Goal: Transaction & Acquisition: Book appointment/travel/reservation

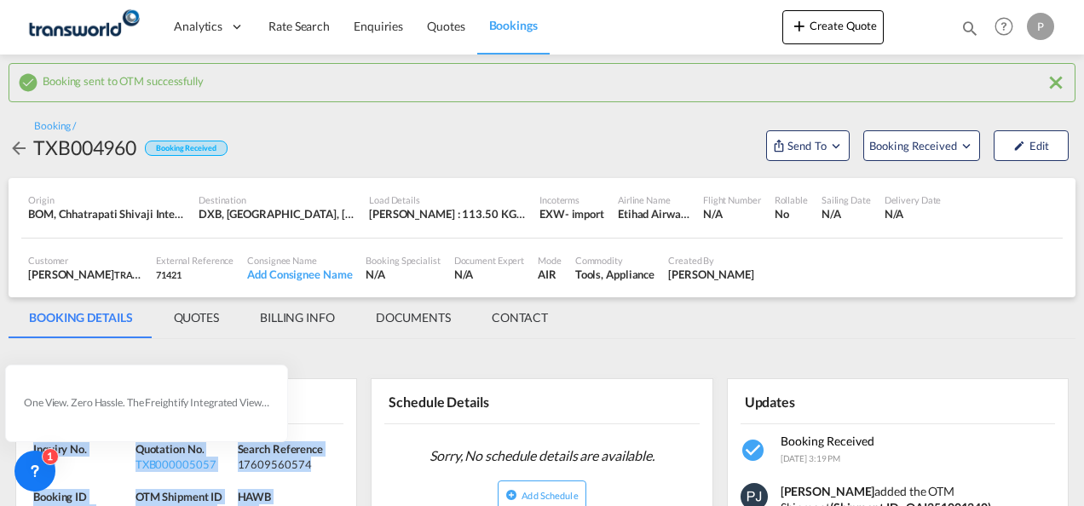
scroll to position [256, 0]
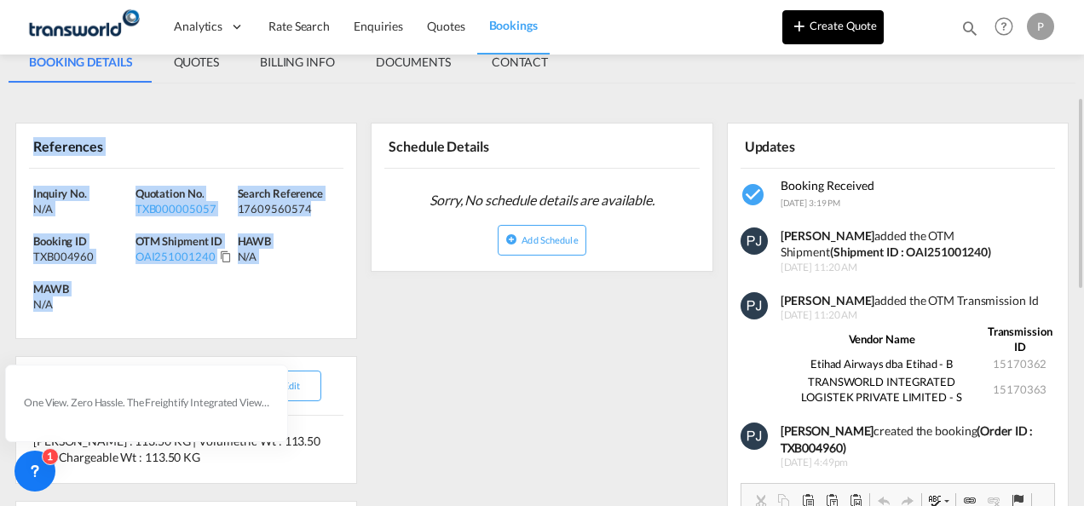
click at [844, 31] on button "Create Quote" at bounding box center [833, 27] width 101 height 34
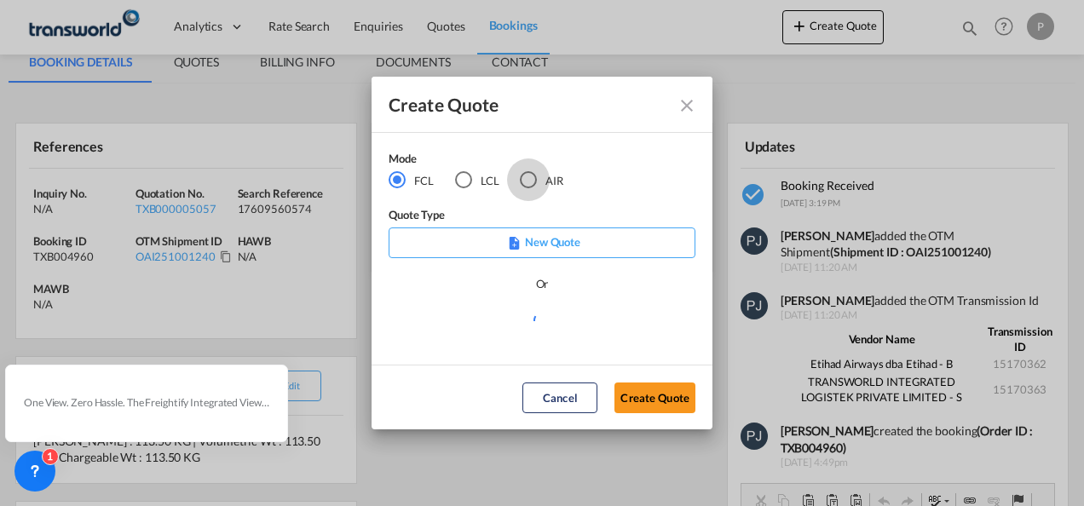
click at [522, 184] on div "AIR" at bounding box center [528, 179] width 17 height 17
click at [672, 405] on button "Create Quote" at bounding box center [655, 398] width 81 height 31
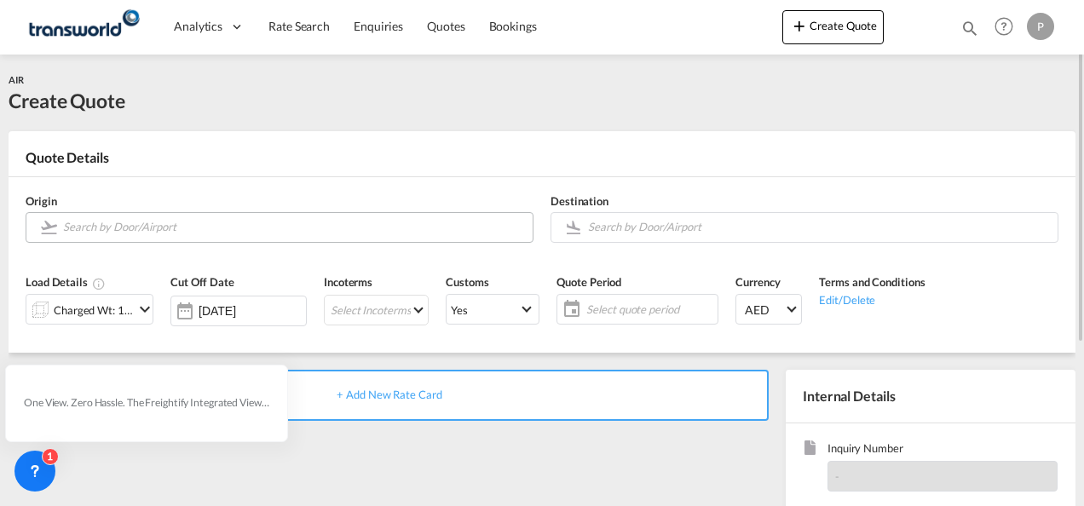
click at [142, 222] on input "Search by Door/Airport" at bounding box center [293, 227] width 461 height 30
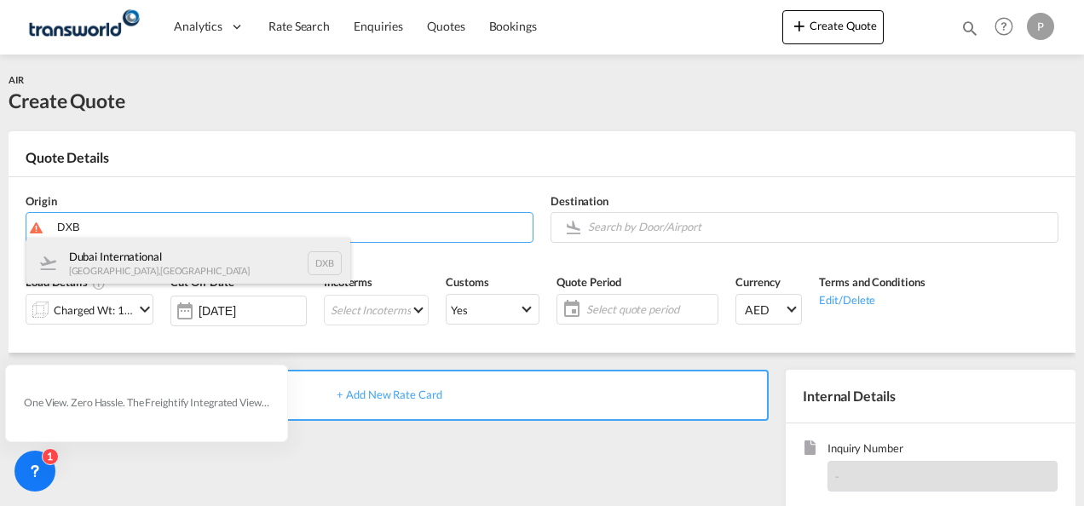
click at [142, 252] on div "Dubai International [GEOGRAPHIC_DATA] , [GEOGRAPHIC_DATA] DXB" at bounding box center [188, 263] width 324 height 51
type input "Dubai International, [GEOGRAPHIC_DATA], DXB"
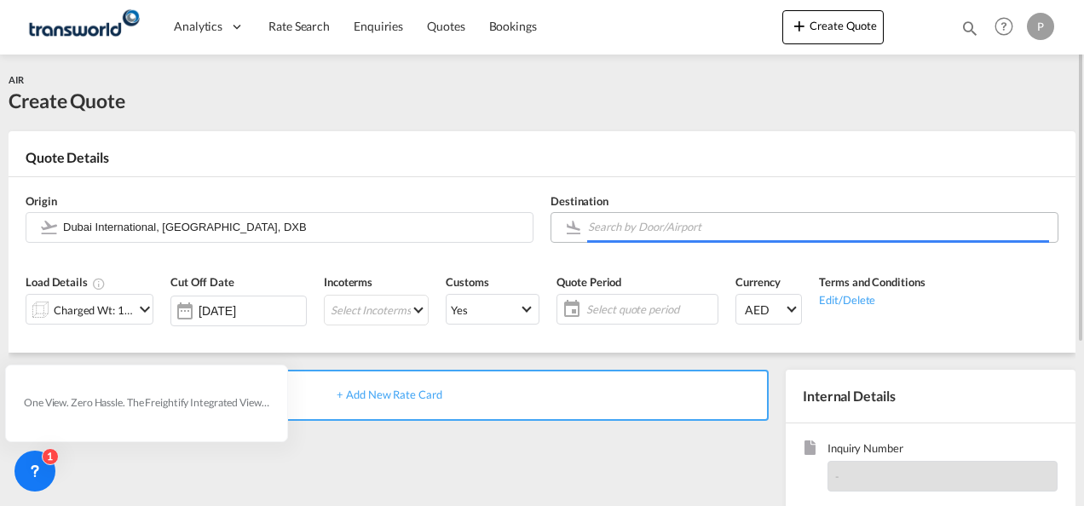
click at [617, 228] on input "Search by Door/Airport" at bounding box center [818, 227] width 461 height 30
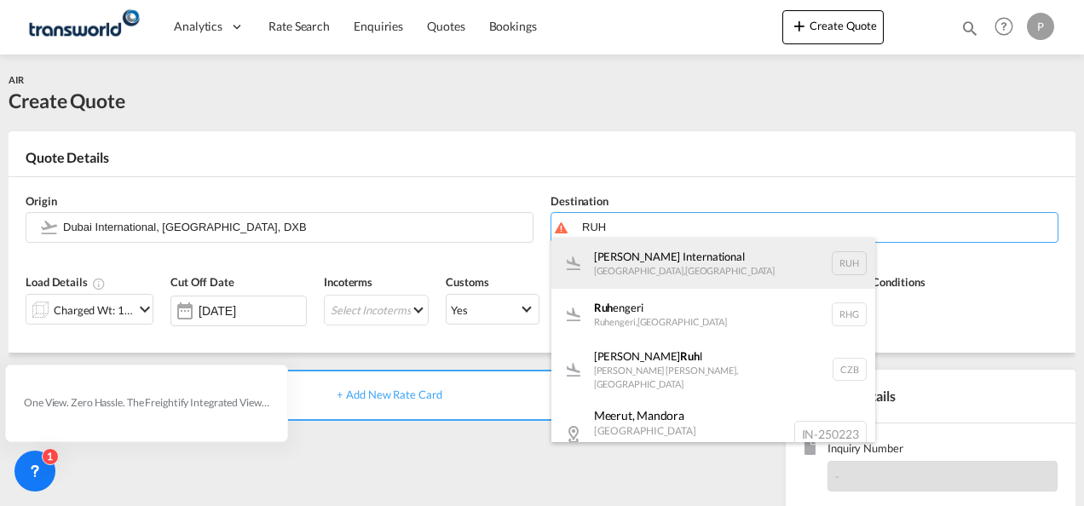
click at [628, 261] on div "[PERSON_NAME] International [GEOGRAPHIC_DATA] , [GEOGRAPHIC_DATA] RUH" at bounding box center [714, 263] width 324 height 51
type input "[PERSON_NAME] International, [GEOGRAPHIC_DATA], RUH"
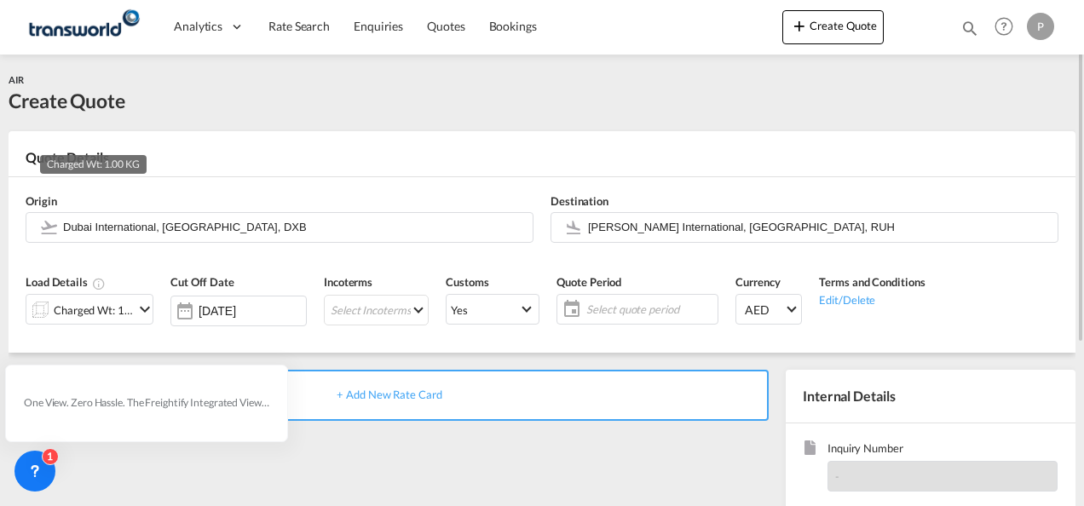
click at [130, 310] on div "Charged Wt: 1.00 KG" at bounding box center [94, 310] width 80 height 24
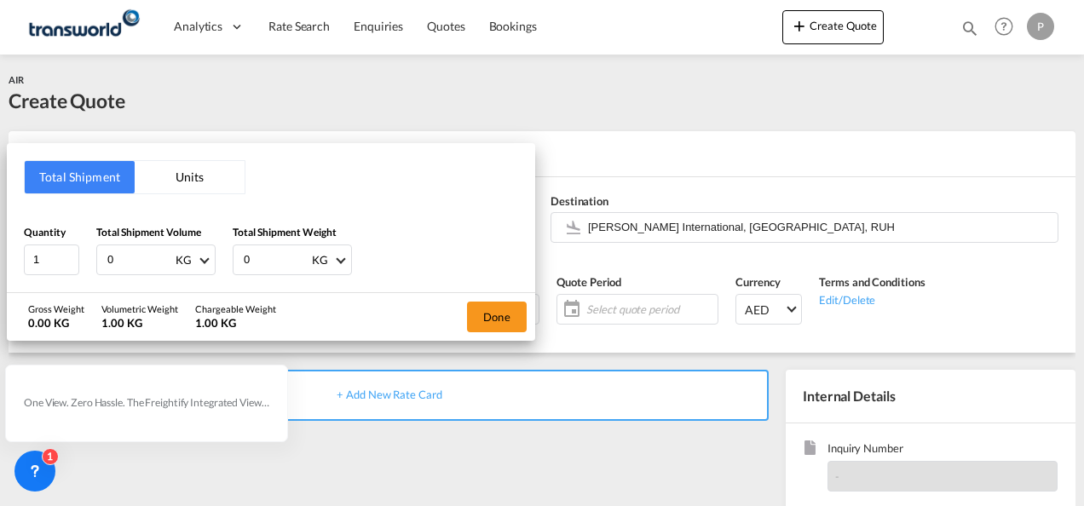
click at [121, 254] on input "0" at bounding box center [140, 260] width 68 height 29
type input "1232"
click at [506, 312] on button "Done" at bounding box center [497, 317] width 60 height 31
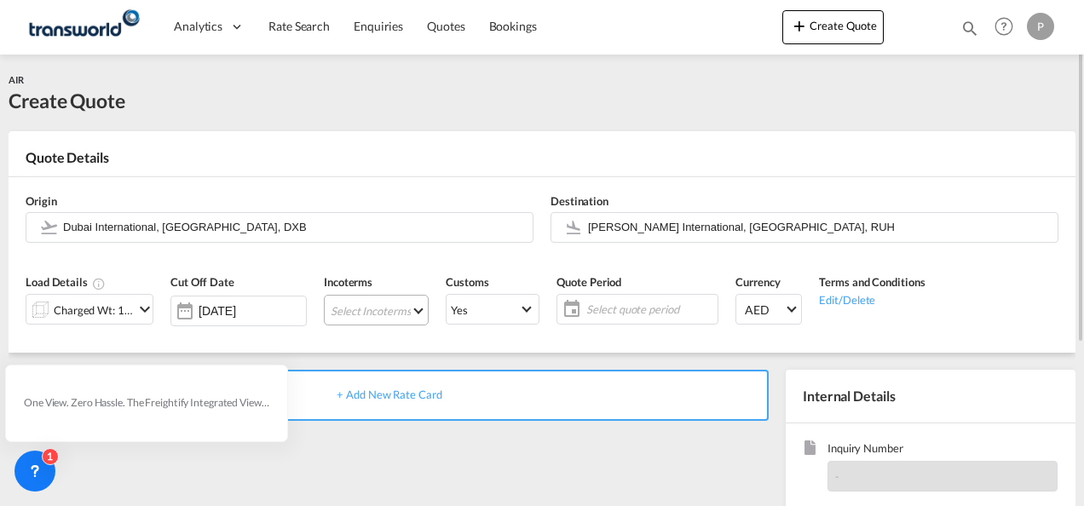
click at [380, 312] on md-select "Select Incoterms CIF - import Cost,Insurance and Freight CIF - export Cost,Insu…" at bounding box center [376, 310] width 105 height 31
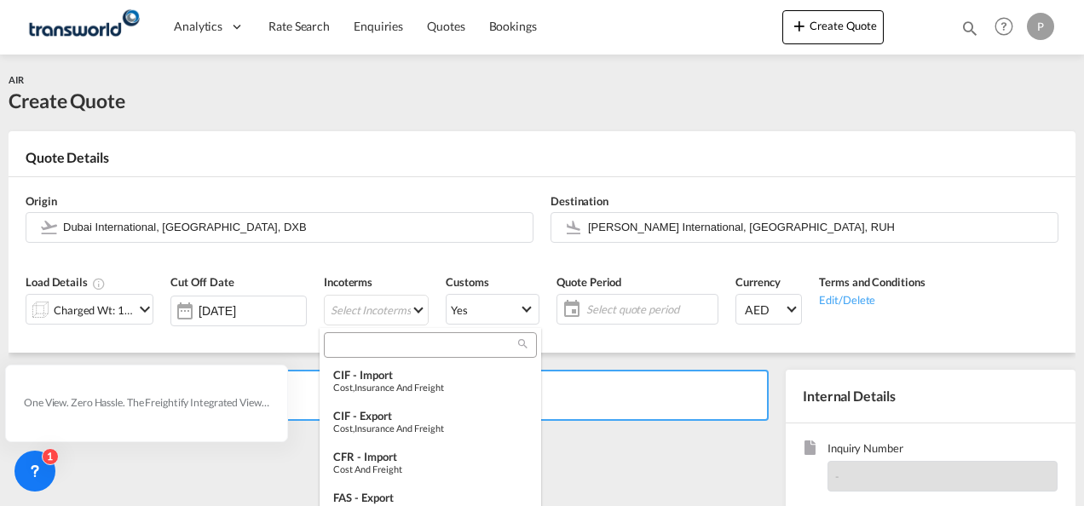
click at [384, 341] on input "search" at bounding box center [423, 345] width 189 height 15
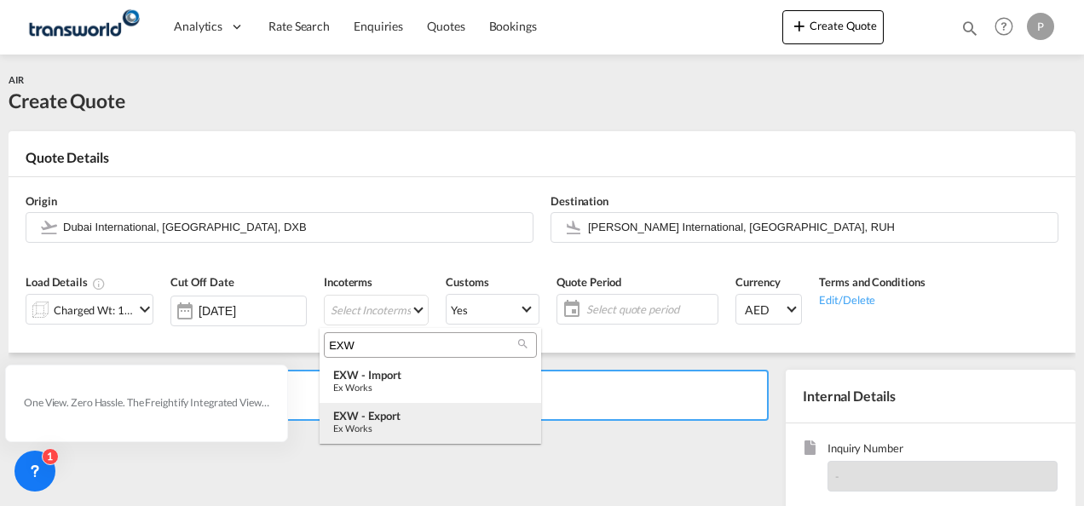
type input "EXW"
click at [393, 419] on div "EXW - export" at bounding box center [430, 416] width 194 height 14
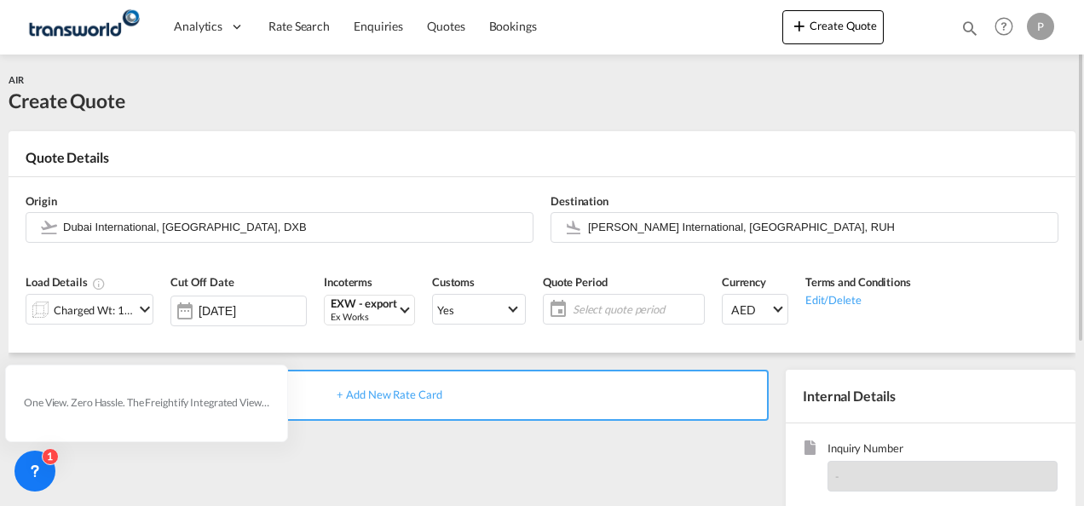
click at [603, 304] on span "Select quote period" at bounding box center [636, 309] width 127 height 15
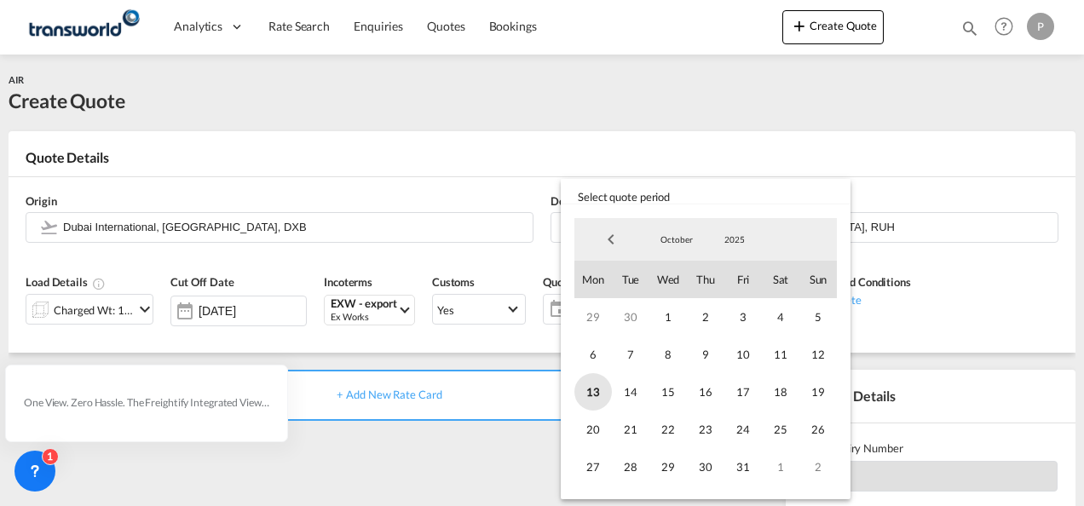
click at [591, 389] on span "13" at bounding box center [594, 392] width 38 height 38
click at [743, 463] on span "31" at bounding box center [744, 467] width 38 height 38
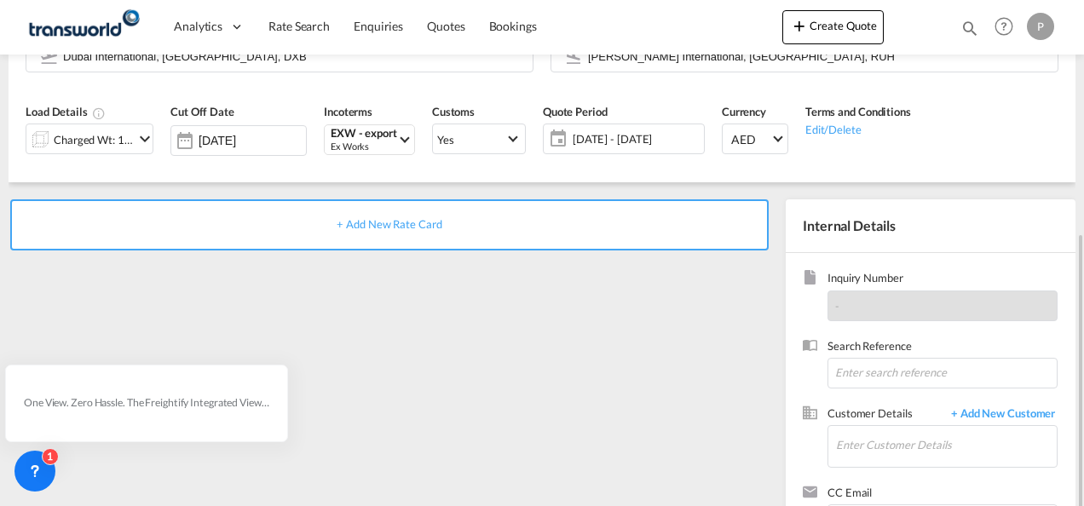
scroll to position [240, 0]
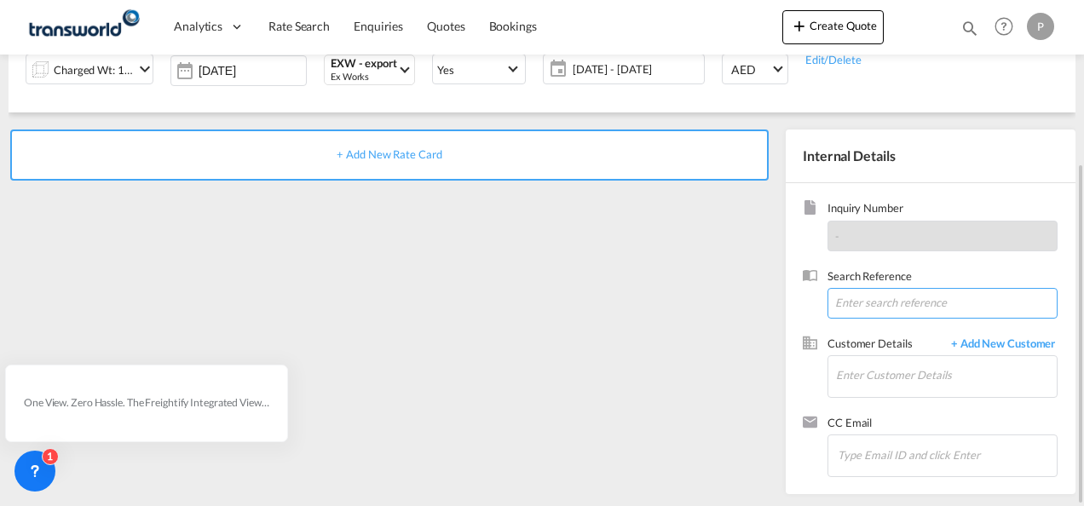
click at [878, 293] on input at bounding box center [943, 303] width 230 height 31
click at [868, 302] on input at bounding box center [943, 303] width 230 height 31
paste input "06549687245"
type input "06549687245"
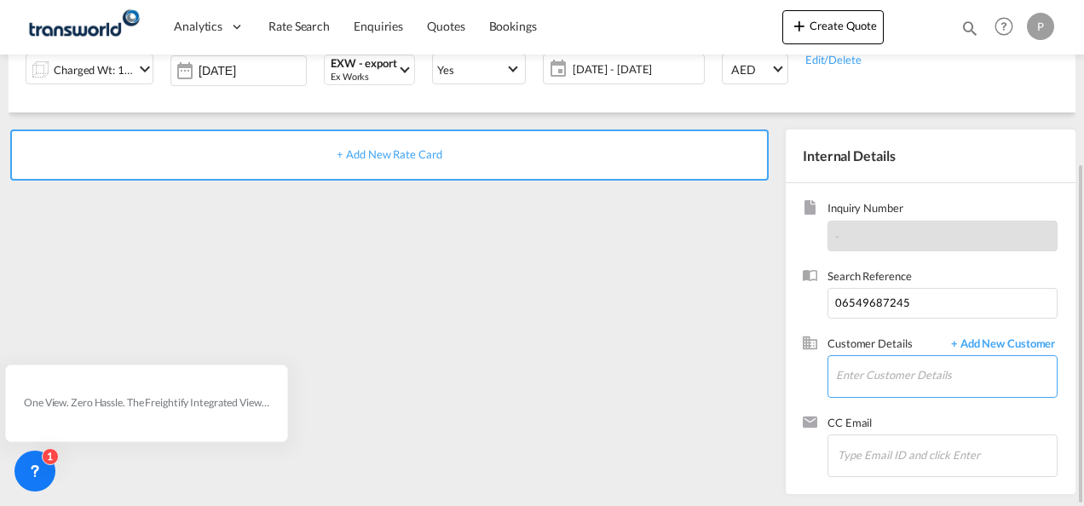
click at [869, 376] on input "Enter Customer Details" at bounding box center [946, 375] width 221 height 38
click at [876, 370] on input "Enter Customer Details" at bounding box center [946, 375] width 221 height 38
paste input "INDEPENDENT"
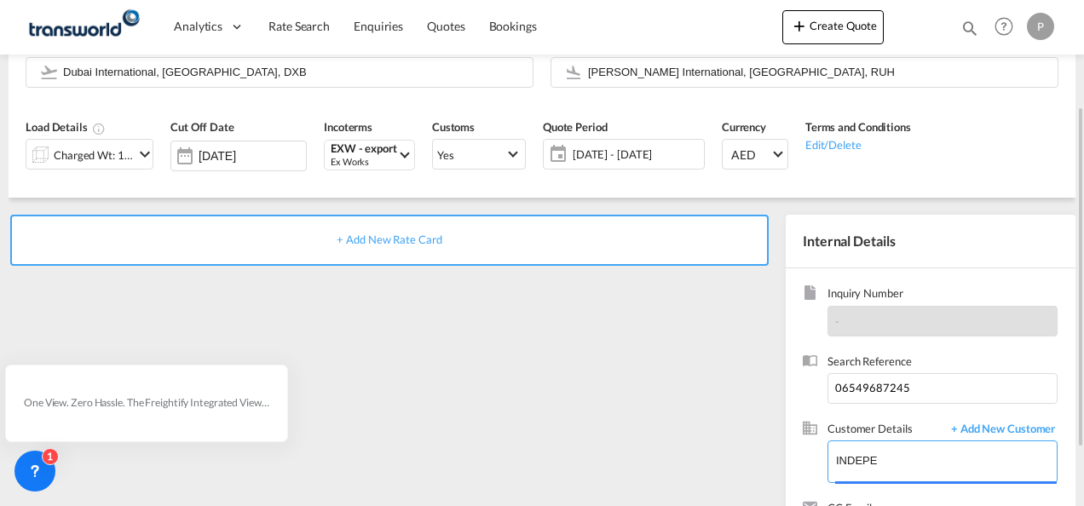
drag, startPoint x: 911, startPoint y: 451, endPoint x: 728, endPoint y: 449, distance: 182.5
click at [728, 449] on div "+ Add New Rate Card Internal Details Inquiry Number - Search Reference 06549687…" at bounding box center [542, 389] width 1067 height 382
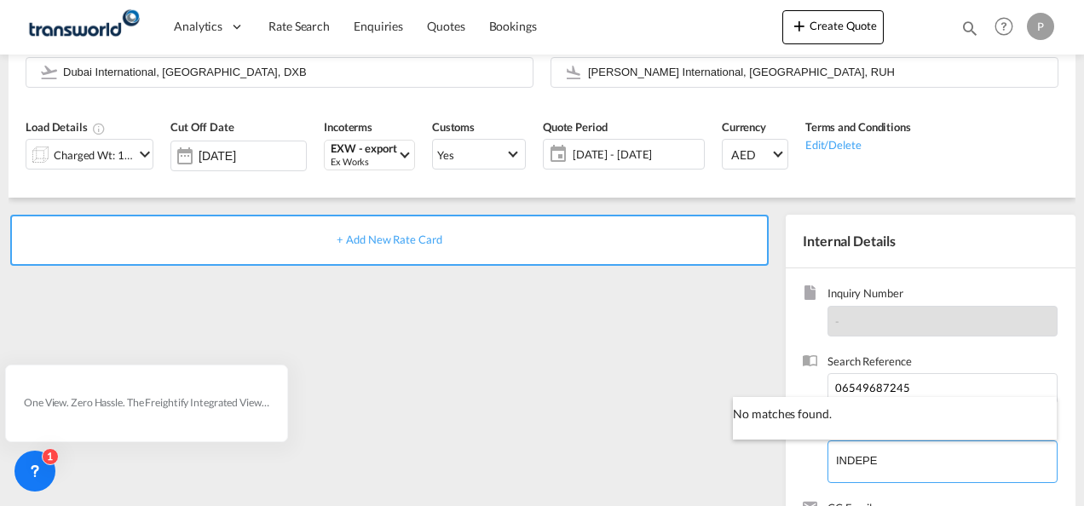
paste input "[PERSON_NAME]"
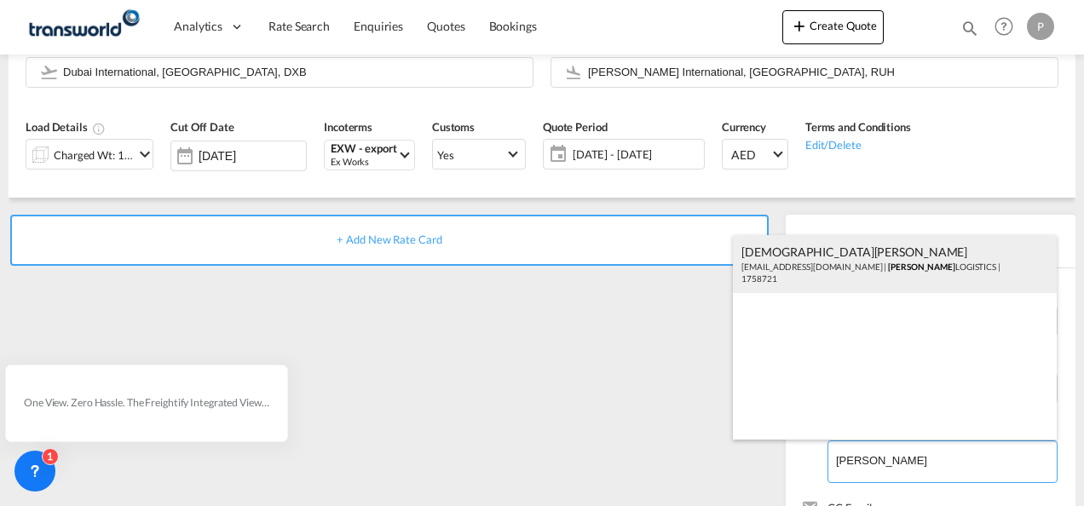
click at [777, 265] on div "[PERSON_NAME] [EMAIL_ADDRESS][DOMAIN_NAME] | [PERSON_NAME] LOGISTICS | 1758721" at bounding box center [895, 264] width 324 height 58
type input "[PERSON_NAME] LOGISTICS, [PERSON_NAME], [EMAIL_ADDRESS][DOMAIN_NAME]"
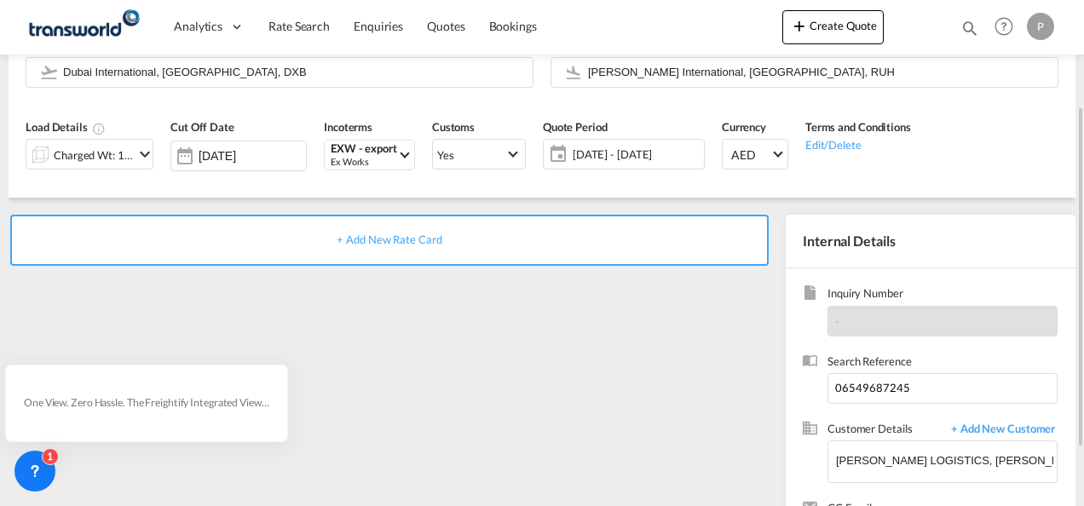
click at [353, 237] on span "+ Add New Rate Card" at bounding box center [389, 240] width 105 height 14
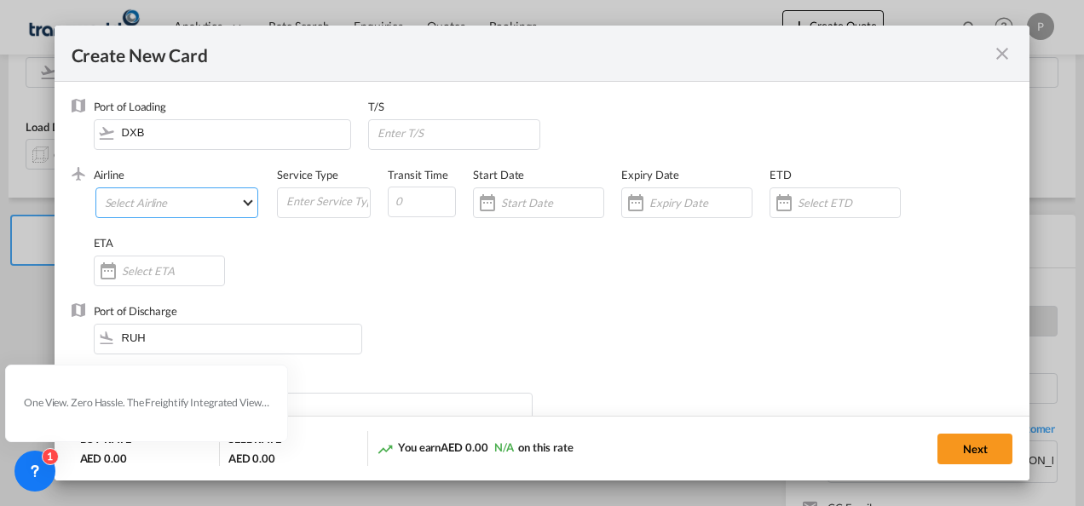
click at [169, 208] on md-select "Select Airline AIR EXPRESS S.A. (1166- / -) CMA CGM Air Cargo (1140-2C / -) DDW…" at bounding box center [177, 203] width 164 height 31
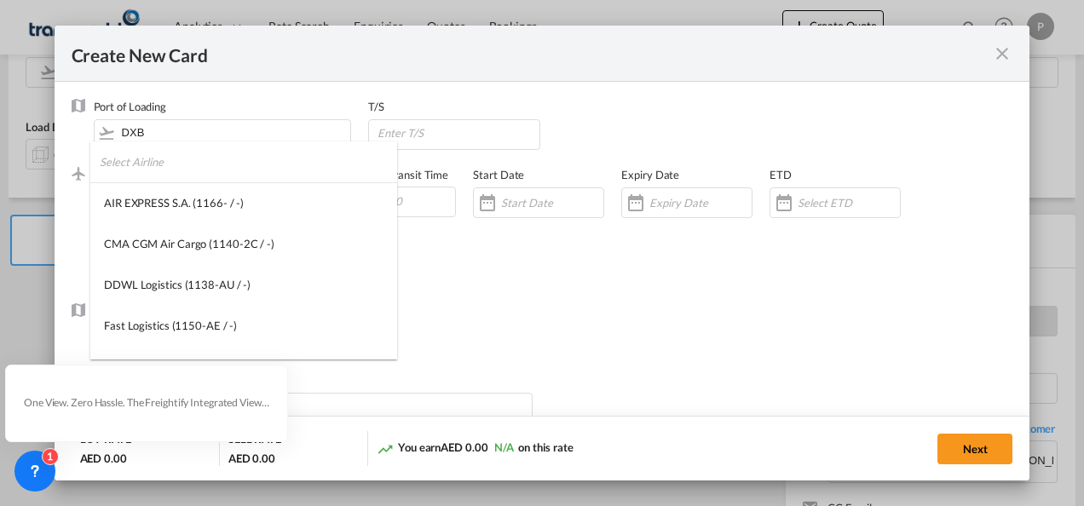
click at [180, 173] on input "search" at bounding box center [249, 162] width 298 height 41
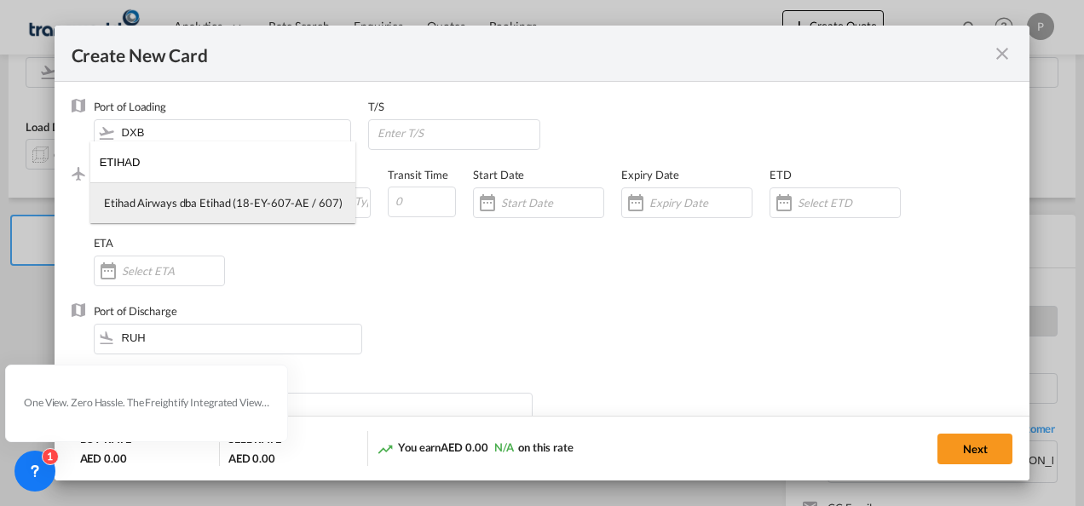
type input "ETIHAD"
click at [183, 207] on div "Etihad Airways dba Etihad (18-EY-607-AE / 607)" at bounding box center [223, 202] width 238 height 15
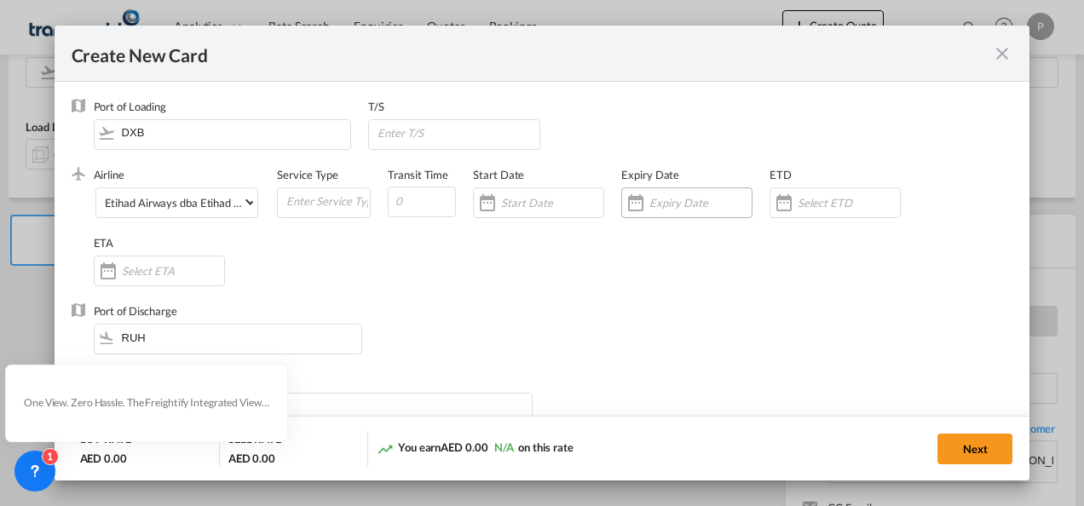
click at [692, 202] on input "Create New Card ..." at bounding box center [701, 203] width 102 height 14
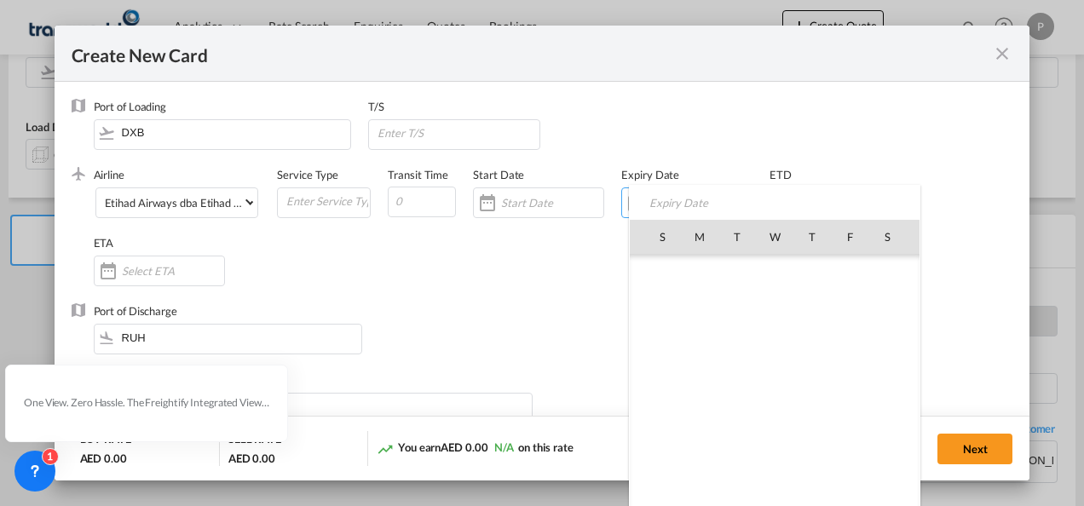
scroll to position [395161, 0]
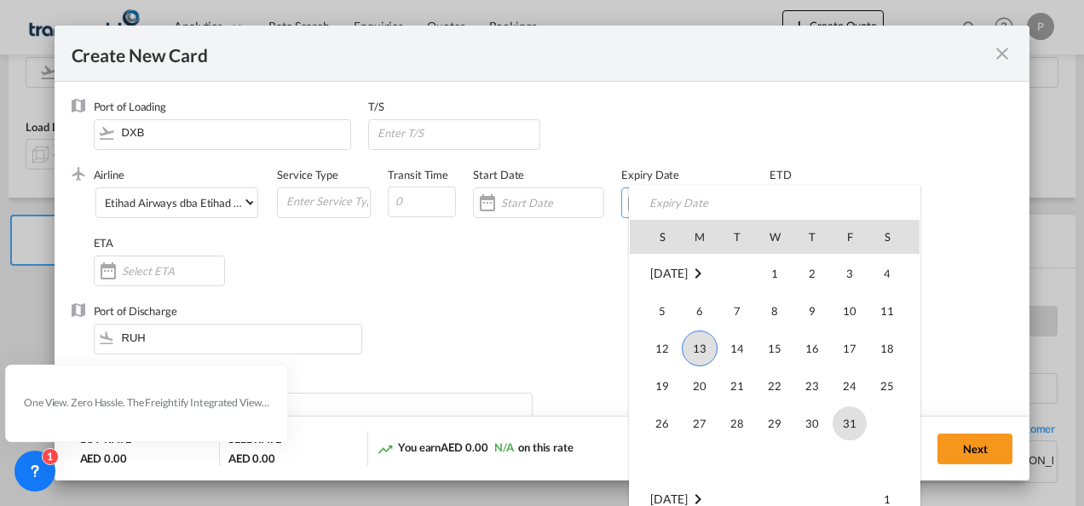
click at [846, 420] on span "31" at bounding box center [850, 424] width 34 height 34
type input "[DATE]"
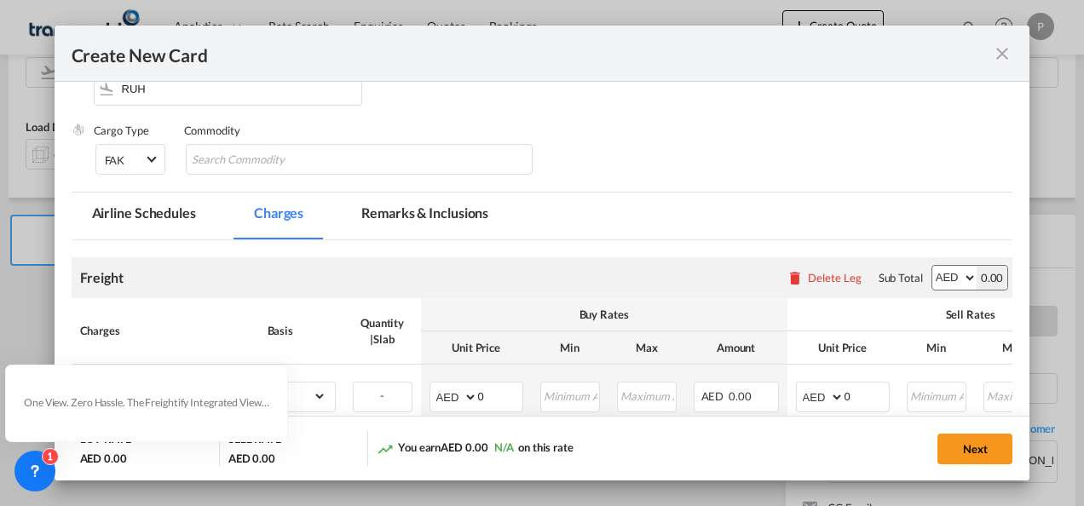
scroll to position [256, 0]
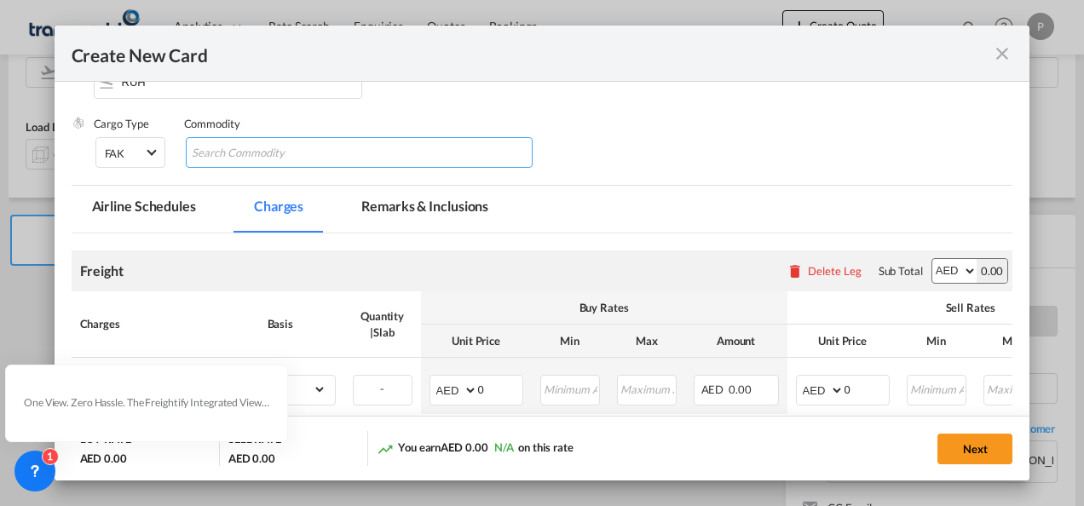
click at [294, 149] on input "Chips input." at bounding box center [270, 153] width 156 height 27
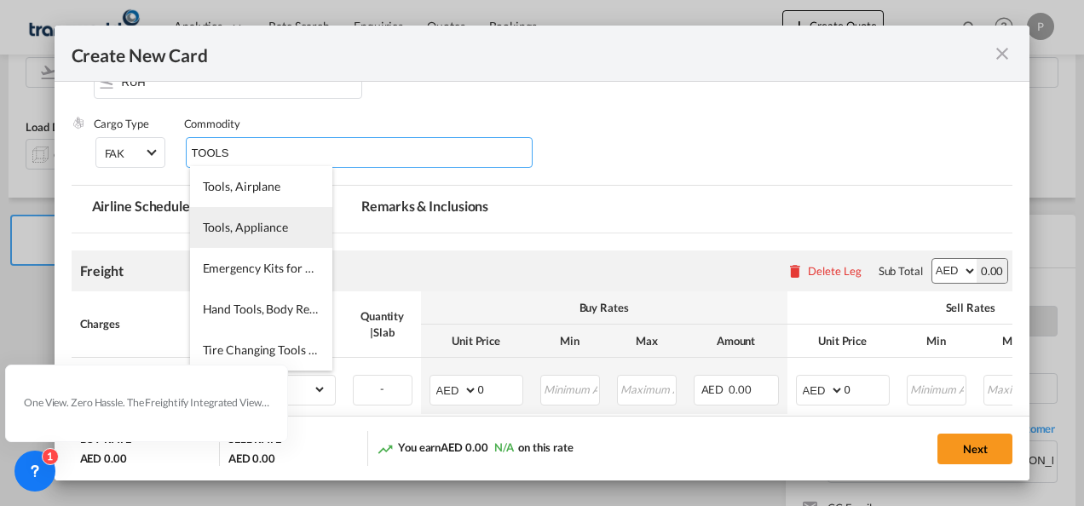
type input "TOOLS"
click at [248, 236] on li "Tools, Appliance" at bounding box center [261, 227] width 142 height 41
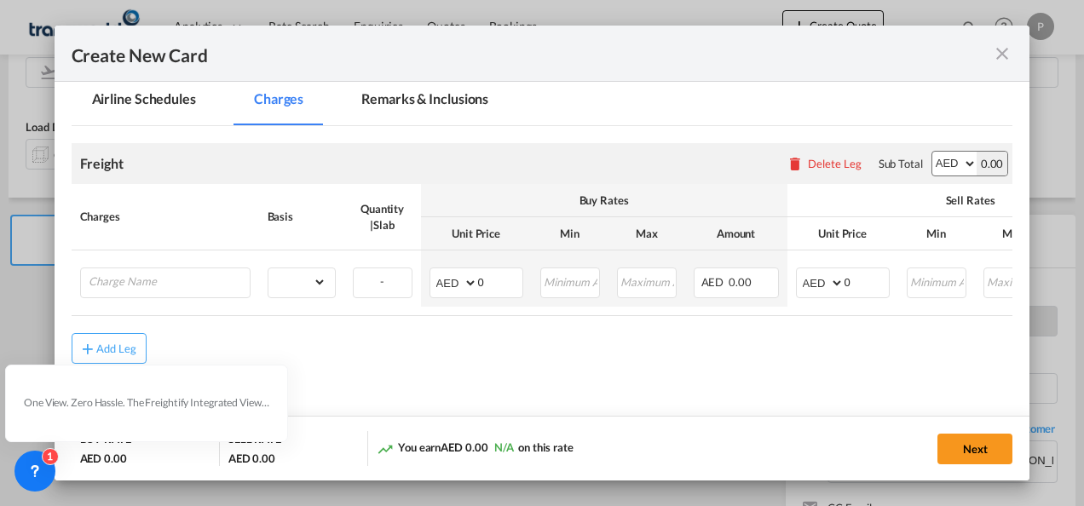
scroll to position [404, 0]
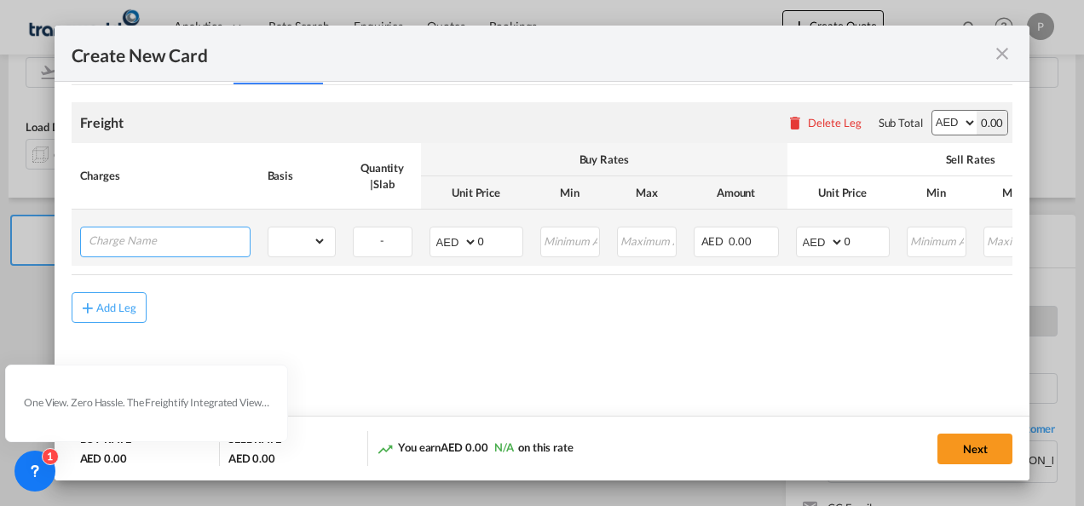
click at [138, 237] on input "Charge Name" at bounding box center [169, 241] width 161 height 26
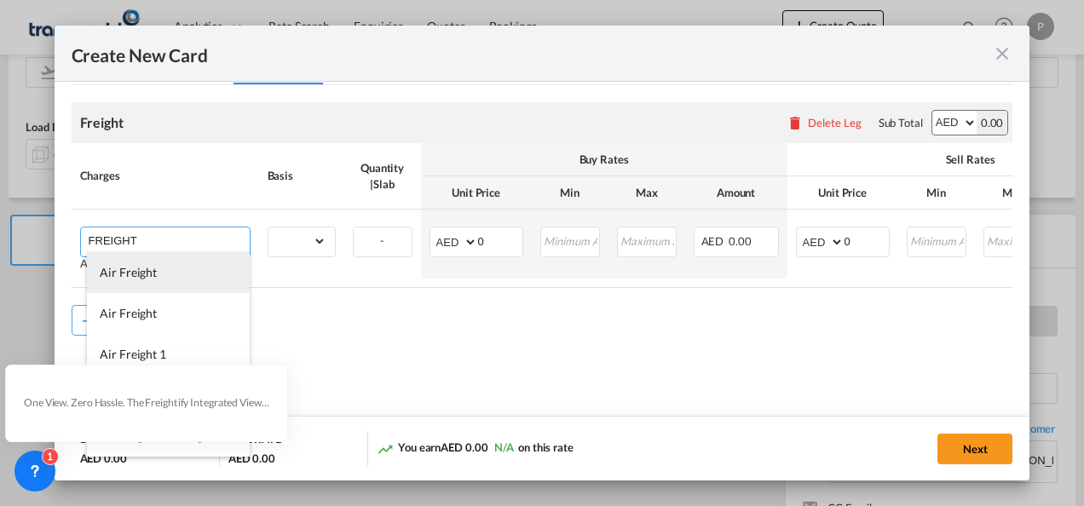
click at [135, 275] on span "Air Freight" at bounding box center [128, 272] width 57 height 14
type input "Air Freight"
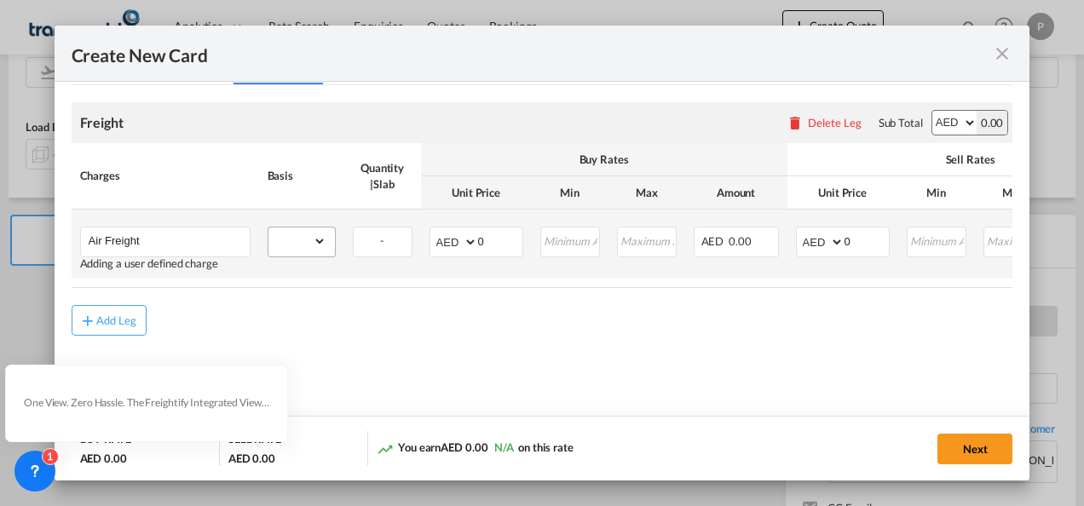
click at [327, 240] on md-input-container "gross_weight volumetric_weight per_shipment per_bl per_km % on air freight per_…" at bounding box center [302, 241] width 67 height 27
click at [320, 240] on select "gross_weight volumetric_weight per_shipment per_bl per_km % on air freight per_…" at bounding box center [298, 241] width 58 height 27
select select "per_shipment"
click at [269, 228] on select "gross_weight volumetric_weight per_shipment per_bl per_km % on air freight per_…" at bounding box center [298, 241] width 58 height 27
click at [485, 240] on input "0" at bounding box center [500, 241] width 44 height 26
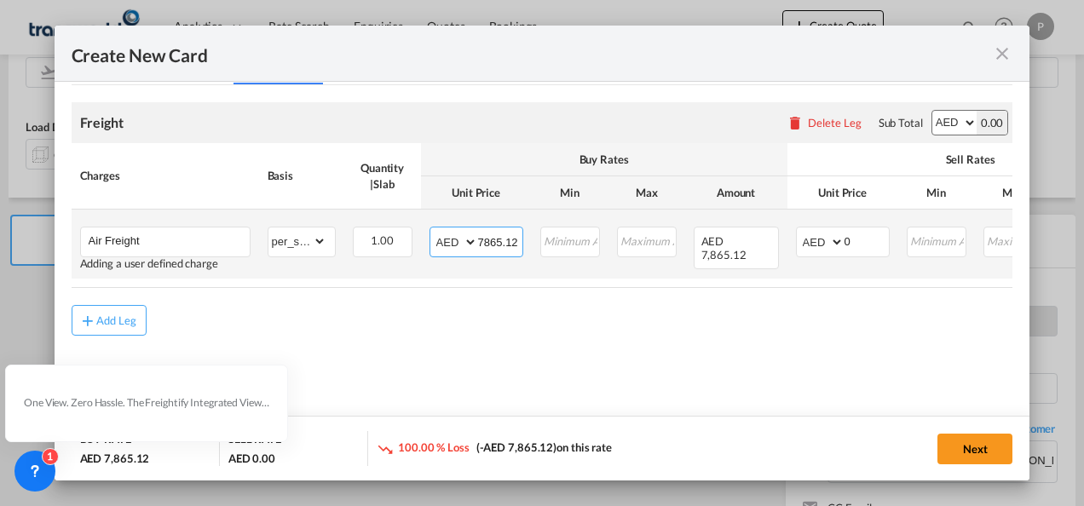
type input "7865.12"
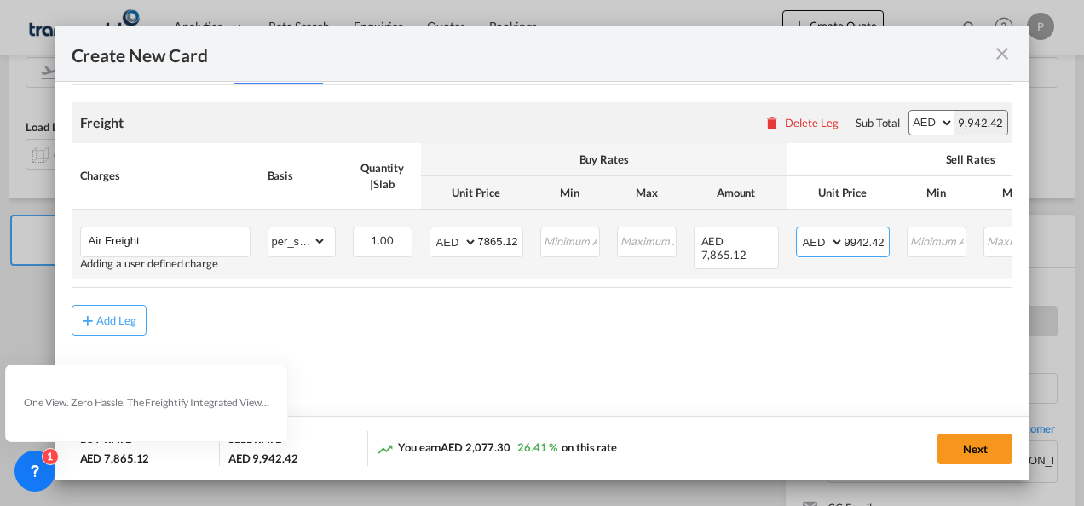
type input "9942.42"
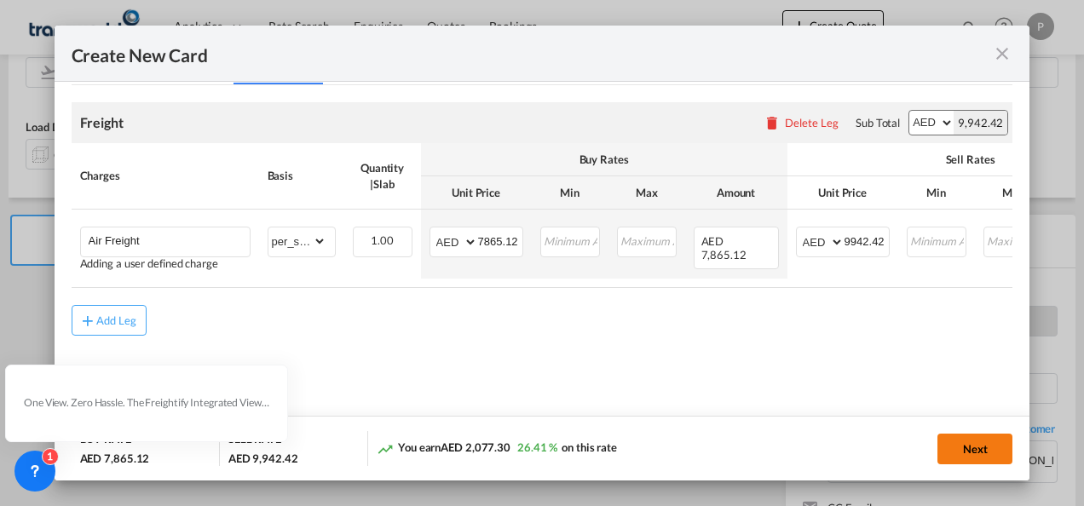
click at [982, 450] on button "Next" at bounding box center [975, 449] width 75 height 31
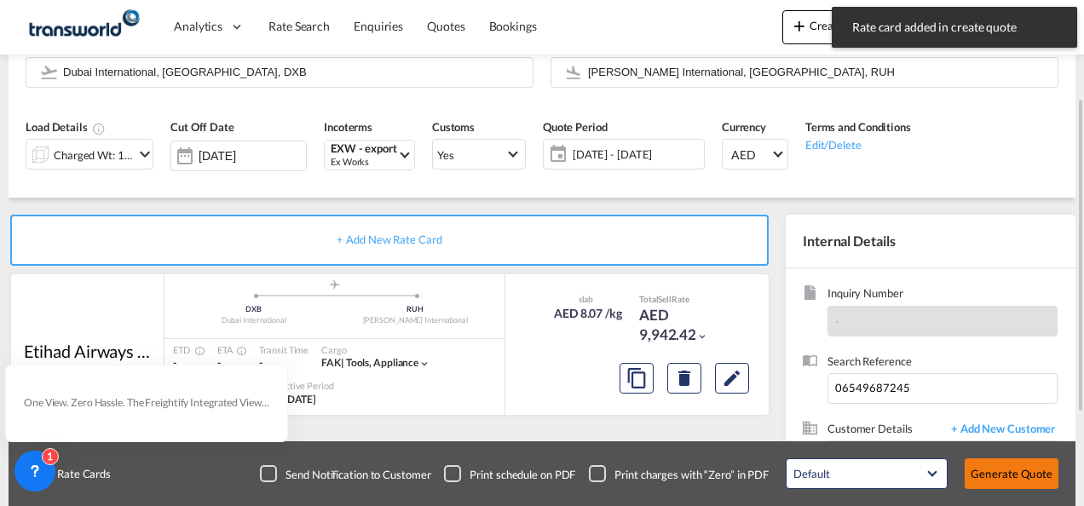
click at [1008, 471] on button "Generate Quote" at bounding box center [1012, 474] width 94 height 31
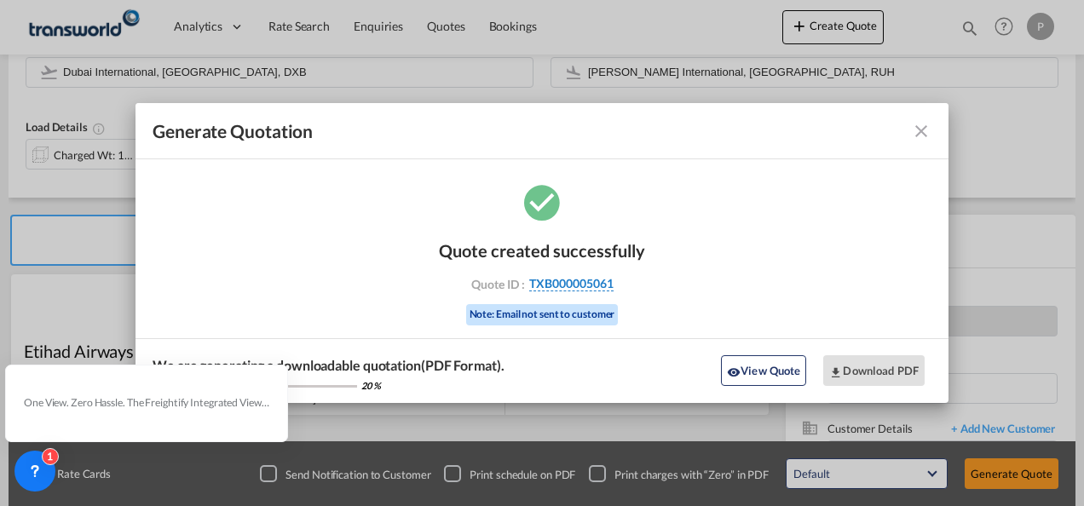
click at [568, 285] on span "TXB000005061" at bounding box center [571, 283] width 84 height 15
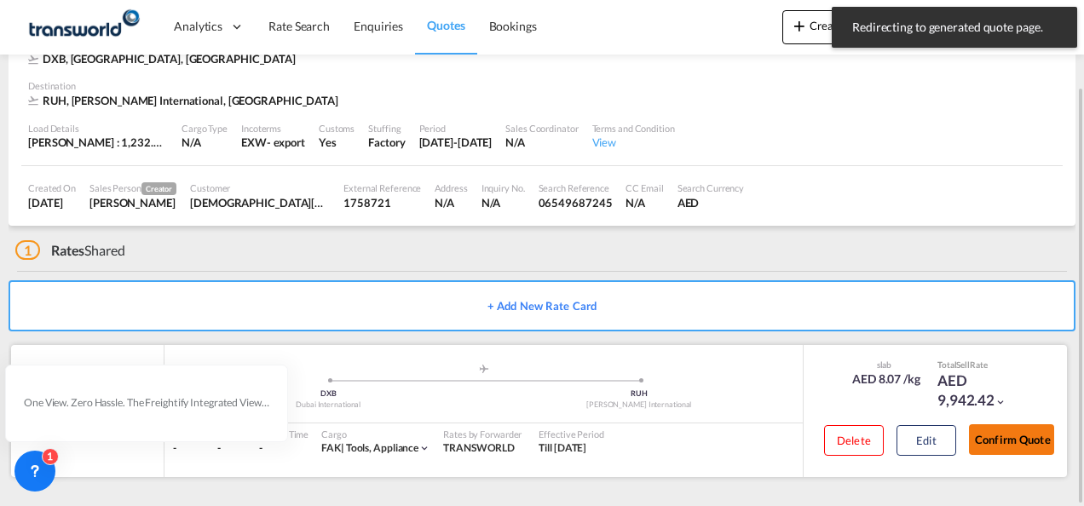
click at [997, 428] on button "Confirm Quote" at bounding box center [1011, 440] width 85 height 31
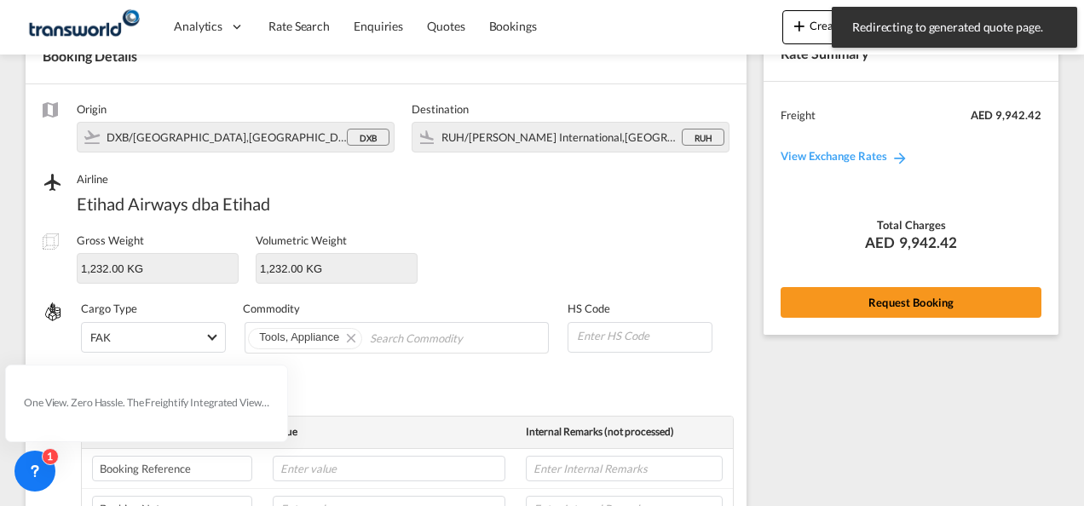
scroll to position [633, 0]
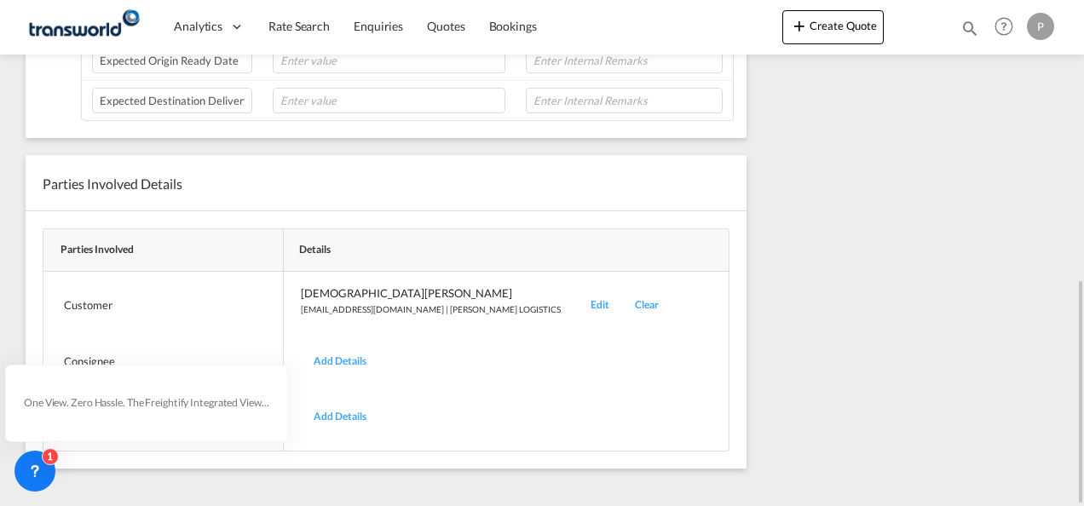
click at [578, 295] on div "Edit" at bounding box center [600, 306] width 44 height 40
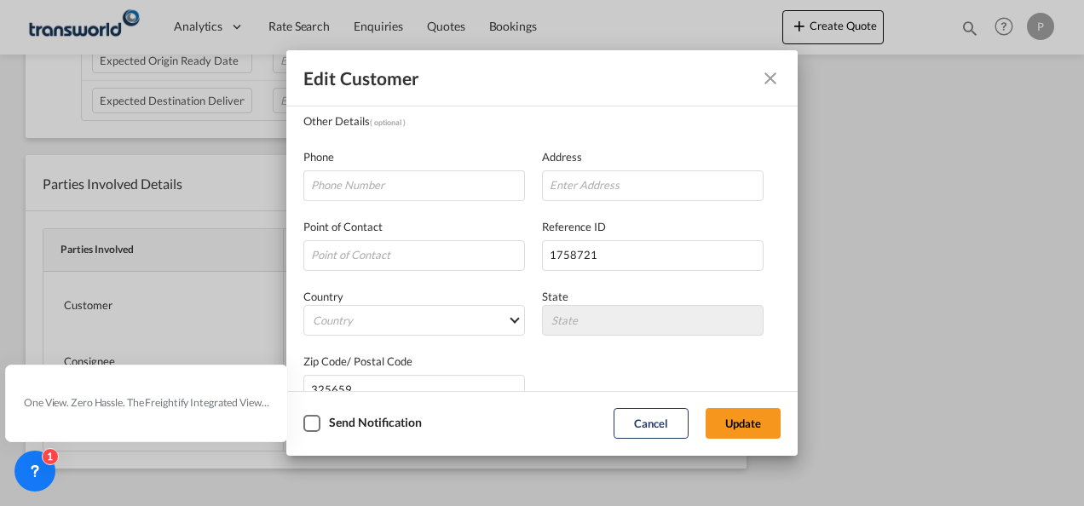
scroll to position [171, 0]
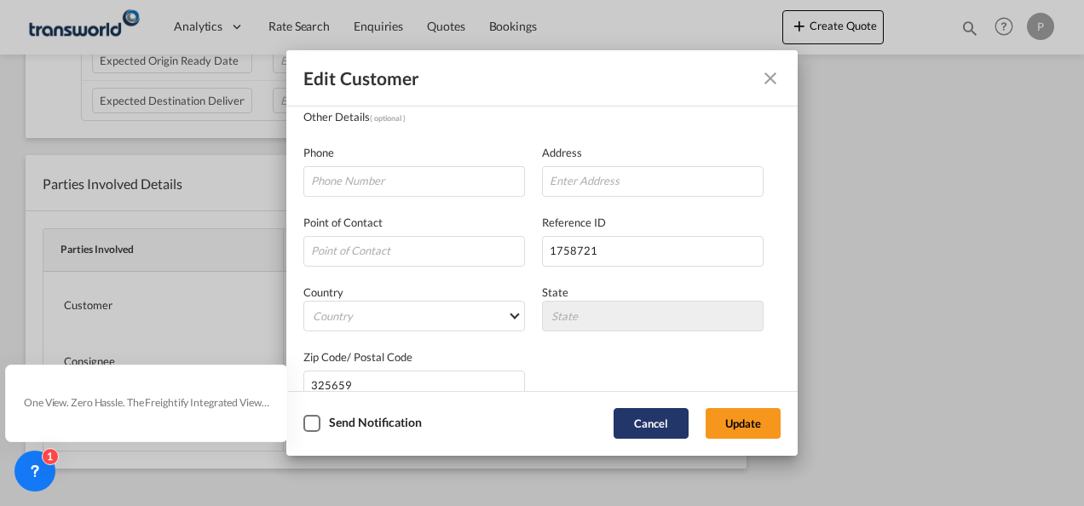
click at [659, 420] on button "Cancel" at bounding box center [651, 423] width 75 height 31
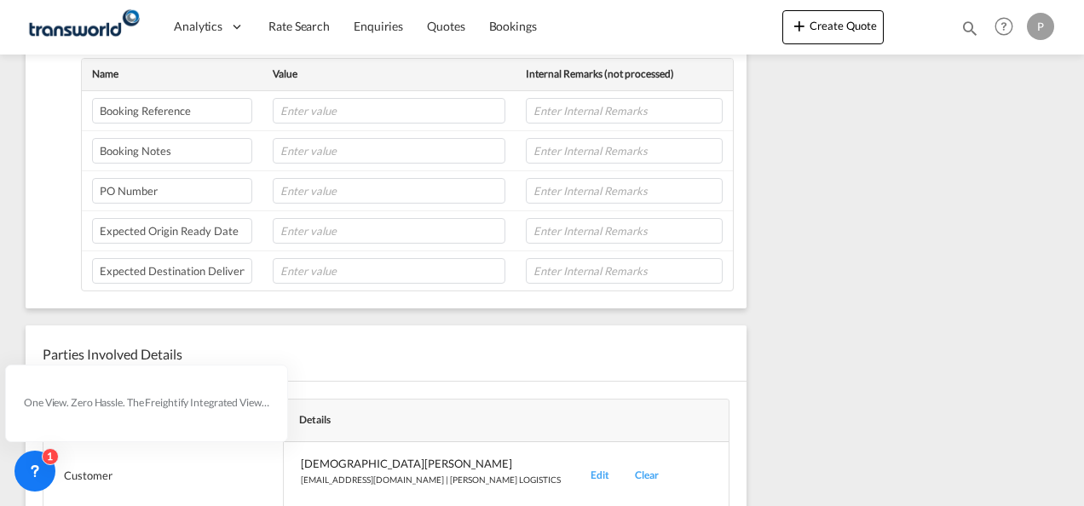
scroll to position [0, 0]
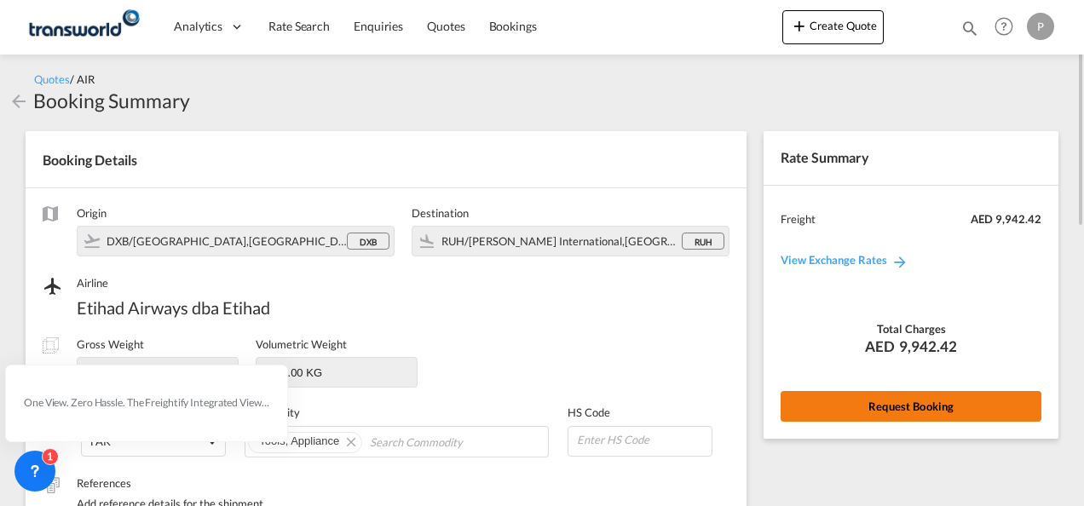
click at [934, 401] on button "Request Booking" at bounding box center [911, 406] width 261 height 31
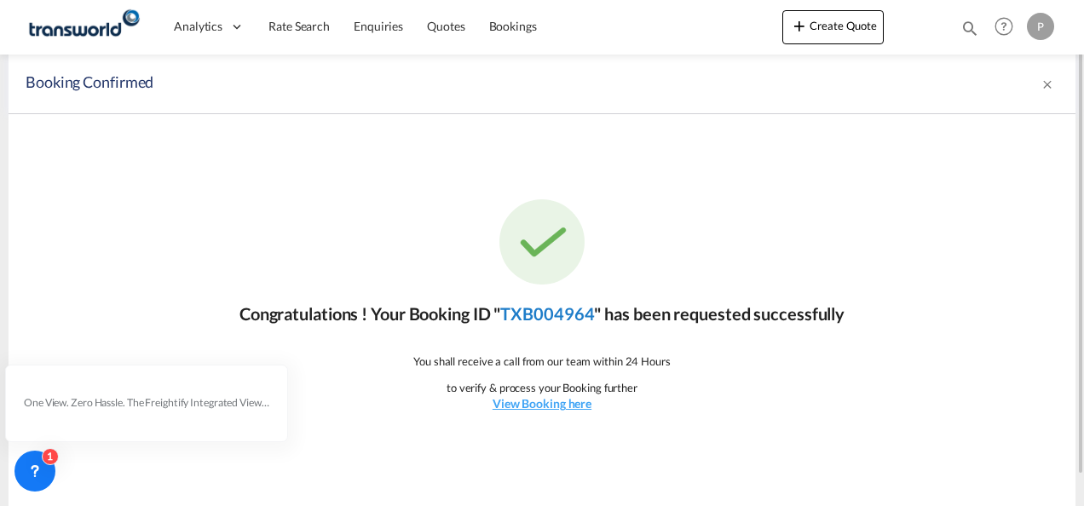
click at [552, 309] on link "TXB004964" at bounding box center [547, 314] width 94 height 20
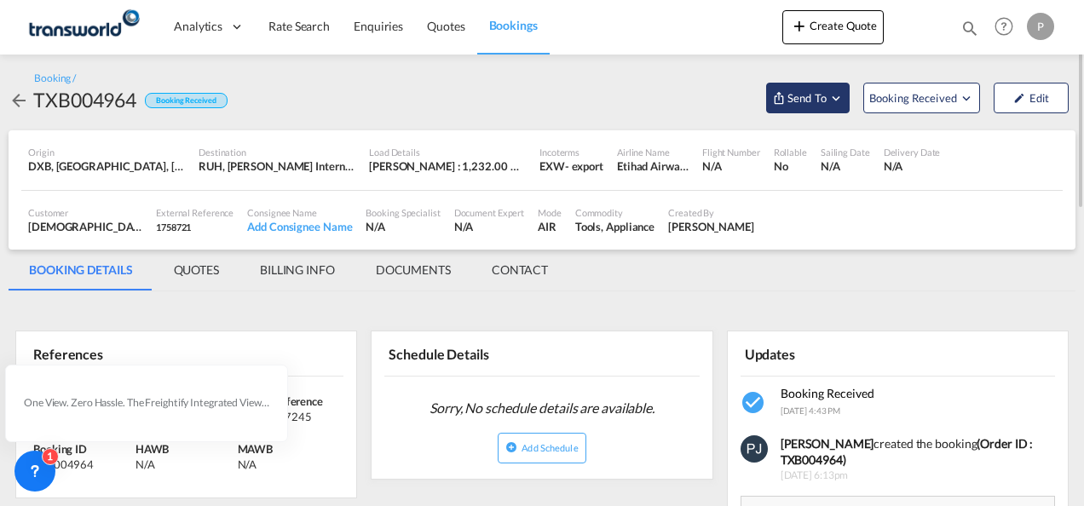
click at [841, 99] on md-icon "Open demo menu" at bounding box center [836, 97] width 15 height 15
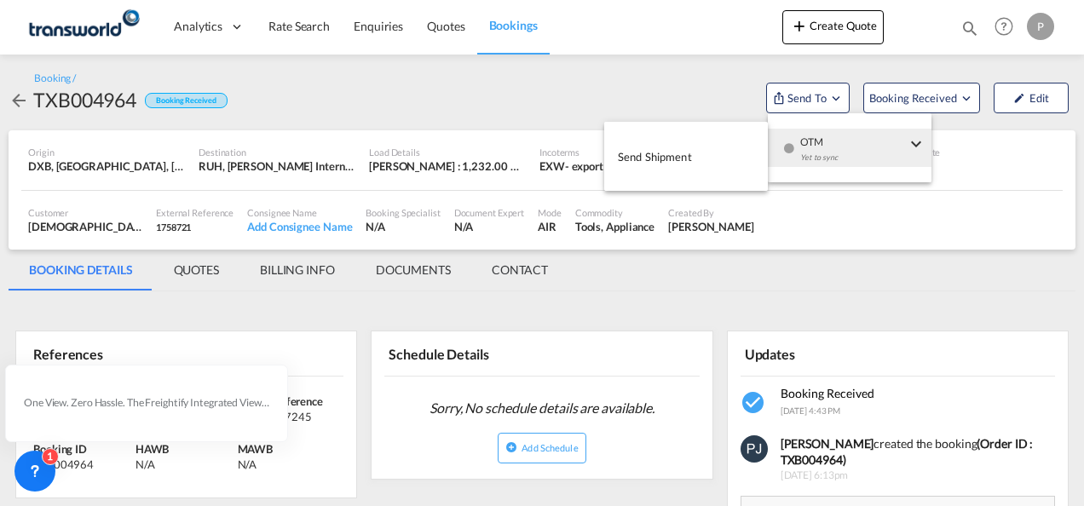
click at [646, 159] on span "Send Shipment" at bounding box center [655, 156] width 74 height 27
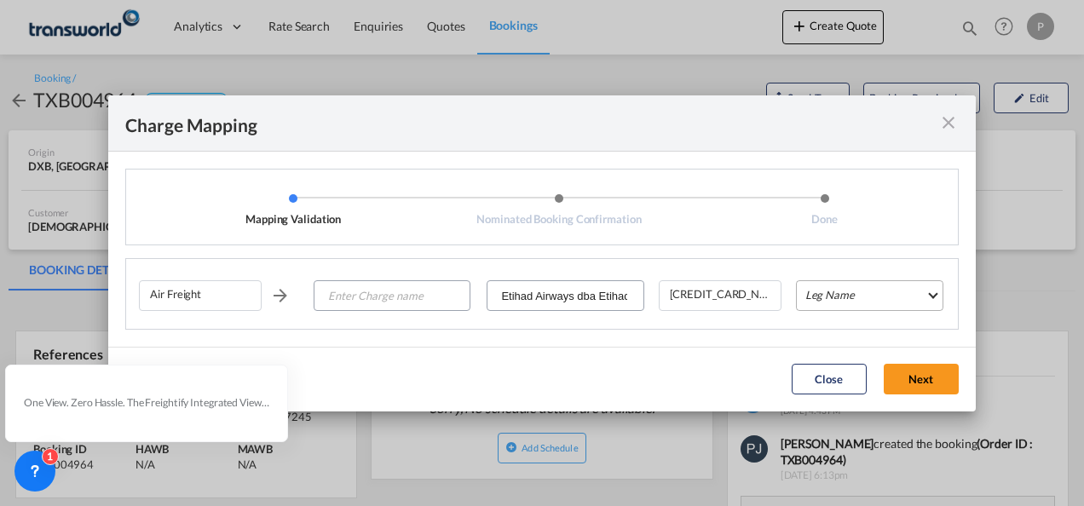
click at [836, 292] on md-select "Leg Name HANDLING ORIGIN HANDLING DESTINATION OTHERS TL PICK UP CUSTOMS ORIGIN …" at bounding box center [869, 296] width 147 height 31
type md-option "HANDLING ORIGIN"
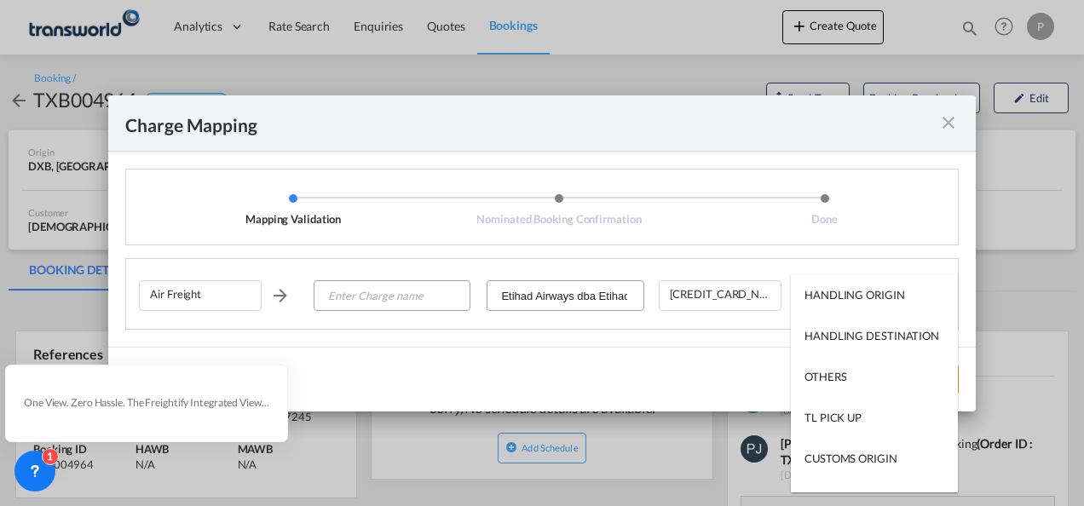
type md-option "AIR"
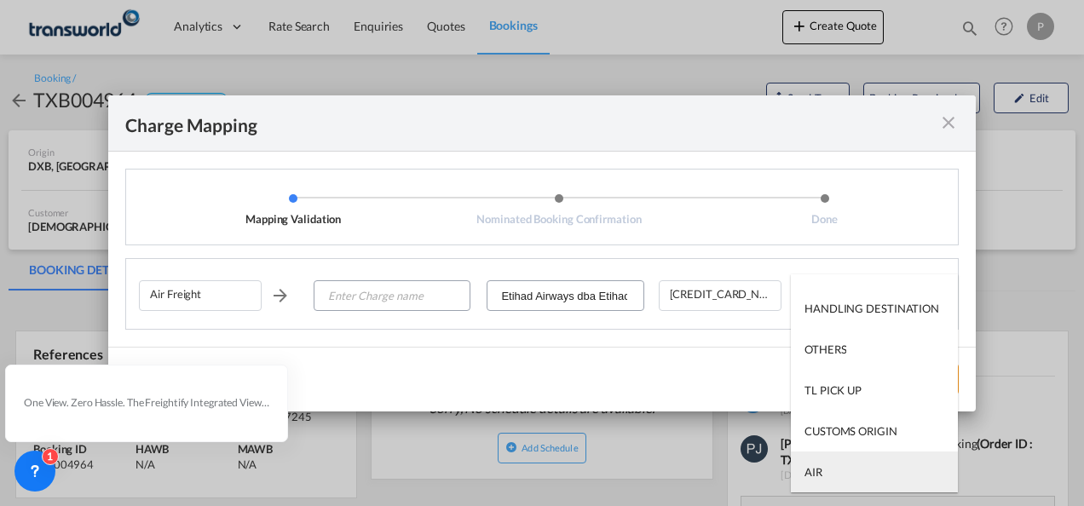
click at [824, 472] on md-option "AIR" at bounding box center [874, 472] width 167 height 41
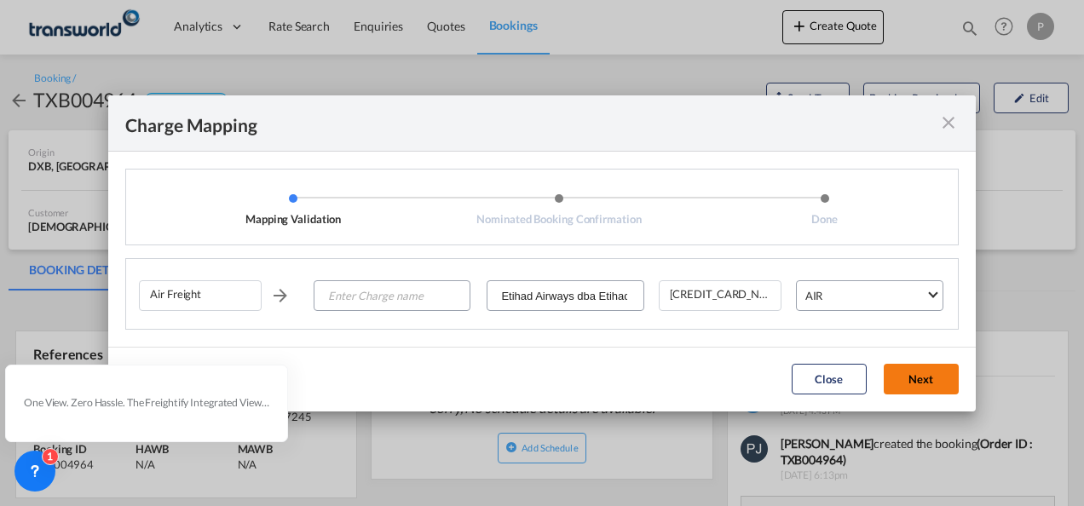
click at [917, 385] on button "Next" at bounding box center [921, 379] width 75 height 31
click at [401, 295] on input "Enter Charge name" at bounding box center [392, 296] width 154 height 31
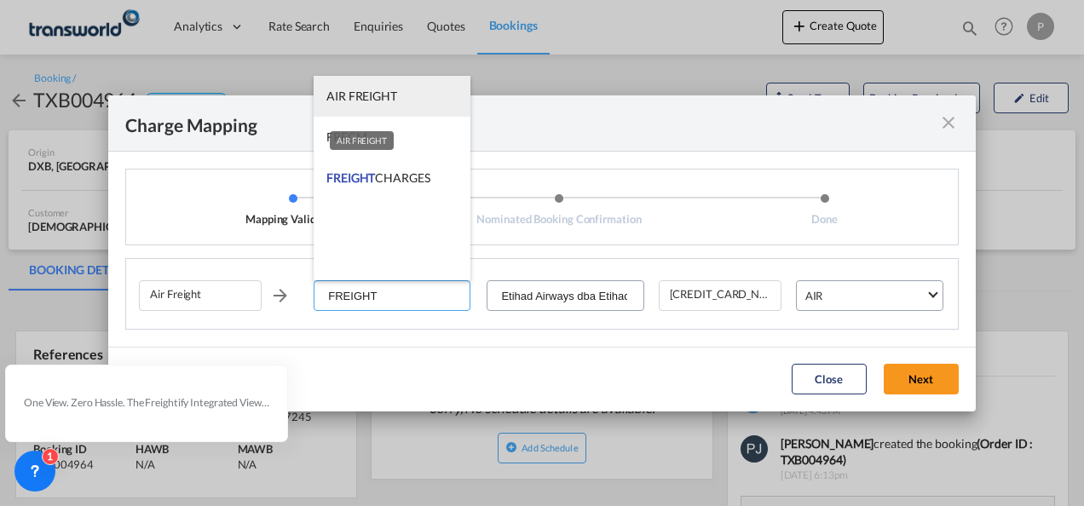
click at [371, 98] on span "AIR FREIGHT" at bounding box center [362, 96] width 71 height 14
type input "AIR FREIGHT"
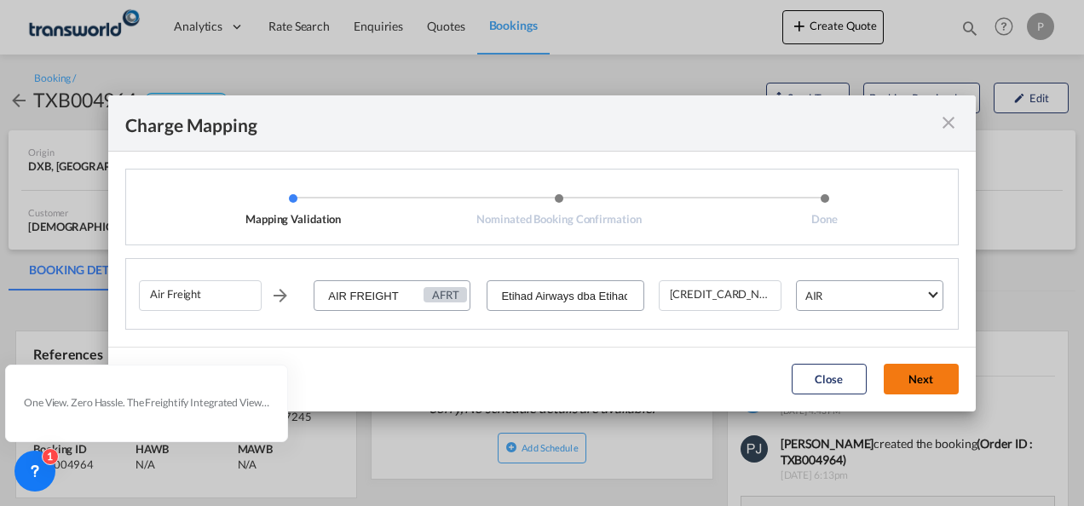
click at [924, 382] on button "Next" at bounding box center [921, 379] width 75 height 31
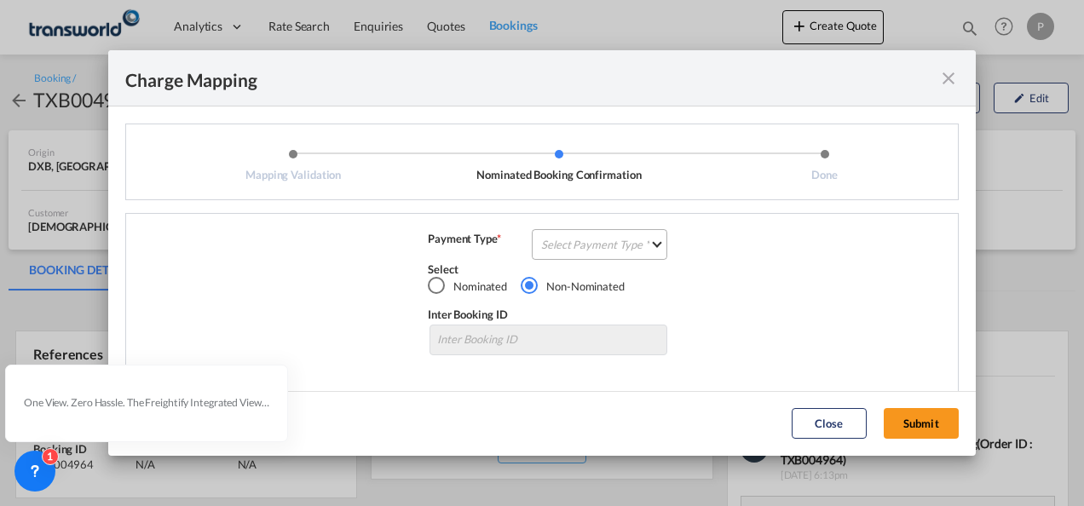
click at [609, 244] on md-select "Select Payment Type COLLECT PREPAID" at bounding box center [600, 244] width 136 height 31
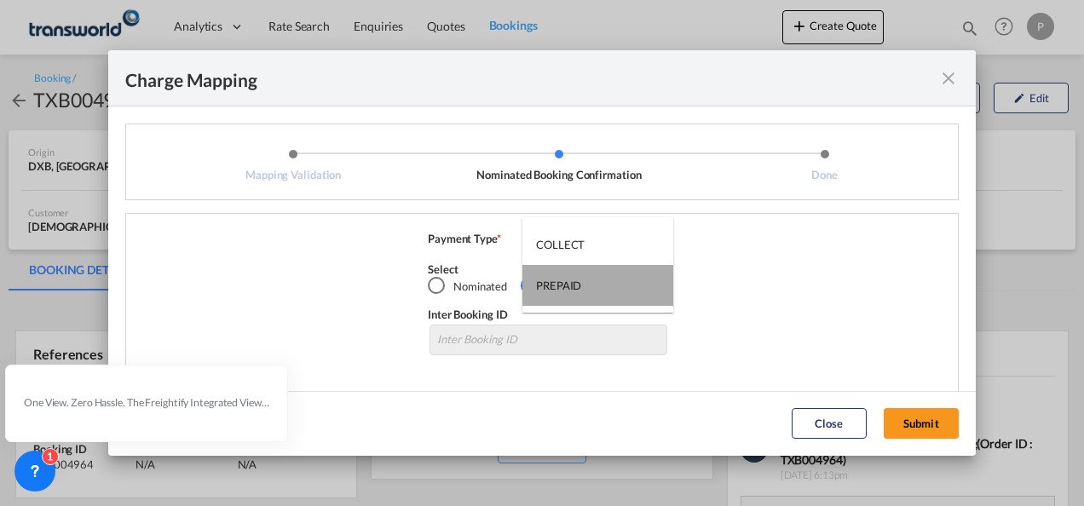
click at [580, 288] on div "PREPAID" at bounding box center [558, 285] width 45 height 15
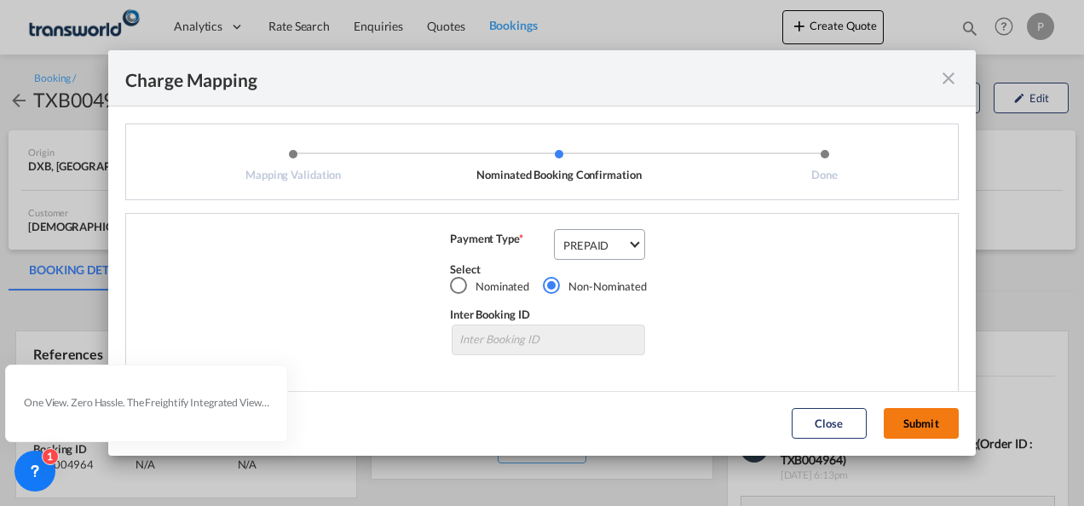
click at [915, 418] on button "Submit" at bounding box center [921, 423] width 75 height 31
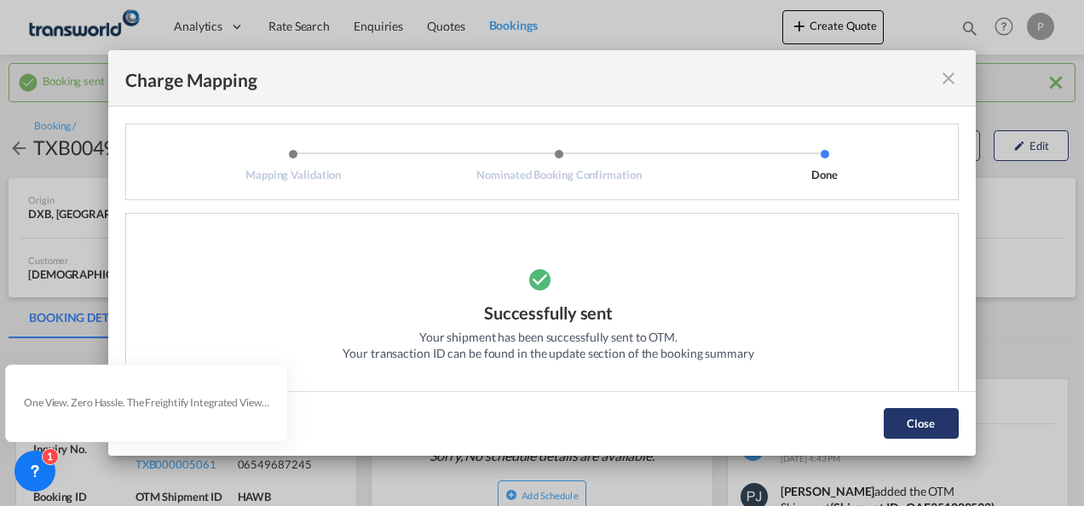
click at [917, 426] on button "Close" at bounding box center [921, 423] width 75 height 31
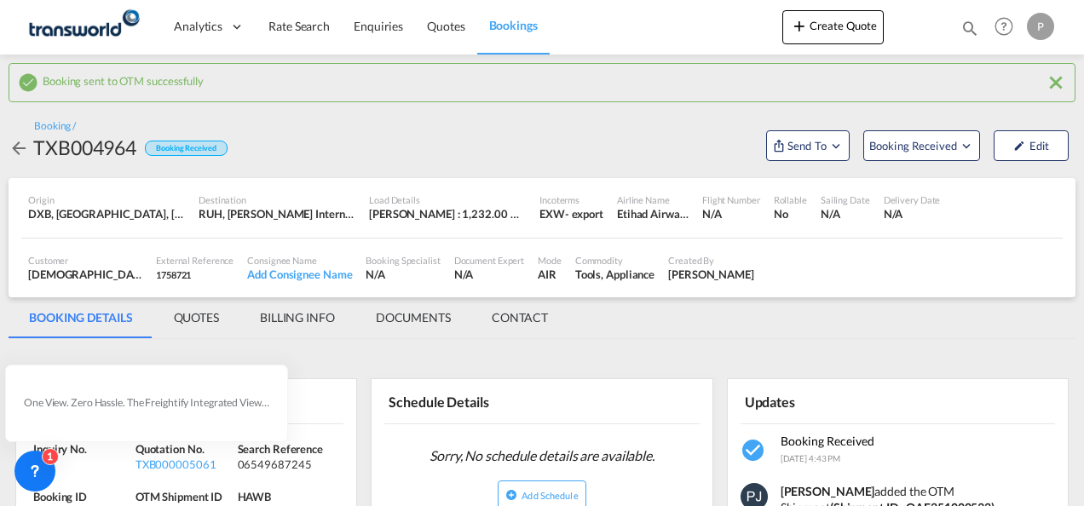
scroll to position [256, 0]
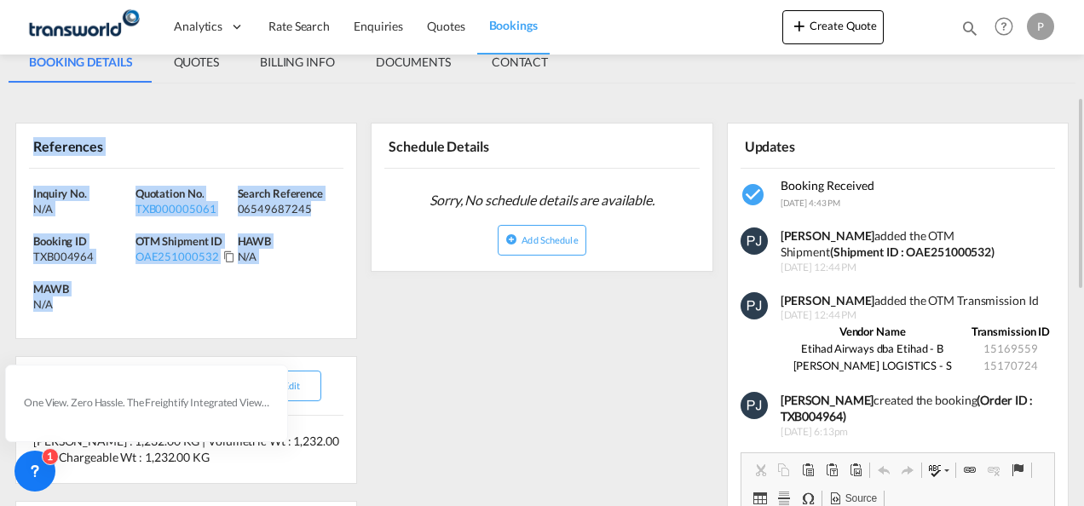
drag, startPoint x: 34, startPoint y: 147, endPoint x: 70, endPoint y: 295, distance: 151.8
click at [70, 295] on div "References Inquiry No. N/A Quotation No. TXB000005061 Search Reference 06549687…" at bounding box center [186, 231] width 342 height 217
copy div "References Inquiry No. N/A Quotation No. TXB000005061 Search Reference 06549687…"
click at [851, 38] on button "Create Quote" at bounding box center [833, 27] width 101 height 34
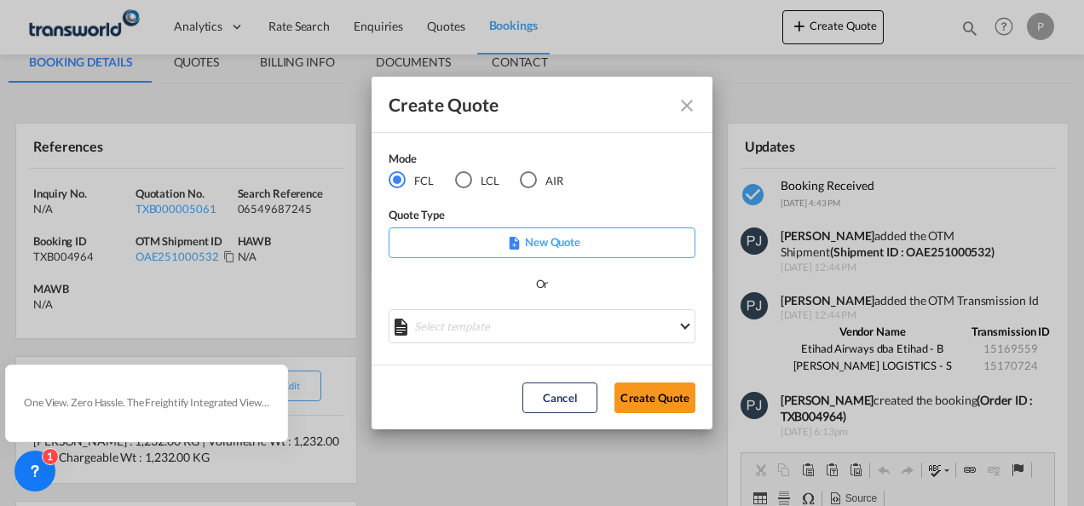
click at [464, 181] on div "LCL" at bounding box center [463, 179] width 17 height 17
click at [667, 401] on button "Create Quote" at bounding box center [655, 398] width 81 height 31
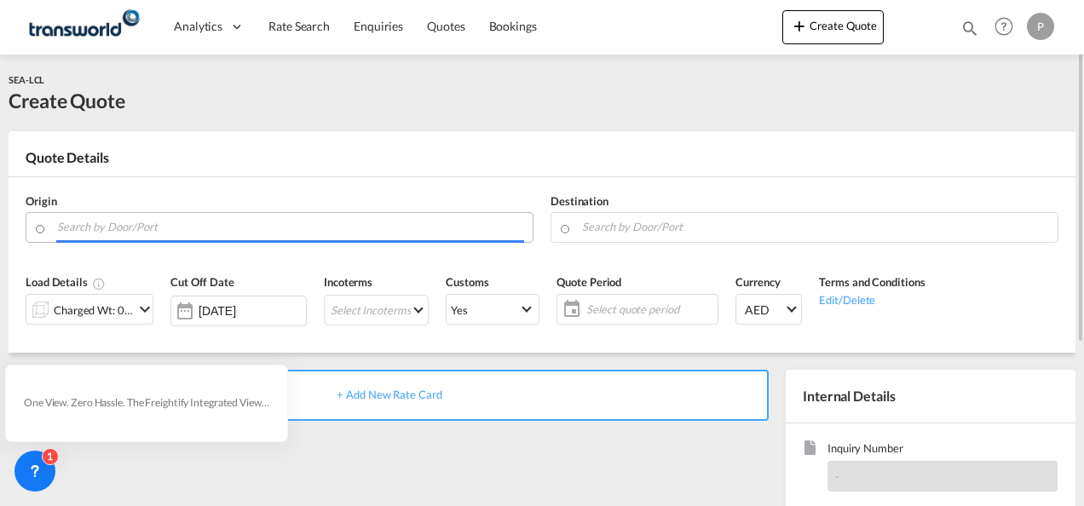
click at [164, 225] on input "Search by Door/Port" at bounding box center [290, 227] width 467 height 30
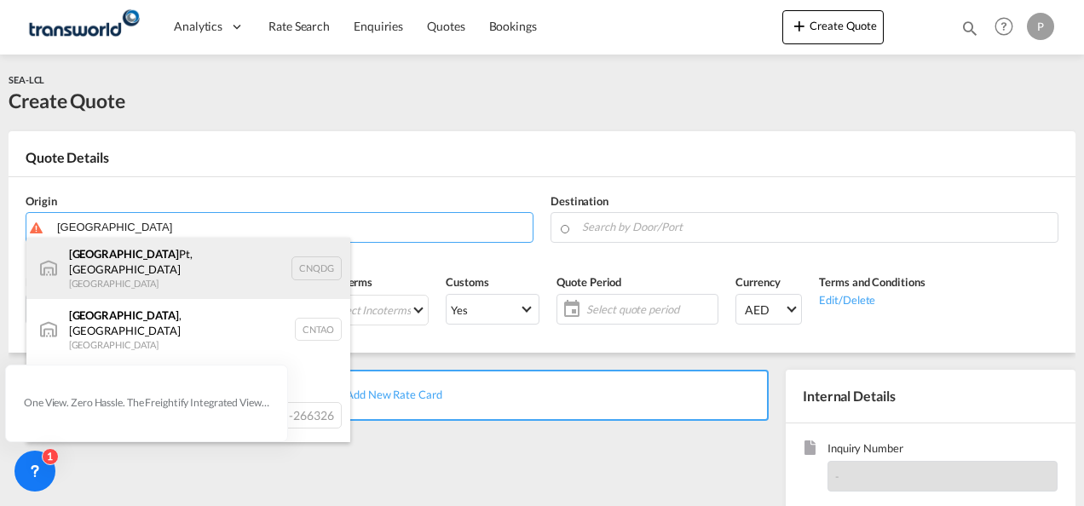
click at [153, 263] on div "Qingdao Pt, SD China CNQDG" at bounding box center [188, 268] width 324 height 61
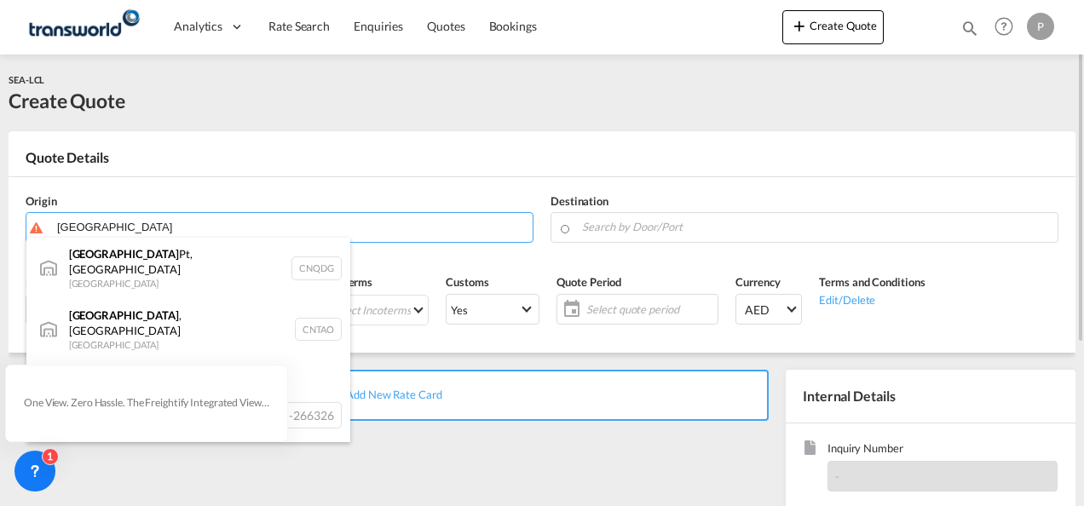
type input "Qingdao Pt, SD, CNQDG"
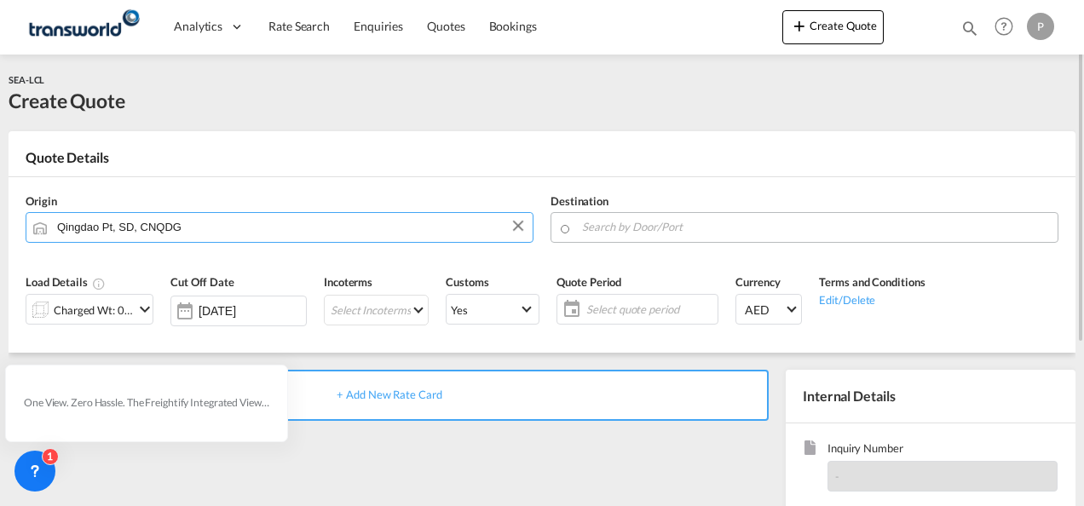
click at [629, 227] on input "Search by Door/Port" at bounding box center [815, 227] width 467 height 30
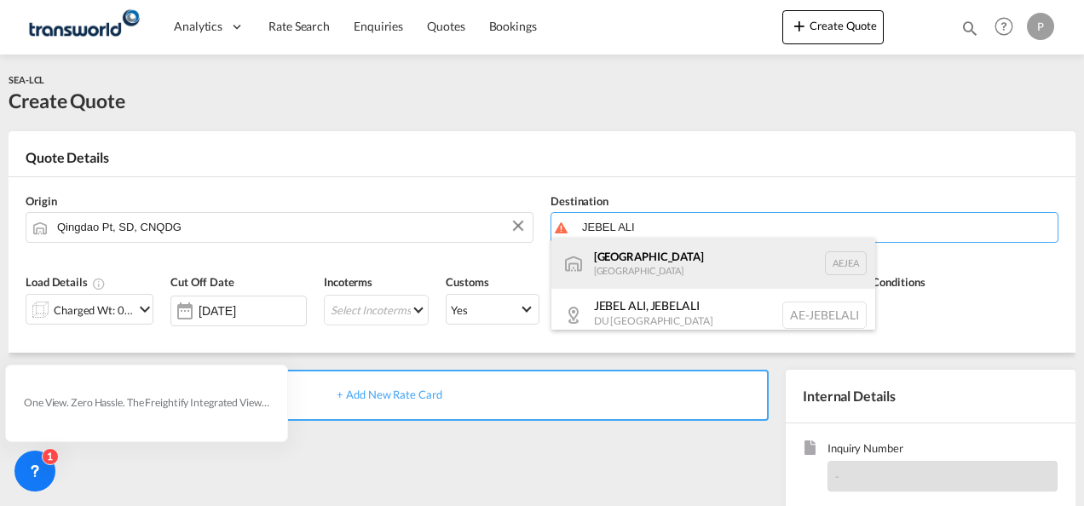
click at [623, 254] on div "[GEOGRAPHIC_DATA] [GEOGRAPHIC_DATA]" at bounding box center [714, 263] width 324 height 51
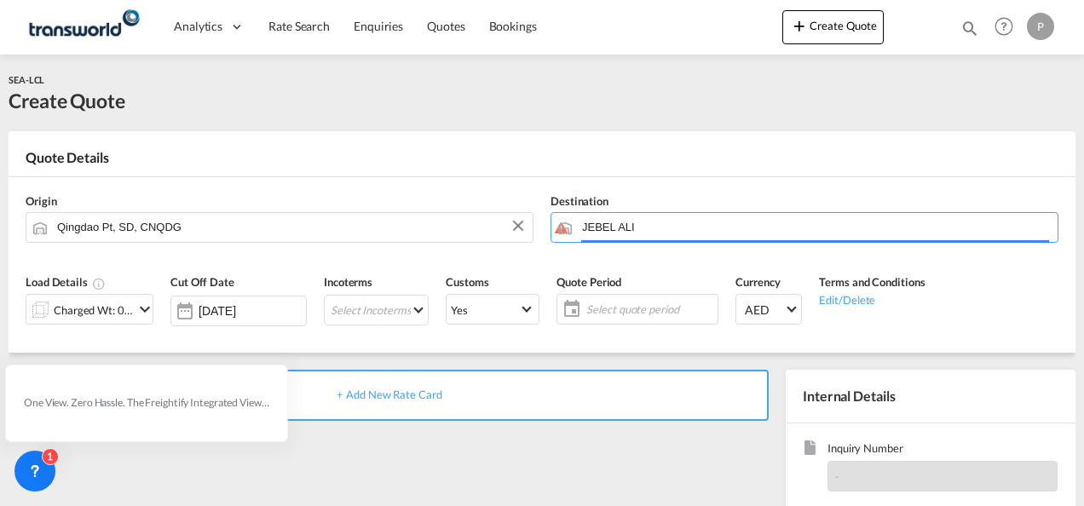
type input "[GEOGRAPHIC_DATA], [GEOGRAPHIC_DATA]"
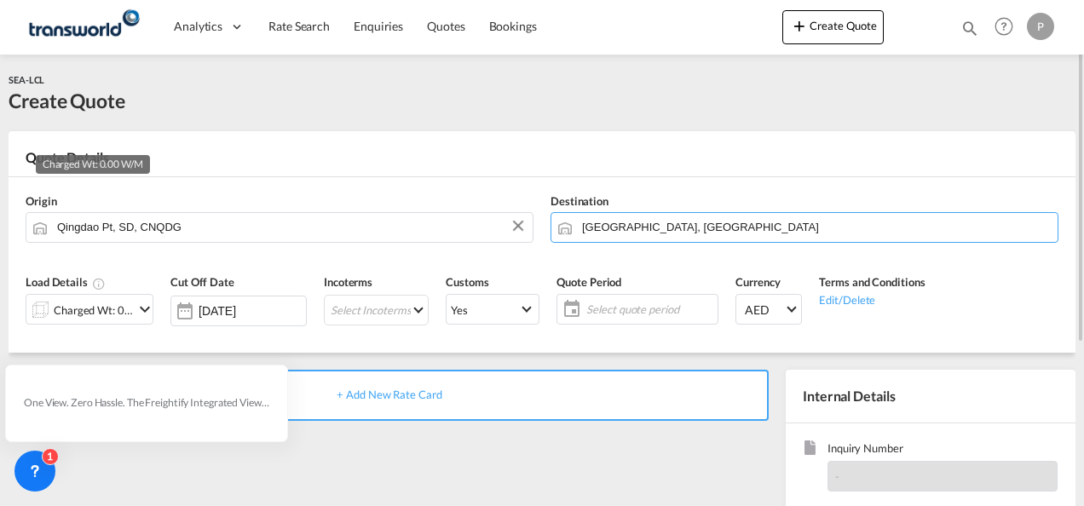
click at [86, 304] on div "Charged Wt: 0.00 W/M" at bounding box center [94, 310] width 80 height 24
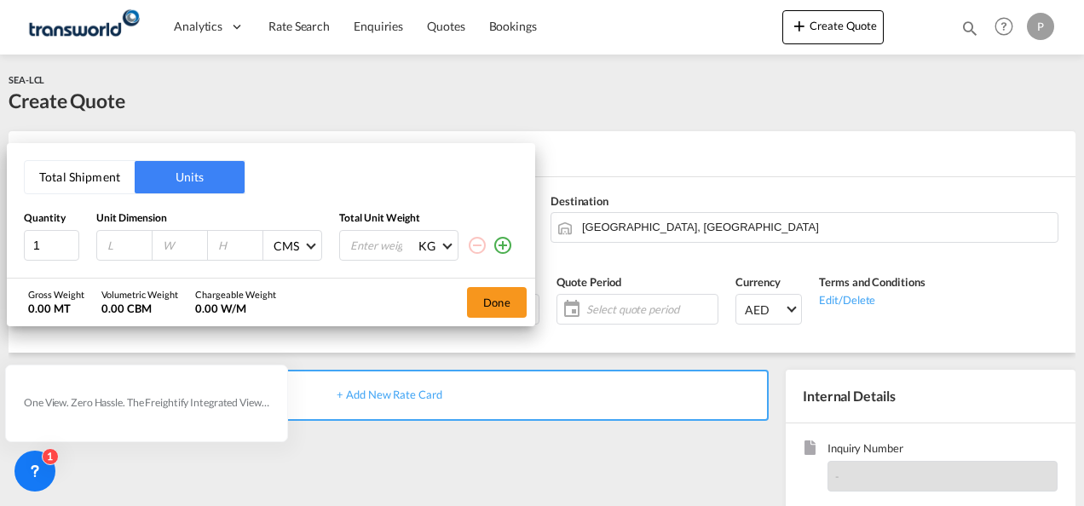
click at [75, 172] on button "Total Shipment" at bounding box center [80, 177] width 110 height 32
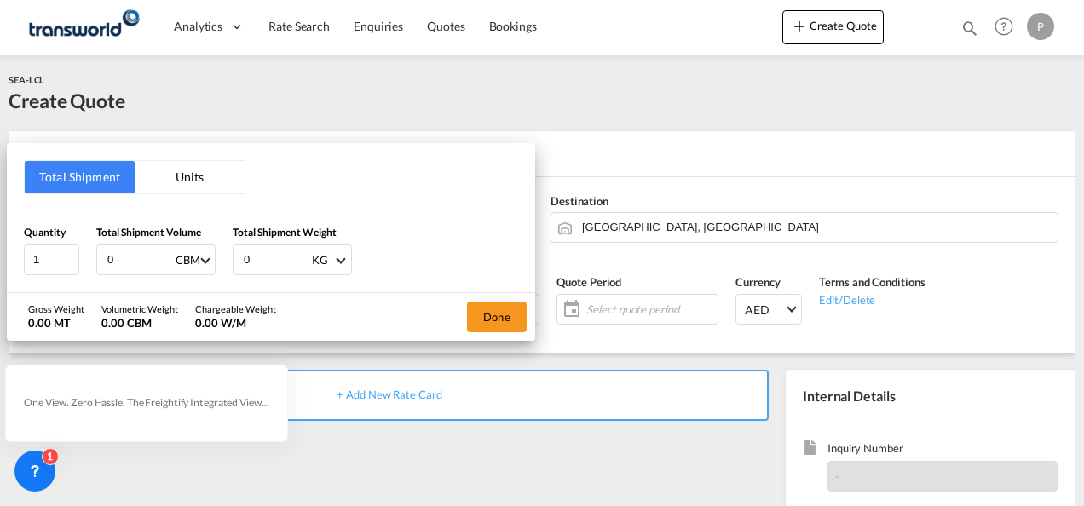
drag, startPoint x: 139, startPoint y: 255, endPoint x: 78, endPoint y: 185, distance: 92.5
click at [0, 198] on html "Analytics Dashboard Rate Search Enquiries Quotes Bookings Analytics" at bounding box center [542, 253] width 1084 height 506
type input "7.13"
click at [501, 320] on button "Done" at bounding box center [497, 317] width 60 height 31
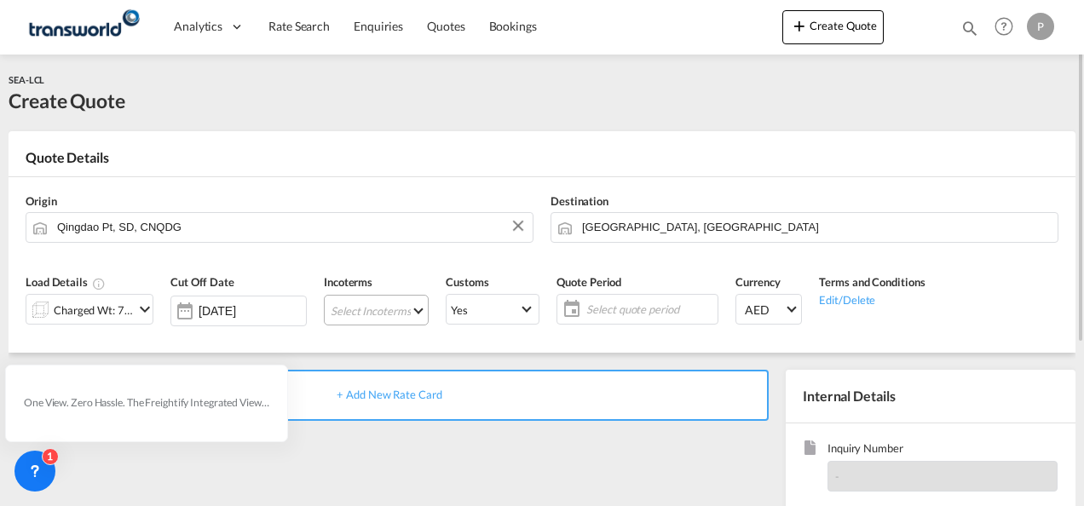
click at [388, 312] on md-select "Select Incoterms CIF - import Cost,Insurance and Freight CIF - export Cost,Insu…" at bounding box center [376, 310] width 105 height 31
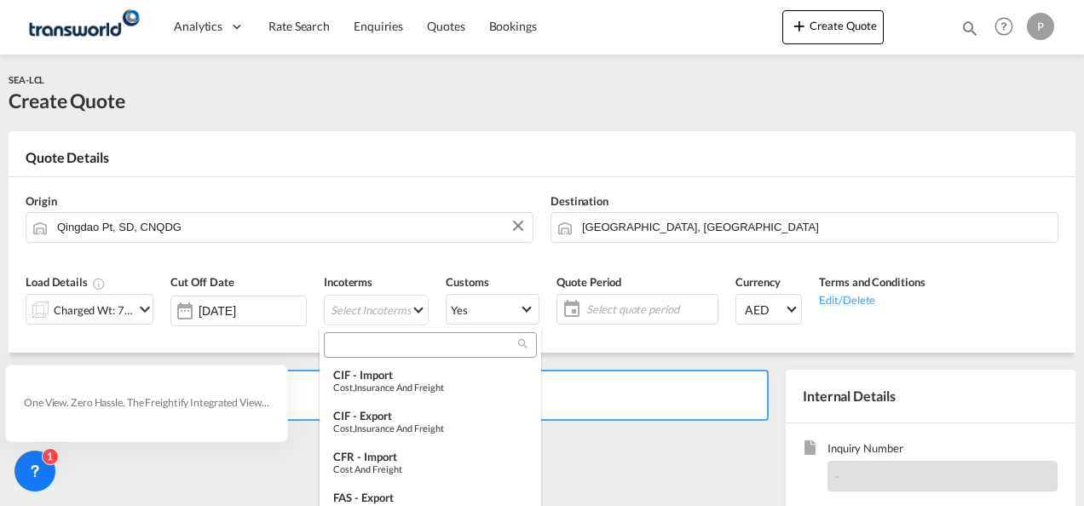
click at [373, 350] on input "search" at bounding box center [423, 345] width 189 height 15
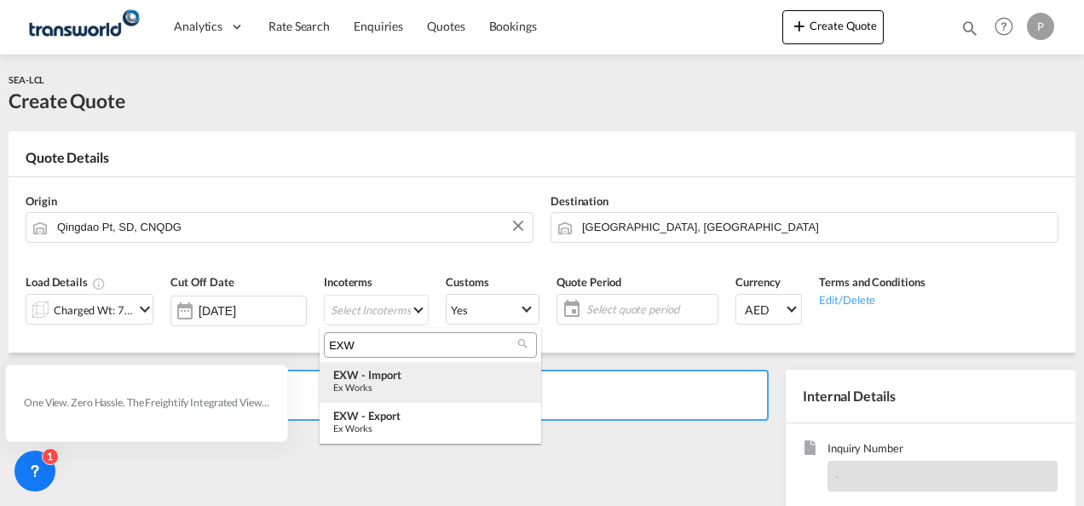
type input "EXW"
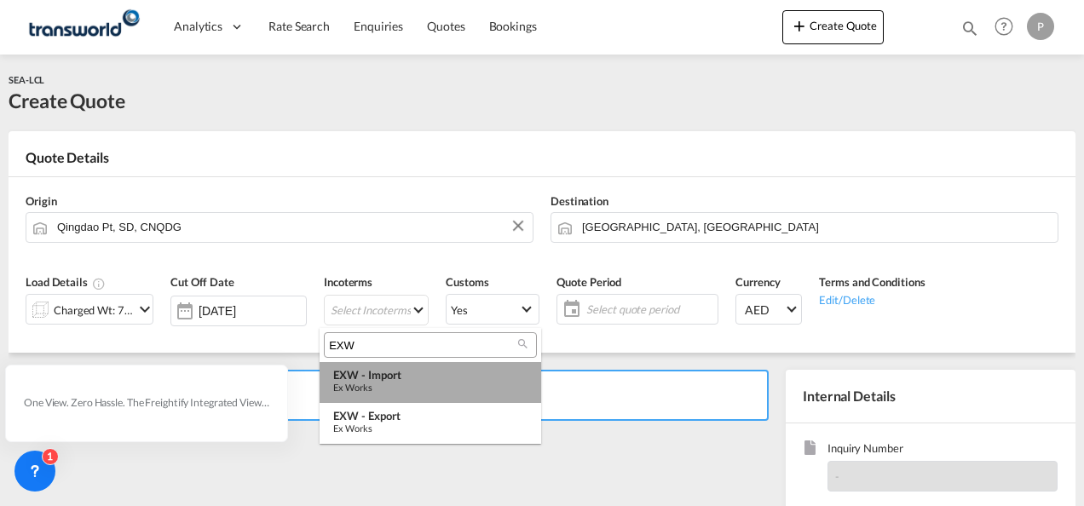
click at [414, 383] on div "Ex Works" at bounding box center [430, 387] width 194 height 11
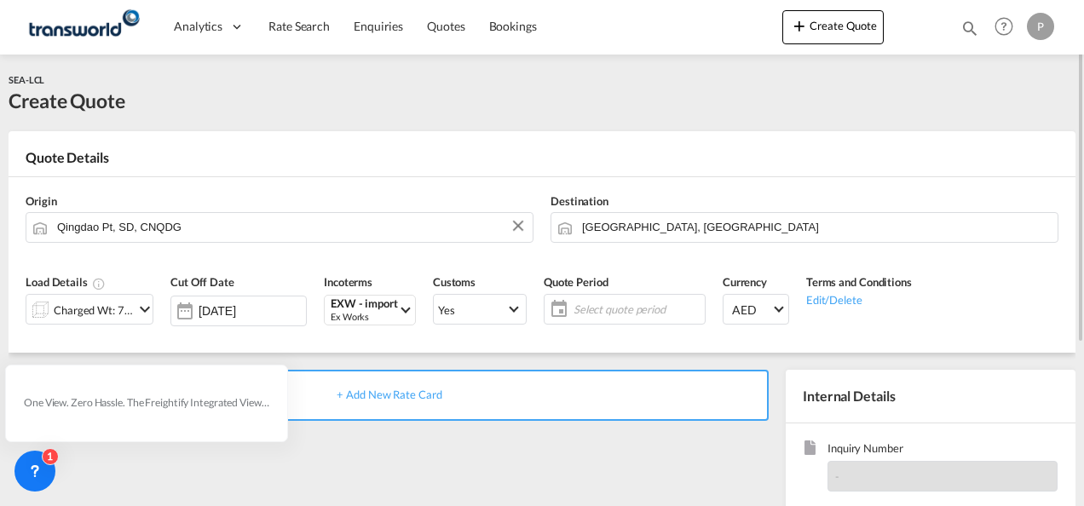
click at [606, 309] on span "Select quote period" at bounding box center [637, 309] width 127 height 15
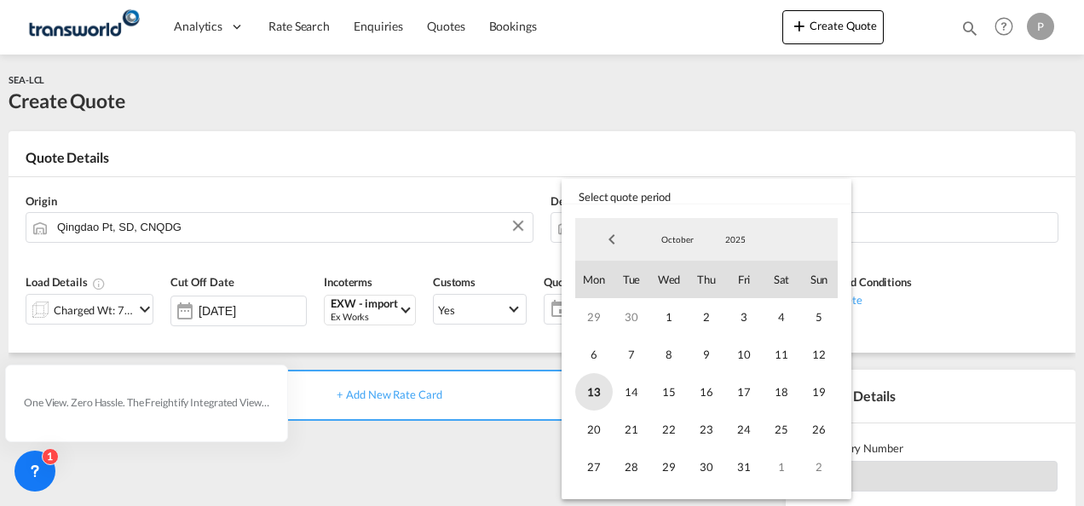
click at [594, 392] on span "13" at bounding box center [594, 392] width 38 height 38
click at [743, 468] on span "31" at bounding box center [745, 467] width 38 height 38
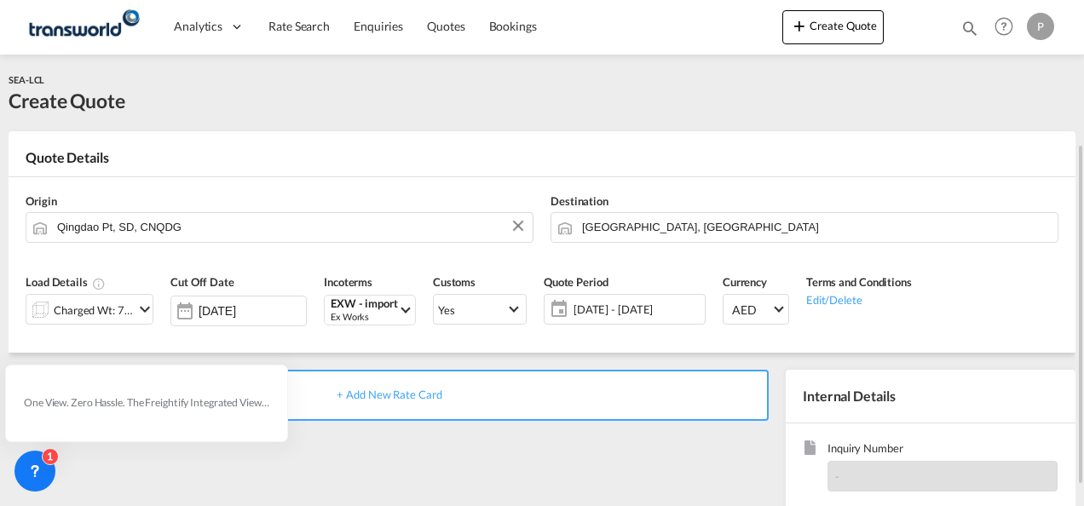
scroll to position [240, 0]
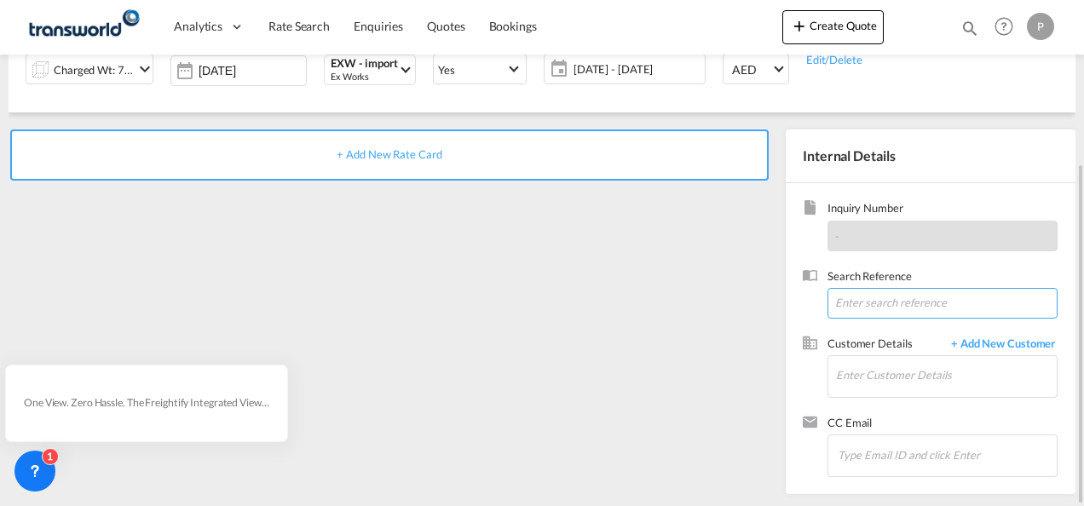
click at [844, 307] on input at bounding box center [943, 303] width 230 height 31
paste input "TWP9318"
type input "TWP9318"
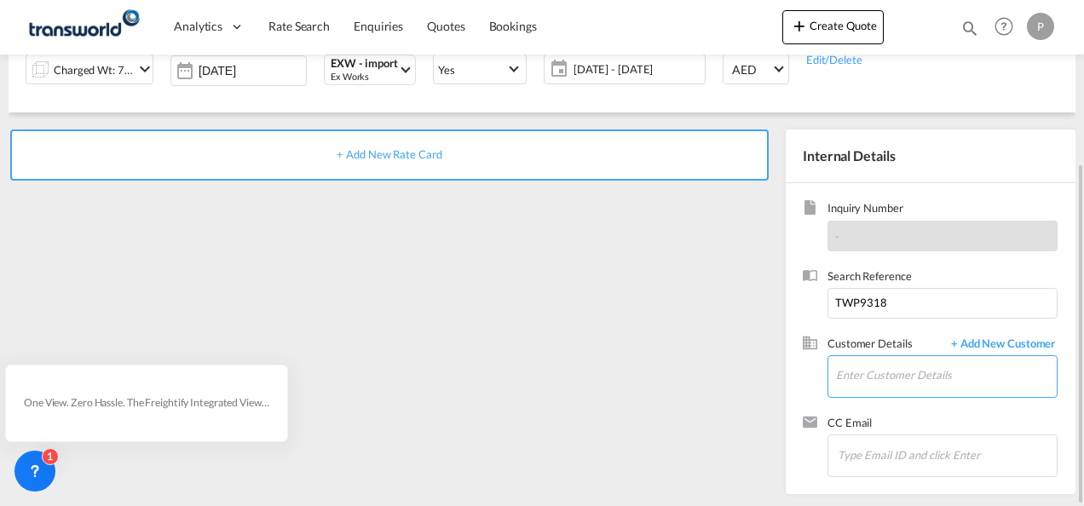
click at [880, 367] on input "Enter Customer Details" at bounding box center [946, 375] width 221 height 38
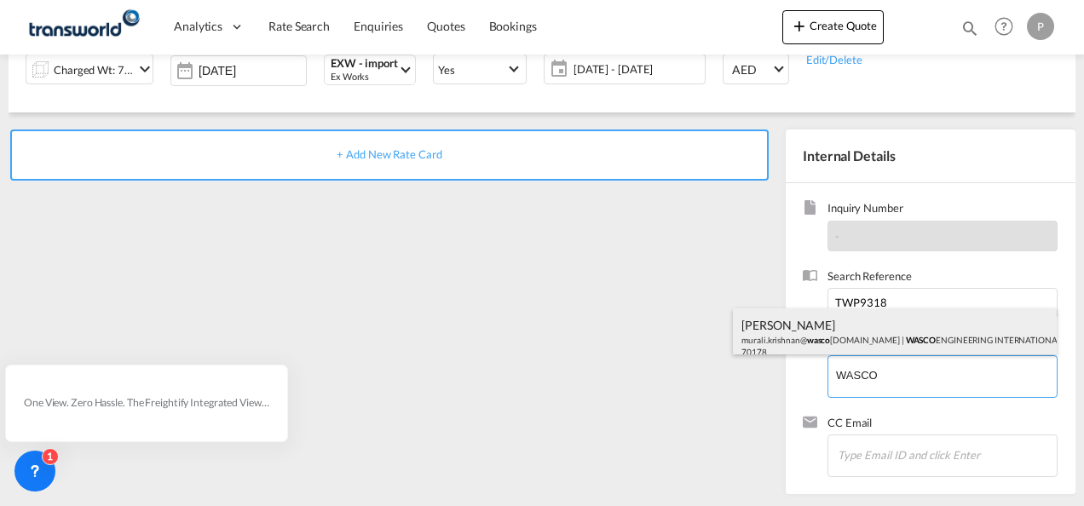
click at [860, 337] on div "[PERSON_NAME] murali.[PERSON_NAME]@ wasco [DOMAIN_NAME] | WASCO ENGINEERING INT…" at bounding box center [895, 338] width 324 height 58
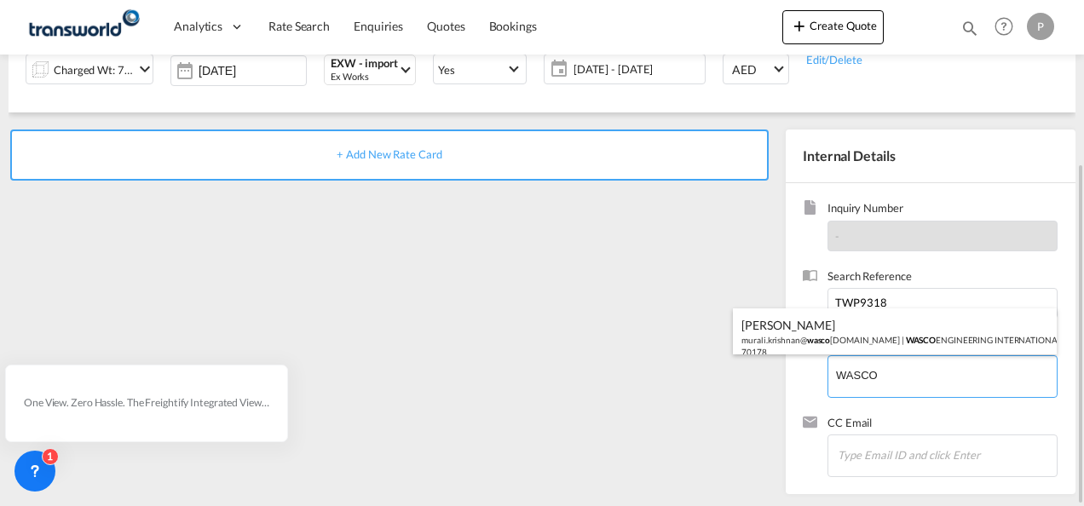
type input "WASCO ENGINEERING INTERNATIONAL LIMITED, [PERSON_NAME], [EMAIL_ADDRESS][DOMAIN_…"
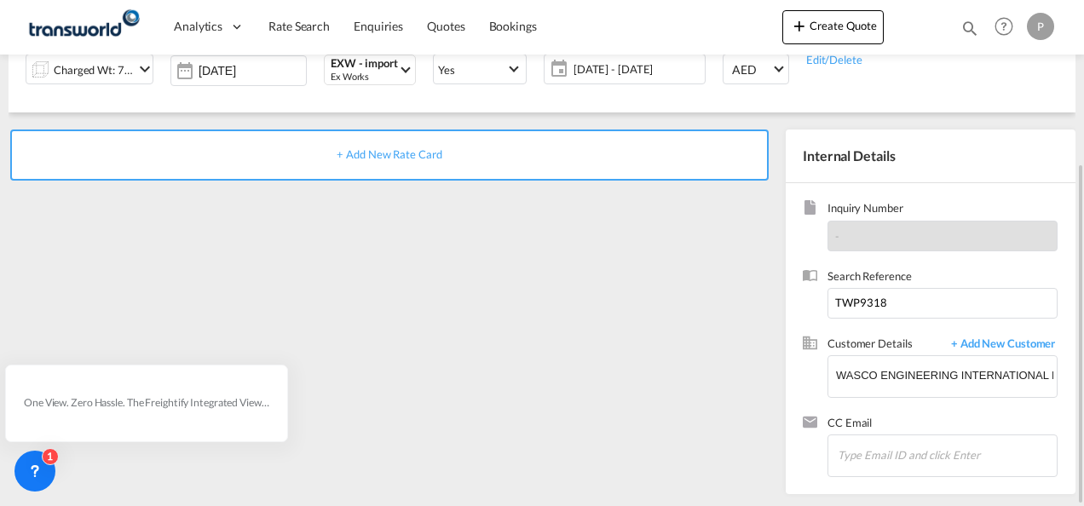
click at [375, 160] on div "+ Add New Rate Card" at bounding box center [389, 155] width 759 height 51
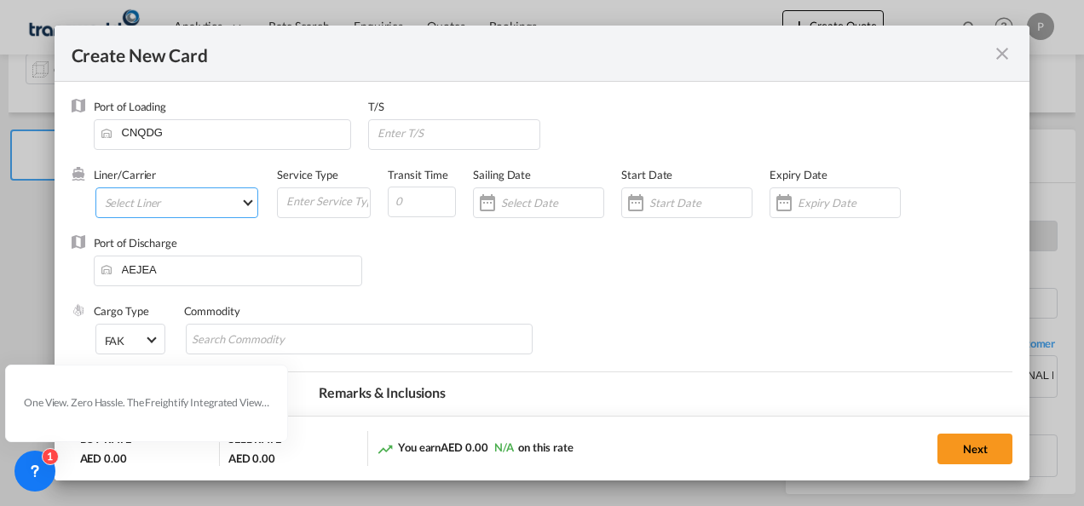
click at [152, 196] on md-select "Select Liner 2HM LOGISTICS D.O.O. / TDWC-CAPODISTRI 2HM LOGISTICS D.O.O. / TDWC…" at bounding box center [177, 203] width 164 height 31
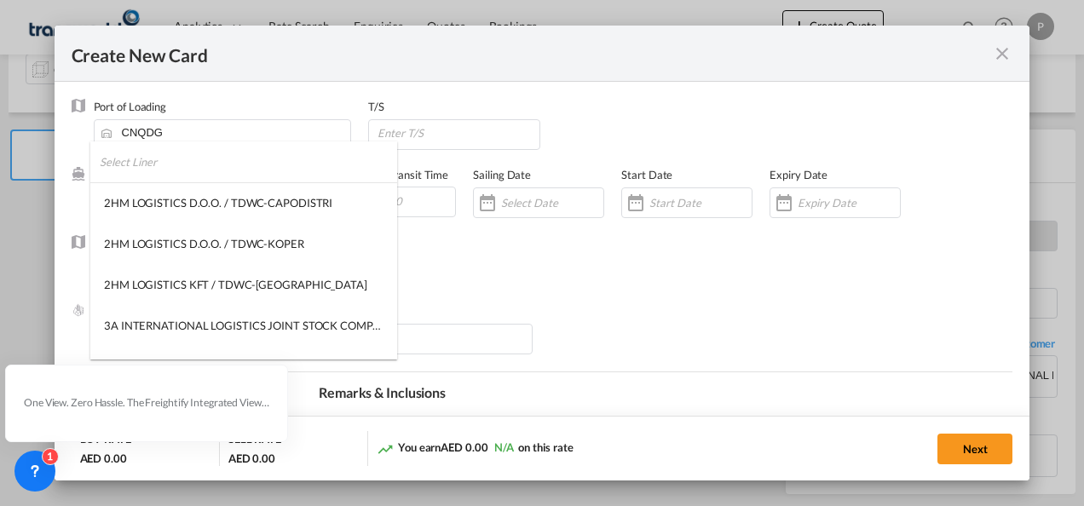
click at [213, 173] on input "search" at bounding box center [249, 162] width 298 height 41
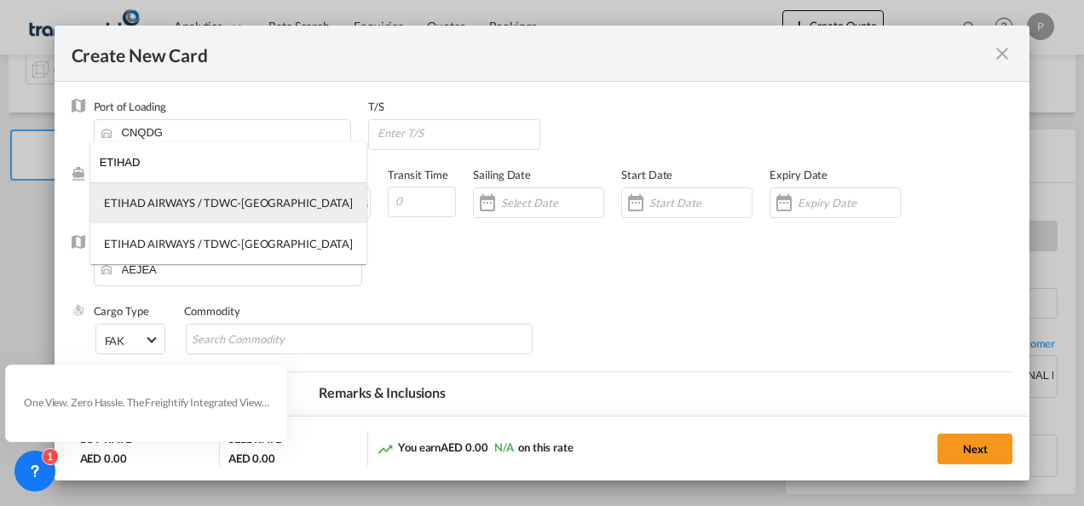
type input "ETIHAD"
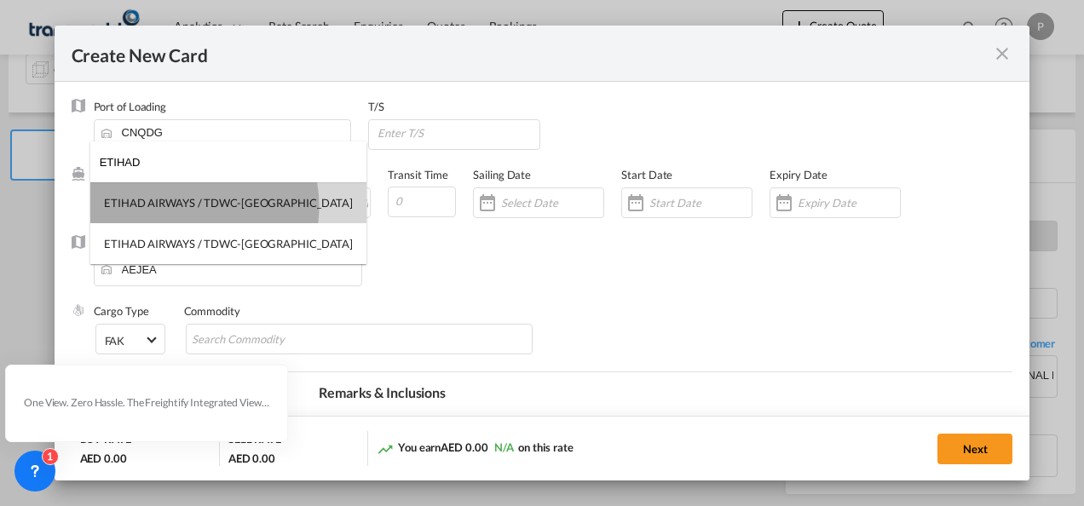
click at [182, 206] on div "ETIHAD AIRWAYS / TDWC-[GEOGRAPHIC_DATA]" at bounding box center [228, 202] width 249 height 15
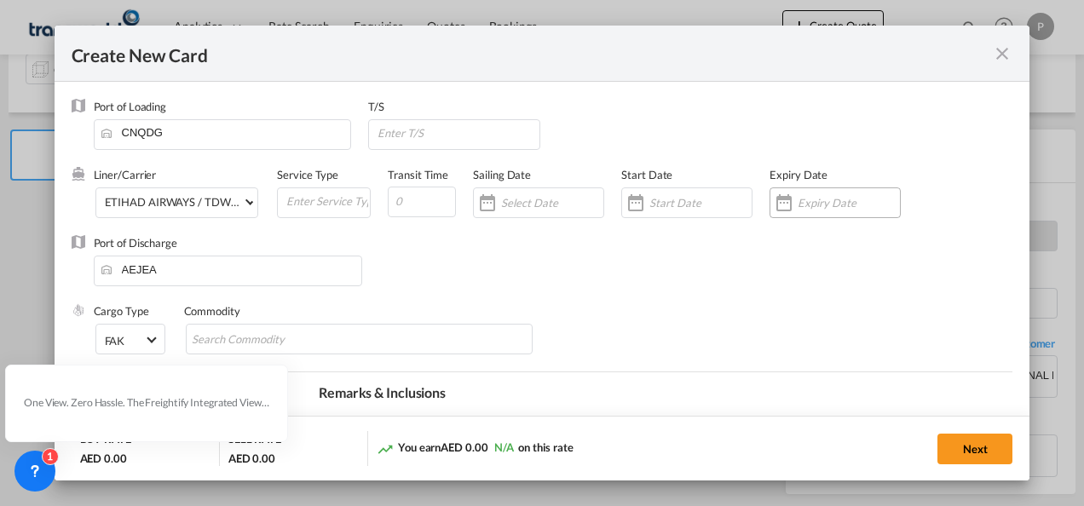
click at [805, 207] on input "Create New Card ..." at bounding box center [849, 203] width 102 height 14
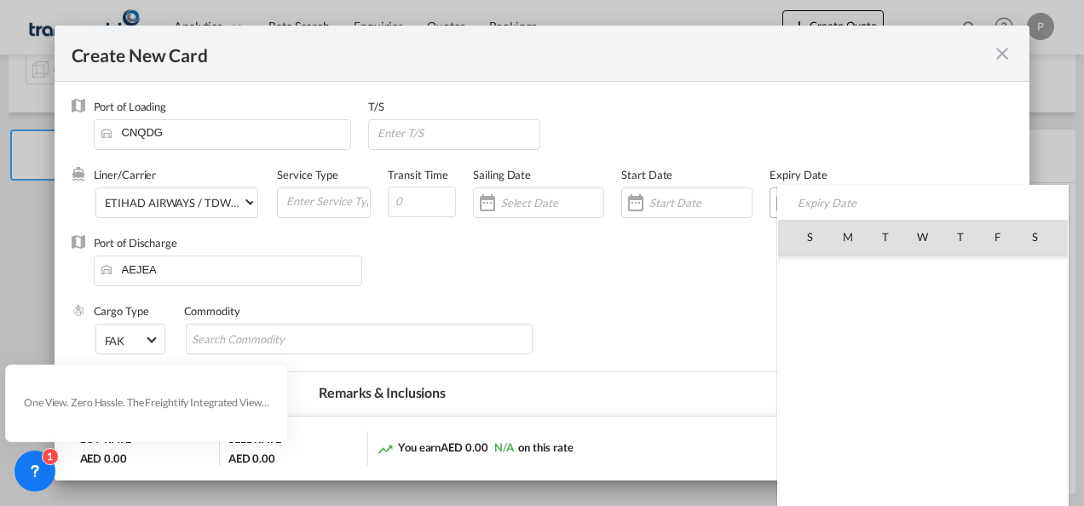
scroll to position [395161, 0]
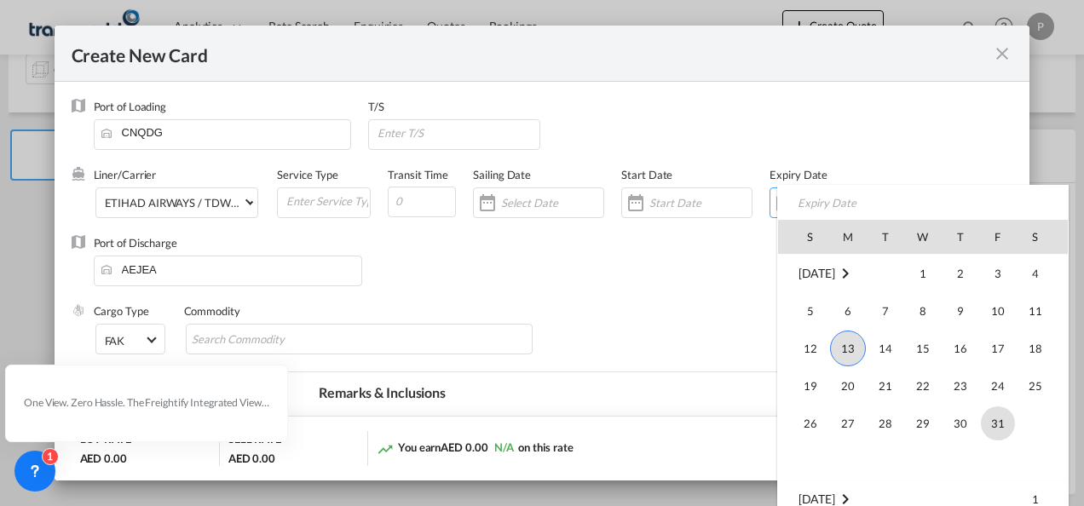
click at [1003, 430] on span "31" at bounding box center [998, 424] width 34 height 34
type input "[DATE]"
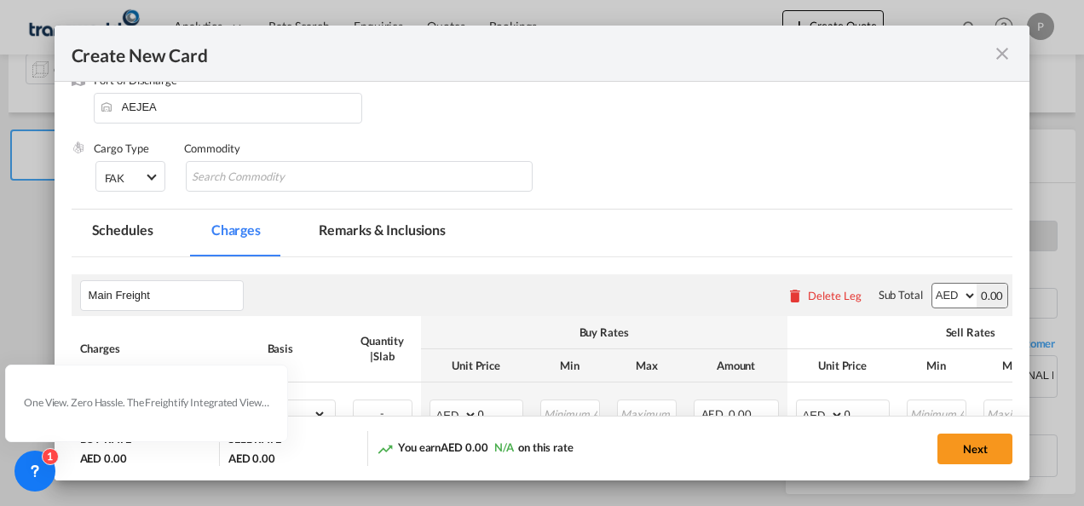
scroll to position [171, 0]
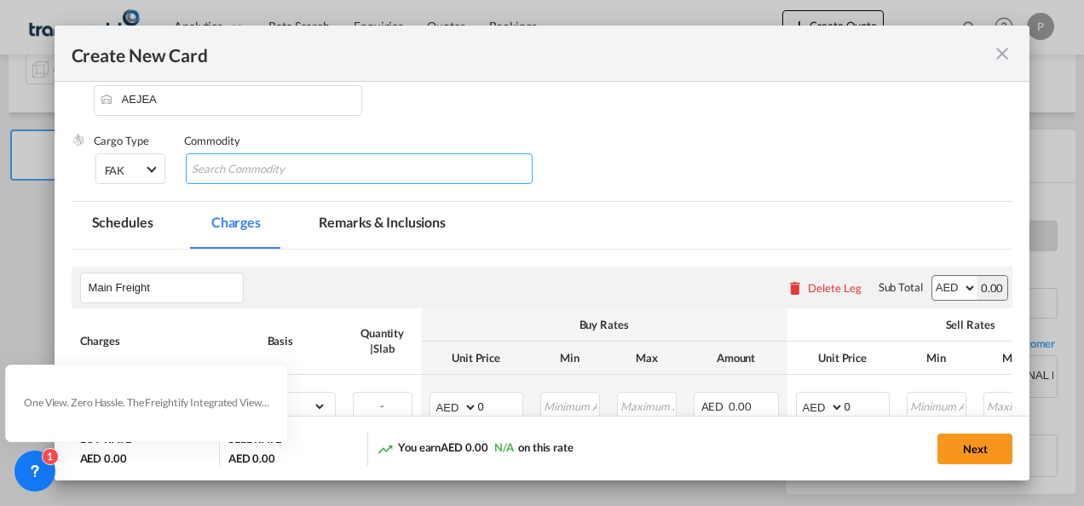
click at [304, 172] on input "Search Commodity" at bounding box center [270, 169] width 156 height 27
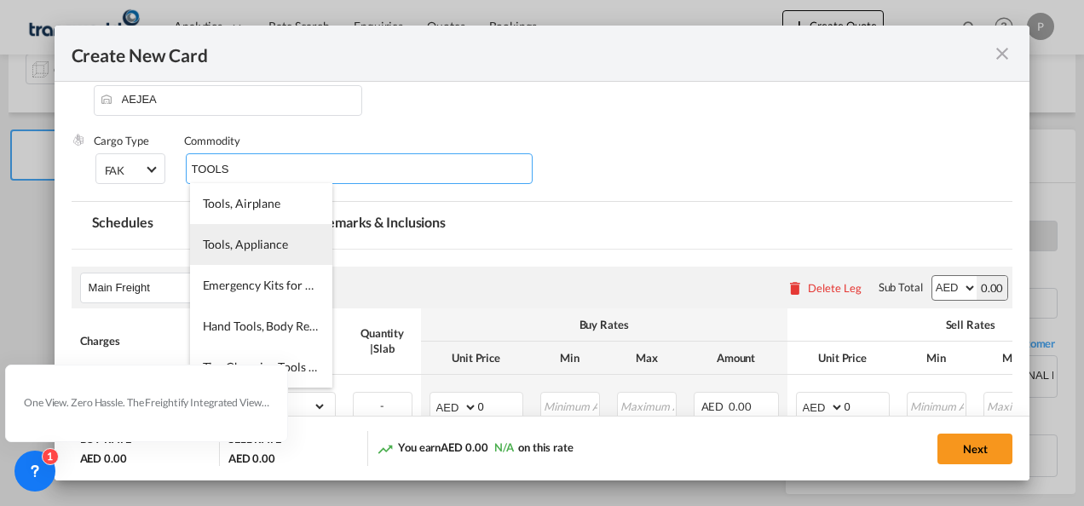
type input "TOOLS"
click at [266, 246] on span "Tools, Appliance" at bounding box center [245, 244] width 85 height 14
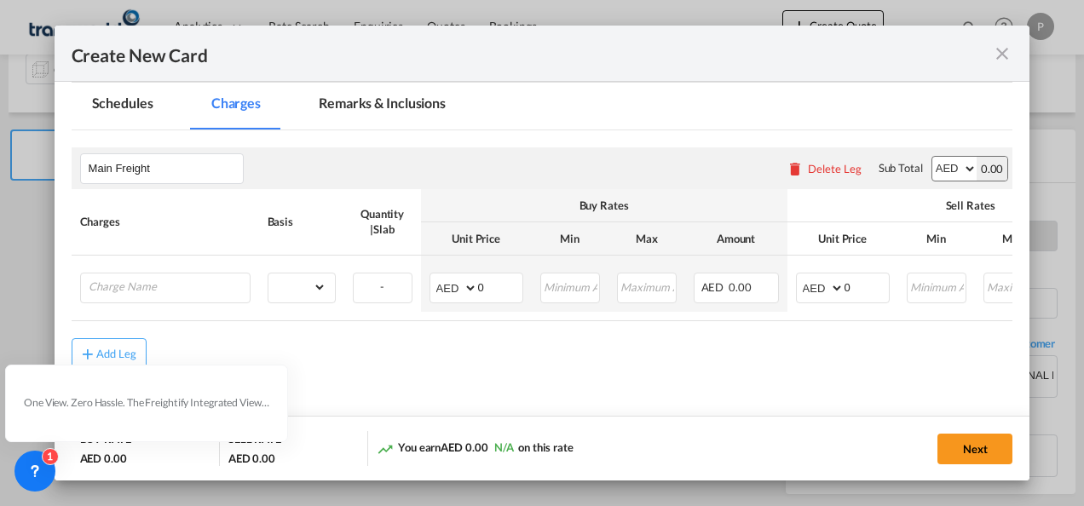
scroll to position [336, 0]
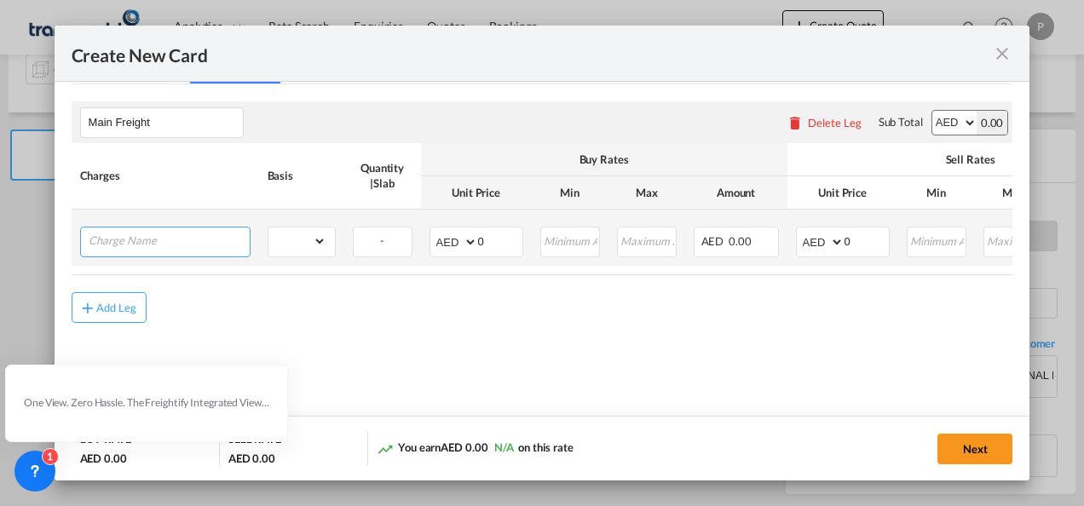
click at [163, 246] on input "Charge Name" at bounding box center [169, 241] width 161 height 26
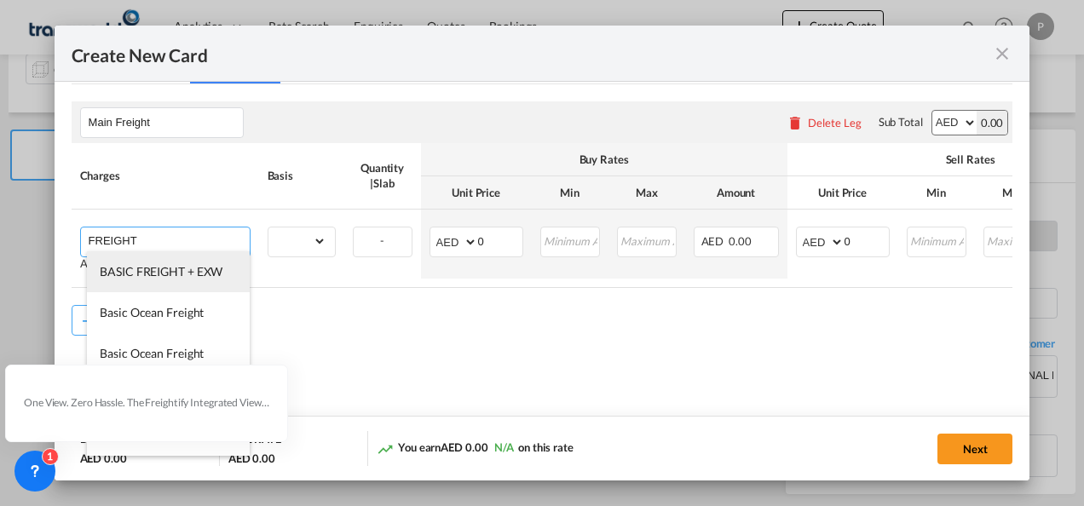
click at [150, 275] on span "BASIC FREIGHT + EXW" at bounding box center [161, 271] width 123 height 14
type input "BASIC FREIGHT + EXW"
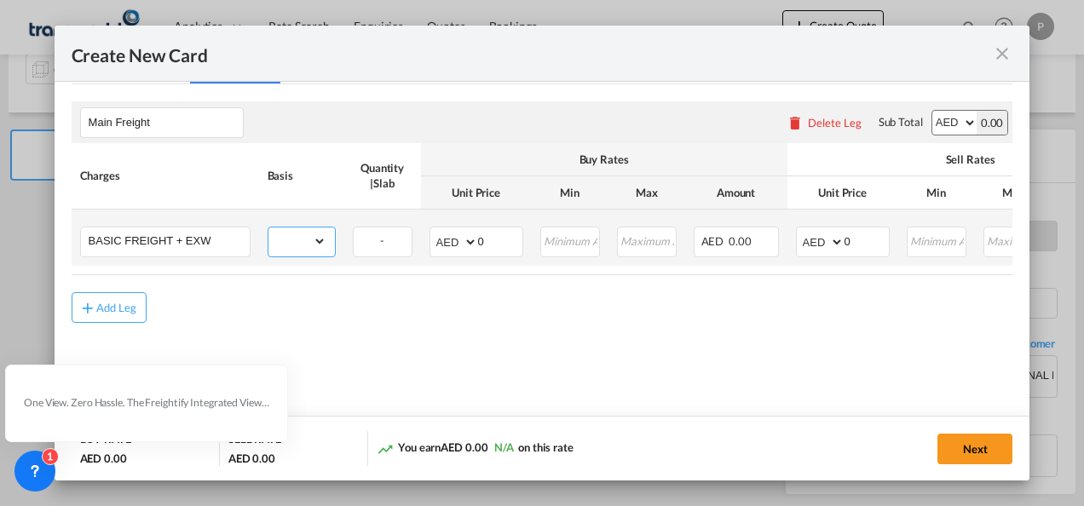
click at [316, 239] on select "gross_weight volumetric_weight per_shipment per_bl per_km per_hawb per_kg flat …" at bounding box center [298, 241] width 58 height 27
select select "per_shipment"
click at [269, 228] on select "gross_weight volumetric_weight per_shipment per_bl per_km per_hawb per_kg flat …" at bounding box center [298, 241] width 58 height 27
click at [500, 235] on input "0" at bounding box center [500, 241] width 44 height 26
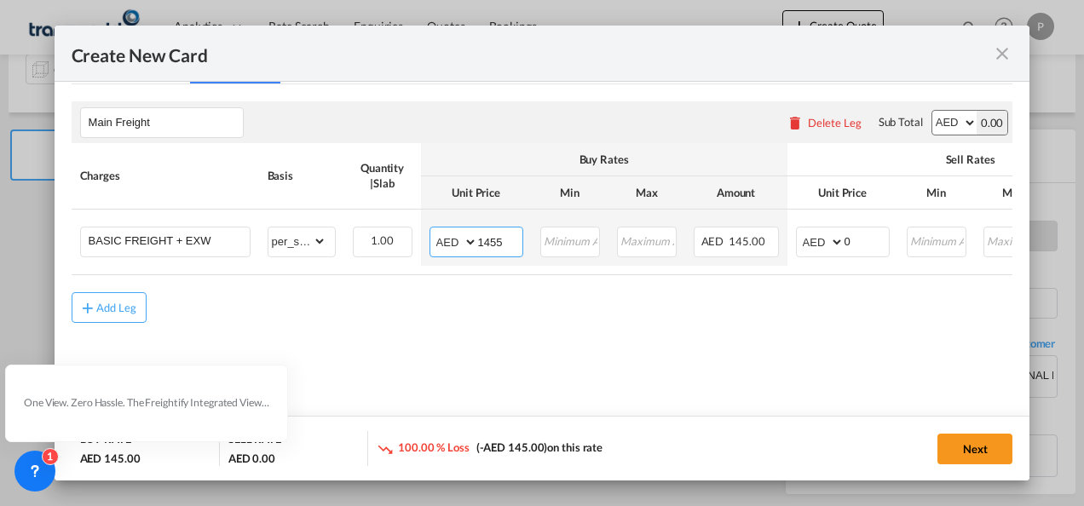
type input "1455"
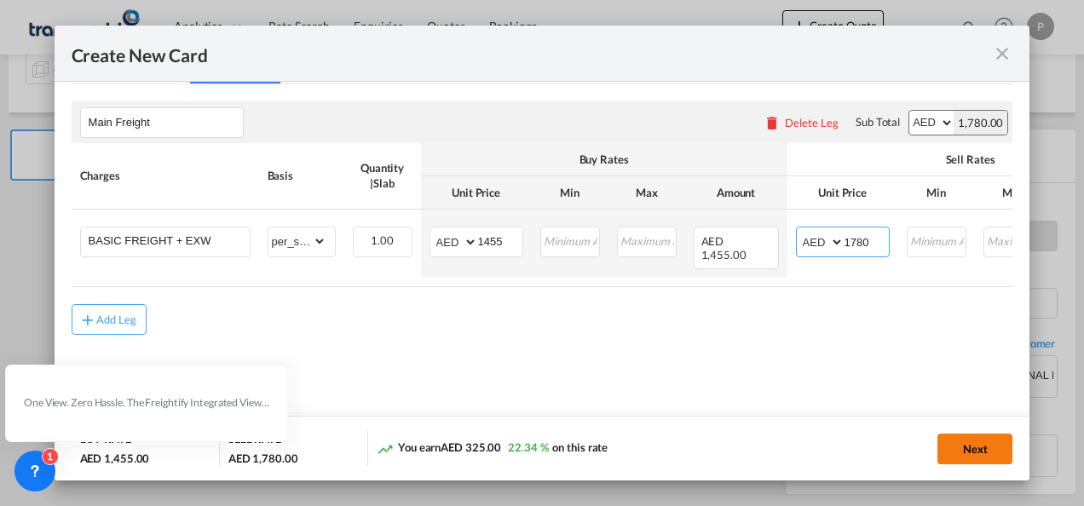
type input "1780"
click at [990, 446] on button "Next" at bounding box center [975, 449] width 75 height 31
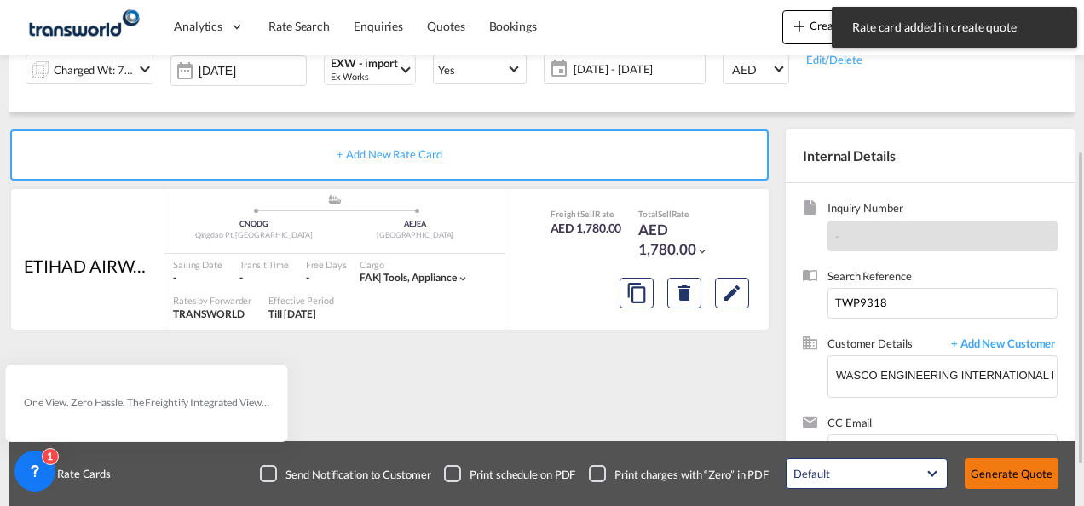
click at [1004, 475] on button "Generate Quote" at bounding box center [1012, 474] width 94 height 31
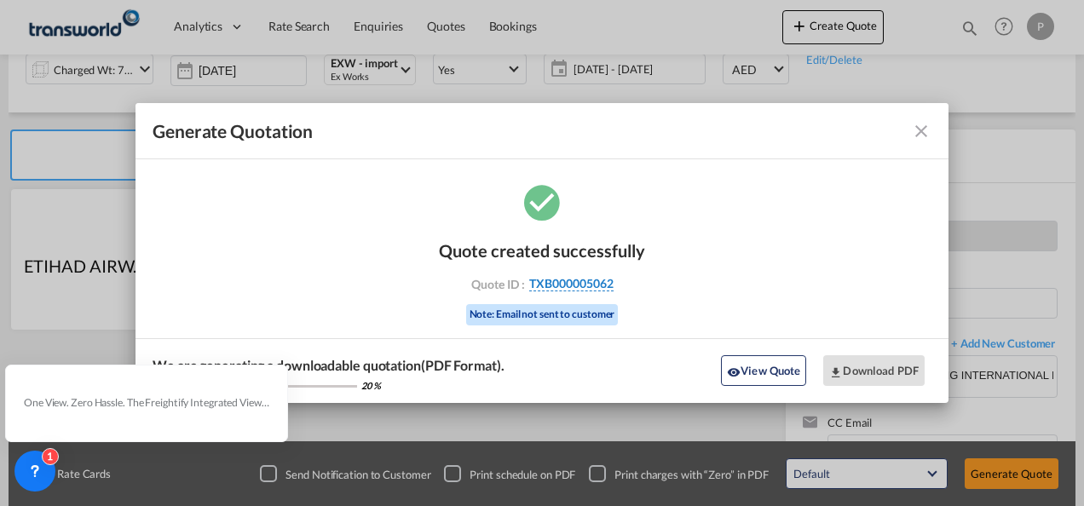
click at [571, 281] on span "TXB000005062" at bounding box center [571, 283] width 84 height 15
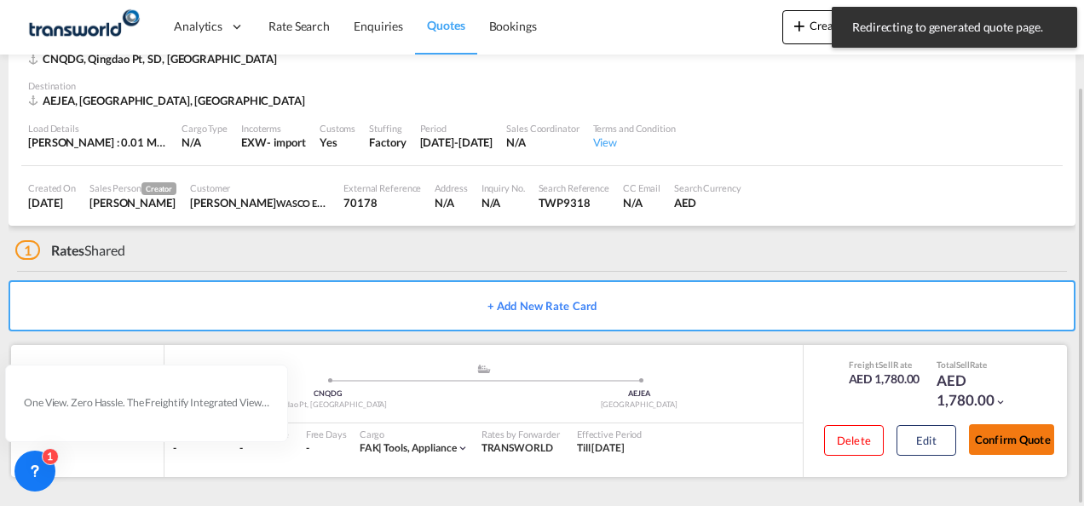
click at [1020, 438] on button "Confirm Quote" at bounding box center [1011, 440] width 85 height 31
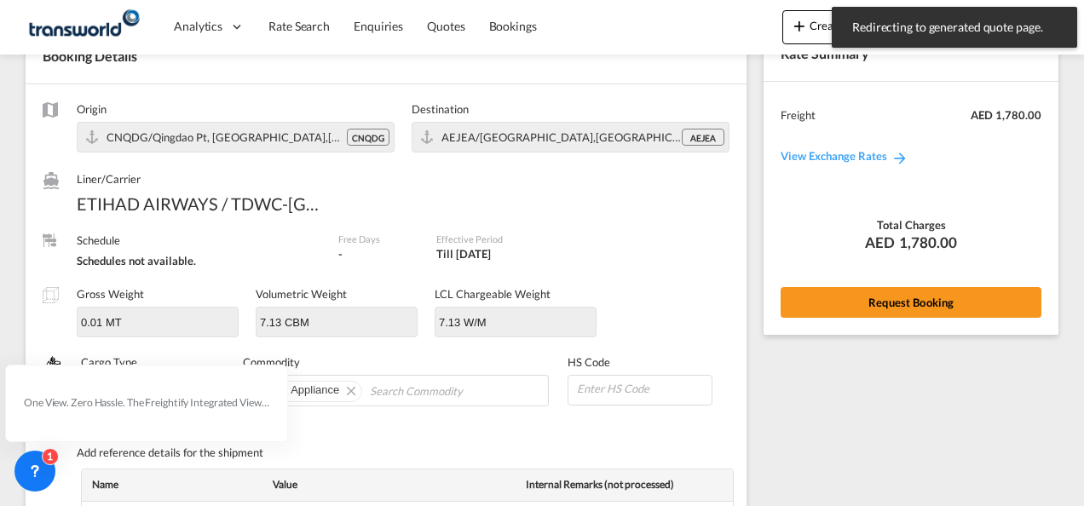
scroll to position [692, 0]
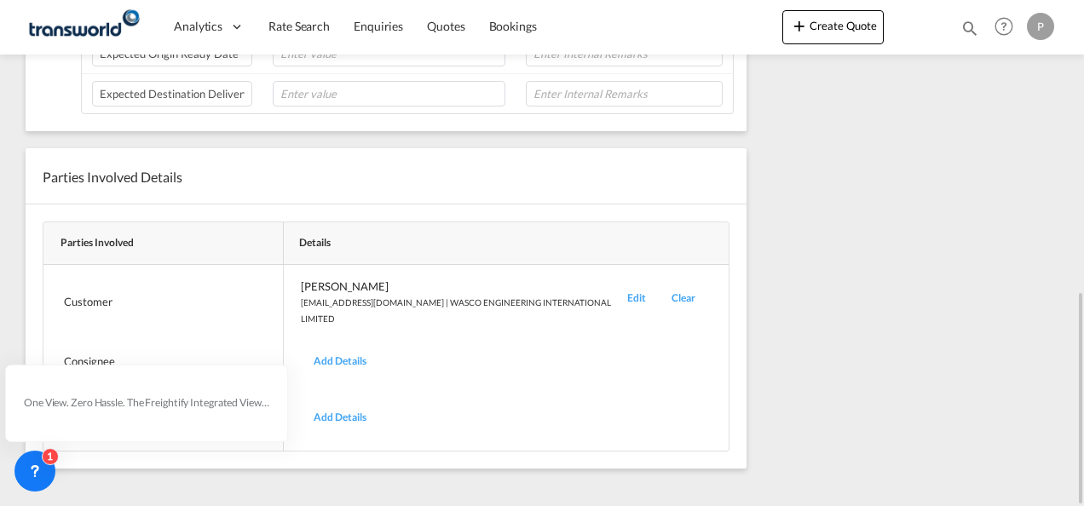
click at [638, 289] on div "Edit" at bounding box center [637, 302] width 44 height 47
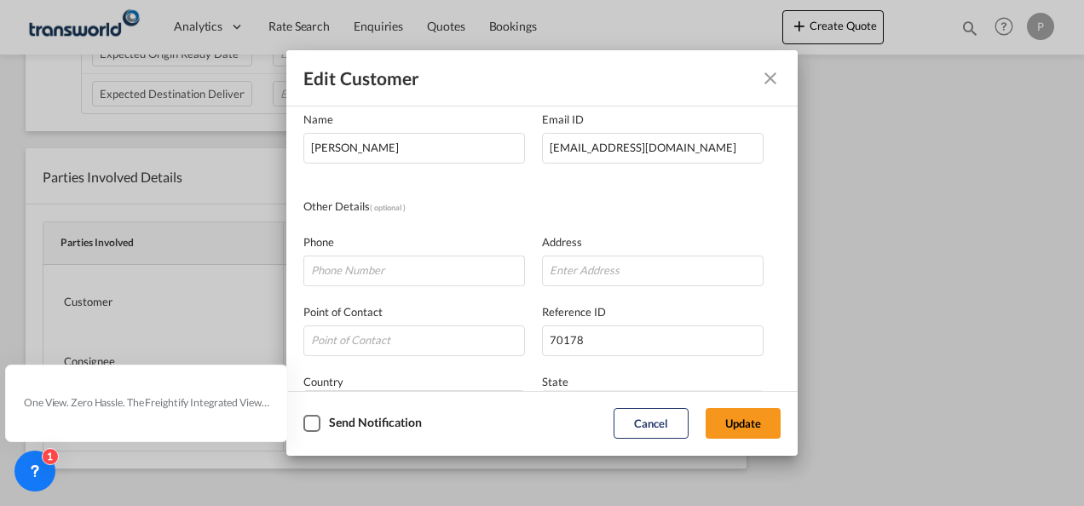
scroll to position [171, 0]
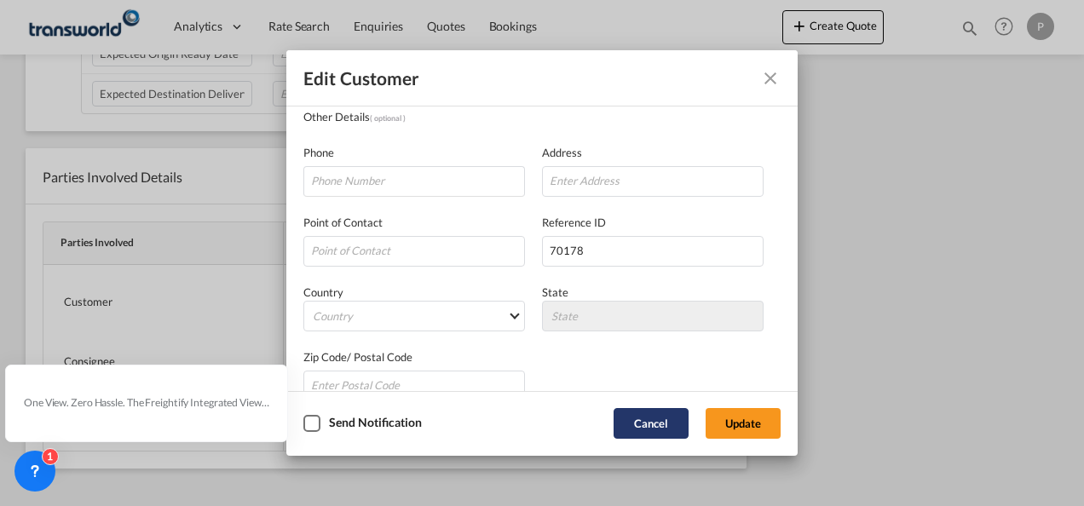
click at [639, 425] on button "Cancel" at bounding box center [651, 423] width 75 height 31
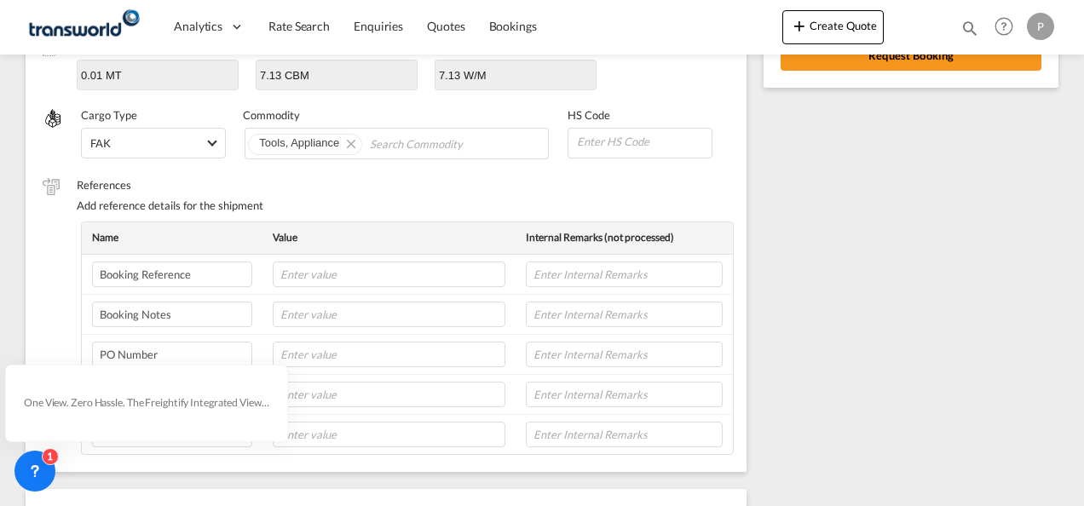
scroll to position [0, 0]
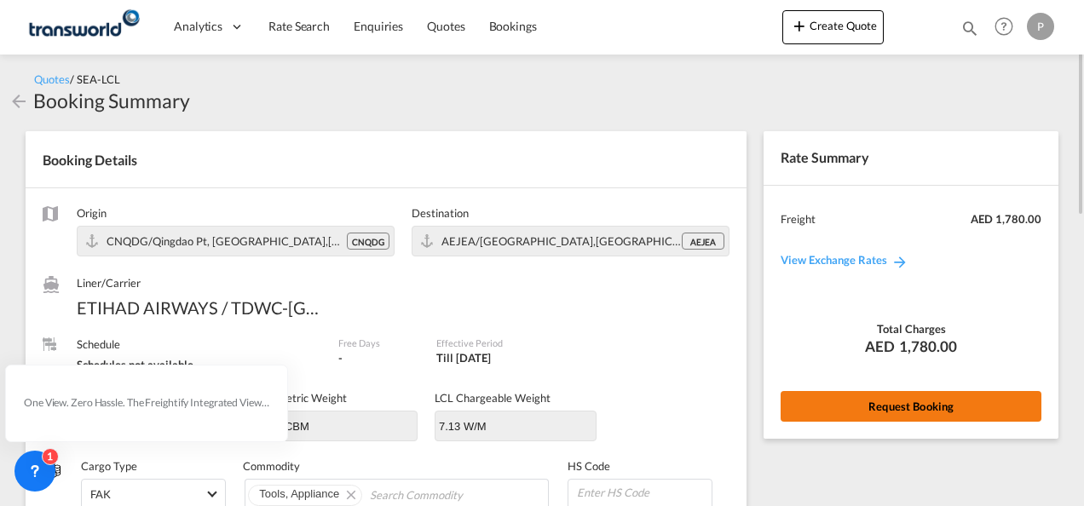
click at [907, 408] on button "Request Booking" at bounding box center [911, 406] width 261 height 31
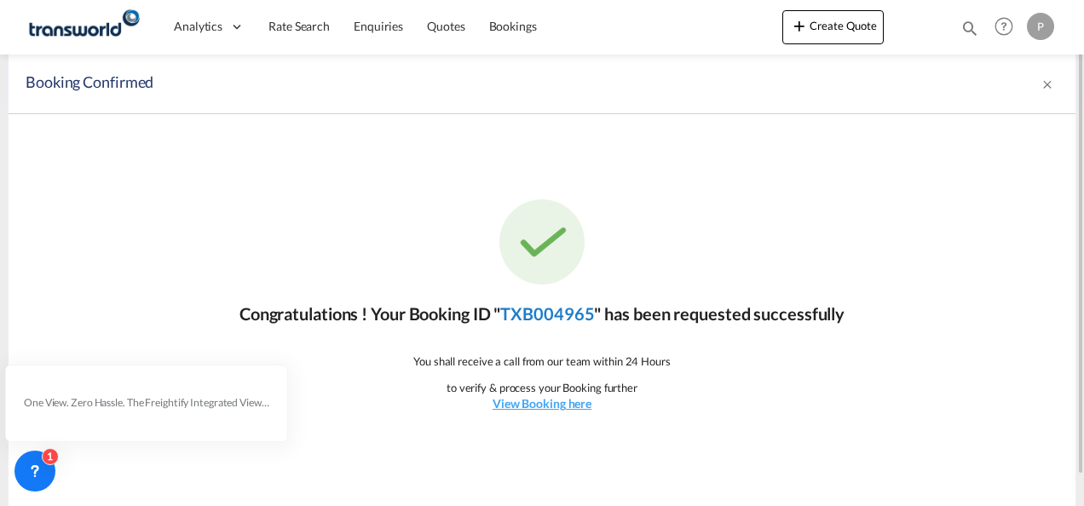
click at [539, 314] on link "TXB004965" at bounding box center [547, 314] width 94 height 20
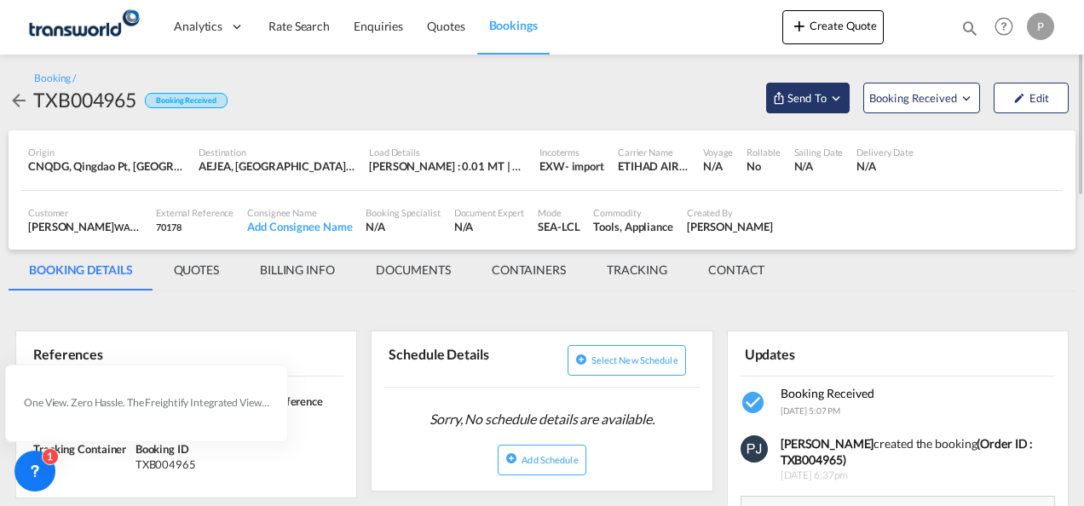
click at [836, 99] on md-icon "Open demo menu" at bounding box center [836, 97] width 15 height 15
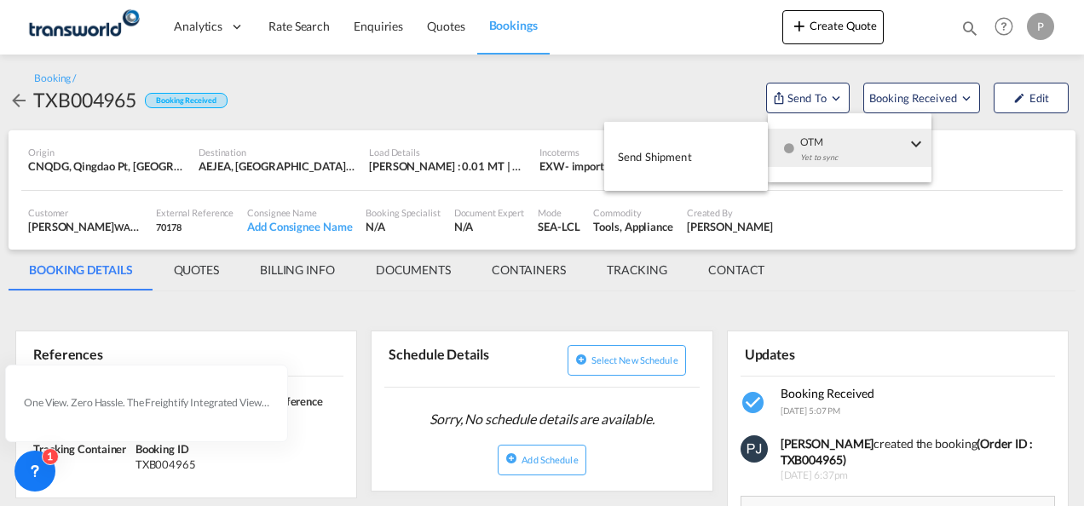
click at [650, 157] on span "Send Shipment" at bounding box center [655, 156] width 74 height 27
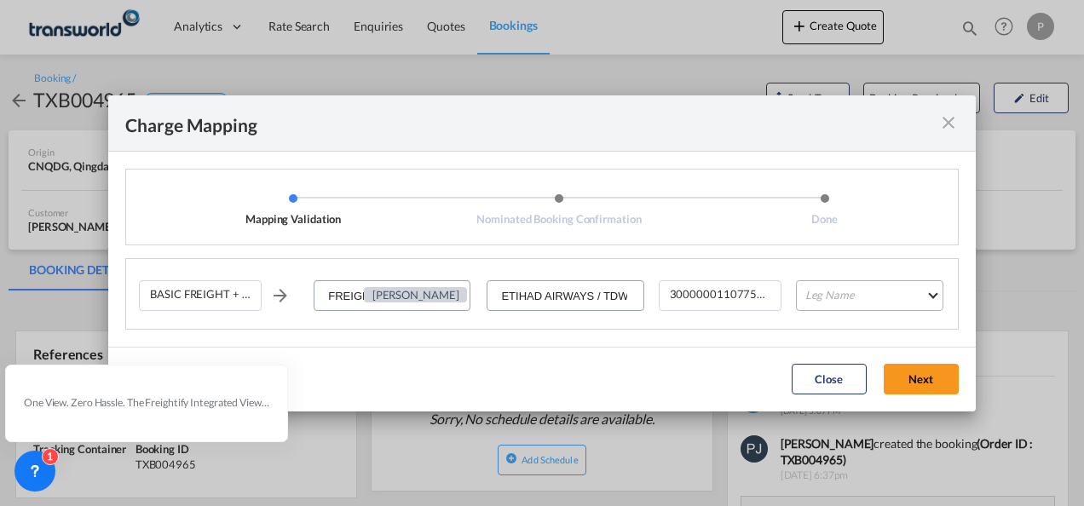
click at [827, 299] on md-select "Leg Name HANDLING ORIGIN VESSEL HANDLING DESTINATION OTHERS TL PICK UP CUSTOMS …" at bounding box center [869, 296] width 147 height 31
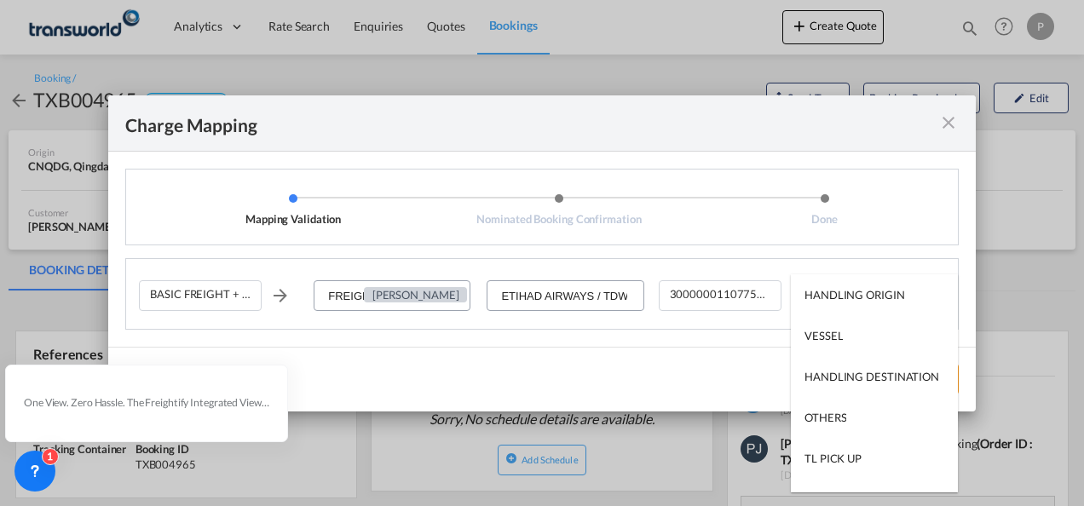
type md-option "HANDLING ORIGIN"
type md-option "VESSEL"
click at [834, 336] on div "VESSEL" at bounding box center [824, 335] width 38 height 15
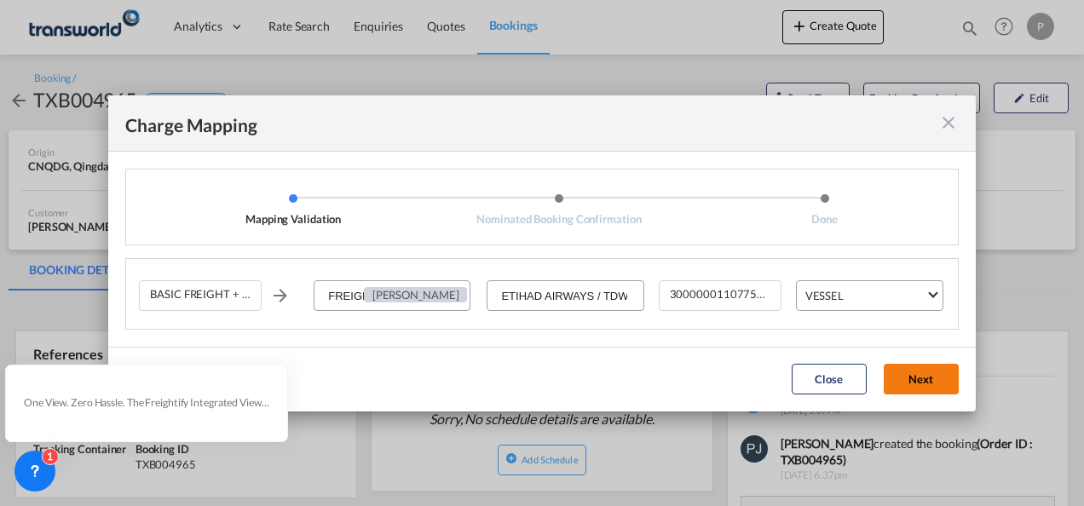
click at [919, 378] on button "Next" at bounding box center [921, 379] width 75 height 31
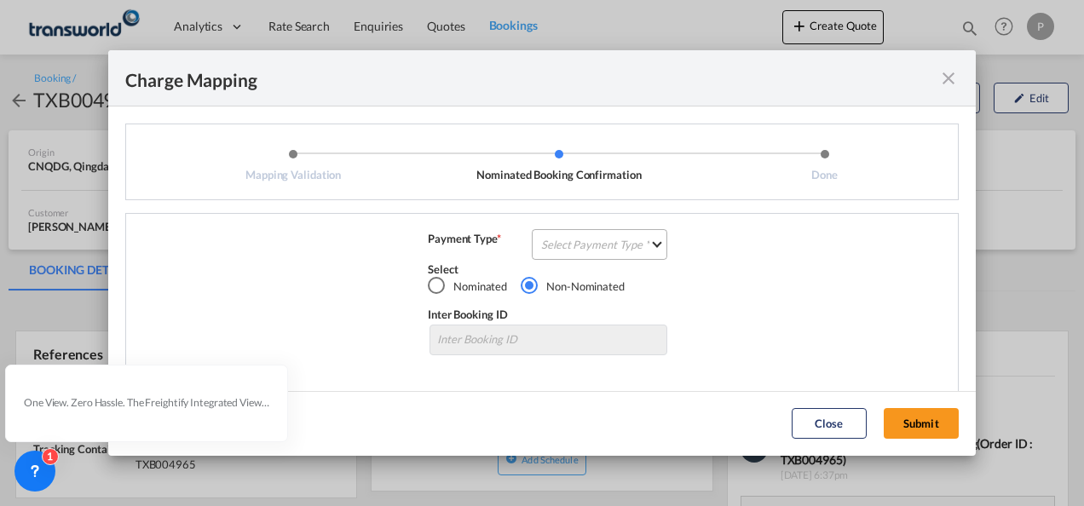
click at [609, 242] on md-select "Select Payment Type COLLECT PREPAID" at bounding box center [600, 244] width 136 height 31
click at [587, 251] on md-option "COLLECT" at bounding box center [598, 244] width 151 height 41
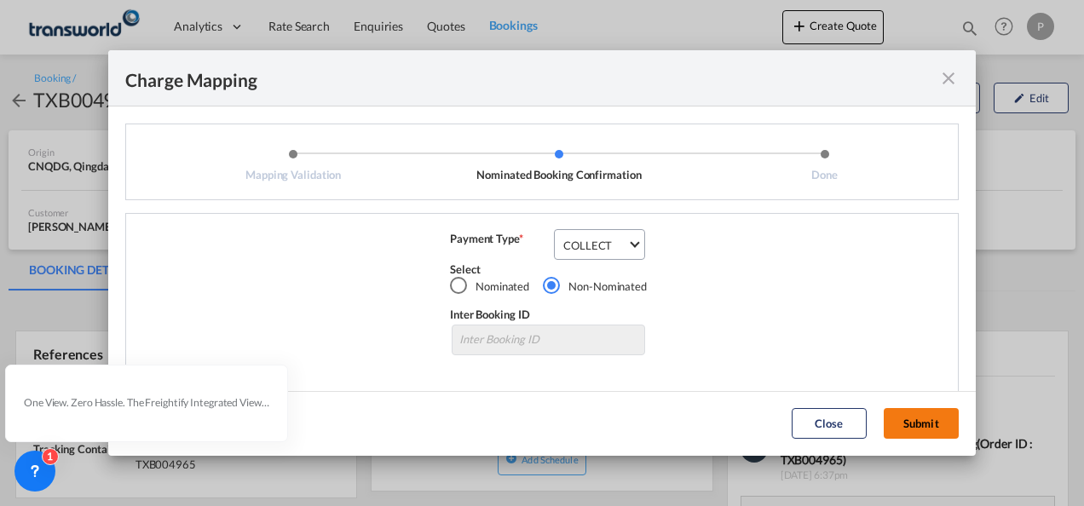
click at [911, 417] on button "Submit" at bounding box center [921, 423] width 75 height 31
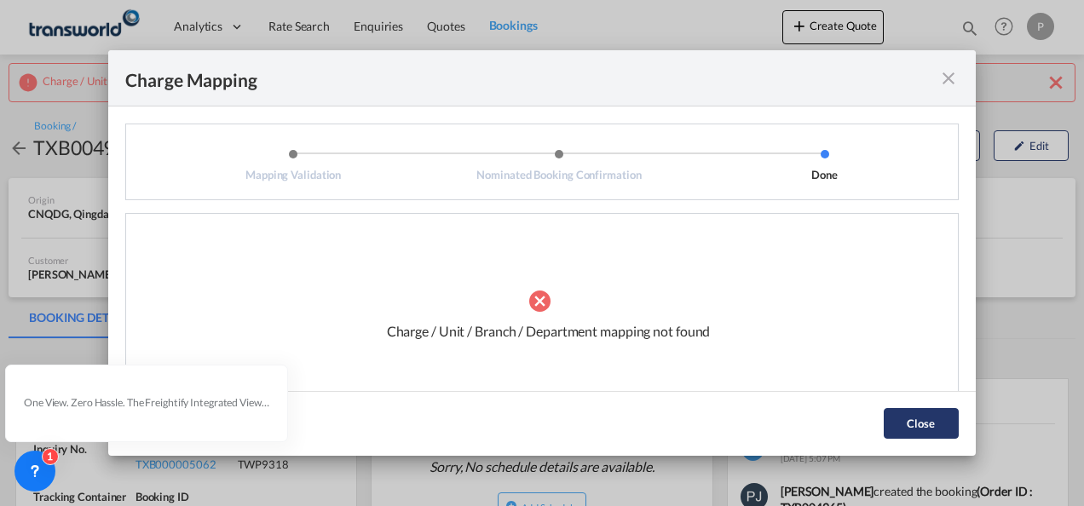
click at [919, 424] on button "Close" at bounding box center [921, 423] width 75 height 31
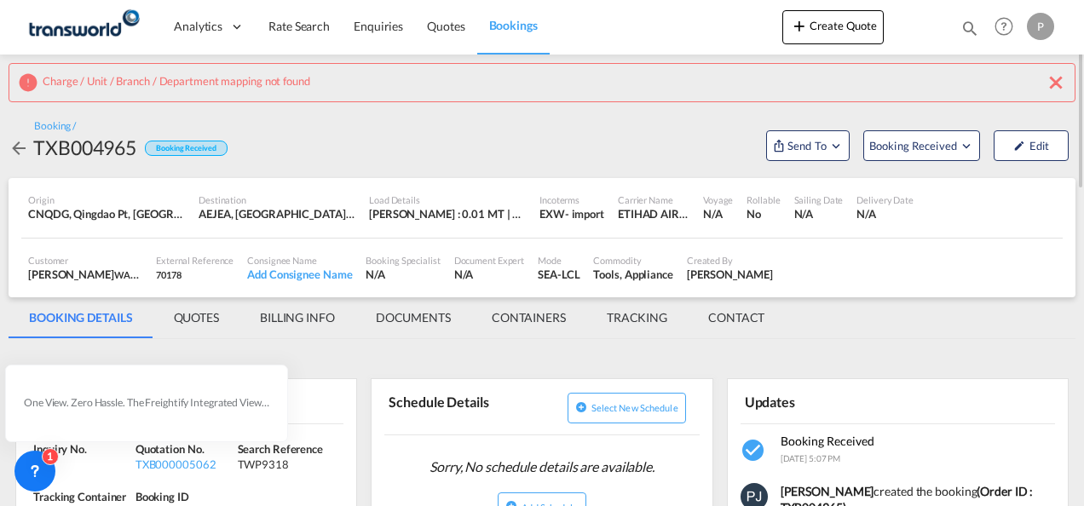
click at [1051, 81] on md-icon "icon-close" at bounding box center [1056, 82] width 20 height 20
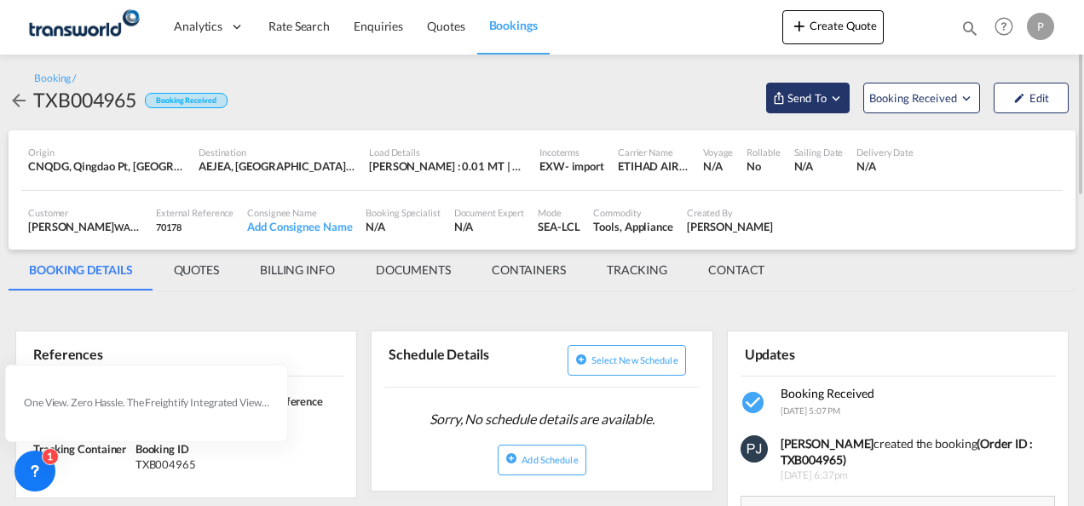
click at [836, 101] on md-icon "Open demo menu" at bounding box center [836, 97] width 15 height 15
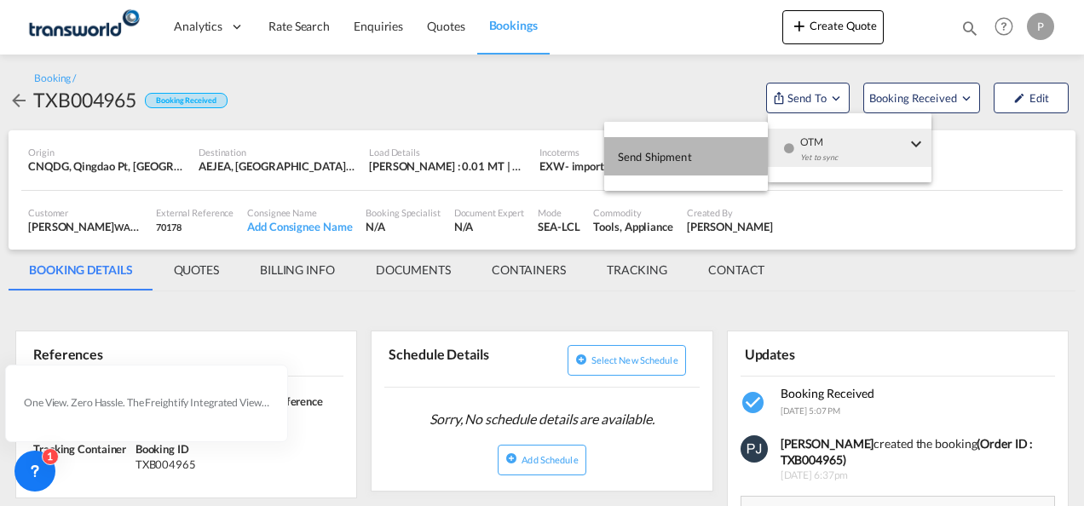
click at [665, 152] on span "Send Shipment" at bounding box center [655, 156] width 74 height 27
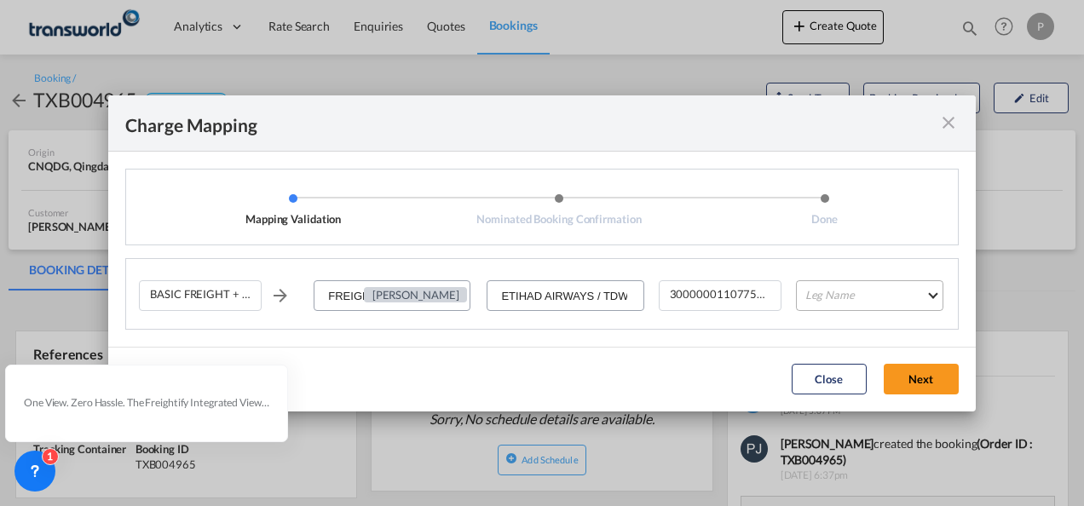
click at [866, 300] on md-select "Leg Name HANDLING ORIGIN VESSEL HANDLING DESTINATION OTHERS TL PICK UP CUSTOMS …" at bounding box center [869, 296] width 147 height 31
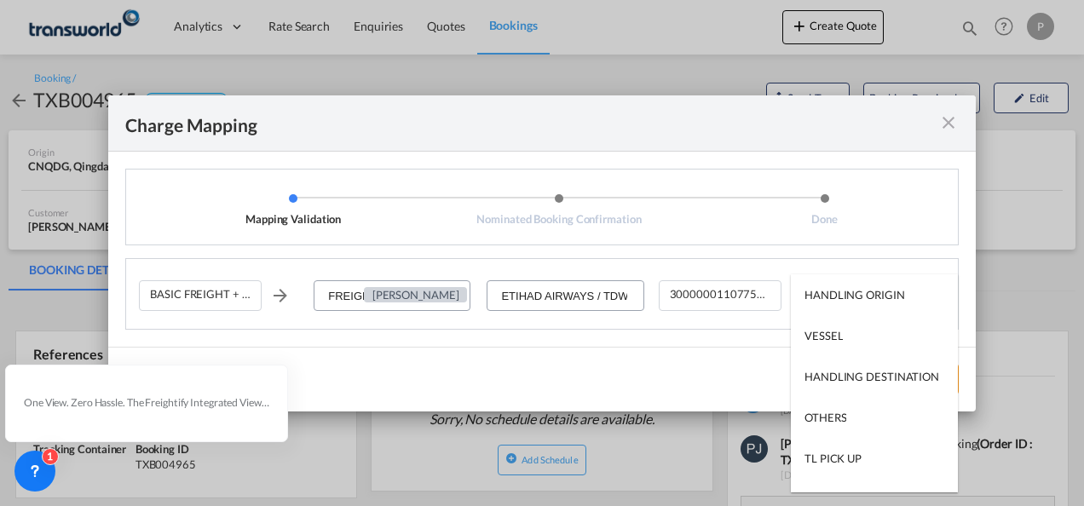
type md-option "HANDLING ORIGIN"
type md-option "VESSEL"
click at [852, 338] on md-option "VESSEL" at bounding box center [874, 335] width 167 height 41
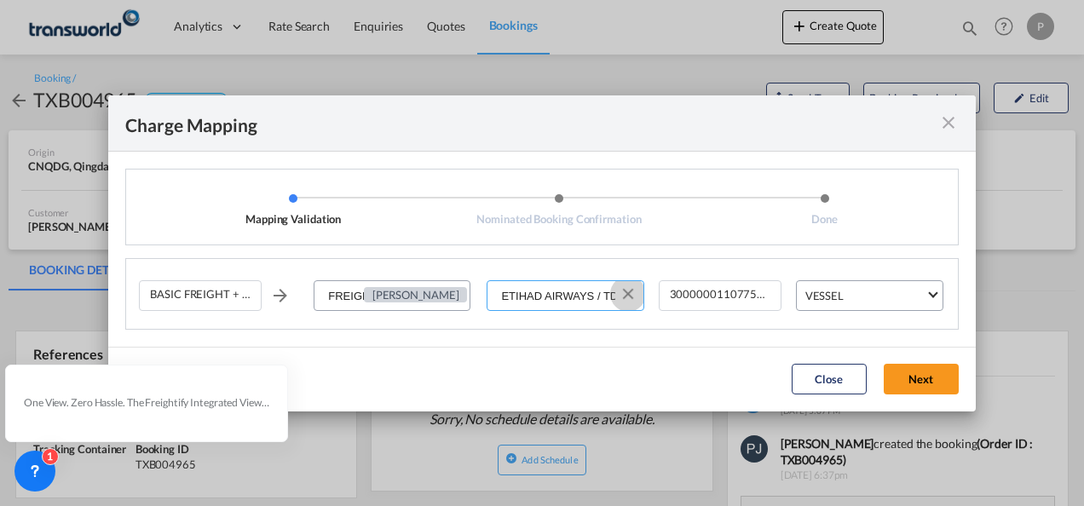
click at [630, 296] on button "Clear Input" at bounding box center [629, 294] width 26 height 26
click at [554, 296] on input "Select Service Provider" at bounding box center [566, 296] width 154 height 31
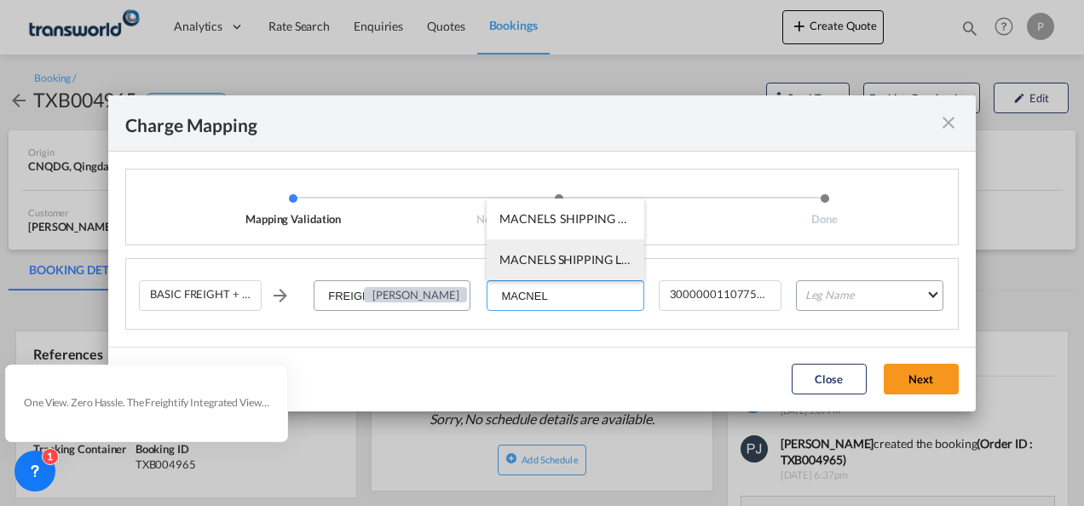
click at [565, 251] on li "MACNELS SHIPPING LLC / TDWC-[GEOGRAPHIC_DATA]" at bounding box center [565, 260] width 157 height 41
type input "MACNELS SHIPPING LLC / TDWC-[GEOGRAPHIC_DATA]"
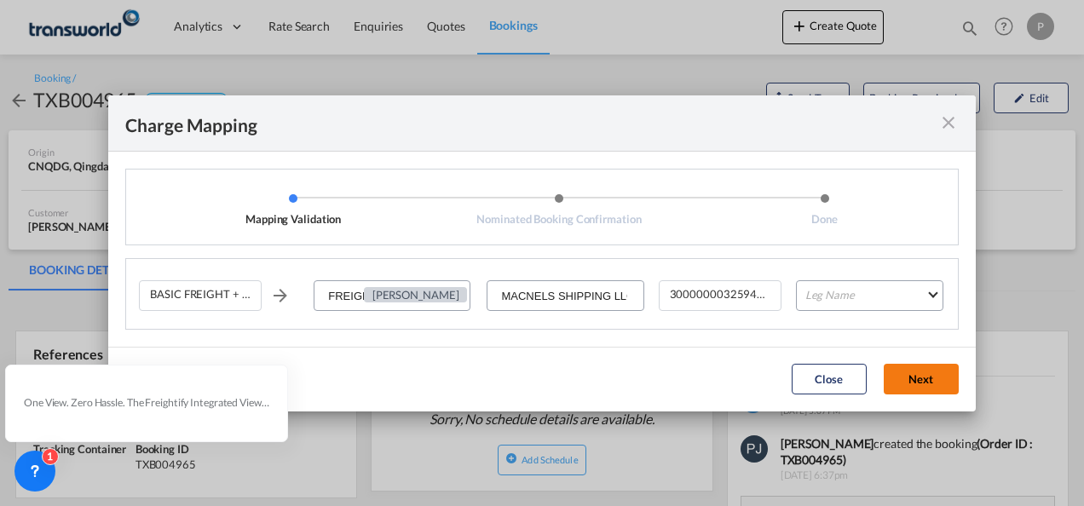
click at [924, 378] on button "Next" at bounding box center [921, 379] width 75 height 31
click at [853, 295] on md-select "Leg Name" at bounding box center [869, 296] width 147 height 31
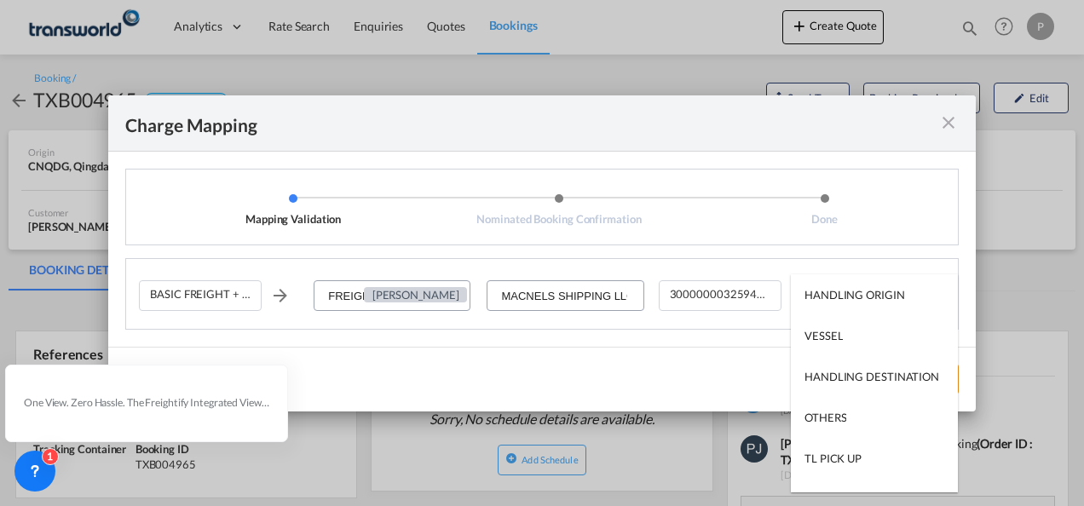
type md-option "HANDLING ORIGIN"
type md-option "VESSEL"
click at [849, 338] on md-option "VESSEL" at bounding box center [874, 335] width 167 height 41
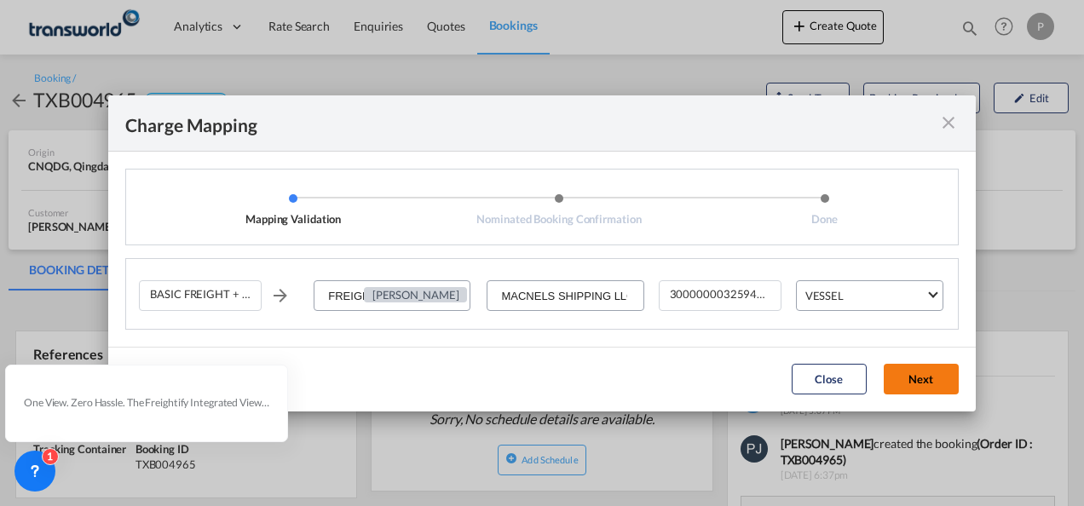
click at [925, 384] on button "Next" at bounding box center [921, 379] width 75 height 31
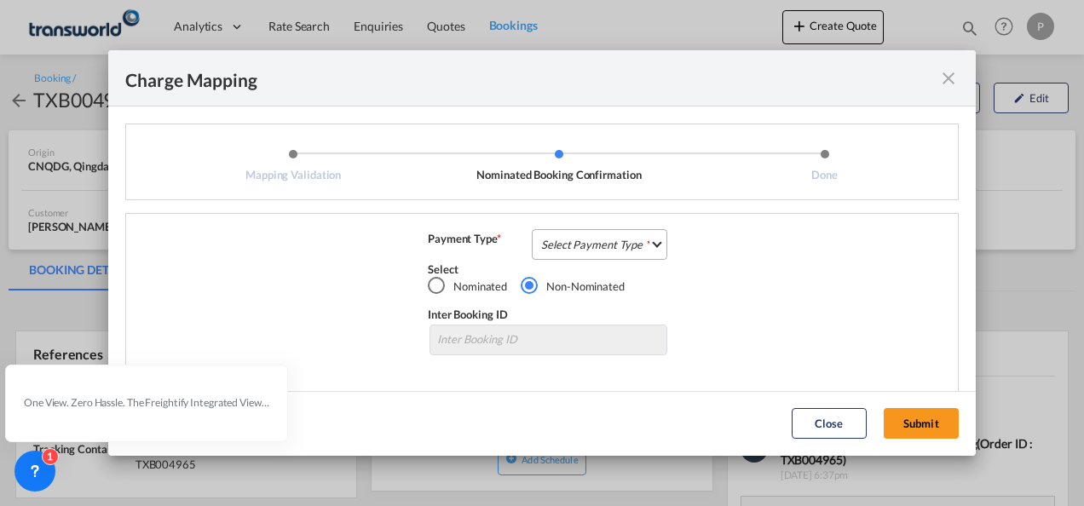
click at [580, 240] on md-select "Select Payment Type COLLECT PREPAID" at bounding box center [600, 244] width 136 height 31
click at [575, 246] on div "COLLECT" at bounding box center [560, 244] width 49 height 15
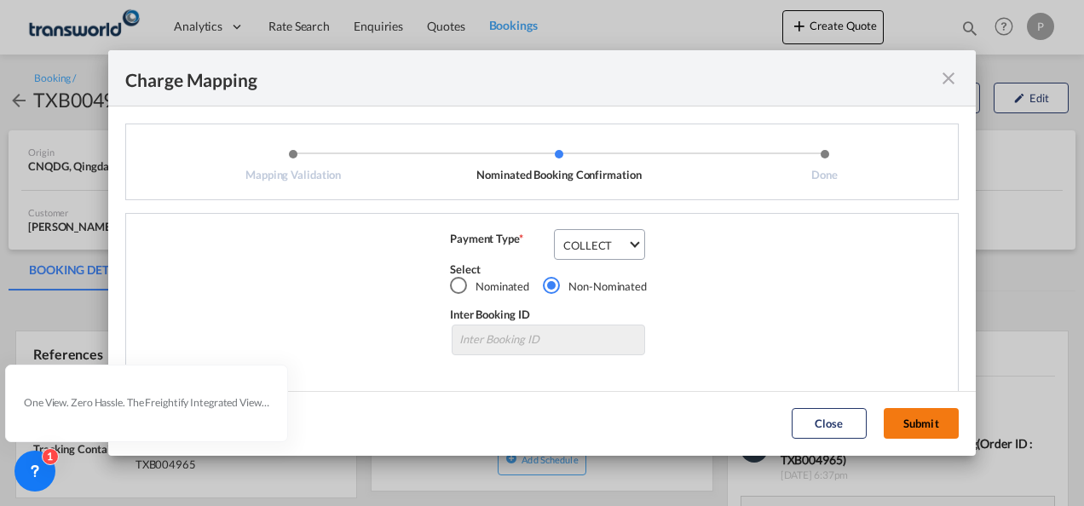
click at [934, 427] on button "Submit" at bounding box center [921, 423] width 75 height 31
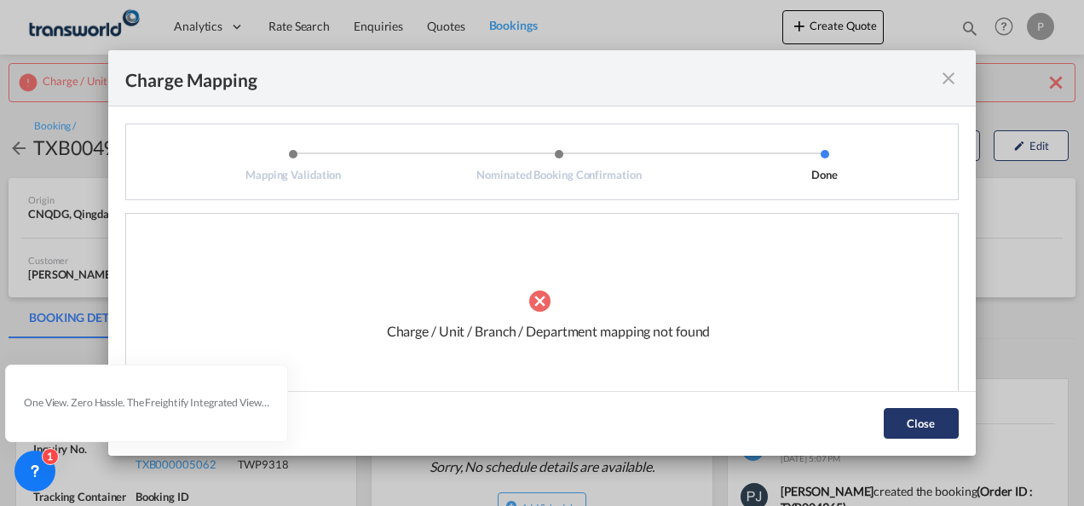
click at [912, 433] on button "Close" at bounding box center [921, 423] width 75 height 31
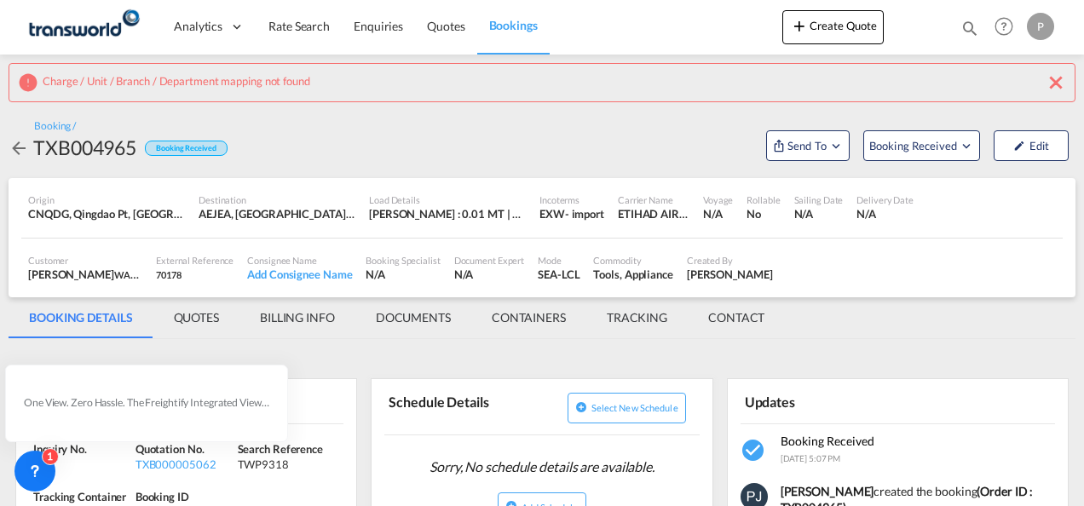
click at [1052, 84] on md-icon "icon-close" at bounding box center [1056, 82] width 20 height 20
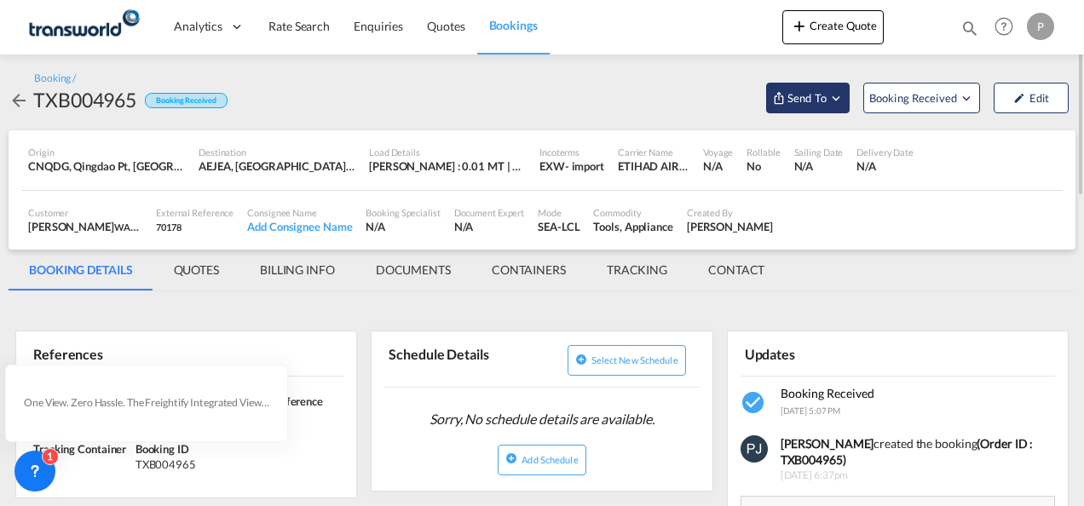
click at [839, 104] on md-icon "Open demo menu" at bounding box center [836, 97] width 15 height 15
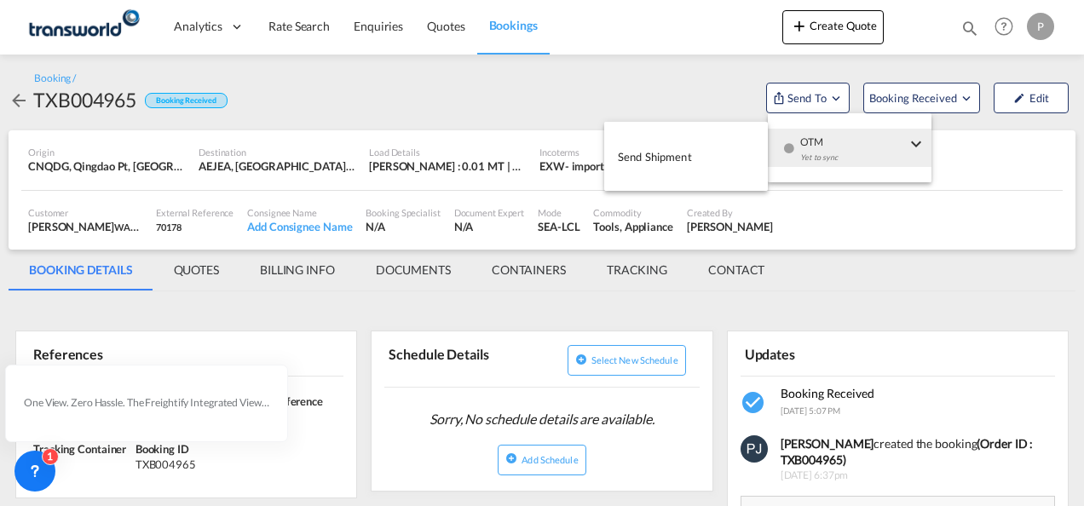
click at [680, 157] on span "Send Shipment" at bounding box center [655, 156] width 74 height 27
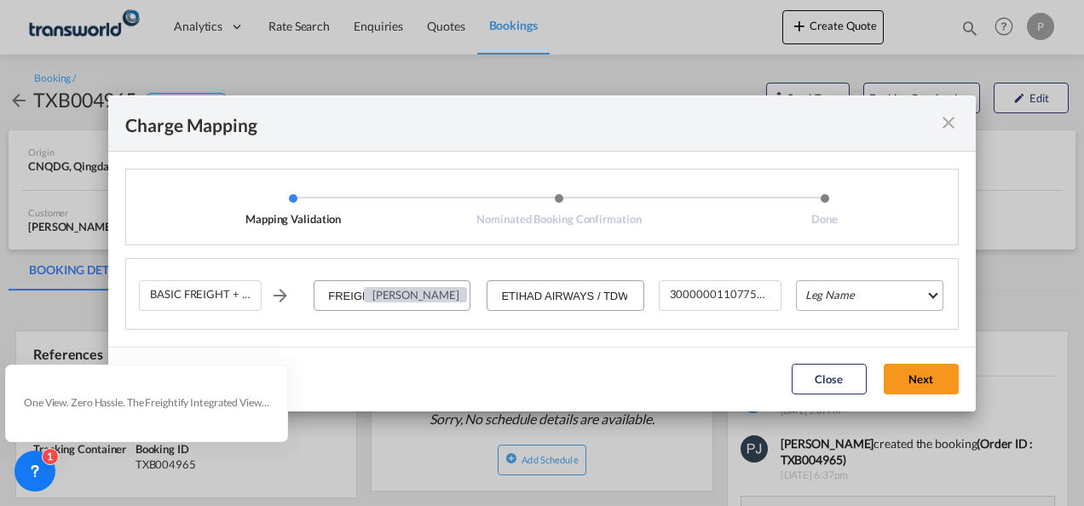
click at [877, 299] on md-select "Leg Name HANDLING ORIGIN VESSEL HANDLING DESTINATION OTHERS TL PICK UP CUSTOMS …" at bounding box center [869, 296] width 147 height 31
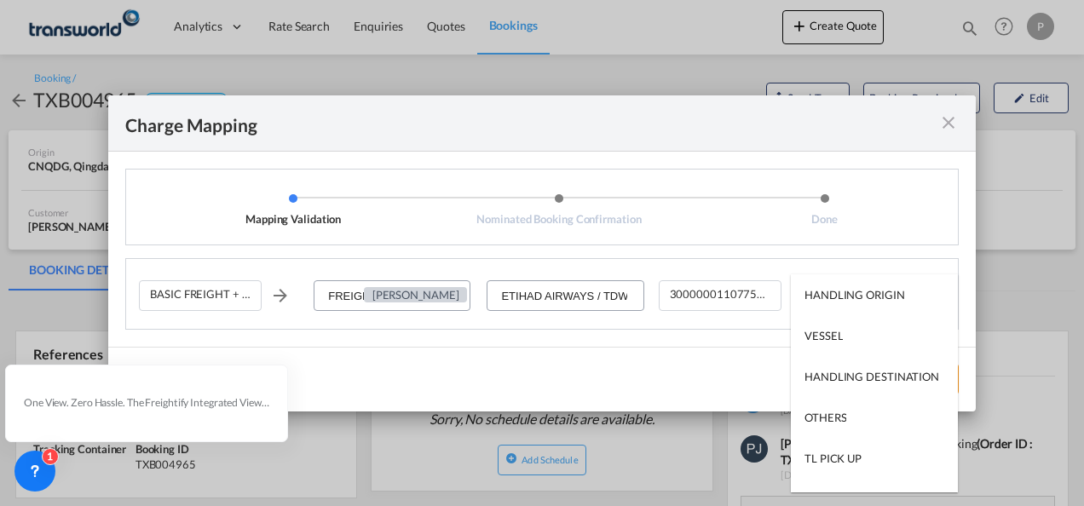
click at [629, 298] on md-backdrop at bounding box center [542, 253] width 1084 height 506
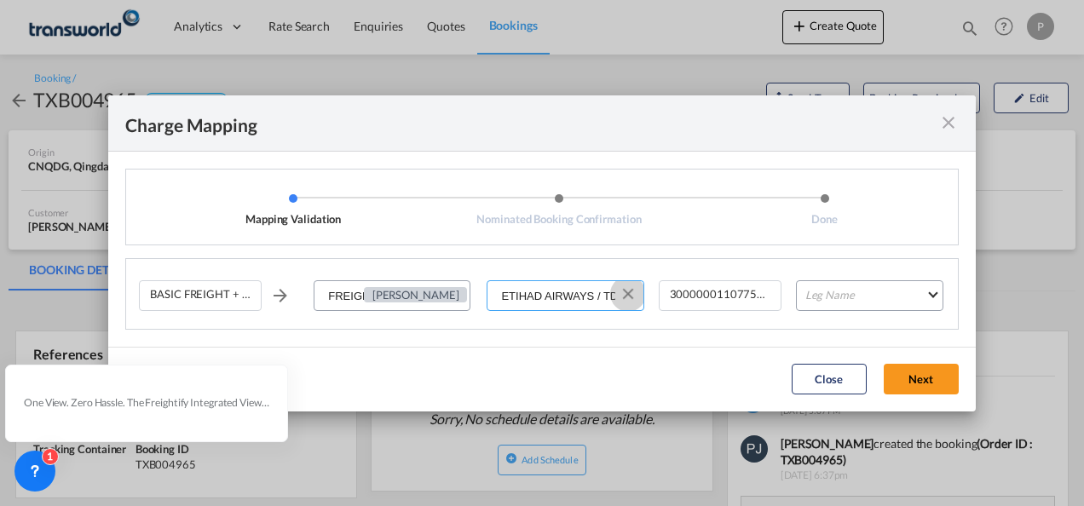
click at [628, 295] on button "Clear Input" at bounding box center [629, 294] width 26 height 26
click at [578, 292] on input "Select Service Provider" at bounding box center [566, 296] width 154 height 31
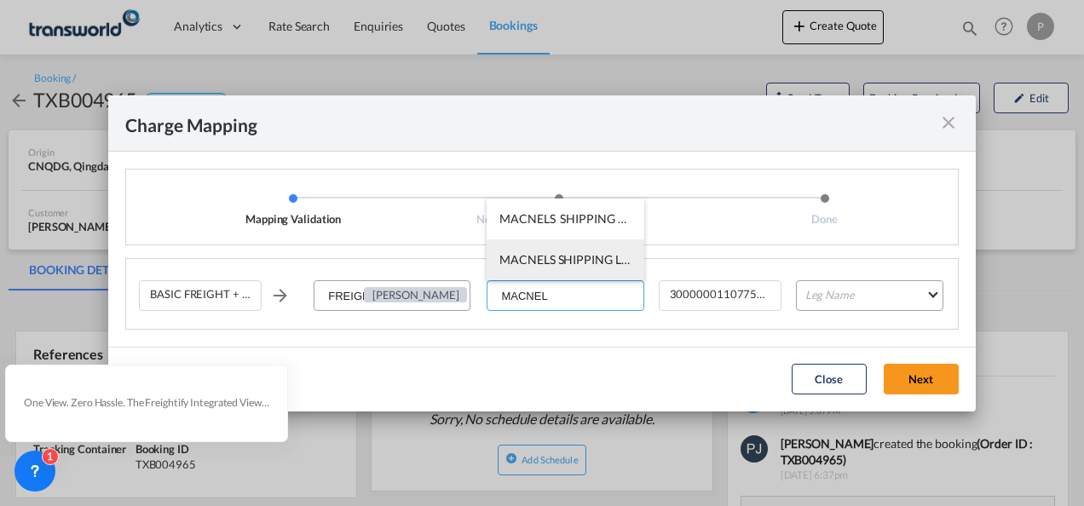
click at [579, 270] on li "MACNELS SHIPPING LLC / TDWC-[GEOGRAPHIC_DATA]" at bounding box center [565, 260] width 157 height 41
type input "MACNELS SHIPPING LLC / TDWC-[GEOGRAPHIC_DATA]"
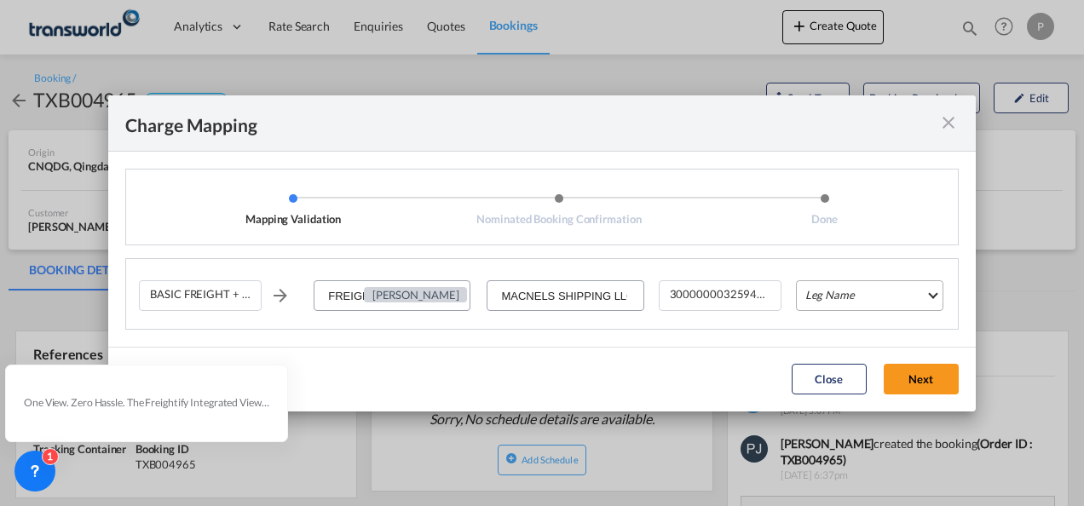
click at [854, 296] on md-select "Leg Name" at bounding box center [869, 296] width 147 height 31
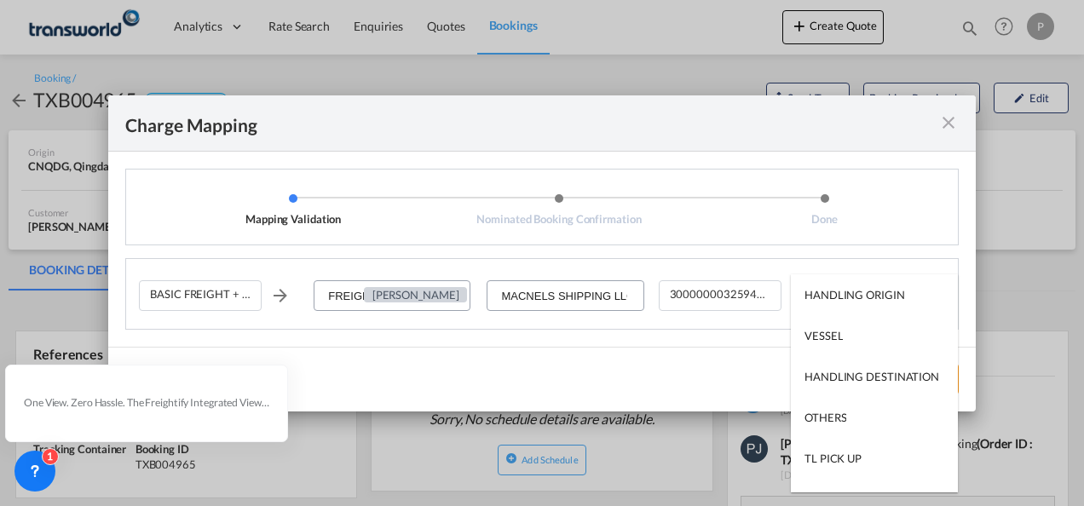
type md-option "HANDLING ORIGIN"
type md-option "VESSEL"
click at [851, 343] on md-option "VESSEL" at bounding box center [874, 335] width 167 height 41
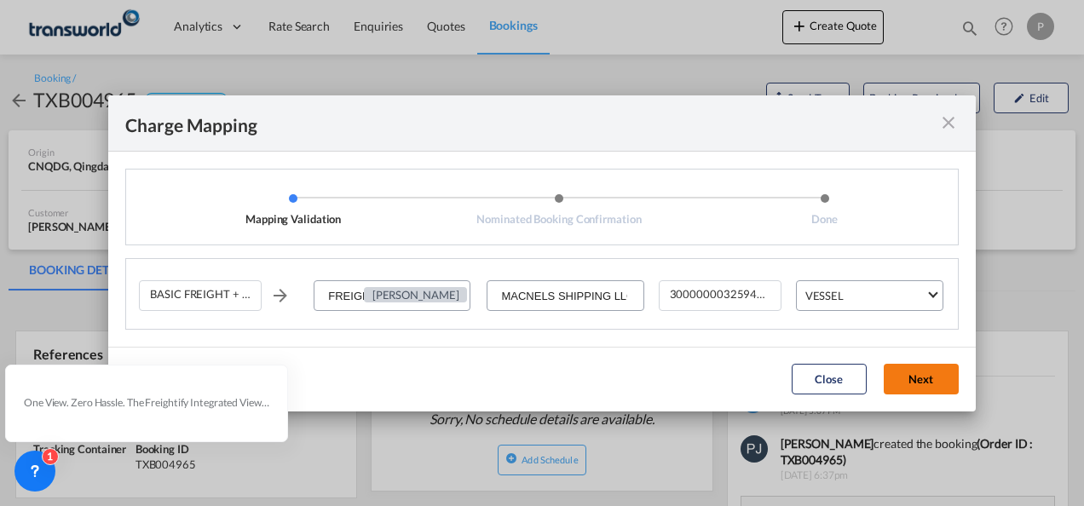
click at [928, 384] on button "Next" at bounding box center [921, 379] width 75 height 31
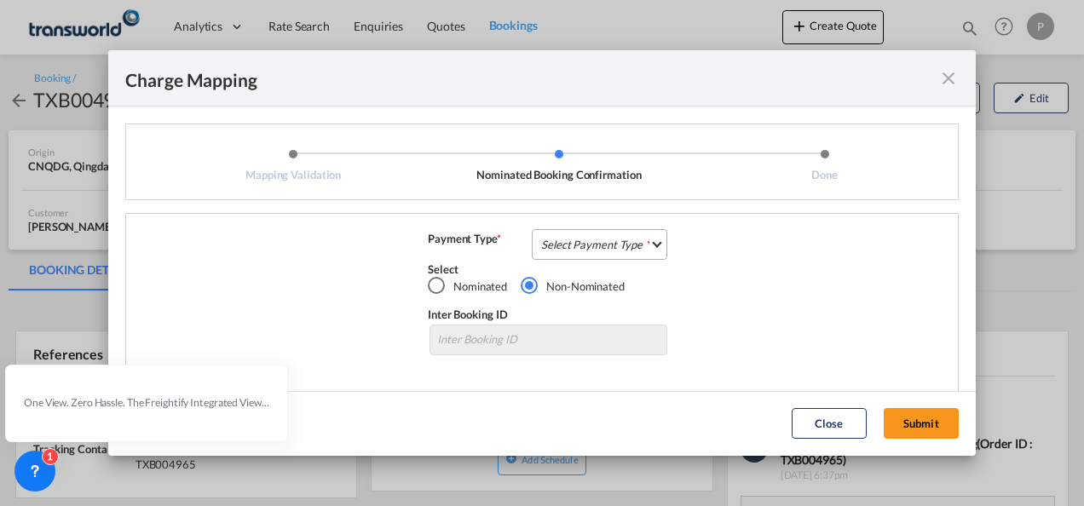
click at [602, 246] on md-select "Select Payment Type COLLECT PREPAID" at bounding box center [600, 244] width 136 height 31
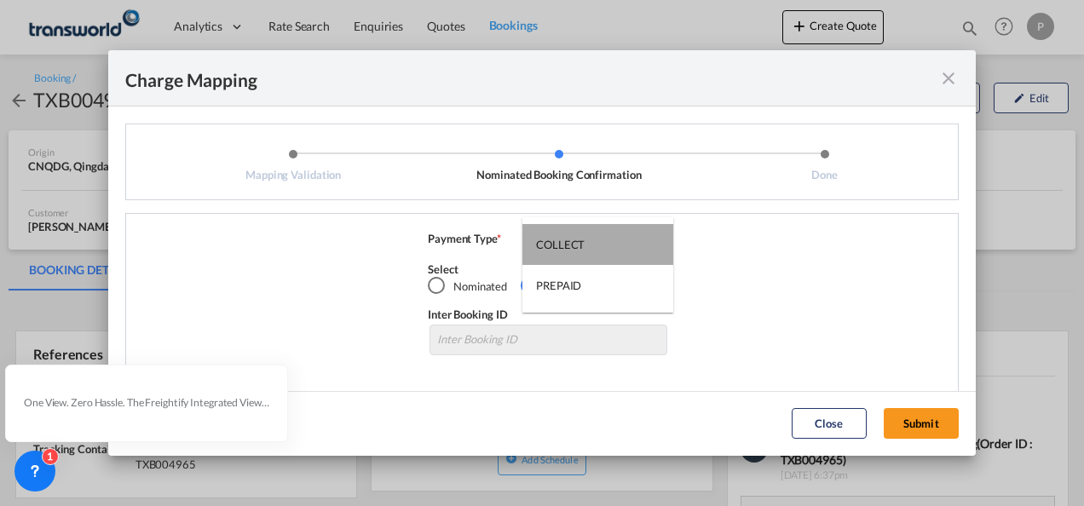
click at [600, 244] on md-option "COLLECT" at bounding box center [598, 244] width 151 height 41
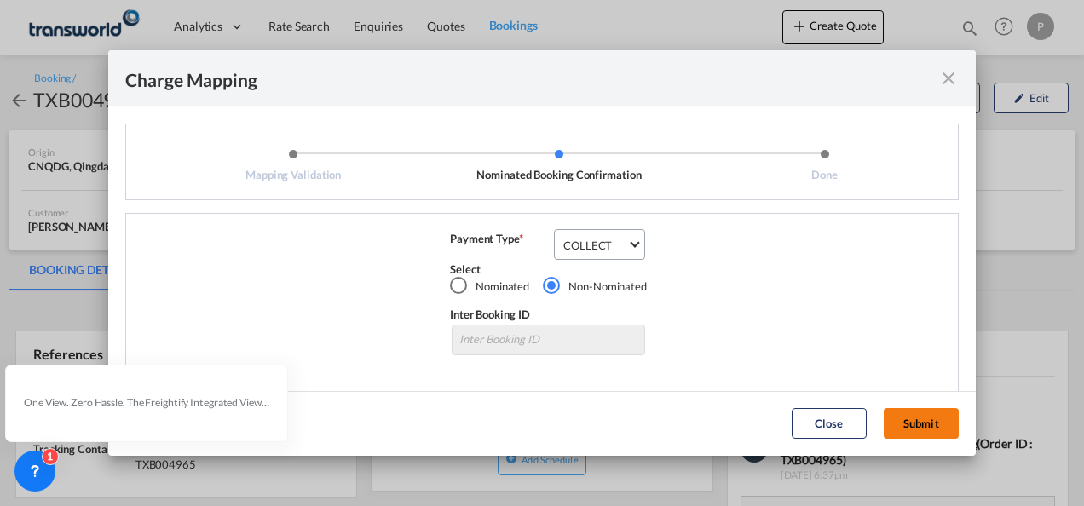
click at [914, 425] on button "Submit" at bounding box center [921, 423] width 75 height 31
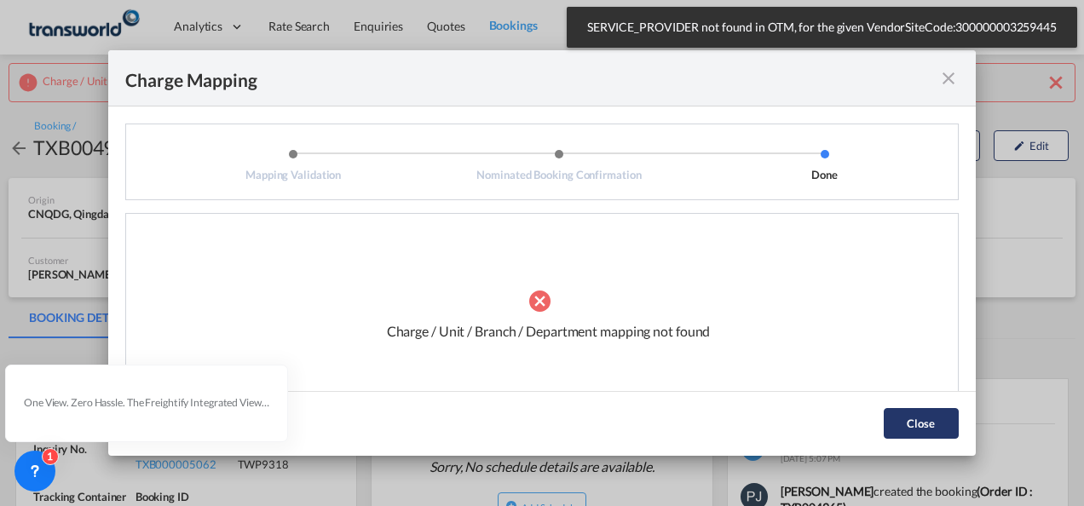
click at [936, 427] on button "Close" at bounding box center [921, 423] width 75 height 31
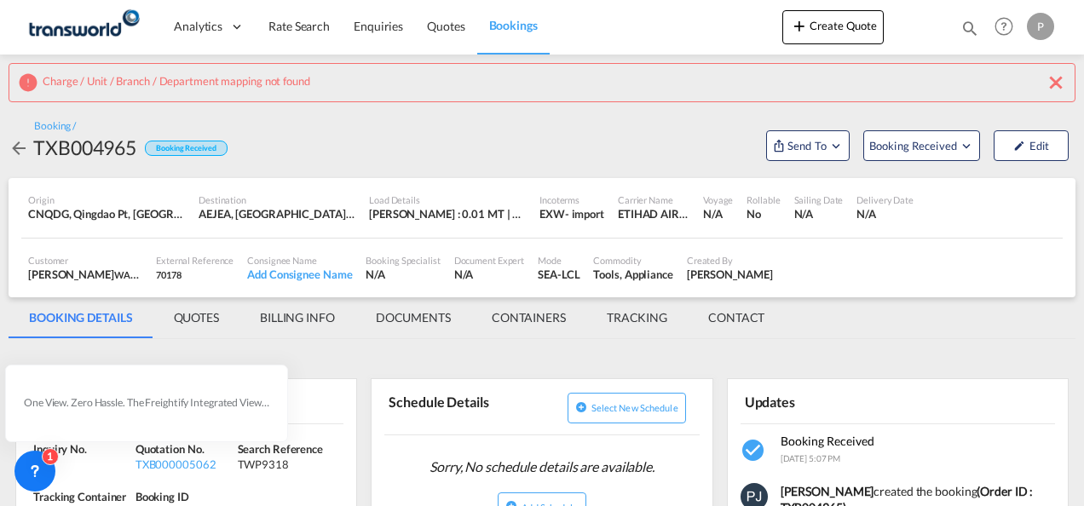
click at [1056, 79] on md-icon "icon-close" at bounding box center [1056, 82] width 20 height 20
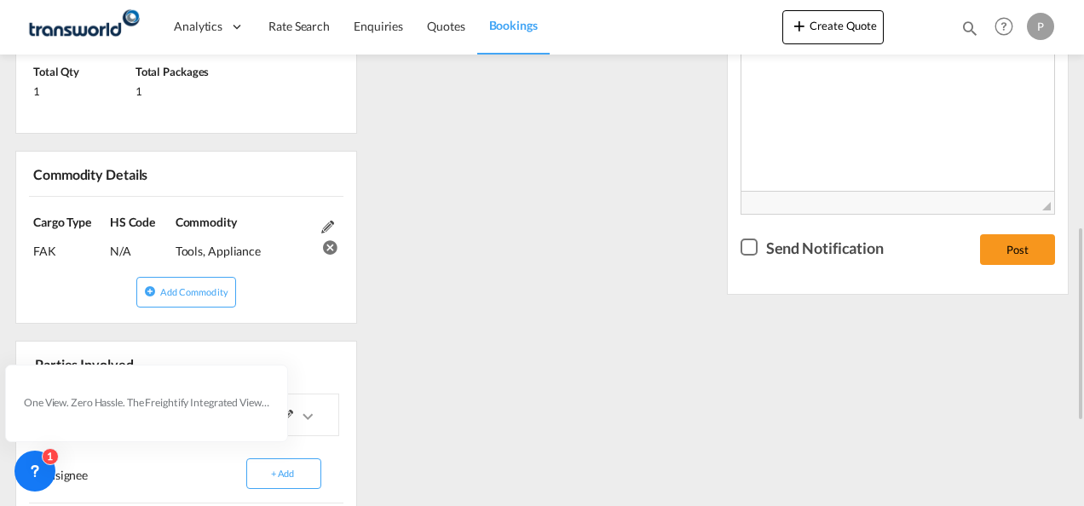
scroll to position [682, 0]
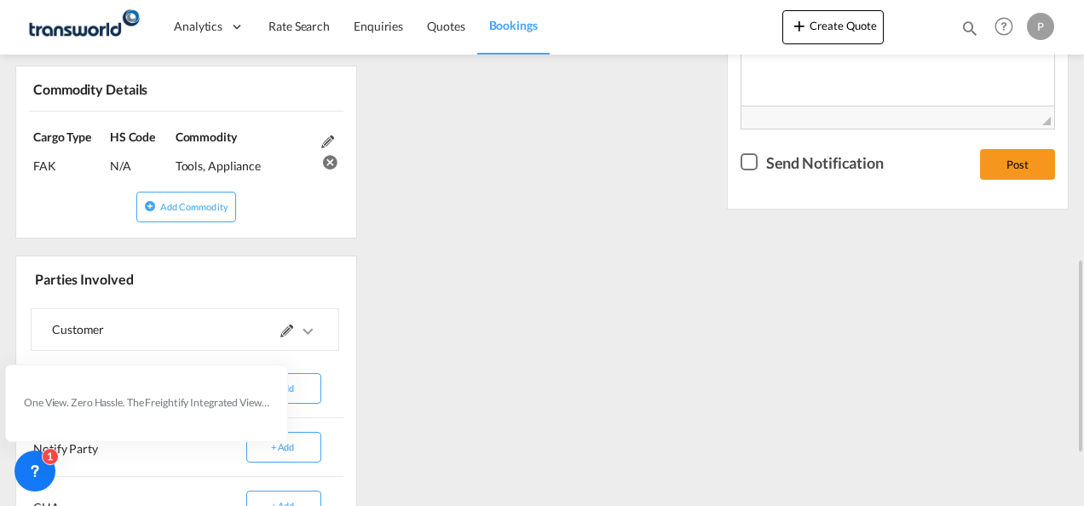
click at [333, 142] on md-icon at bounding box center [327, 142] width 13 height 13
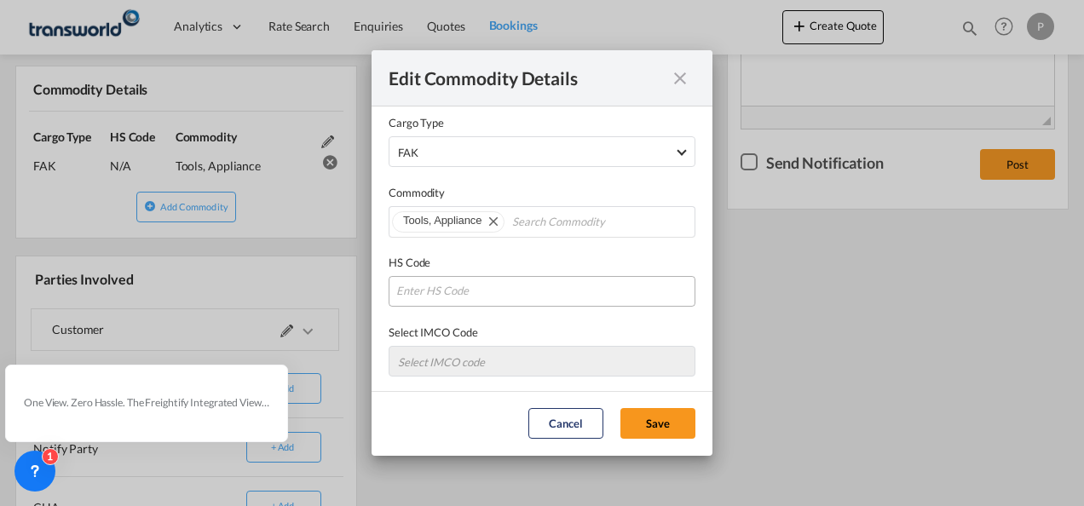
scroll to position [12, 0]
click at [552, 419] on button "Cancel" at bounding box center [566, 423] width 75 height 31
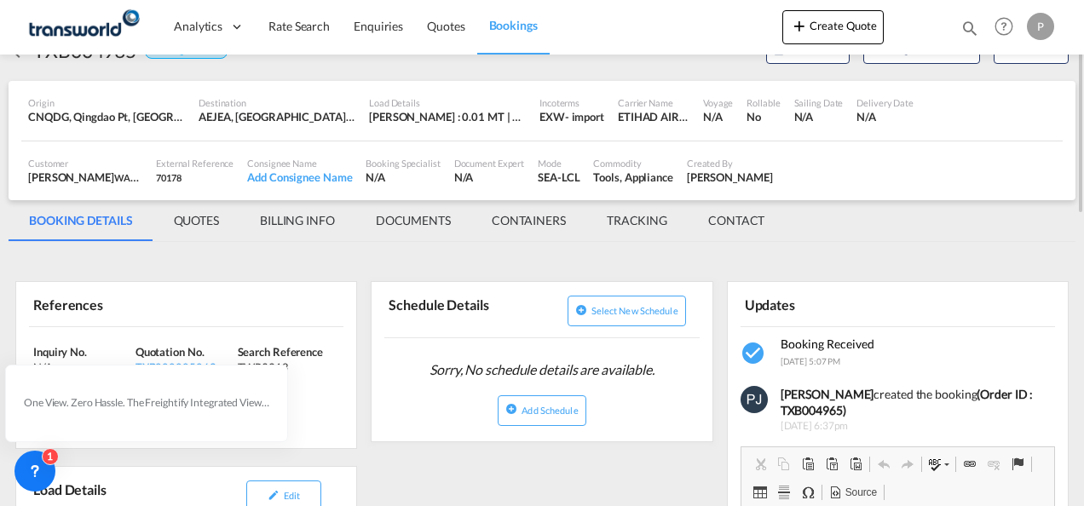
scroll to position [220, 0]
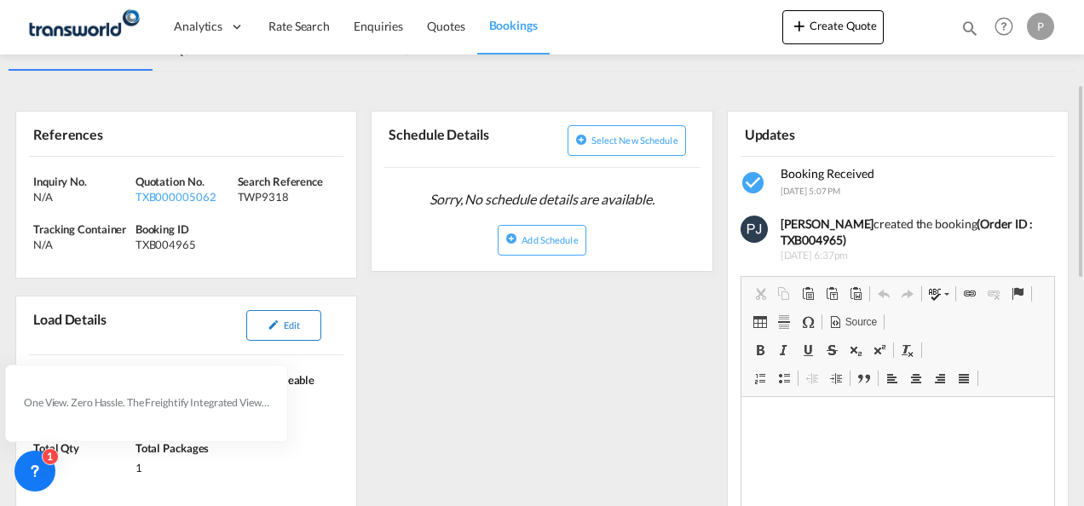
click at [285, 320] on span "Edit" at bounding box center [292, 325] width 16 height 11
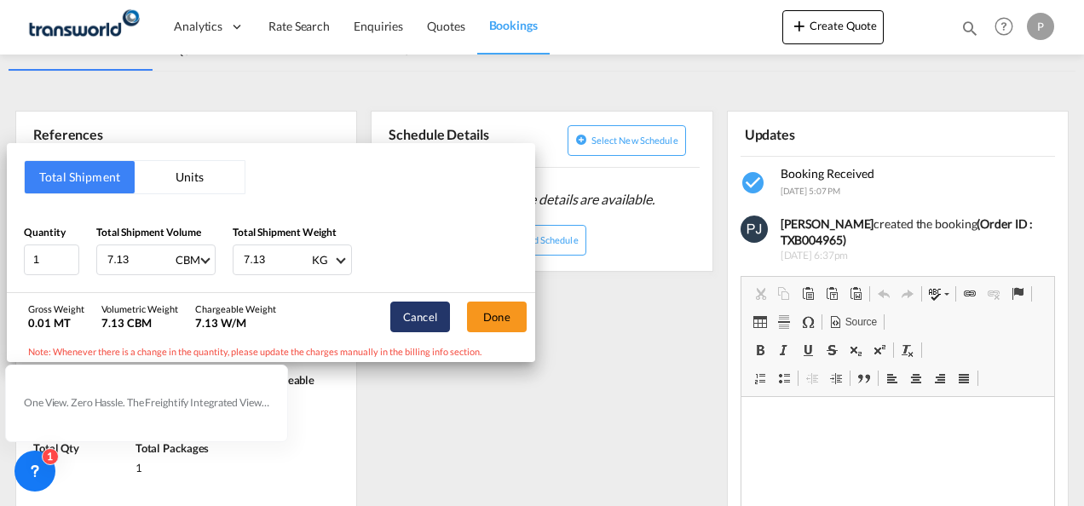
click at [419, 317] on button "Cancel" at bounding box center [420, 317] width 60 height 31
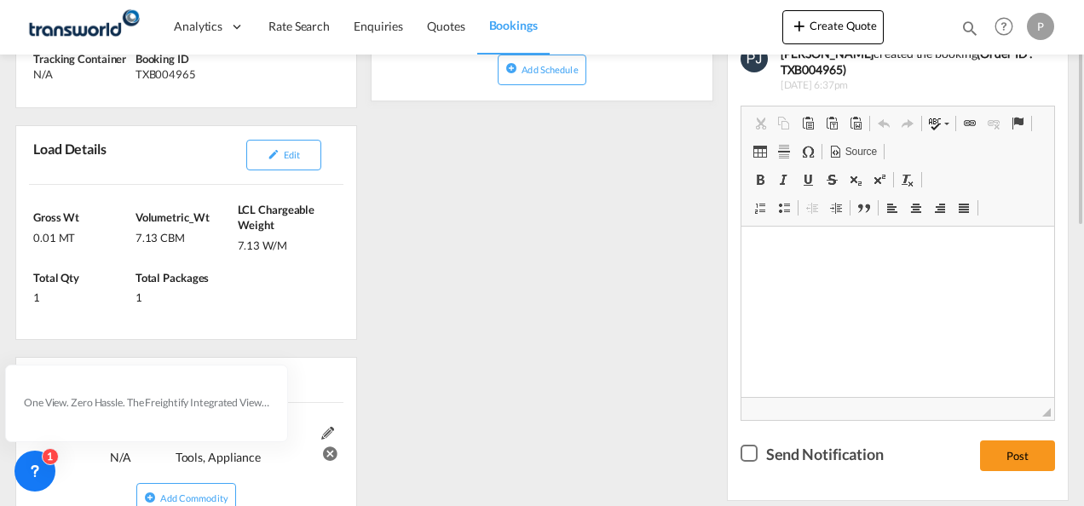
scroll to position [305, 0]
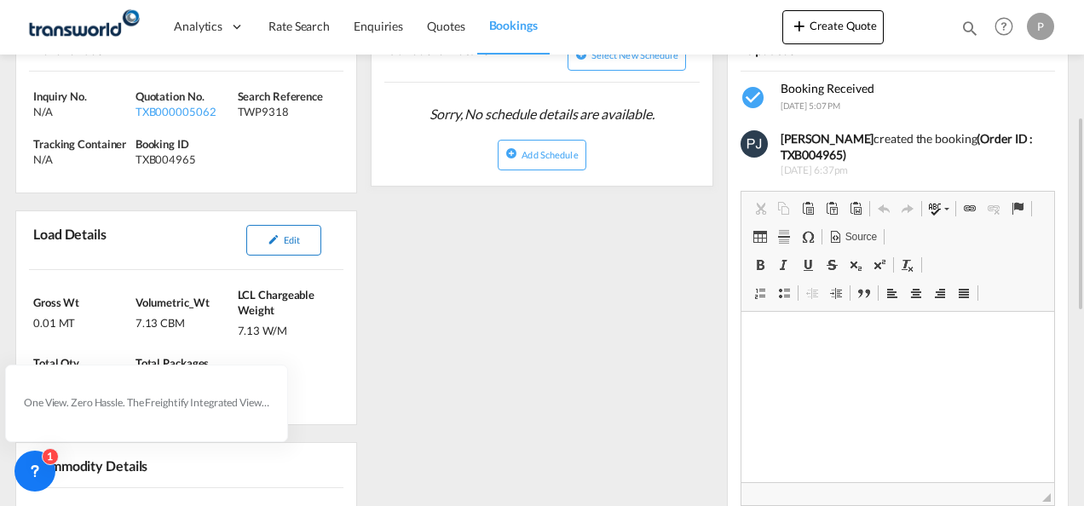
click at [283, 240] on button "Edit" at bounding box center [283, 240] width 75 height 31
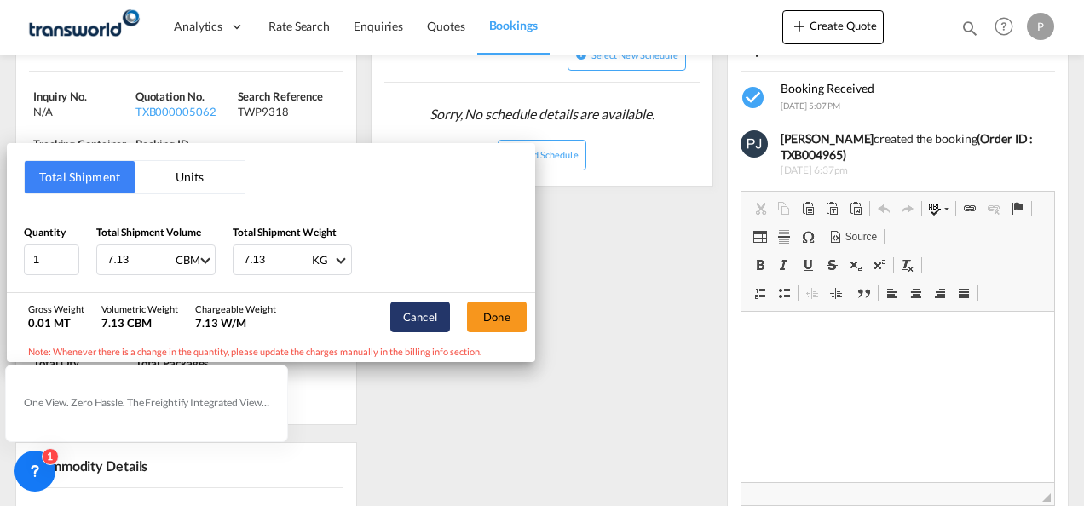
click at [423, 310] on button "Cancel" at bounding box center [420, 317] width 60 height 31
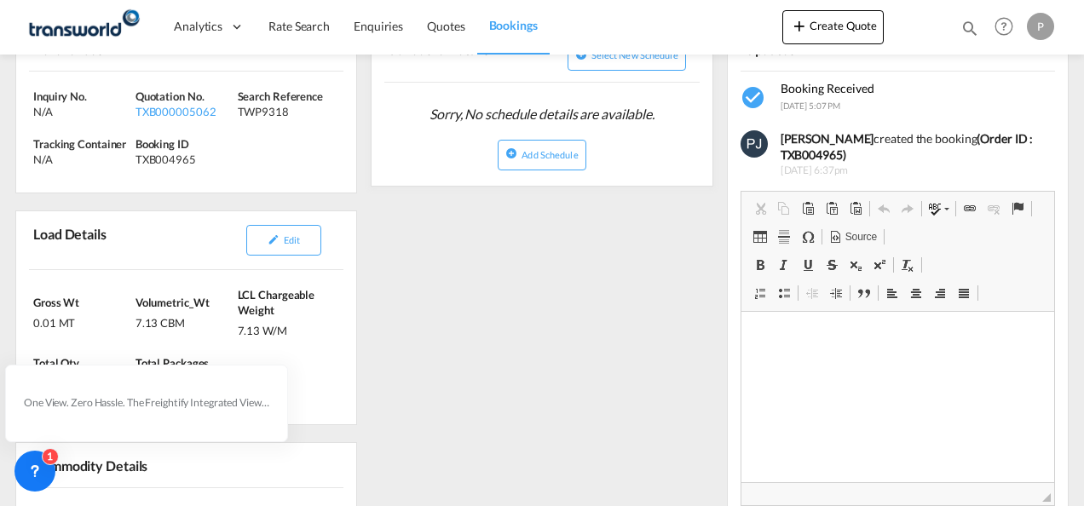
click at [423, 310] on div "References Inquiry No. N/A Quotation No. TXB000005062 Search Reference TWP9318 …" at bounding box center [542, 487] width 1067 height 985
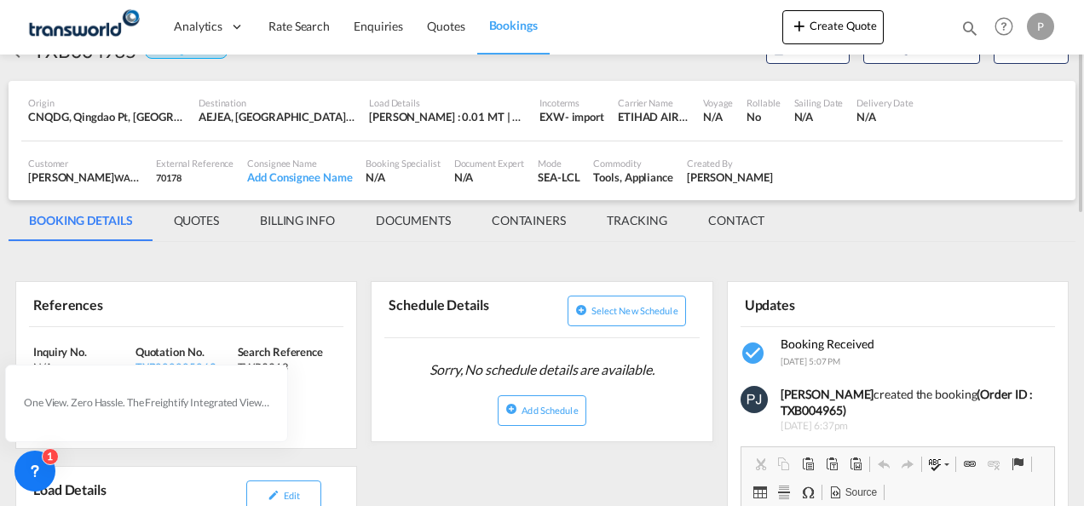
scroll to position [0, 0]
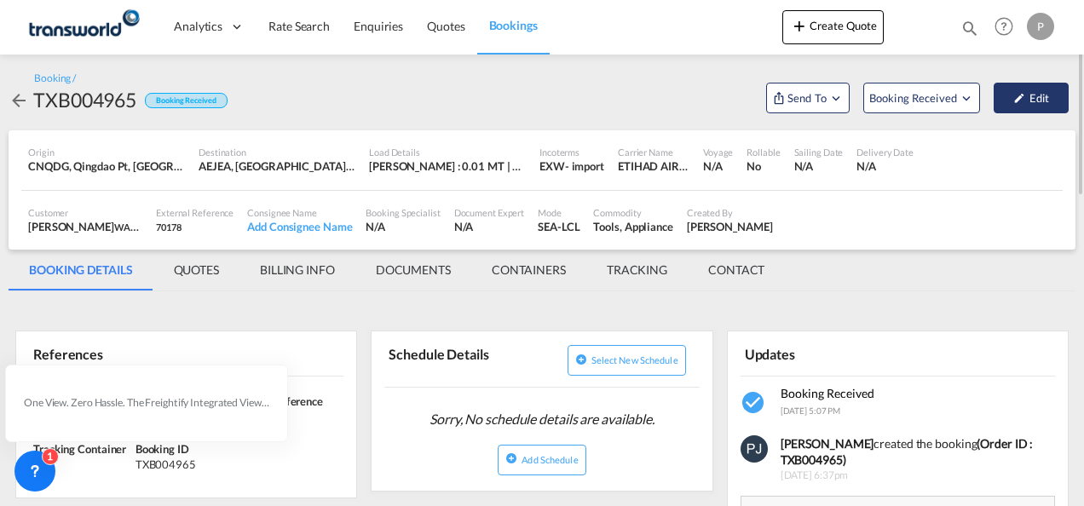
click at [1045, 95] on button "Edit" at bounding box center [1031, 98] width 75 height 31
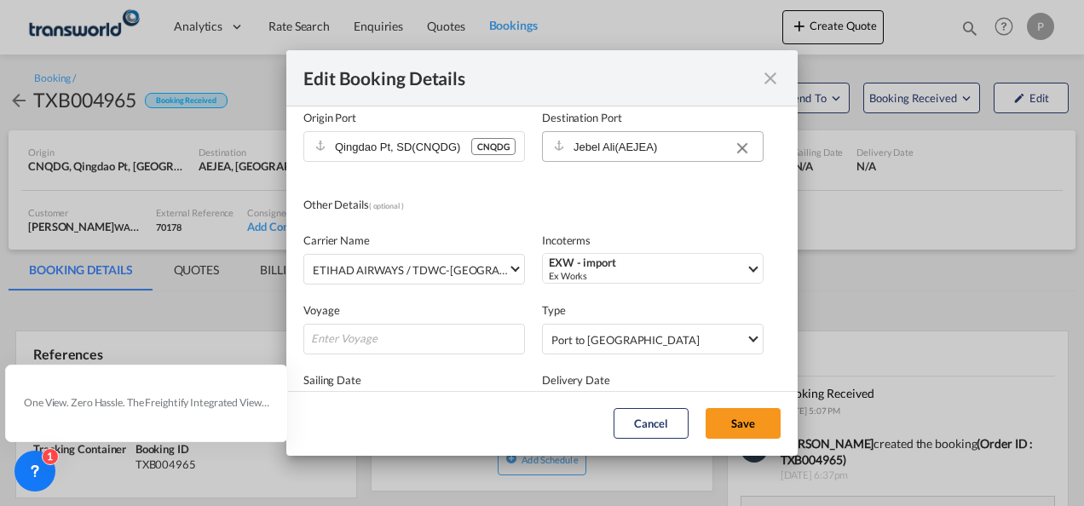
scroll to position [171, 0]
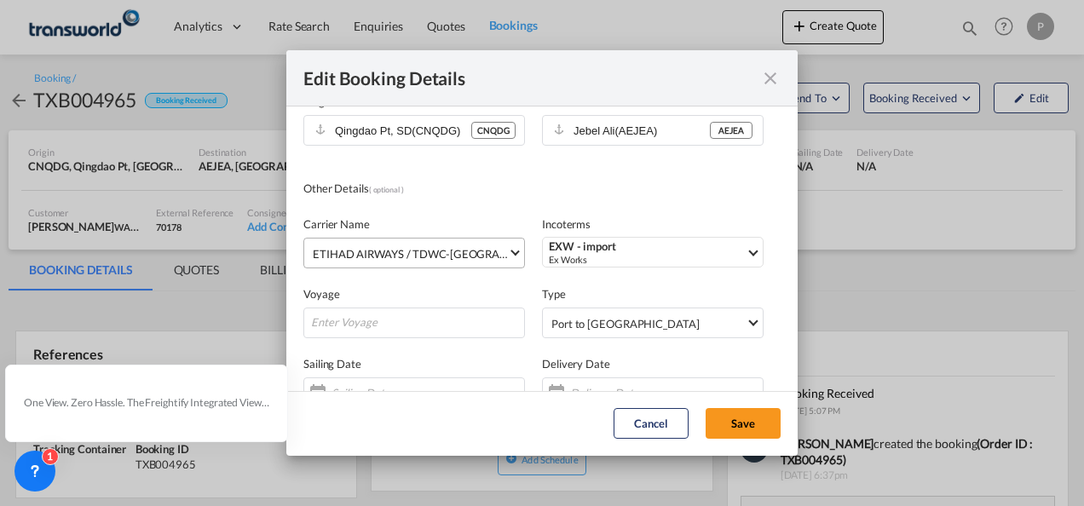
click at [511, 250] on span "Select carrier: ETIHAD AIRWAYS / TDWC-MUMBAI" at bounding box center [515, 251] width 9 height 9
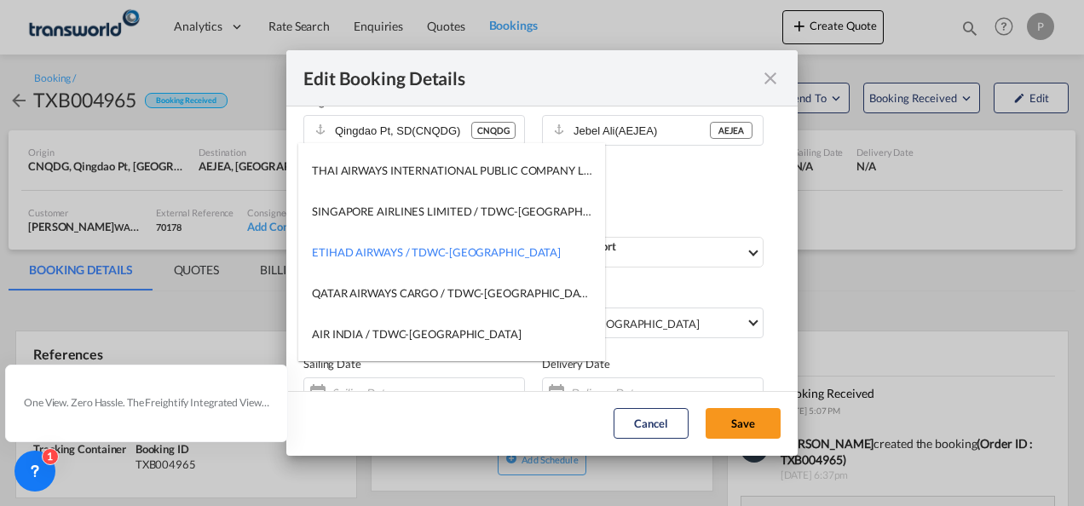
click at [639, 204] on md-backdrop at bounding box center [542, 253] width 1084 height 506
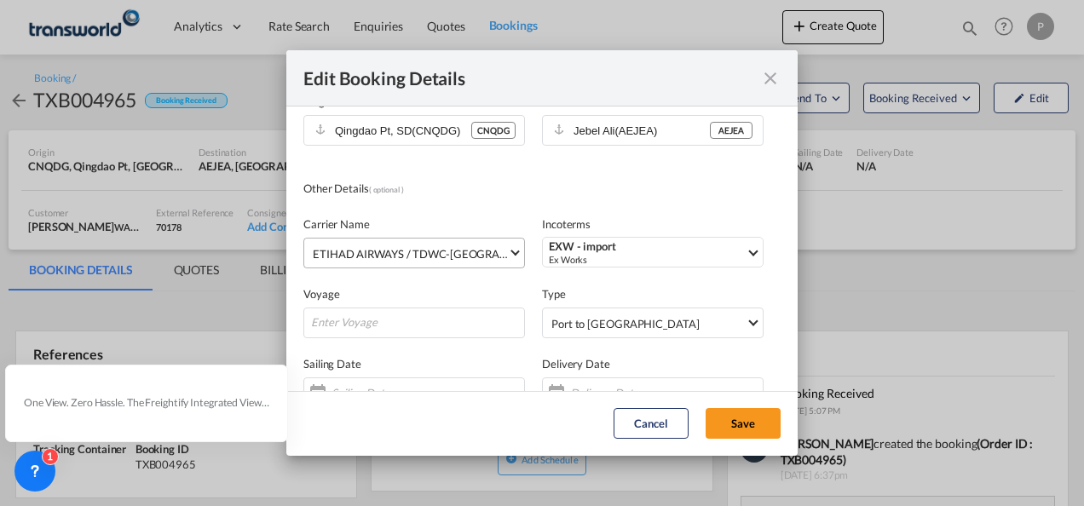
click at [414, 247] on div "ETIHAD AIRWAYS / TDWC-[GEOGRAPHIC_DATA]" at bounding box center [437, 254] width 249 height 14
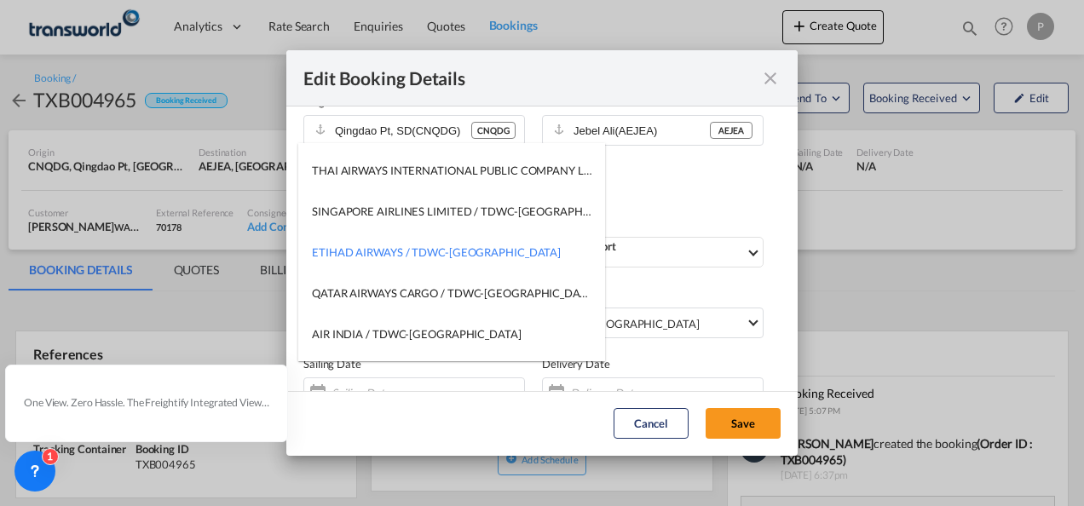
type md-option "[object Object]"
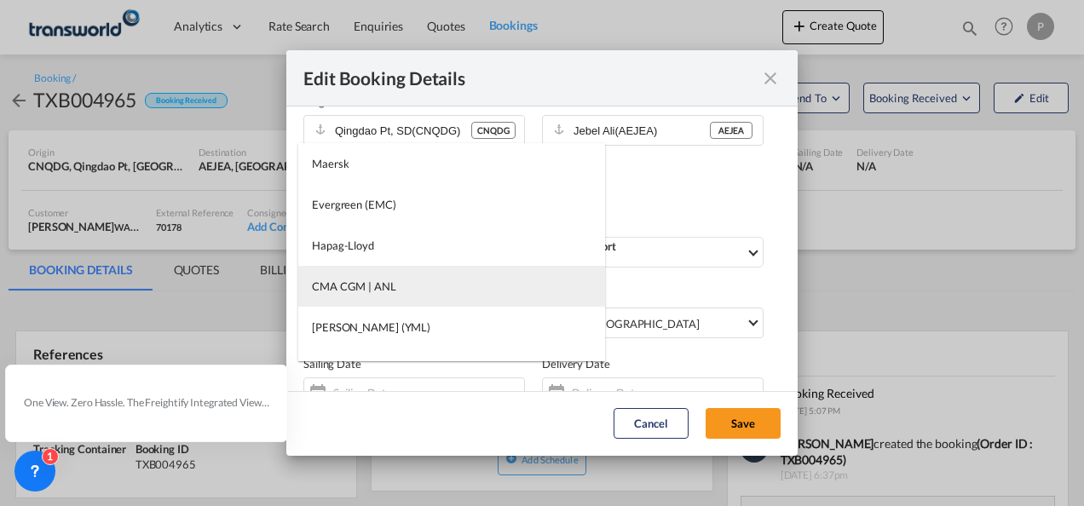
type md-option "[object Object]"
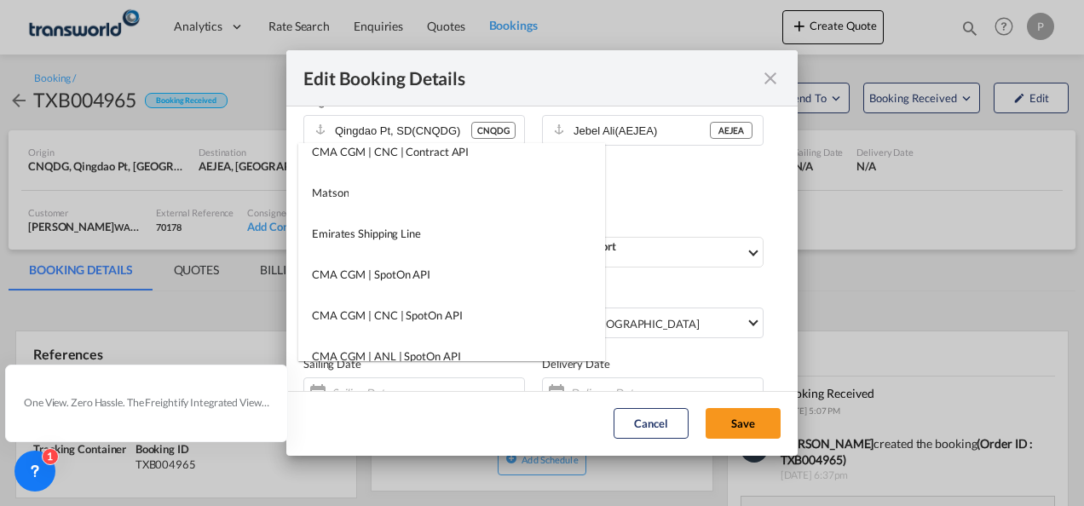
scroll to position [1449, 0]
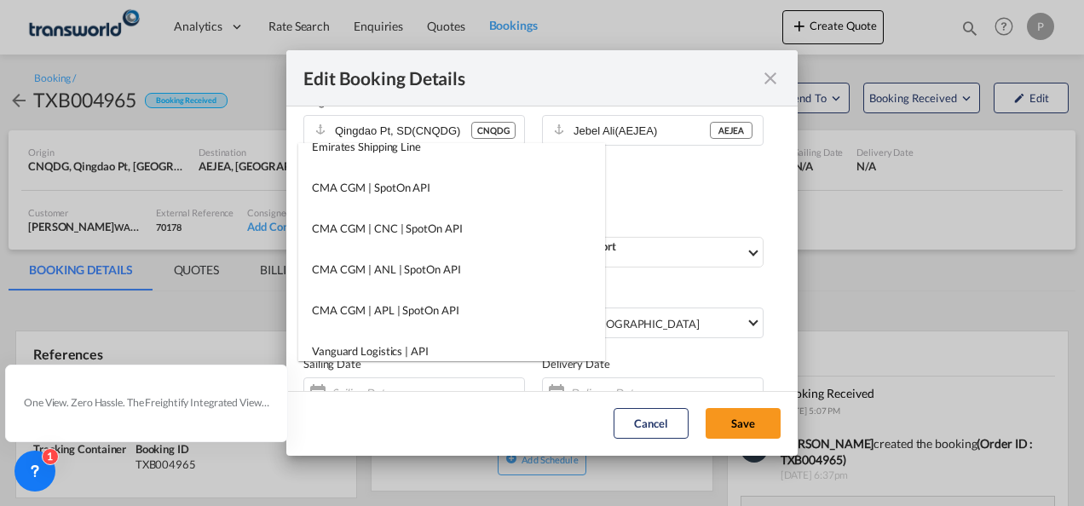
click at [638, 198] on md-backdrop at bounding box center [542, 253] width 1084 height 506
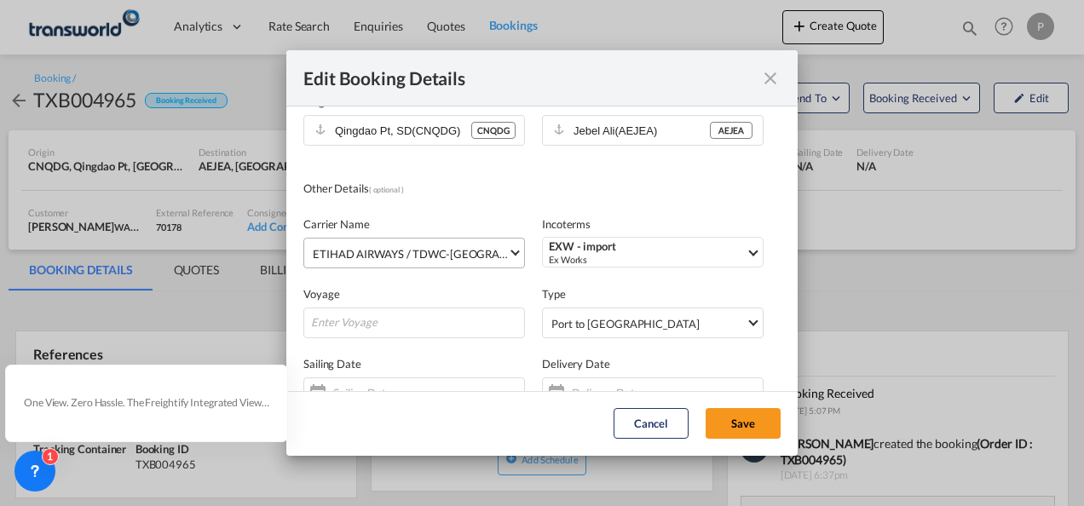
click at [511, 251] on span "Select carrier: ETIHAD AIRWAYS / TDWC-MUMBAI" at bounding box center [515, 251] width 9 height 9
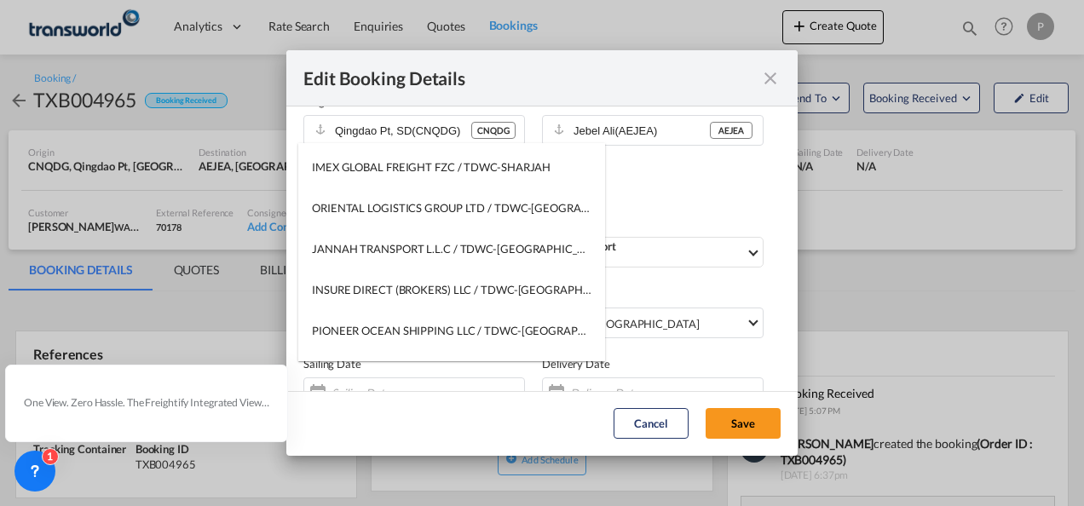
scroll to position [42677, 0]
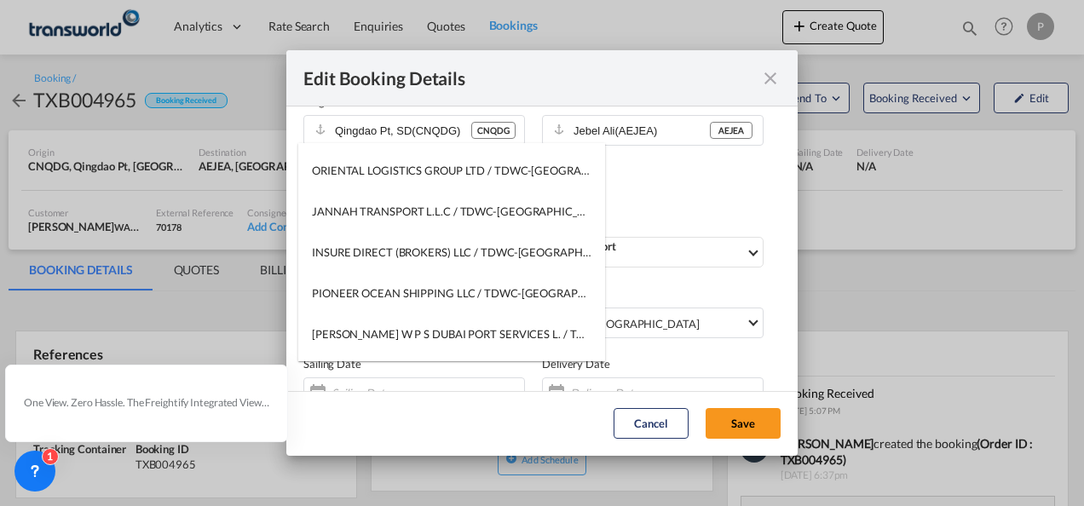
type md-option "[object Object]"
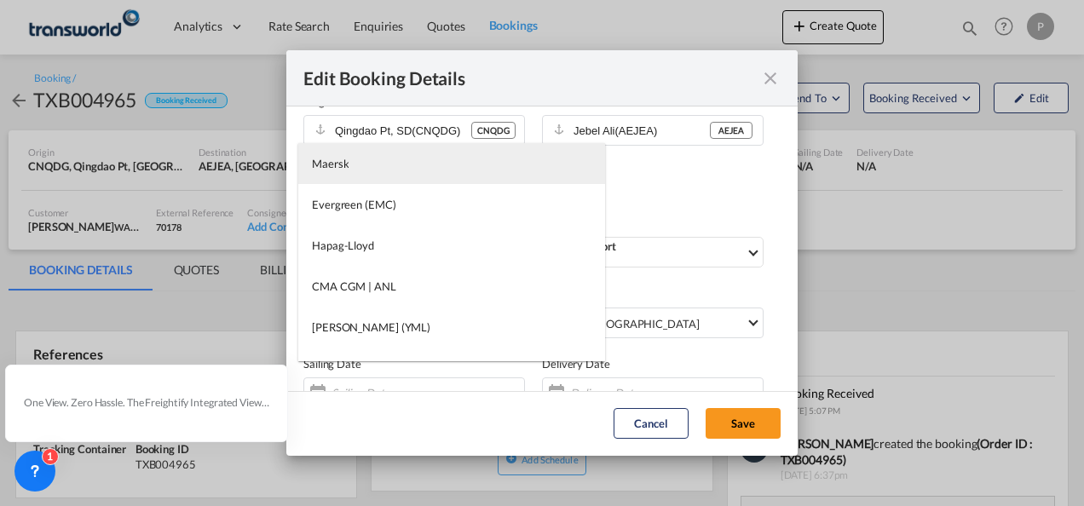
type md-option "[object Object]"
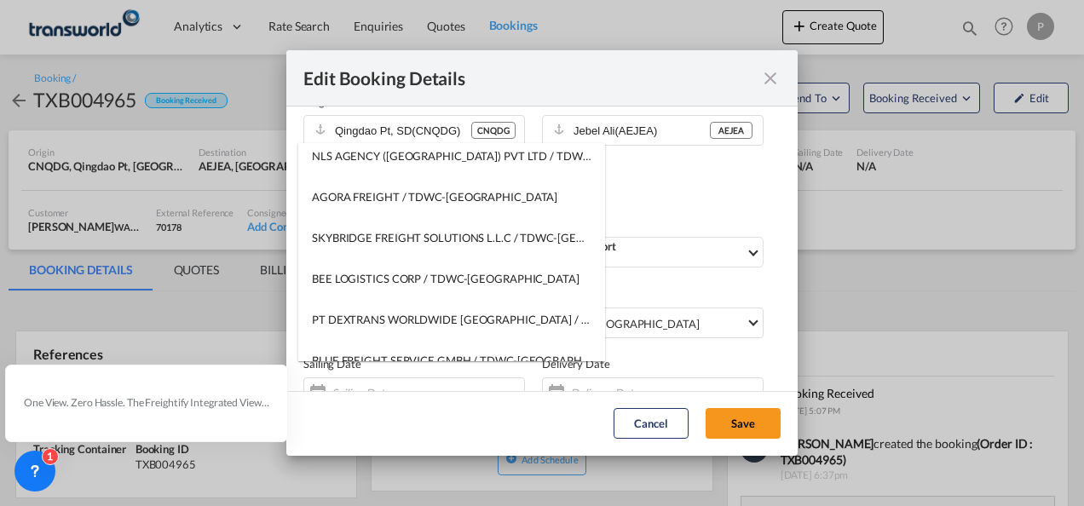
scroll to position [23190, 0]
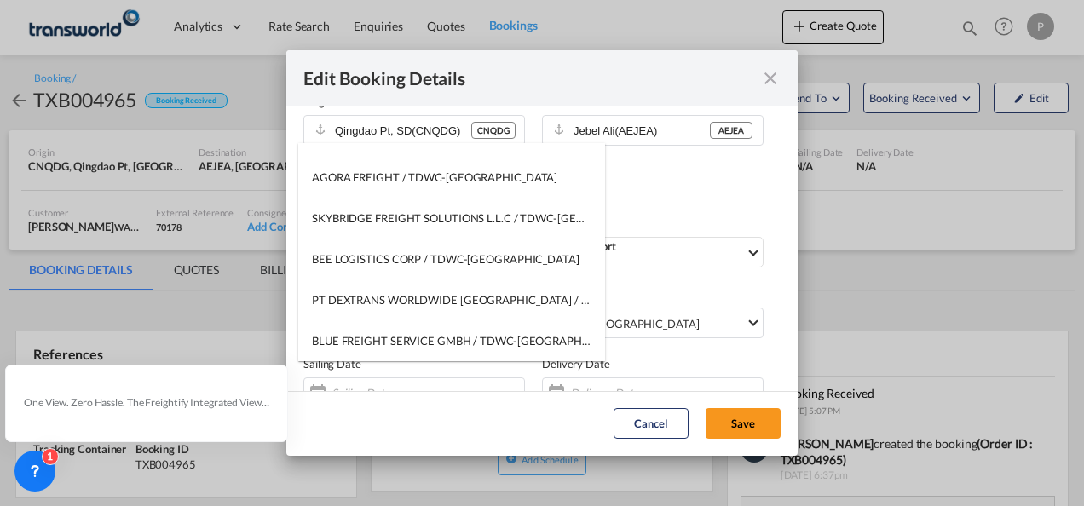
click at [655, 188] on md-backdrop at bounding box center [542, 253] width 1084 height 506
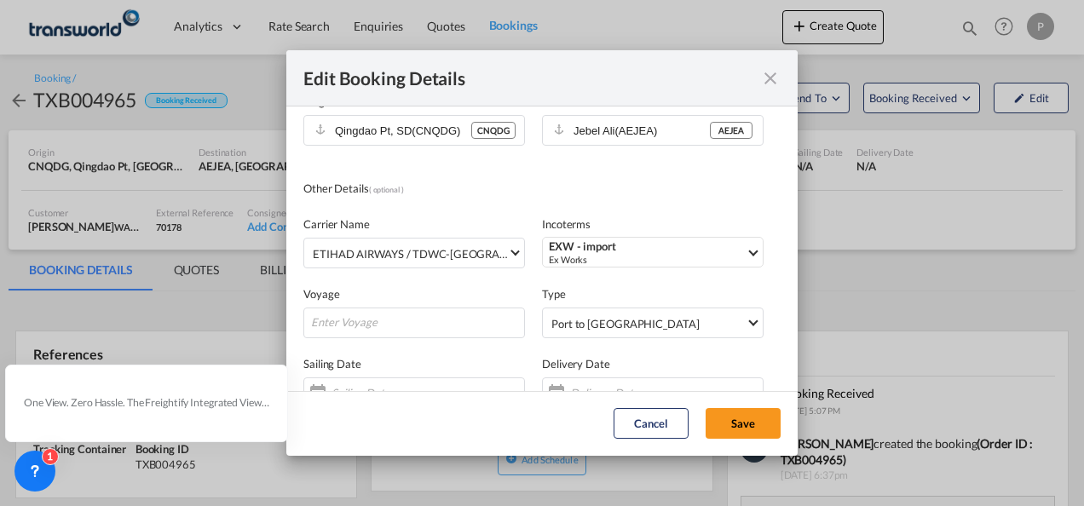
click at [346, 226] on div "Carrier Name" at bounding box center [415, 224] width 222 height 17
click at [327, 246] on span "ETIHAD AIRWAYS / TDWC-[GEOGRAPHIC_DATA]" at bounding box center [410, 254] width 195 height 17
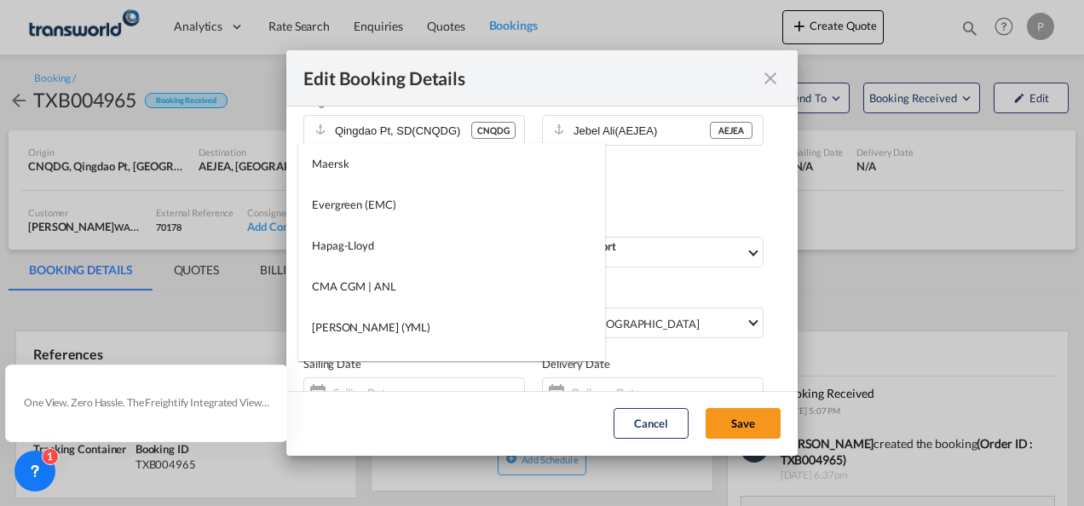
scroll to position [45746, 0]
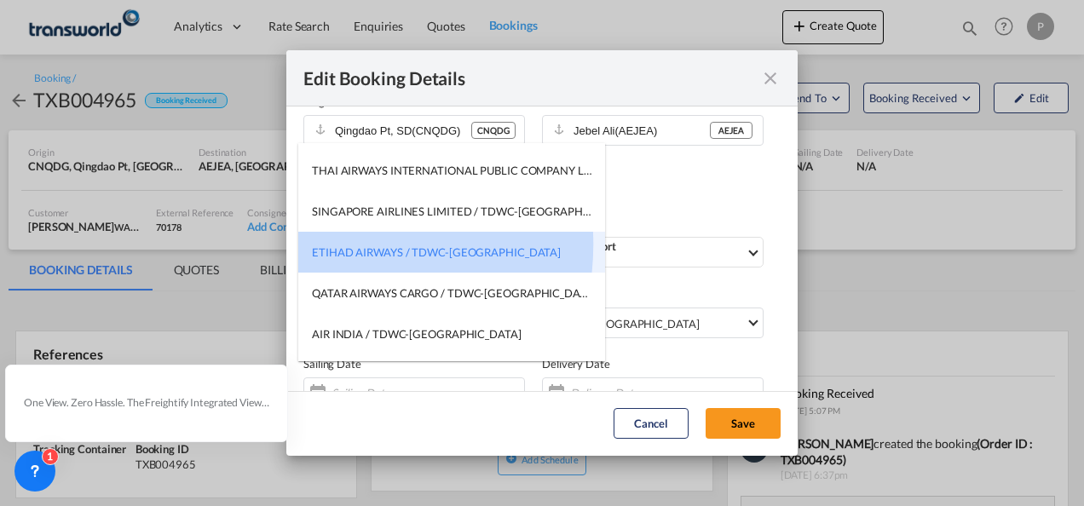
click at [327, 245] on div "ETIHAD AIRWAYS / TDWC-[GEOGRAPHIC_DATA]" at bounding box center [436, 252] width 249 height 15
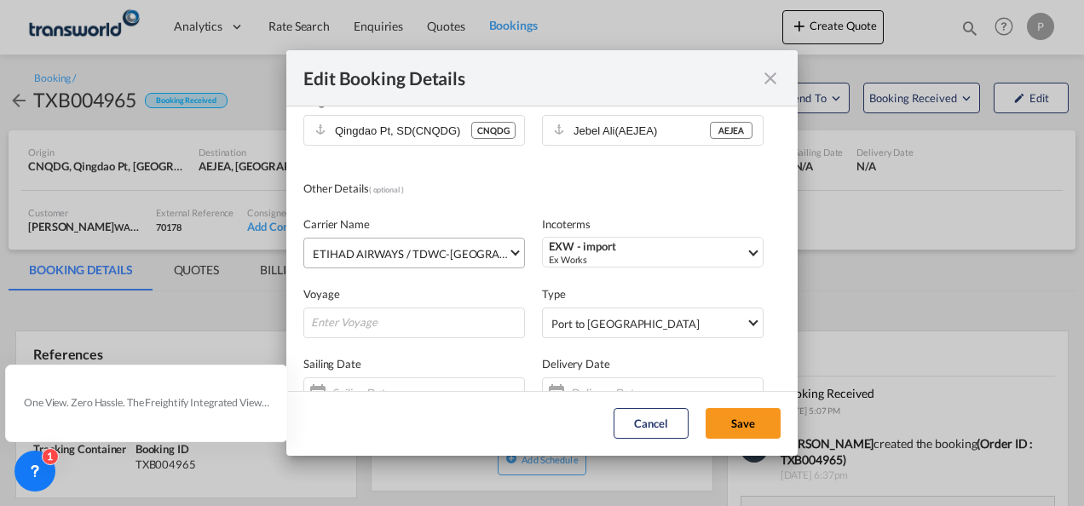
click at [327, 246] on span "ETIHAD AIRWAYS / TDWC-[GEOGRAPHIC_DATA]" at bounding box center [410, 254] width 195 height 17
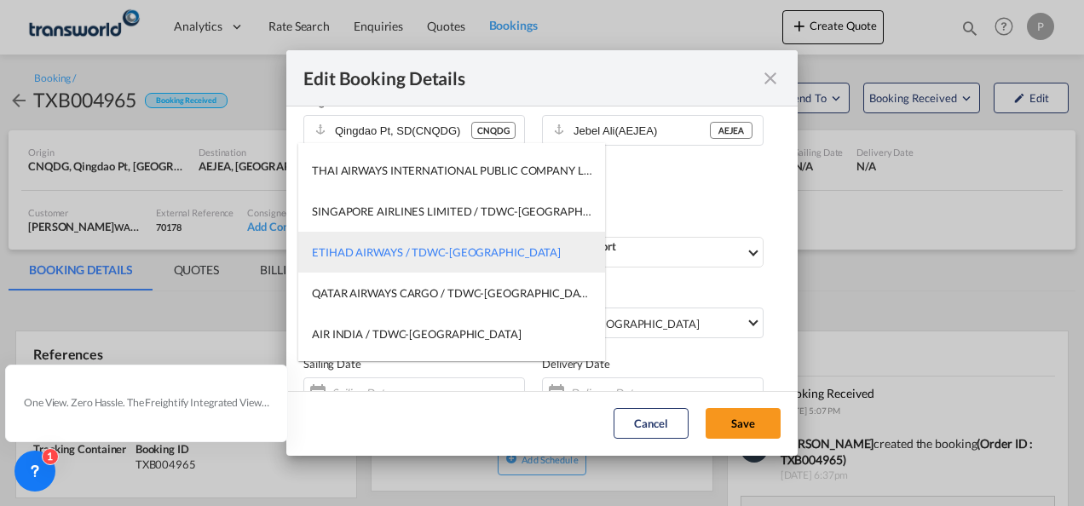
type md-option "[object Object]"
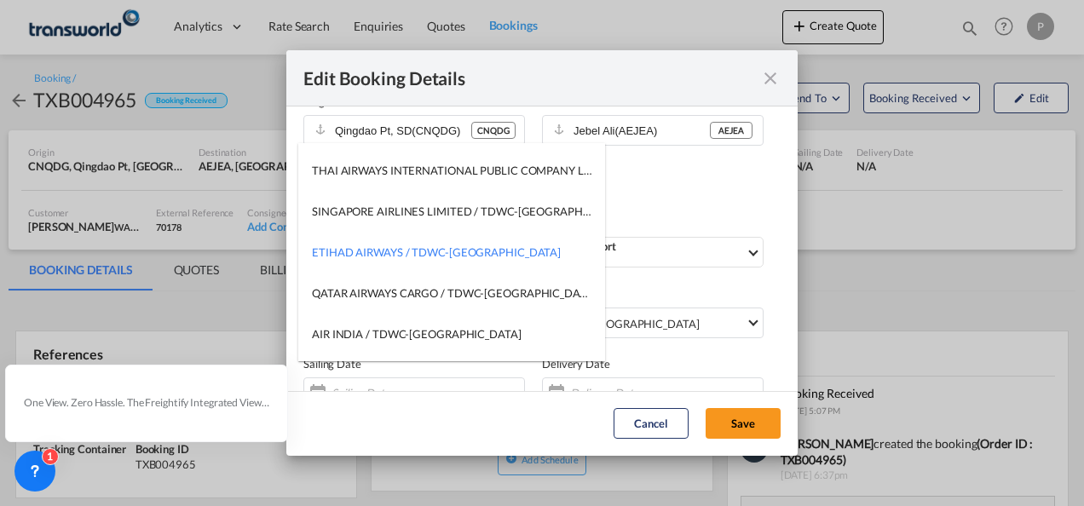
type md-option "[object Object]"
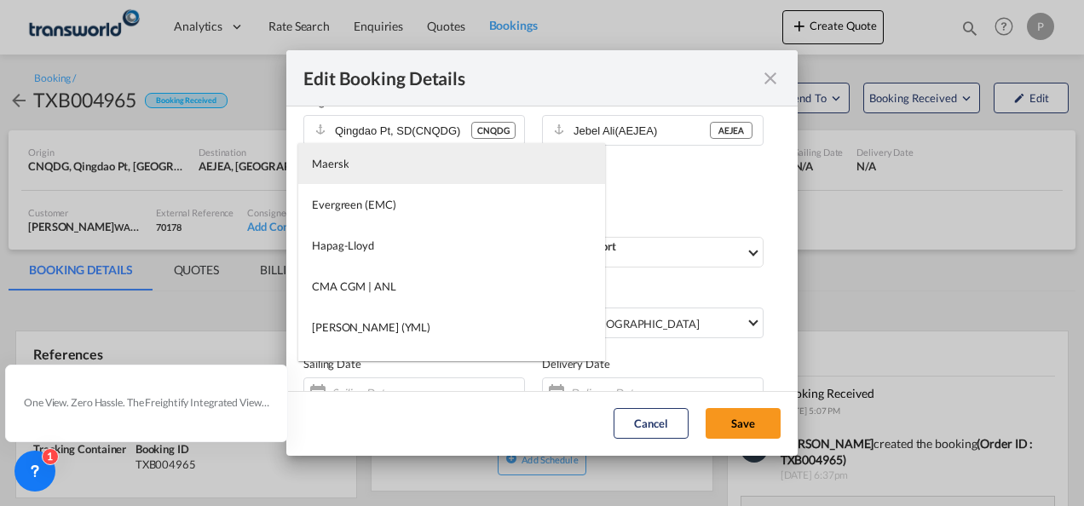
click at [344, 163] on div "Maersk" at bounding box center [330, 163] width 37 height 15
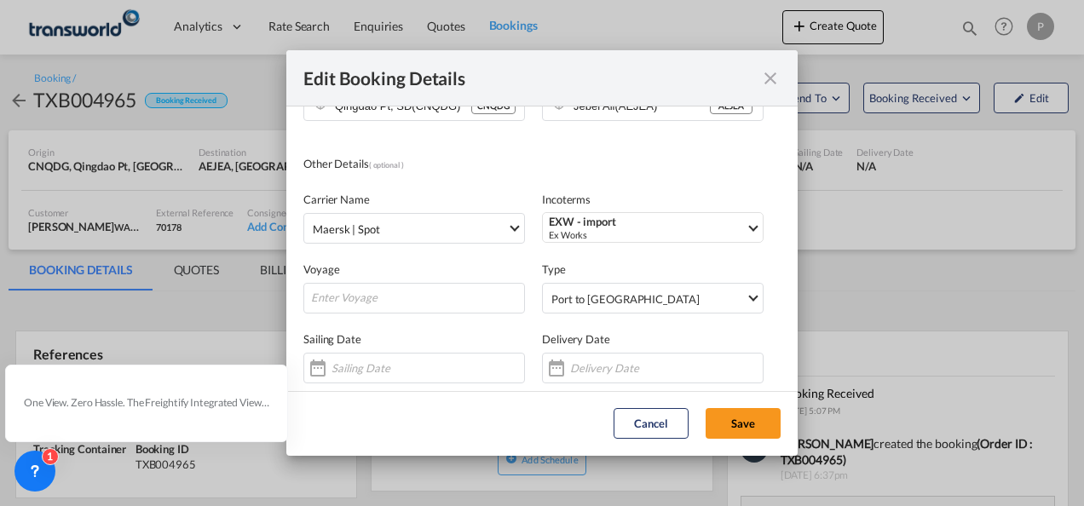
scroll to position [205, 0]
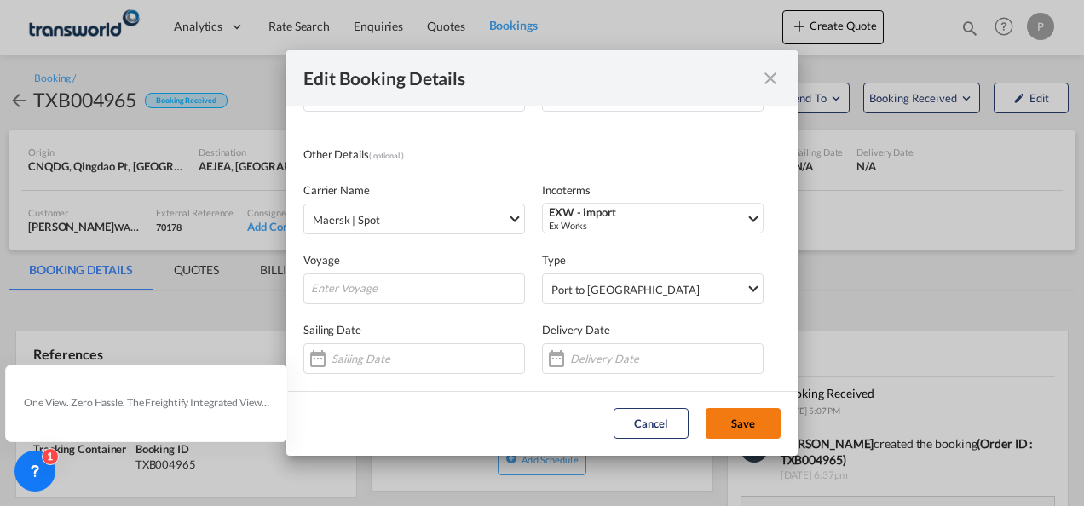
click at [733, 418] on button "Save" at bounding box center [743, 423] width 75 height 31
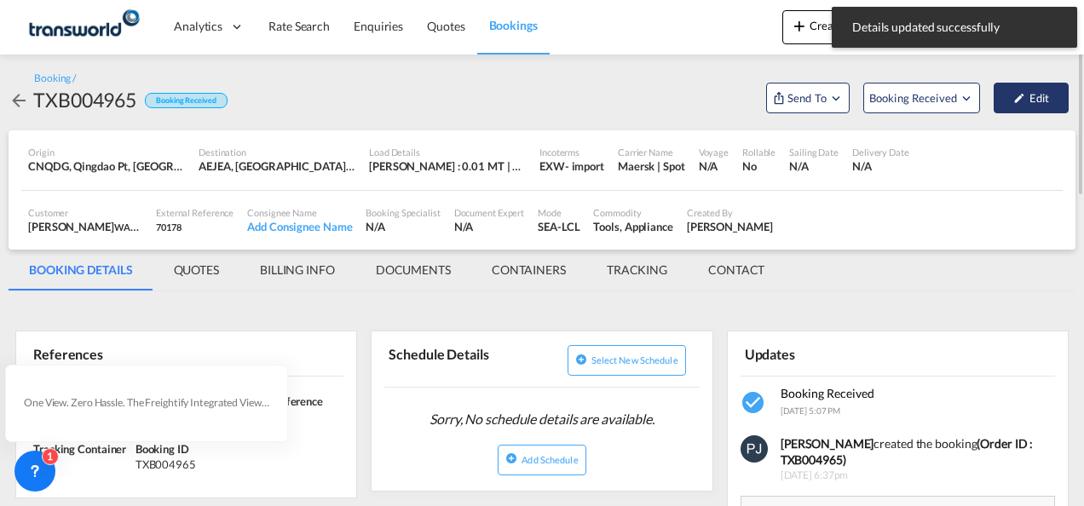
click at [1027, 98] on button "Edit" at bounding box center [1031, 98] width 75 height 31
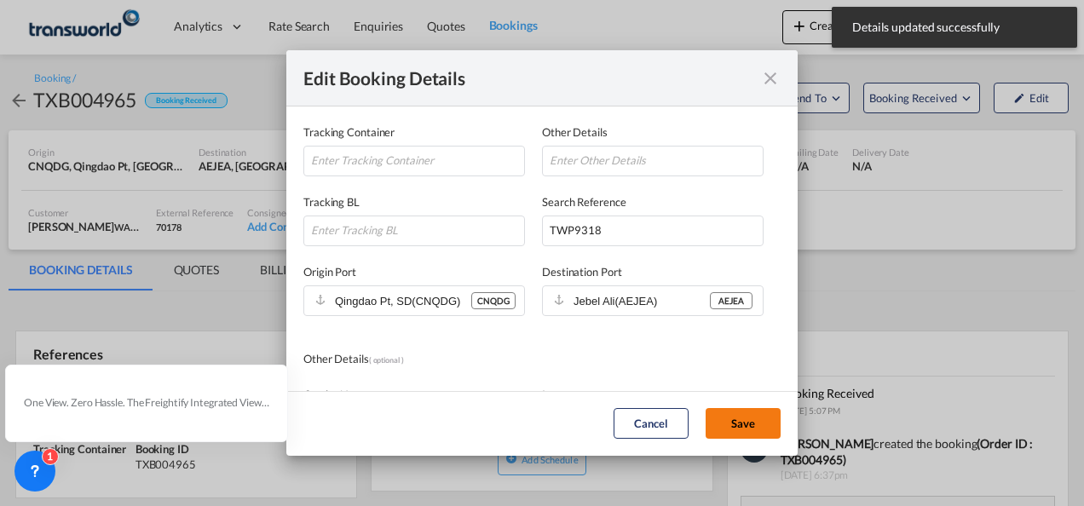
click at [743, 424] on button "Save" at bounding box center [743, 423] width 75 height 31
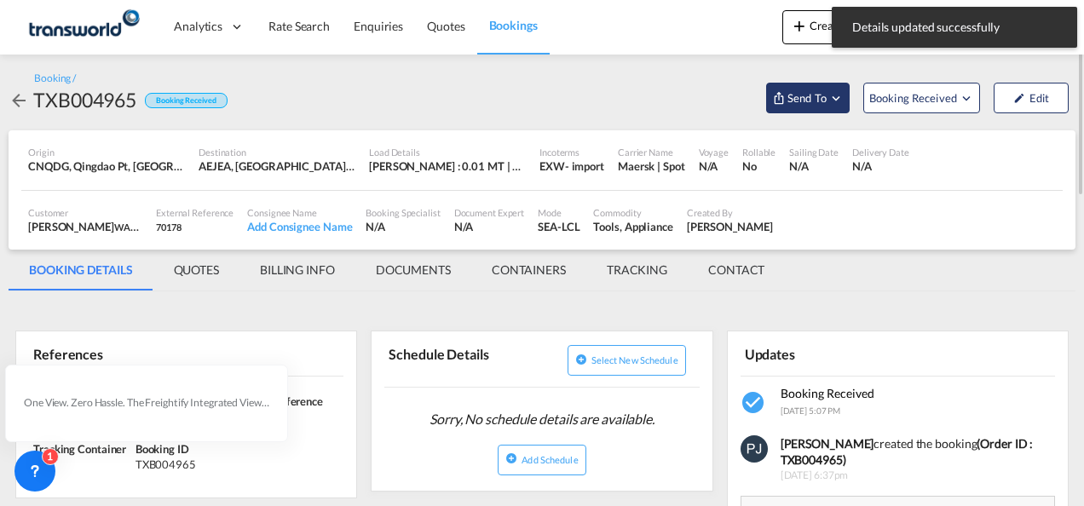
click at [839, 97] on md-icon "Open demo menu" at bounding box center [836, 97] width 15 height 15
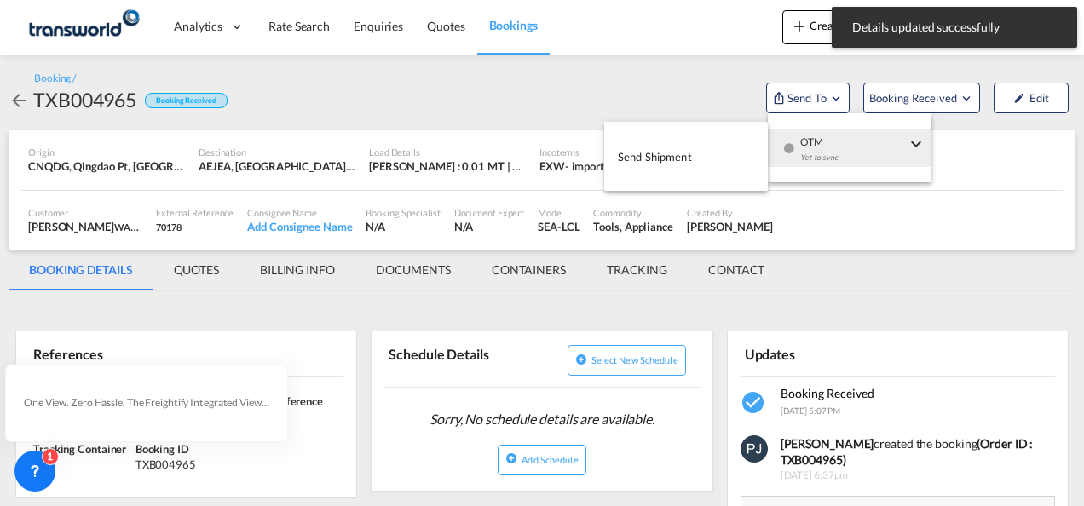
click at [684, 162] on span "Send Shipment" at bounding box center [655, 156] width 74 height 27
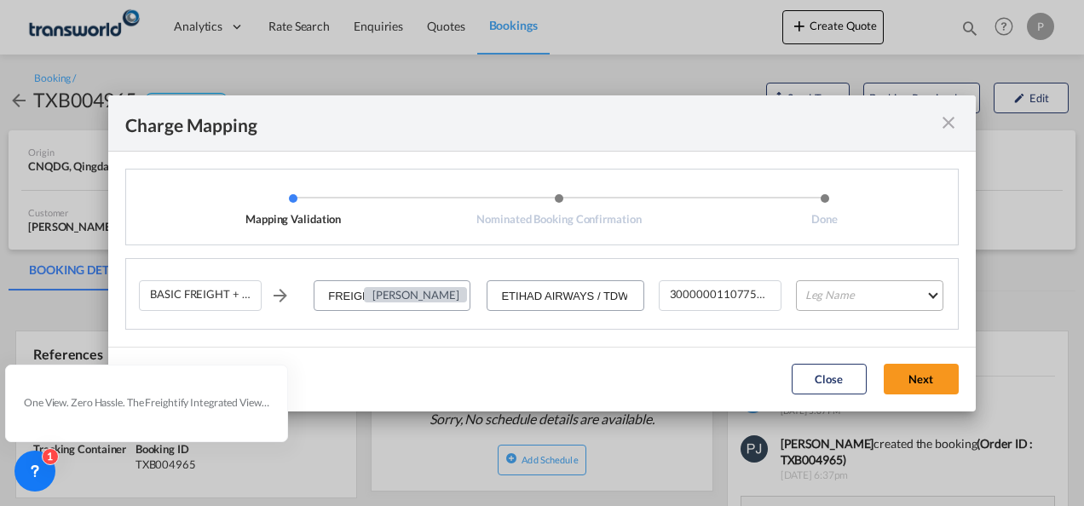
click at [849, 298] on md-select "Leg Name HANDLING ORIGIN VESSEL HANDLING DESTINATION OTHERS TL PICK UP CUSTOMS …" at bounding box center [869, 296] width 147 height 31
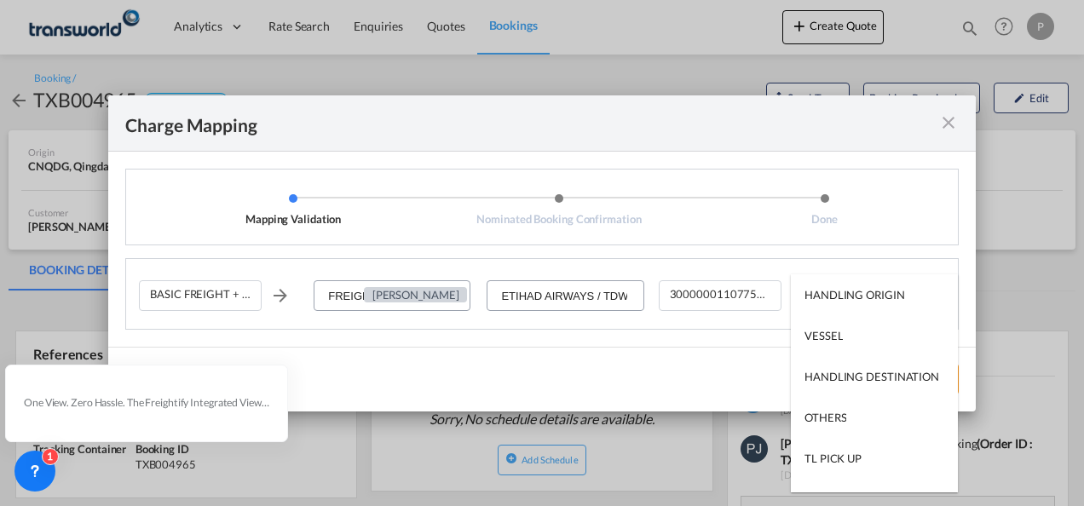
click at [949, 123] on md-backdrop at bounding box center [542, 253] width 1084 height 506
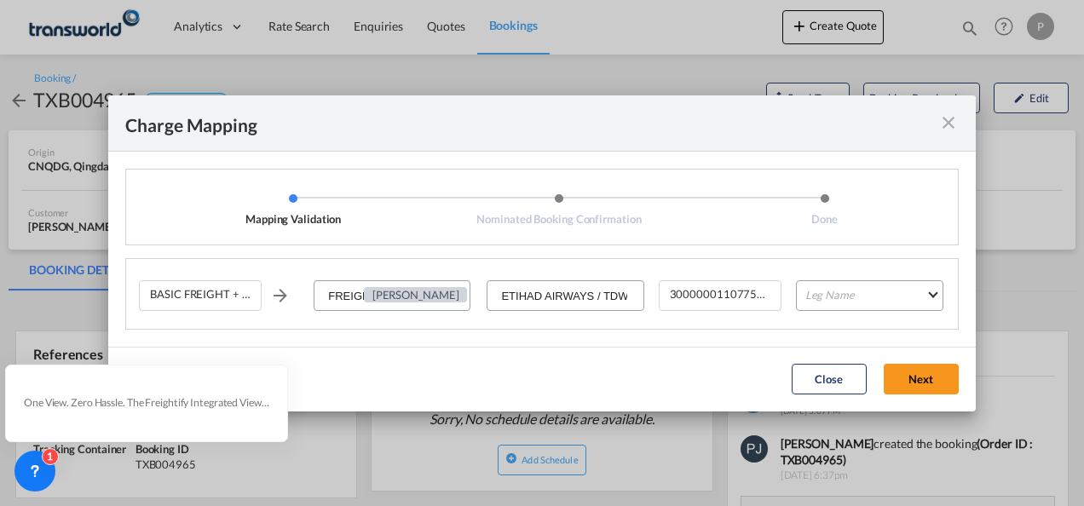
click at [948, 125] on md-icon "icon-close fg-AAA8AD cursor" at bounding box center [949, 123] width 20 height 20
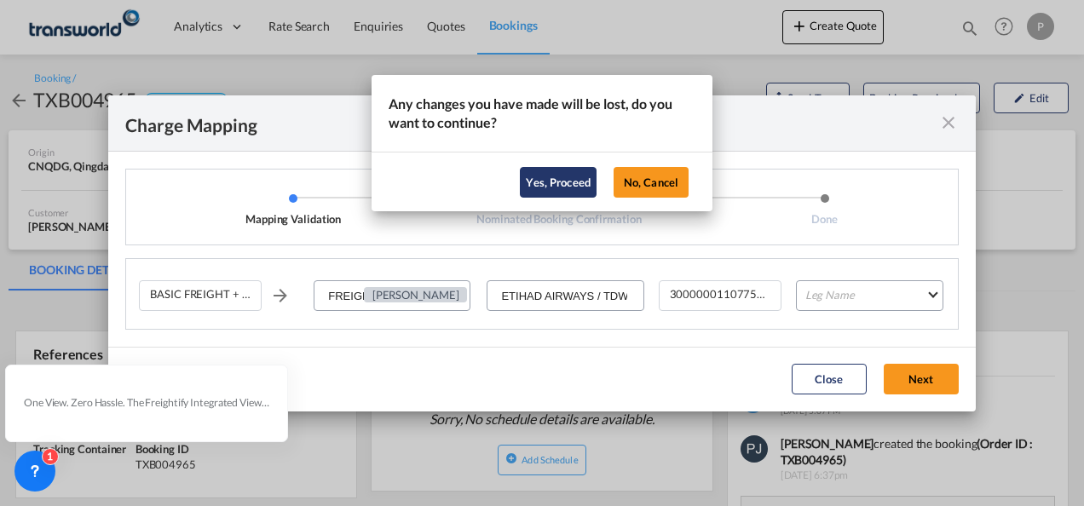
click at [557, 187] on button "Yes, Proceed" at bounding box center [558, 182] width 77 height 31
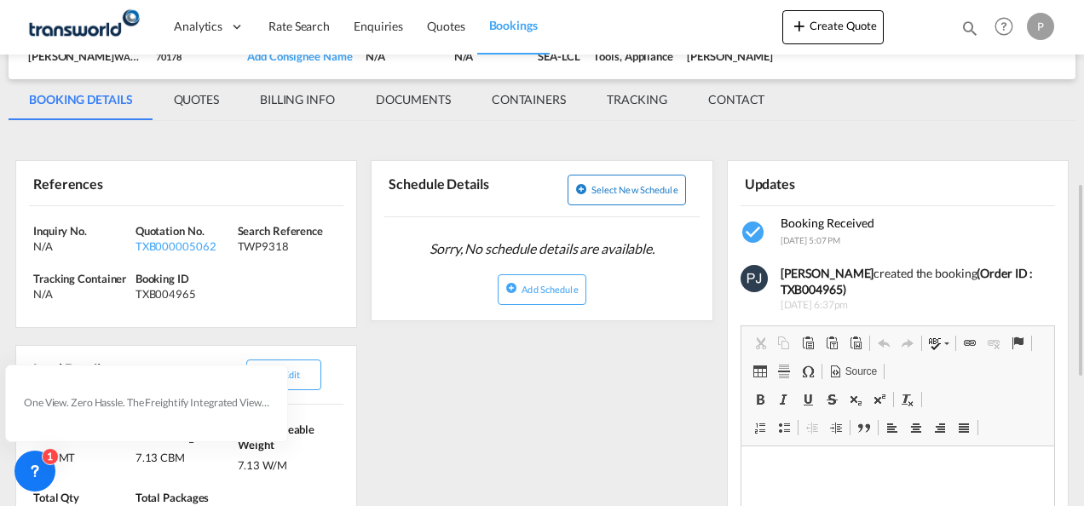
scroll to position [85, 0]
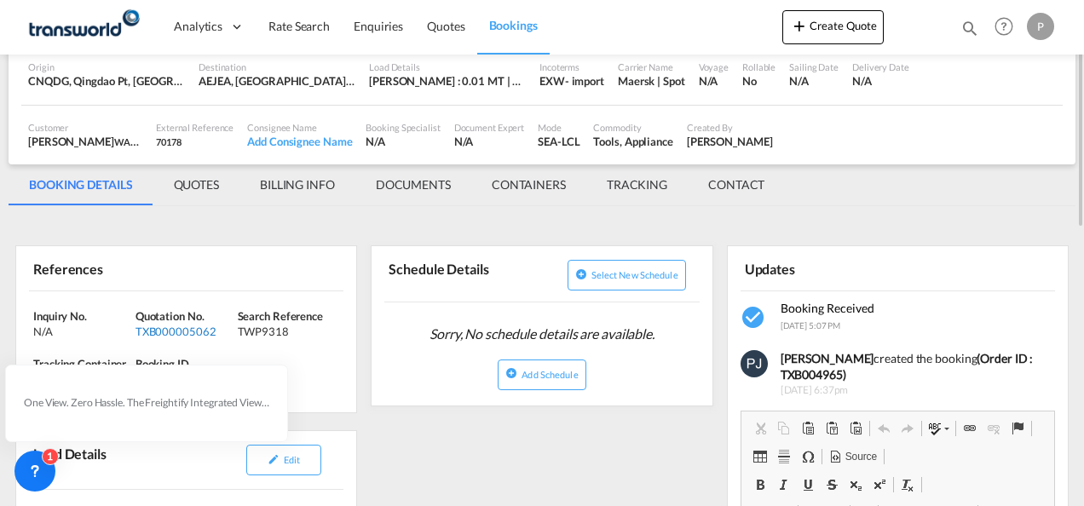
click at [193, 329] on div "TXB000005062" at bounding box center [185, 331] width 98 height 15
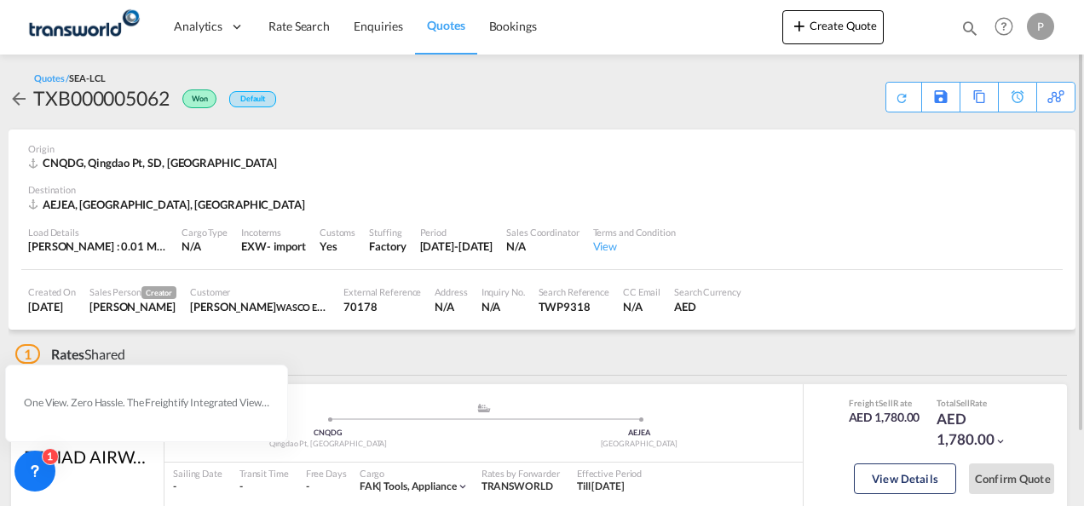
scroll to position [85, 0]
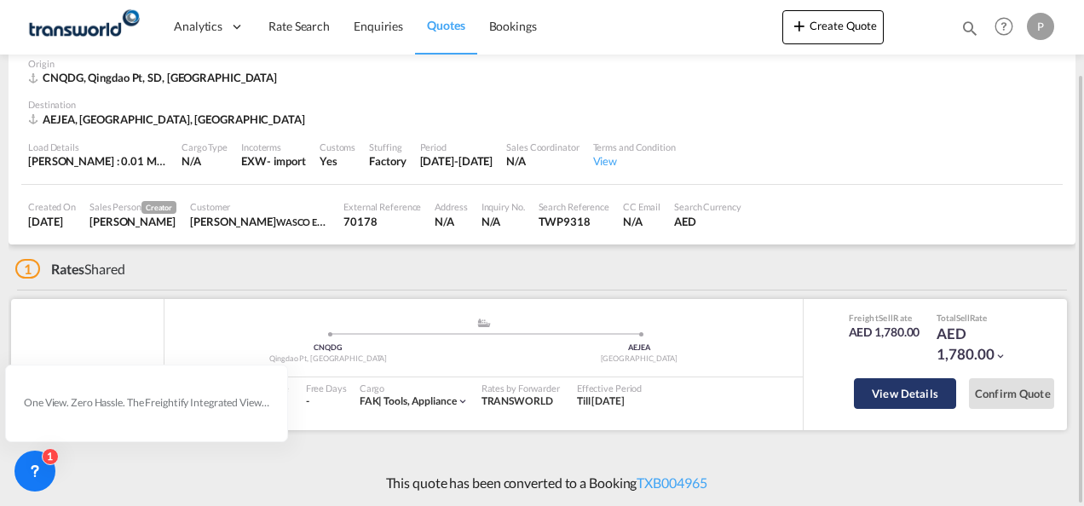
click at [911, 390] on button "View Details" at bounding box center [905, 394] width 102 height 31
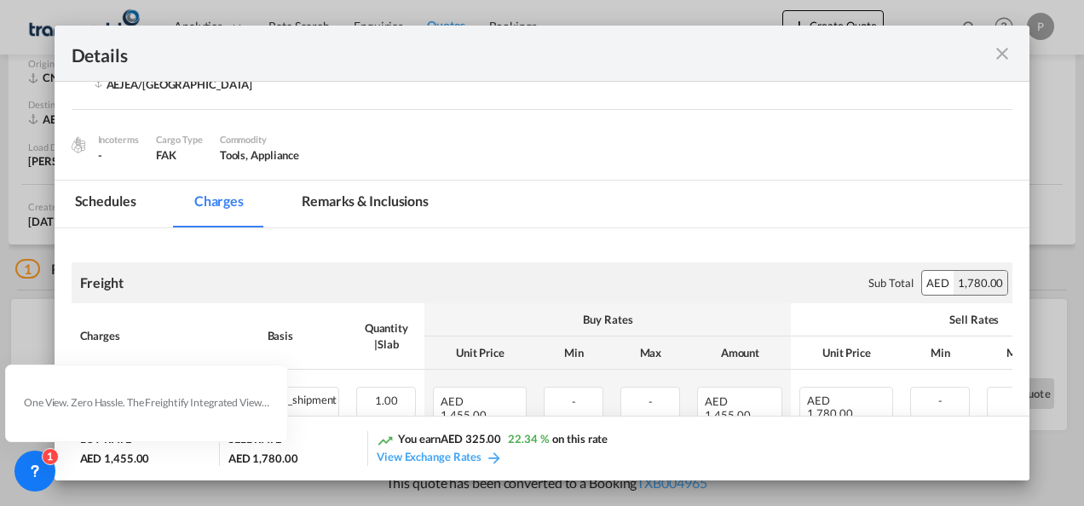
scroll to position [110, 0]
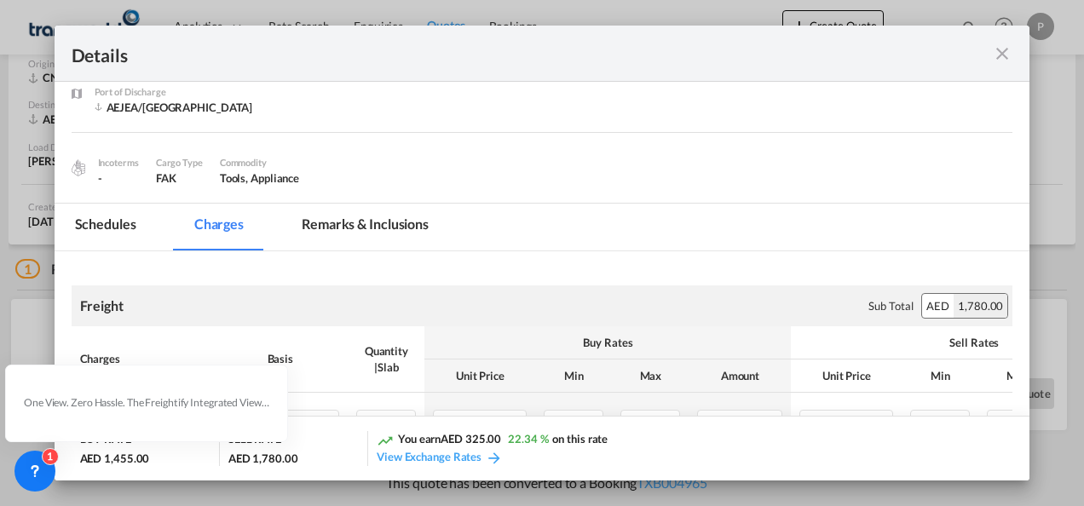
click at [994, 49] on md-icon "icon-close fg-AAA8AD m-0 cursor" at bounding box center [1002, 53] width 20 height 20
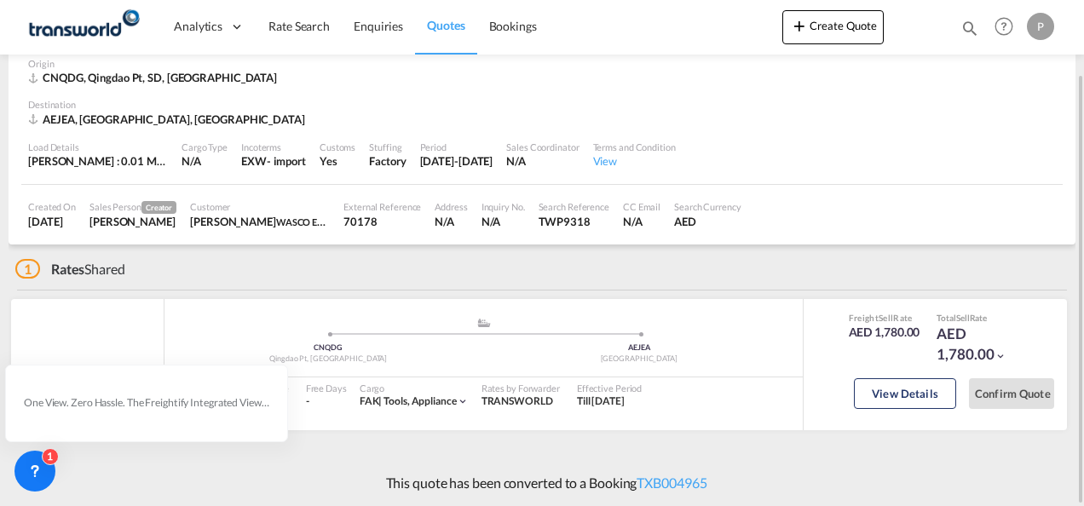
scroll to position [0, 0]
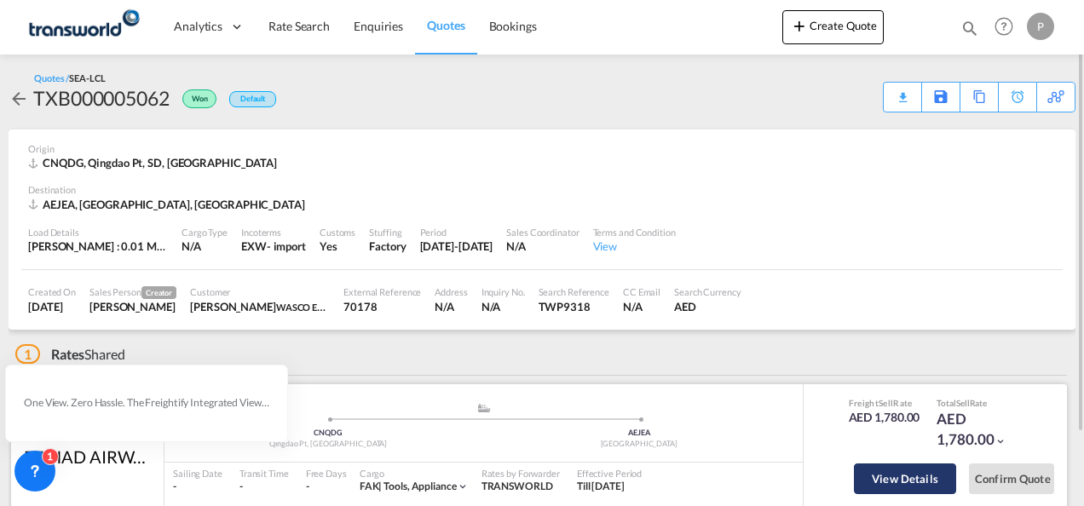
click at [924, 475] on button "View Details" at bounding box center [905, 479] width 102 height 31
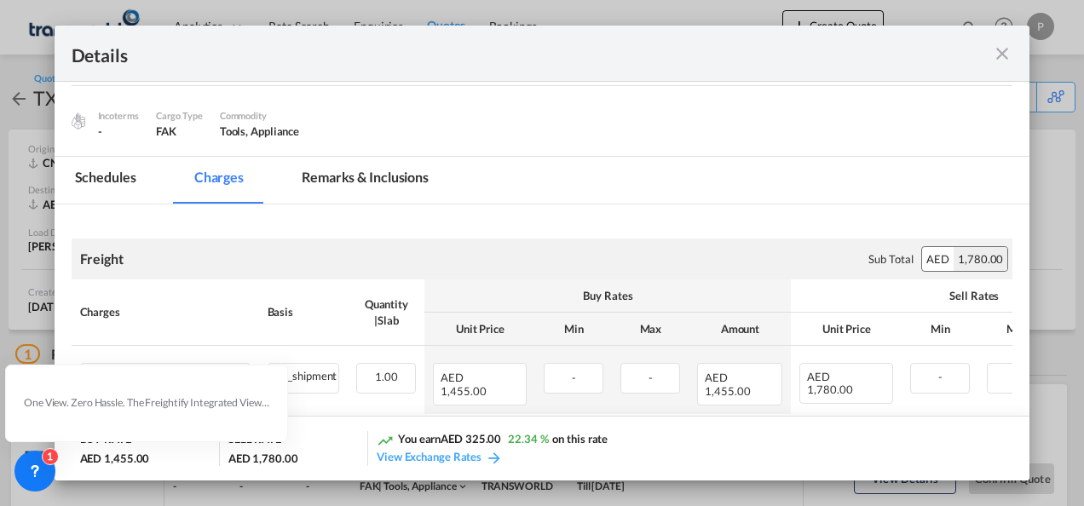
scroll to position [195, 0]
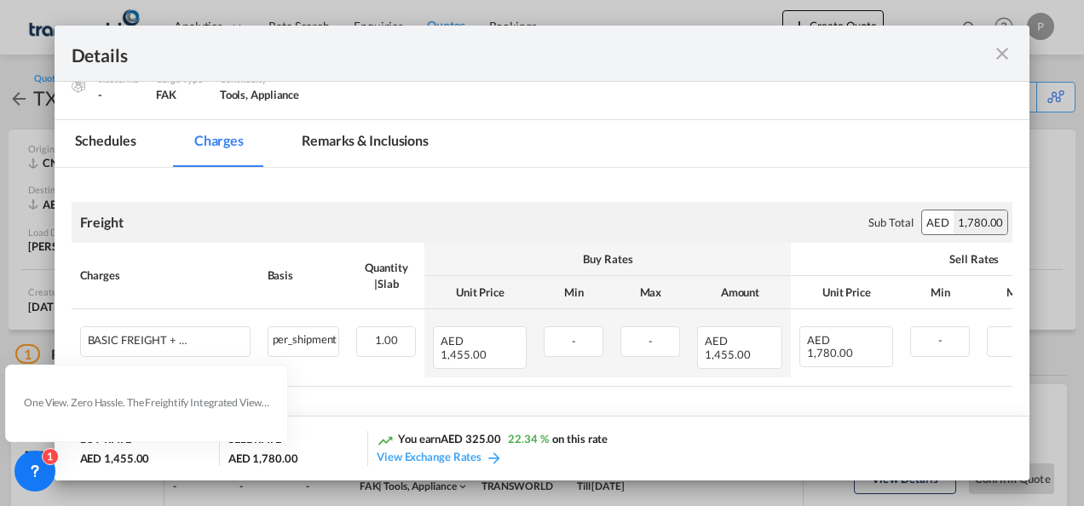
click at [1003, 55] on md-icon "icon-close fg-AAA8AD m-0 cursor" at bounding box center [1002, 53] width 20 height 20
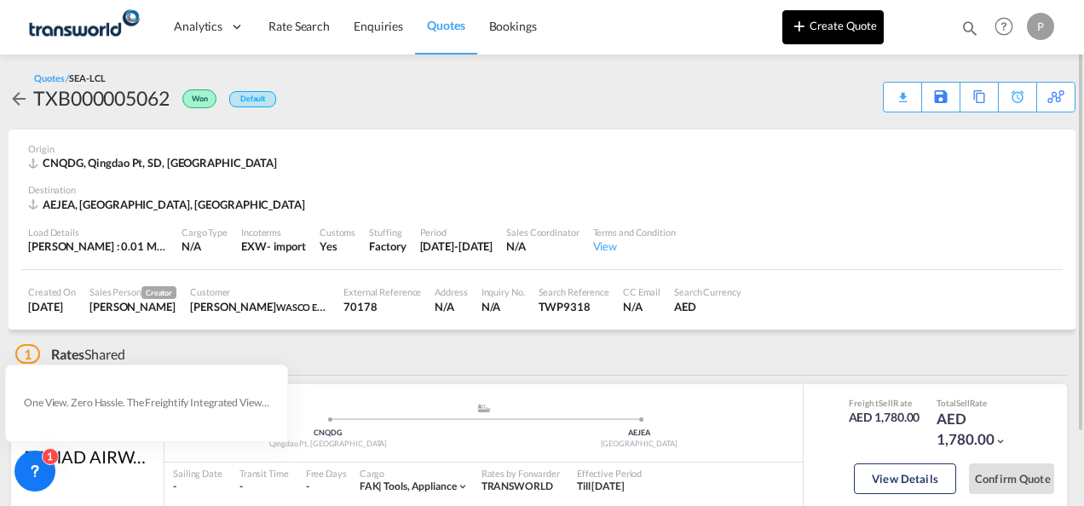
click at [847, 18] on button "Create Quote" at bounding box center [833, 27] width 101 height 34
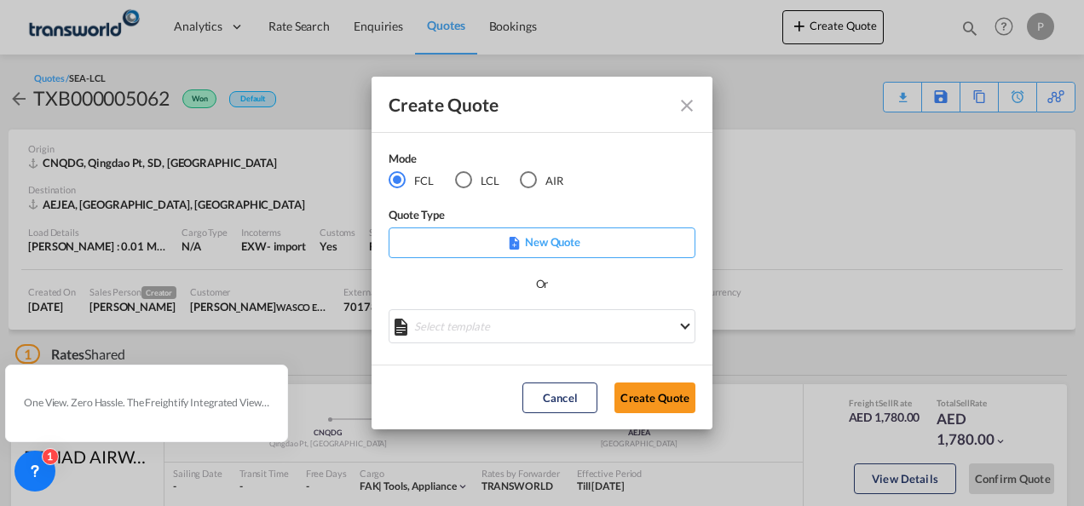
click at [532, 179] on div "AIR" at bounding box center [528, 179] width 17 height 17
click at [660, 393] on button "Create Quote" at bounding box center [655, 398] width 81 height 31
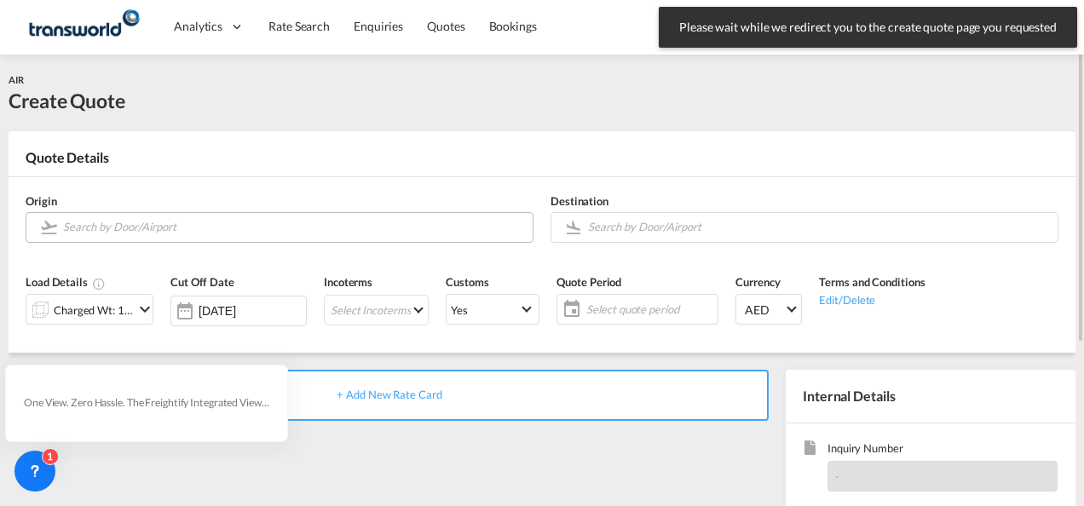
click at [218, 218] on input "Search by Door/Airport" at bounding box center [293, 227] width 461 height 30
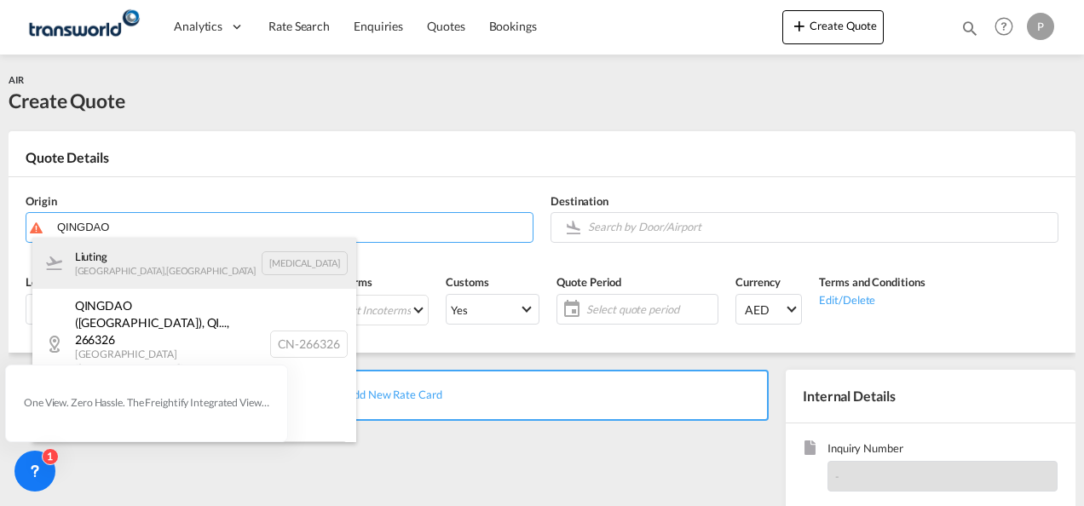
click at [165, 269] on div "[PERSON_NAME][GEOGRAPHIC_DATA] , [GEOGRAPHIC_DATA][PERSON_NAME][MEDICAL_DATA]" at bounding box center [194, 263] width 324 height 51
type input "Liuting, [GEOGRAPHIC_DATA], [MEDICAL_DATA]"
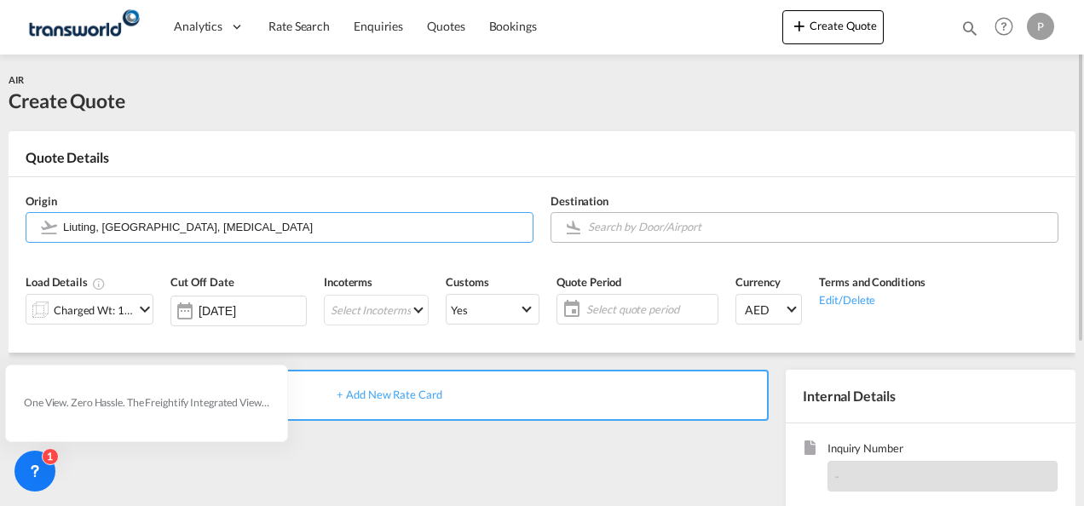
click at [620, 223] on input "Search by Door/Airport" at bounding box center [818, 227] width 461 height 30
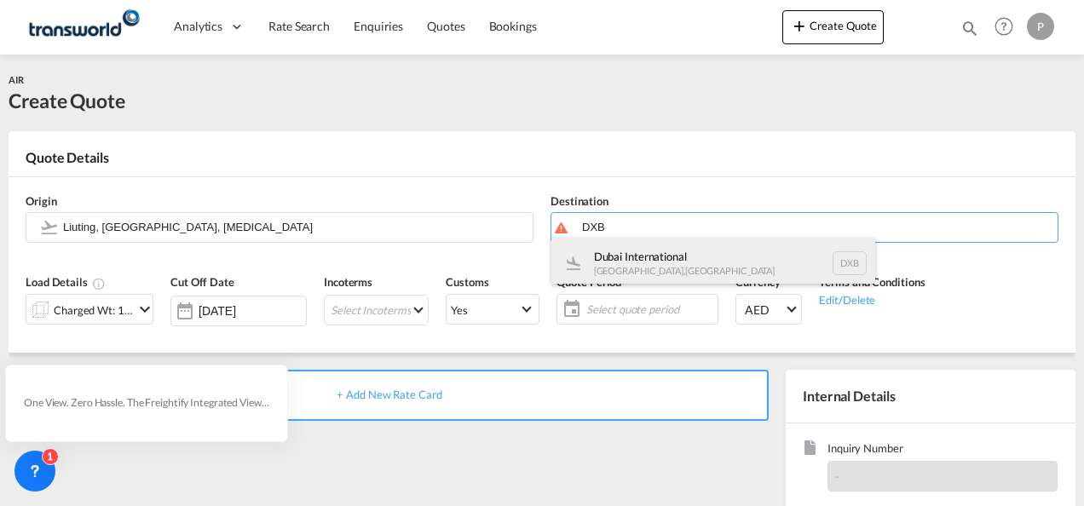
click at [628, 259] on div "Dubai International [GEOGRAPHIC_DATA] , [GEOGRAPHIC_DATA] DXB" at bounding box center [714, 263] width 324 height 51
type input "Dubai International, [GEOGRAPHIC_DATA], DXB"
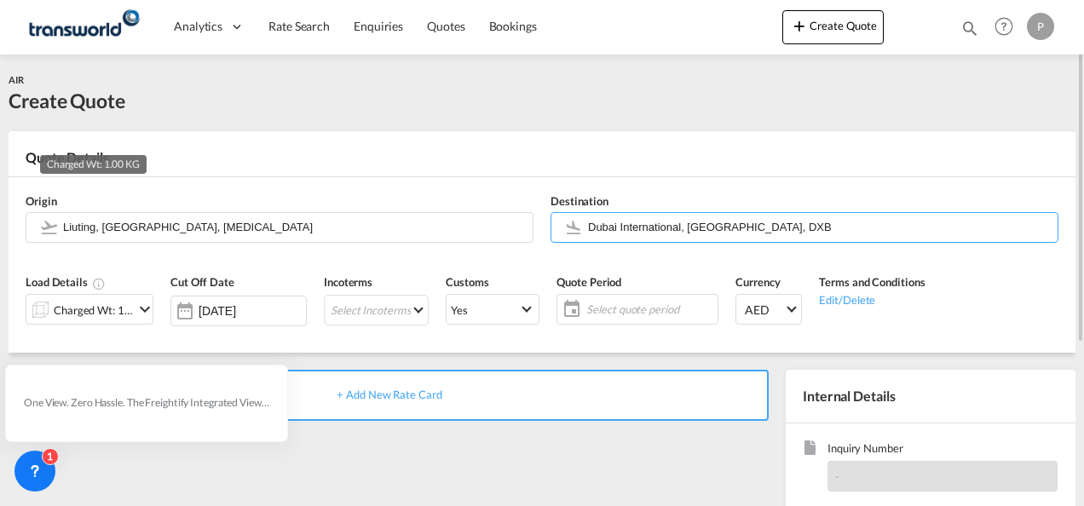
click at [116, 314] on div "Charged Wt: 1.00 KG" at bounding box center [94, 310] width 80 height 24
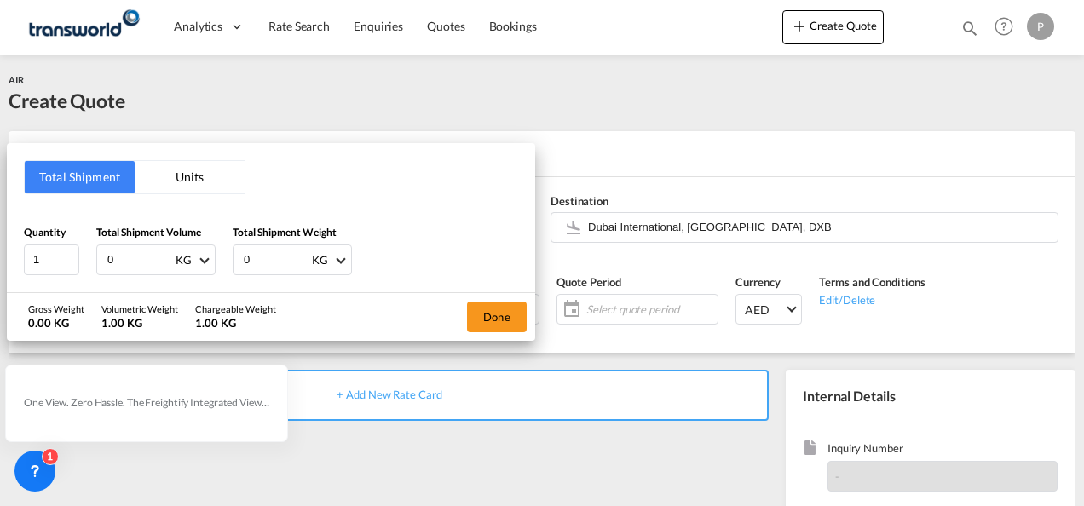
click at [126, 254] on input "0" at bounding box center [140, 260] width 68 height 29
drag, startPoint x: 126, startPoint y: 254, endPoint x: 89, endPoint y: 252, distance: 37.6
click at [89, 252] on div "Quantity 1 Total Shipment Volume 0 KG CBM CFT KG LB Total Shipment Weight 0 KG …" at bounding box center [271, 249] width 494 height 51
type input "7.13"
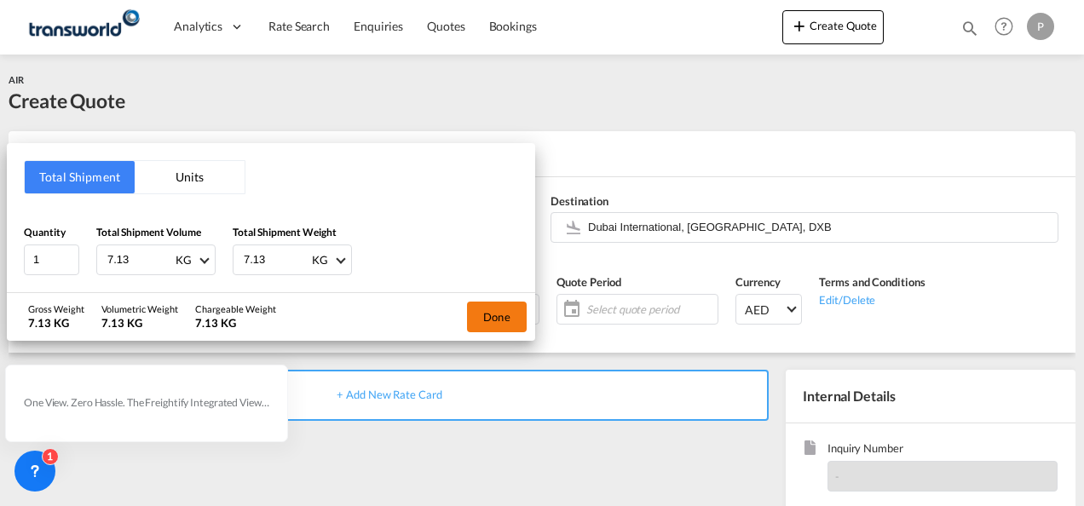
click at [500, 315] on button "Done" at bounding box center [497, 317] width 60 height 31
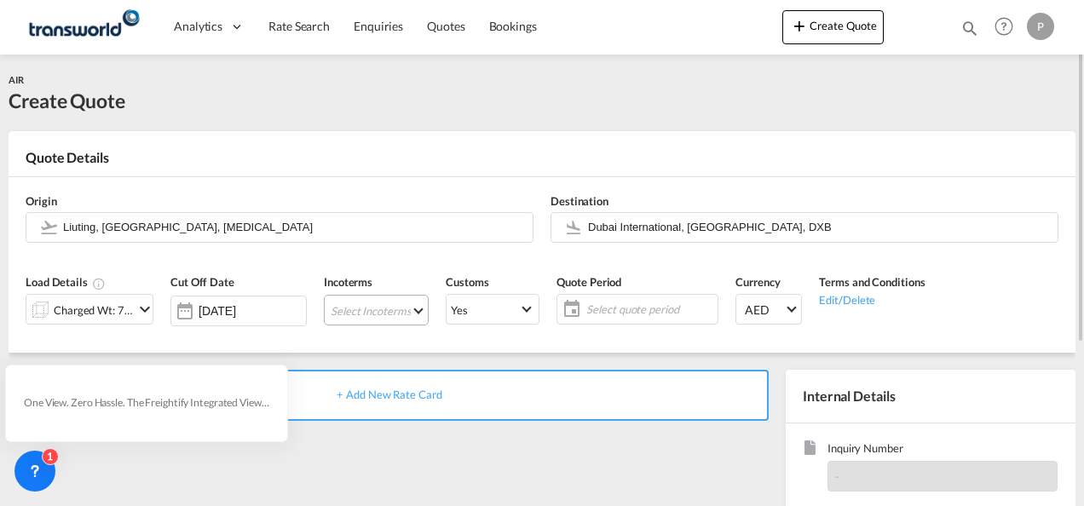
click at [360, 304] on md-select "Select Incoterms CIF - import Cost,Insurance and Freight CIF - export Cost,Insu…" at bounding box center [376, 310] width 105 height 31
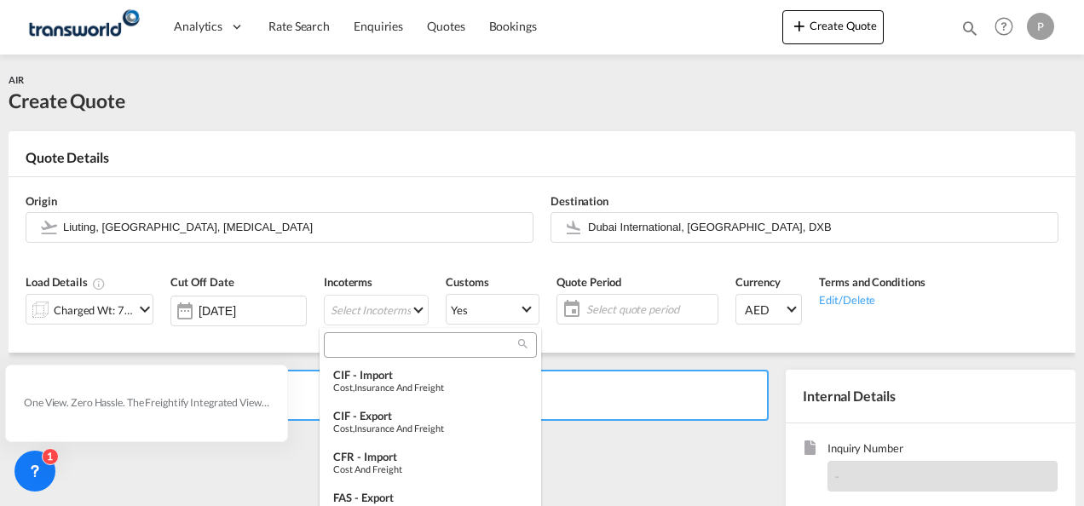
click at [234, 230] on md-backdrop at bounding box center [542, 253] width 1084 height 506
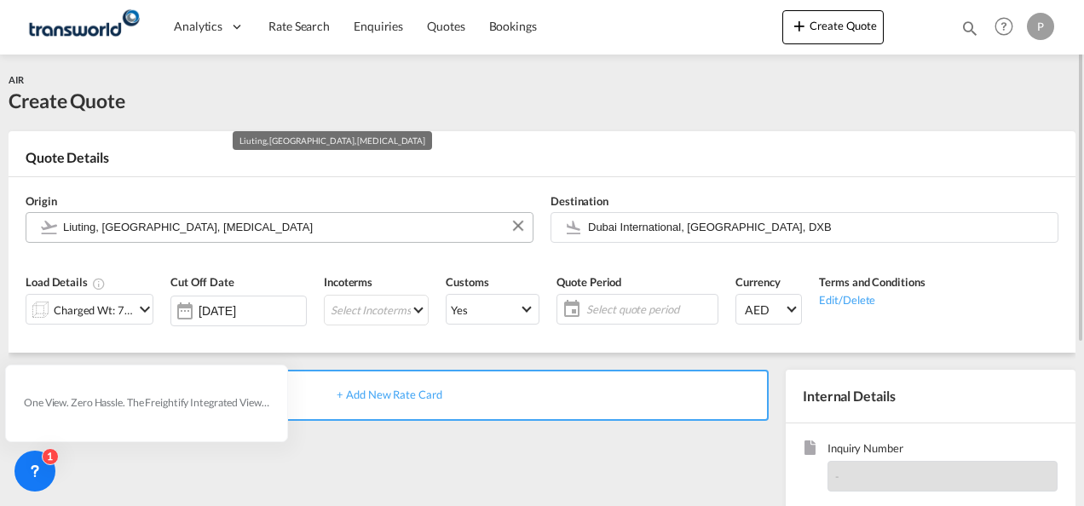
click at [236, 224] on input "Liuting, [GEOGRAPHIC_DATA], [MEDICAL_DATA]" at bounding box center [293, 227] width 461 height 30
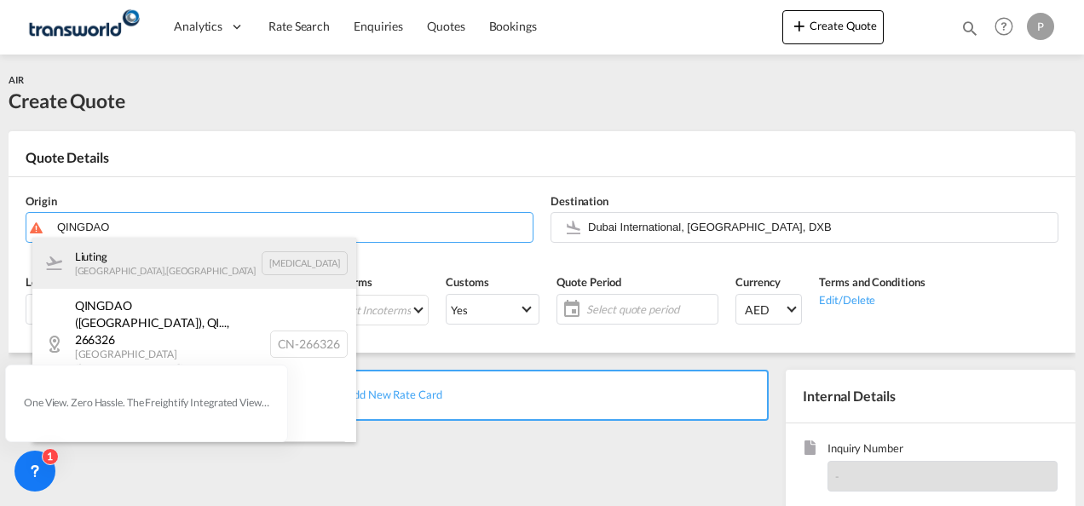
click at [181, 254] on div "[PERSON_NAME][GEOGRAPHIC_DATA] , [GEOGRAPHIC_DATA][PERSON_NAME][MEDICAL_DATA]" at bounding box center [194, 263] width 324 height 51
type input "Liuting, [GEOGRAPHIC_DATA], [MEDICAL_DATA]"
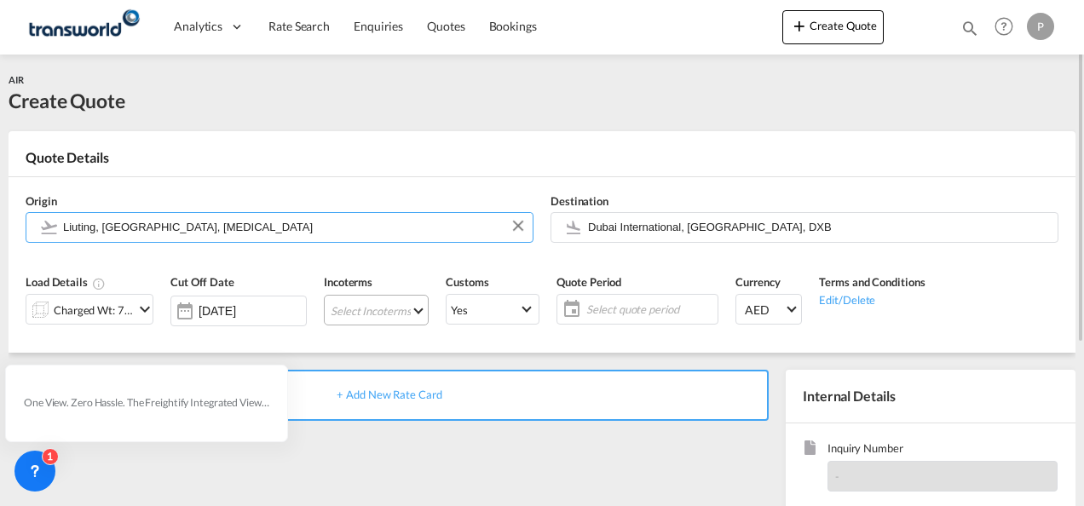
click at [379, 305] on md-select "Select Incoterms" at bounding box center [376, 310] width 105 height 31
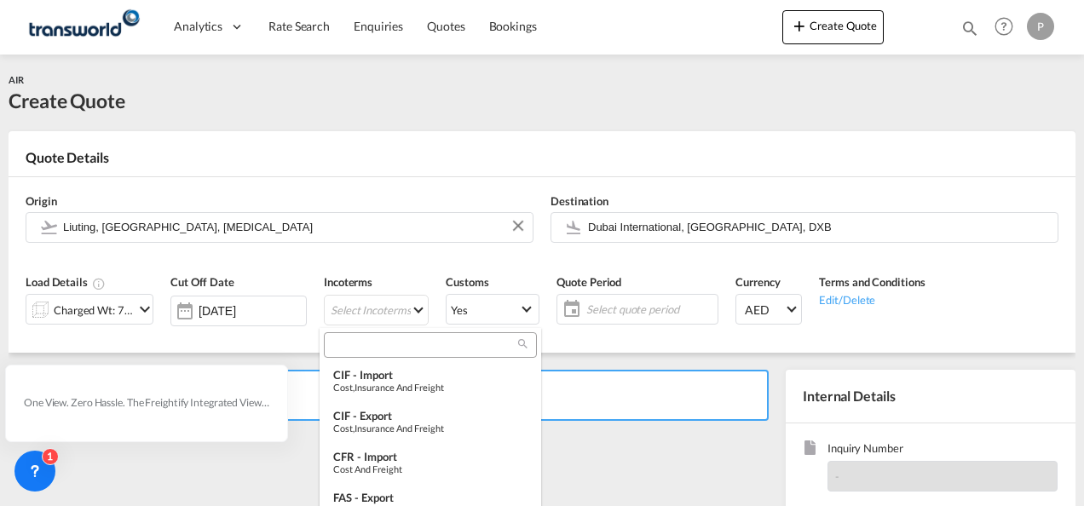
click at [390, 351] on input "search" at bounding box center [423, 345] width 189 height 15
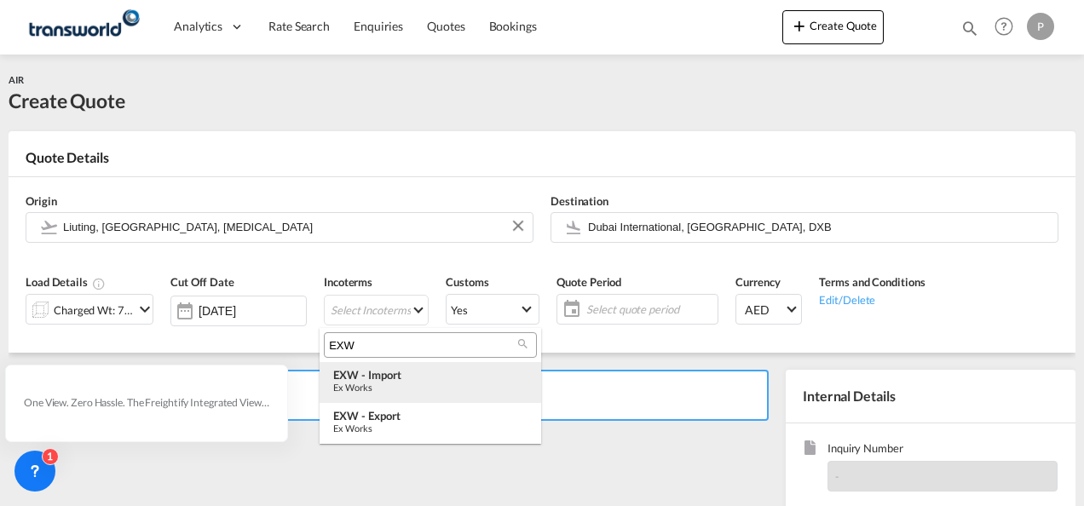
type input "EXW"
click at [414, 387] on div "Ex Works" at bounding box center [430, 387] width 194 height 11
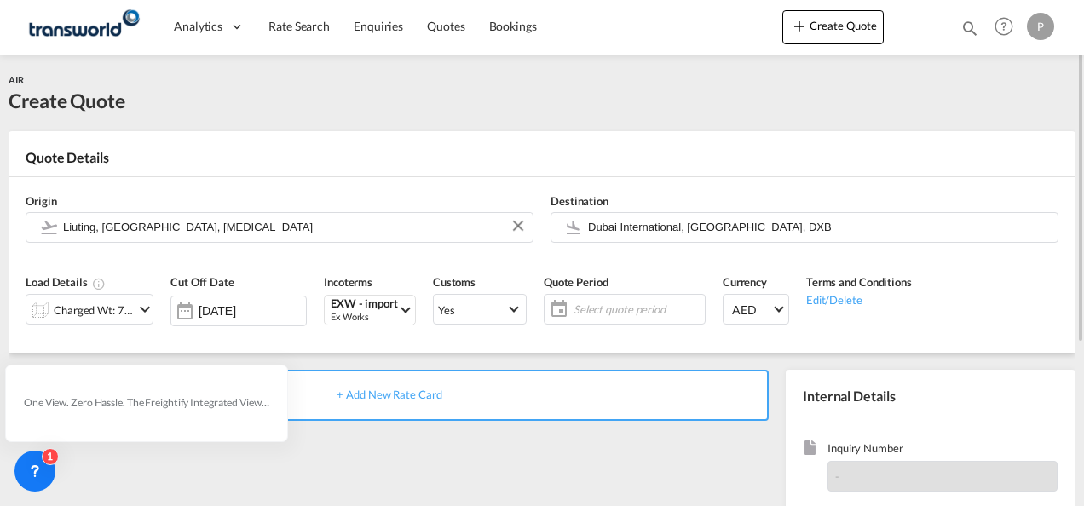
click at [629, 309] on span "Select quote period" at bounding box center [637, 309] width 127 height 15
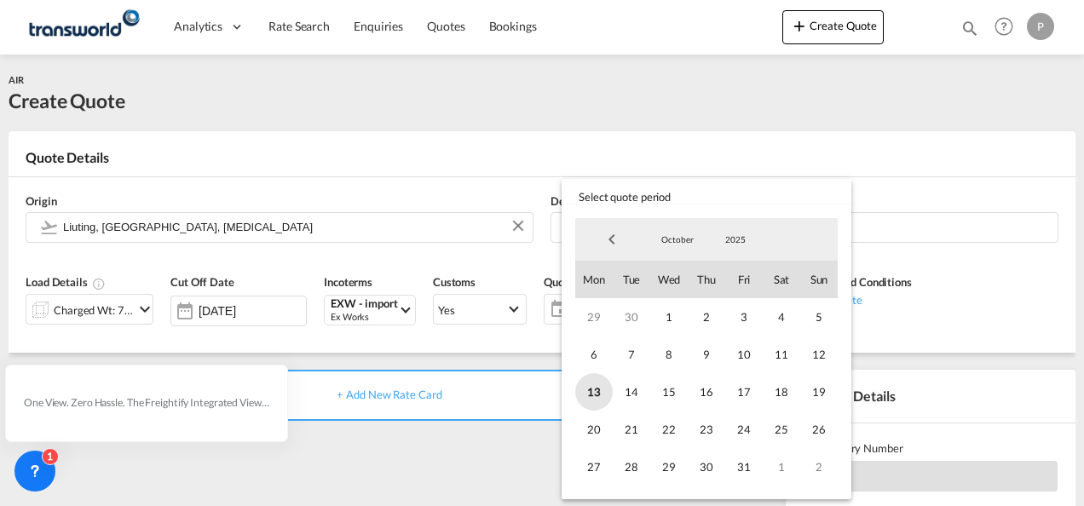
click at [592, 394] on span "13" at bounding box center [594, 392] width 38 height 38
click at [749, 469] on span "31" at bounding box center [745, 467] width 38 height 38
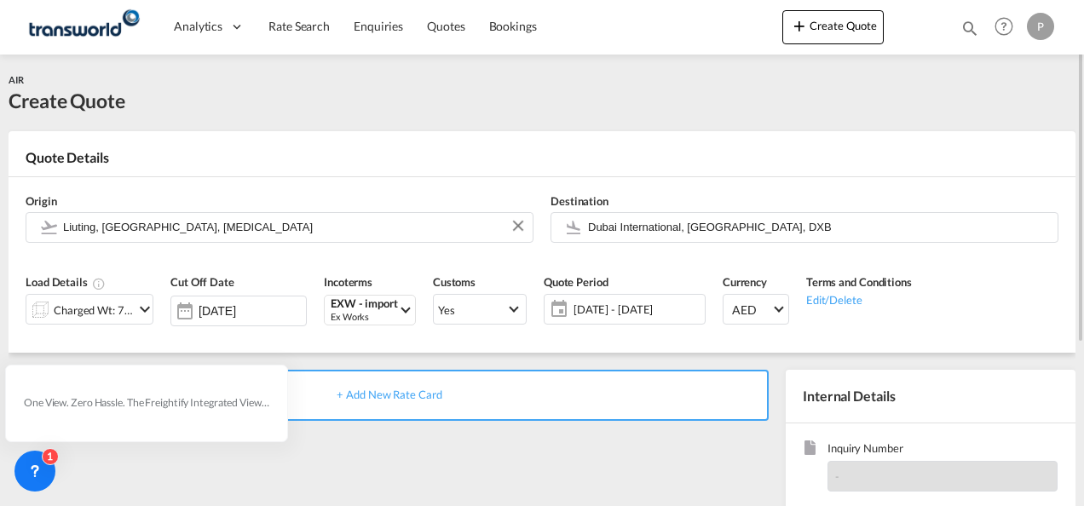
scroll to position [240, 0]
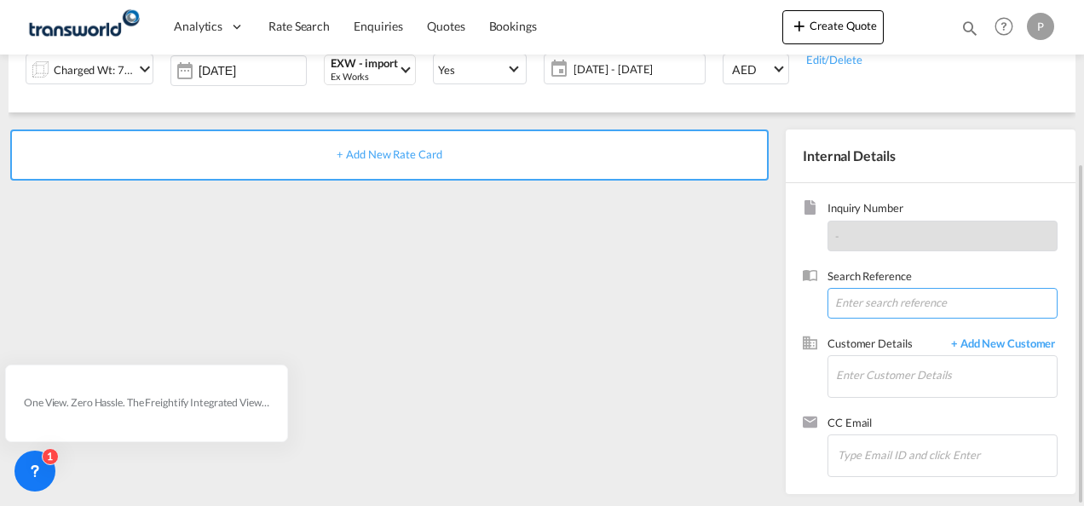
click at [853, 302] on input at bounding box center [943, 303] width 230 height 31
paste input "TWP9318"
type input "TWP9318"
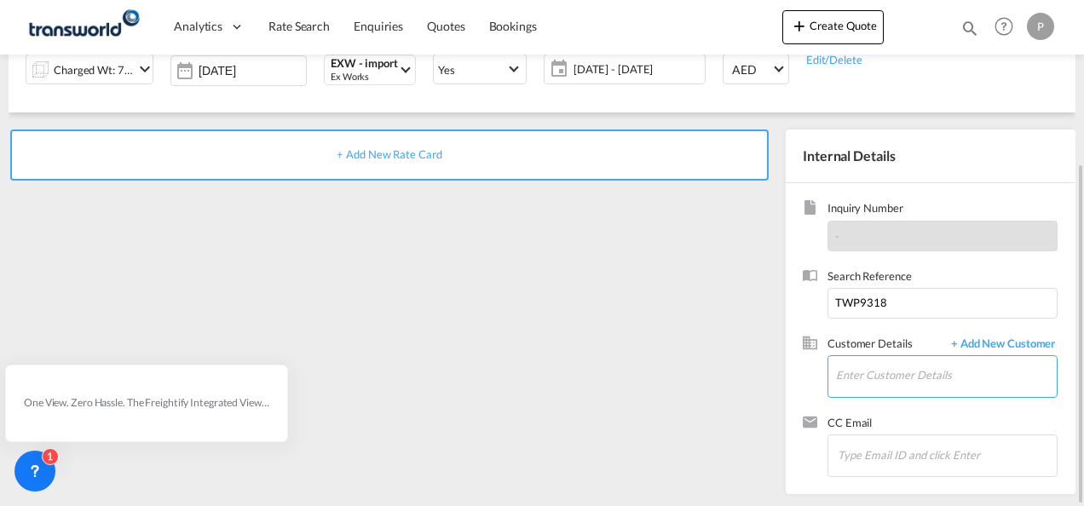
click at [877, 373] on input "Enter Customer Details" at bounding box center [946, 375] width 221 height 38
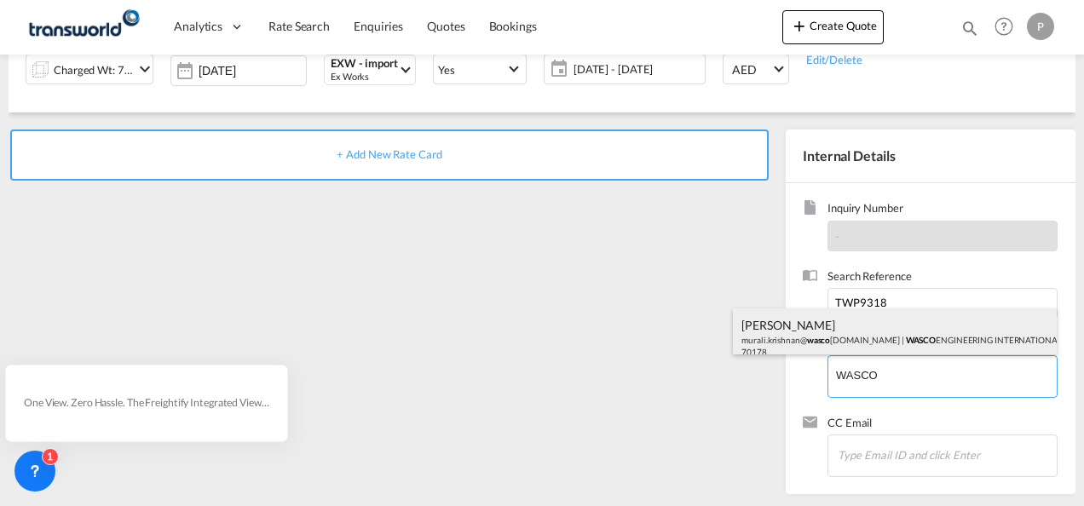
click at [800, 341] on div "[PERSON_NAME] murali.[PERSON_NAME]@ wasco [DOMAIN_NAME] | WASCO ENGINEERING INT…" at bounding box center [895, 338] width 324 height 58
type input "WASCO ENGINEERING INTERNATIONAL LIMITED, [PERSON_NAME], [EMAIL_ADDRESS][DOMAIN_…"
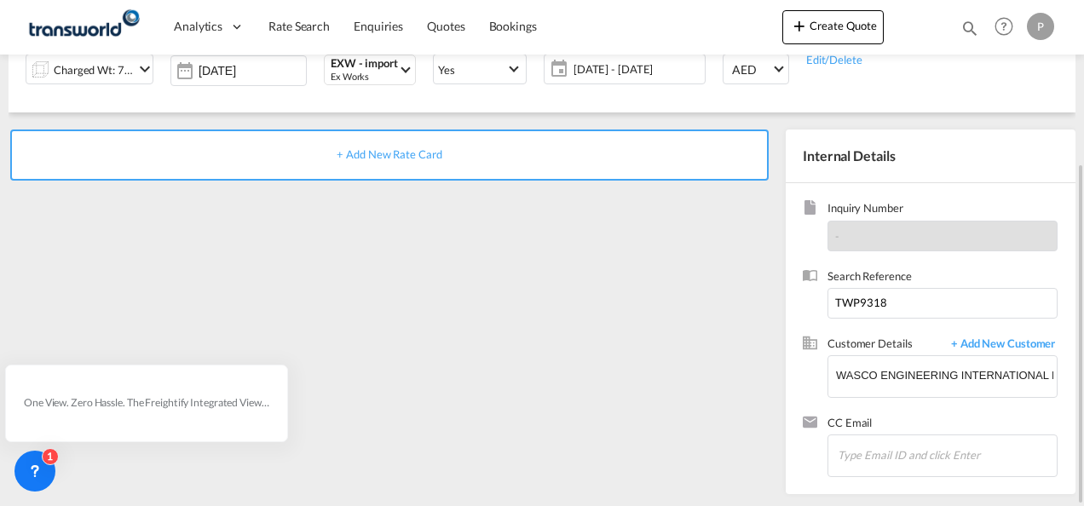
click at [385, 153] on span "+ Add New Rate Card" at bounding box center [389, 154] width 105 height 14
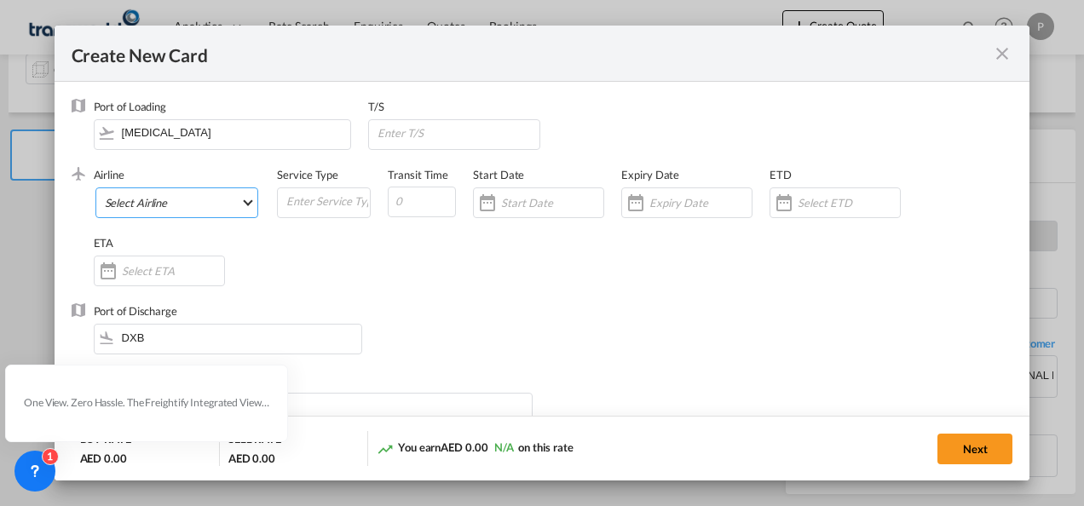
click at [159, 212] on md-select "Select Airline AIR EXPRESS S.A. (1166- / -) CMA CGM Air Cargo (1140-2C / -) DDW…" at bounding box center [177, 203] width 164 height 31
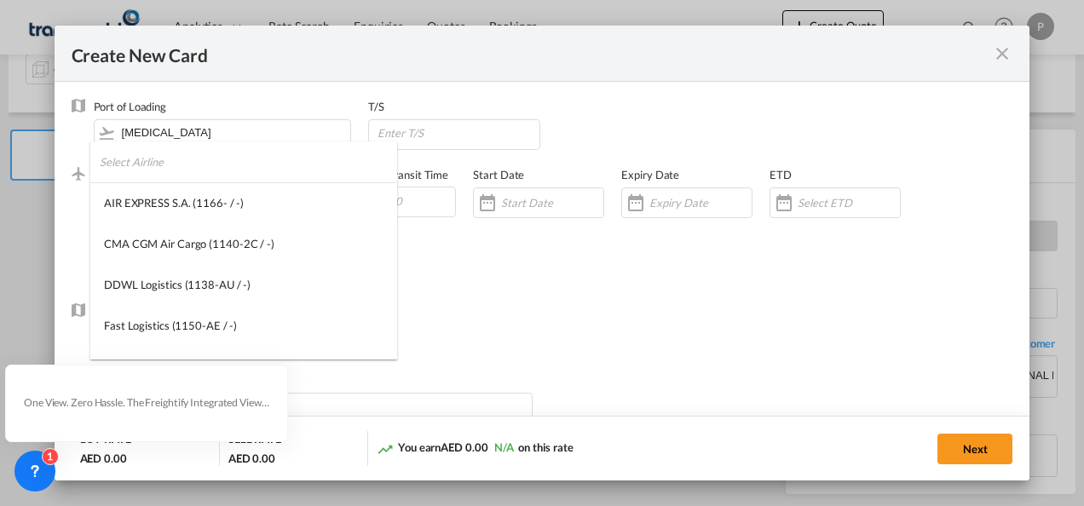
click at [585, 304] on md-backdrop at bounding box center [542, 253] width 1084 height 506
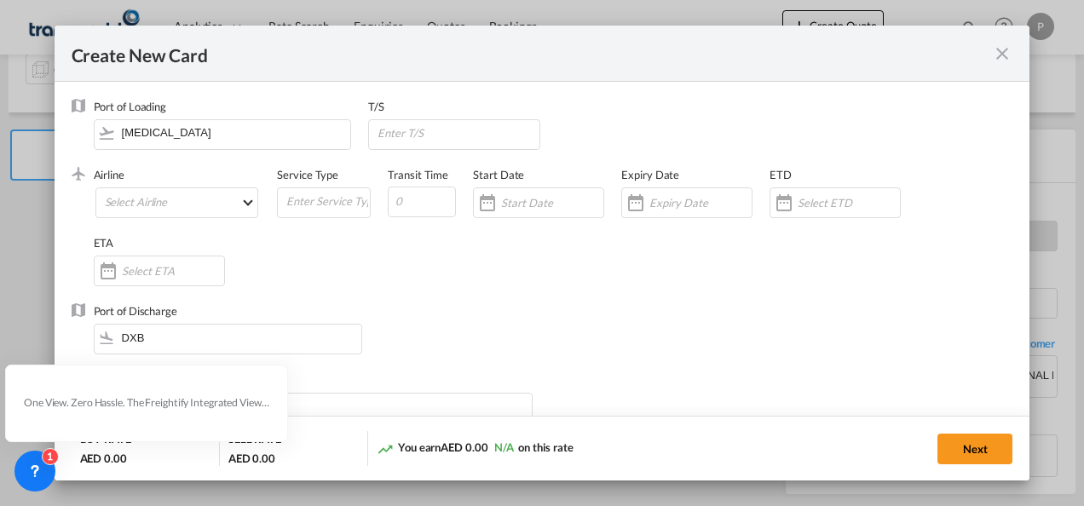
click at [998, 53] on md-icon "icon-close fg-AAA8AD m-0 pointer" at bounding box center [1002, 53] width 20 height 20
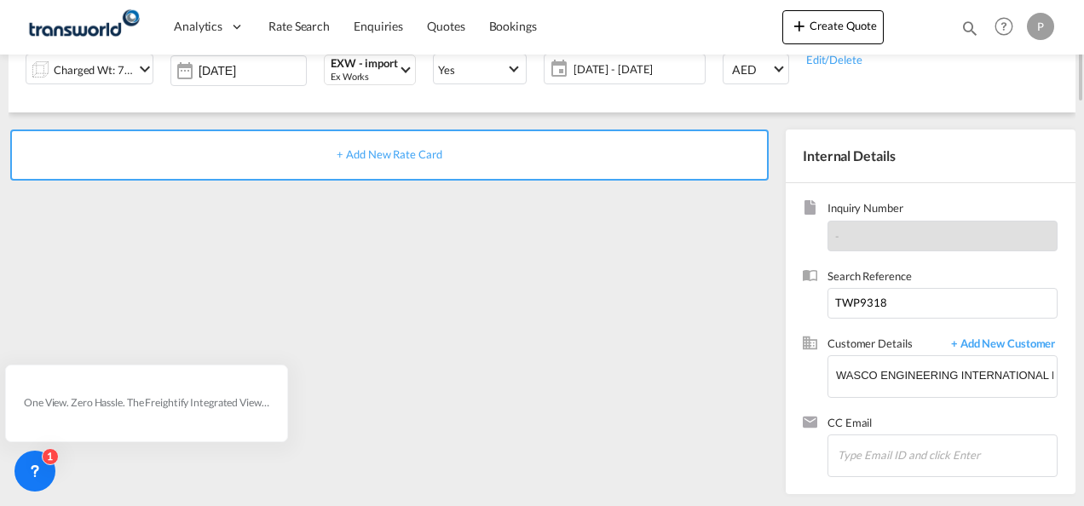
scroll to position [0, 0]
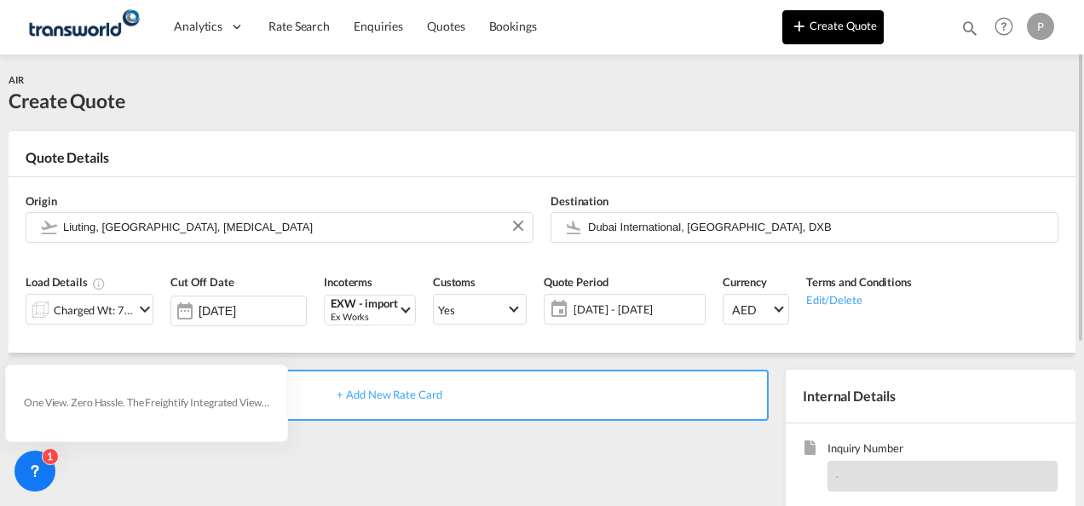
click at [851, 32] on button "Create Quote" at bounding box center [833, 27] width 101 height 34
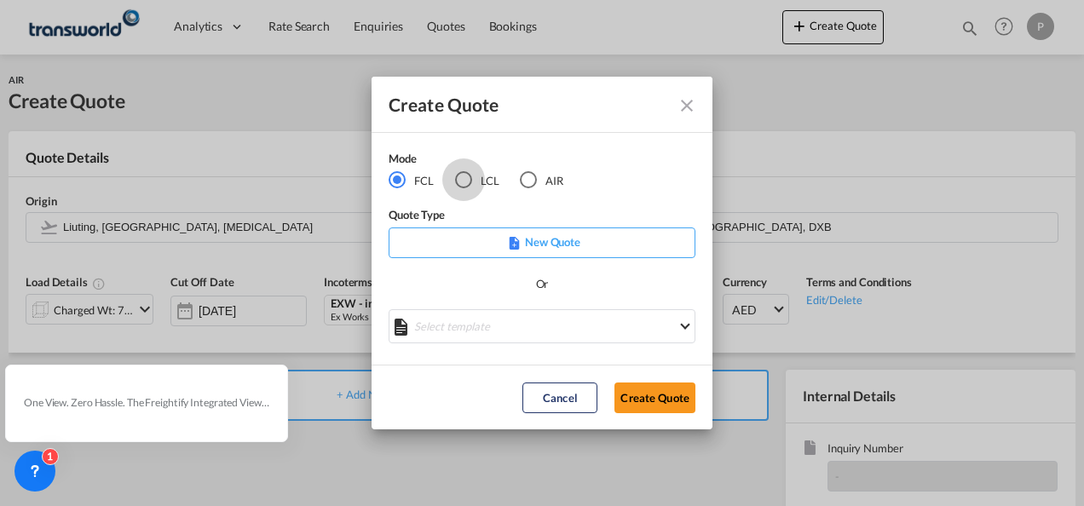
click at [463, 179] on div "LCL" at bounding box center [463, 179] width 17 height 17
click at [656, 394] on button "Create Quote" at bounding box center [655, 398] width 81 height 31
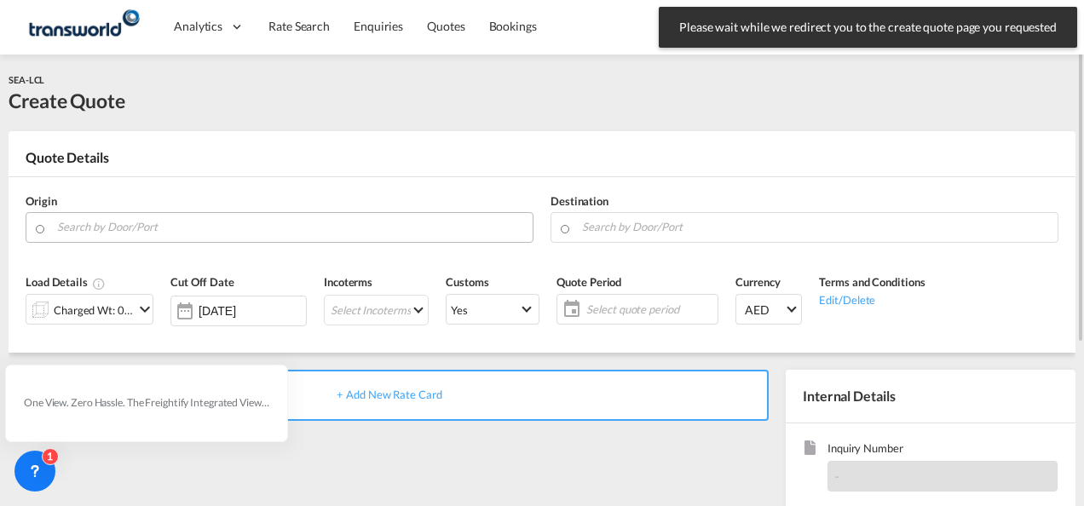
click at [152, 225] on input "Search by Door/Port" at bounding box center [290, 227] width 467 height 30
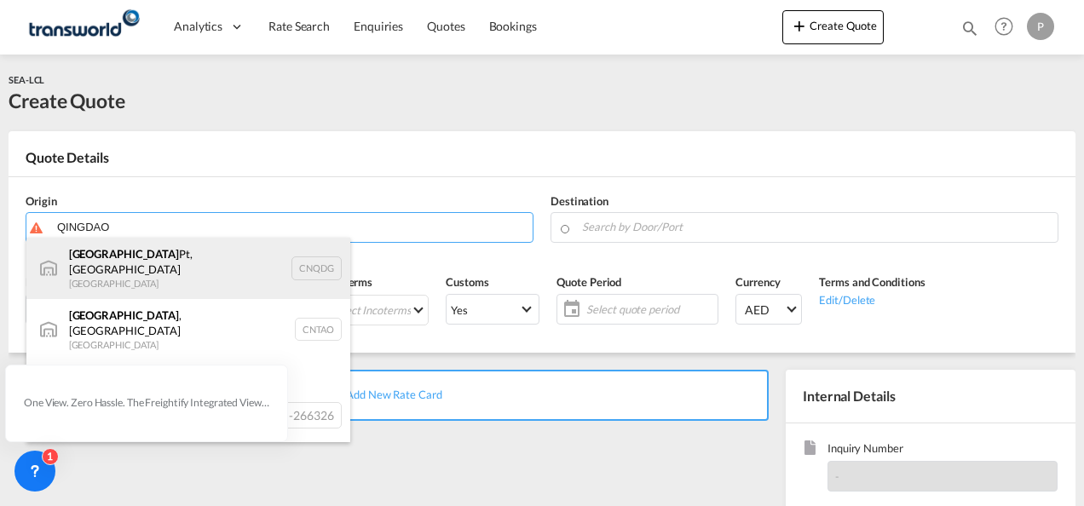
click at [138, 266] on div "Qingdao Pt, SD China CNQDG" at bounding box center [188, 268] width 324 height 61
type input "Qingdao Pt, SD, CNQDG"
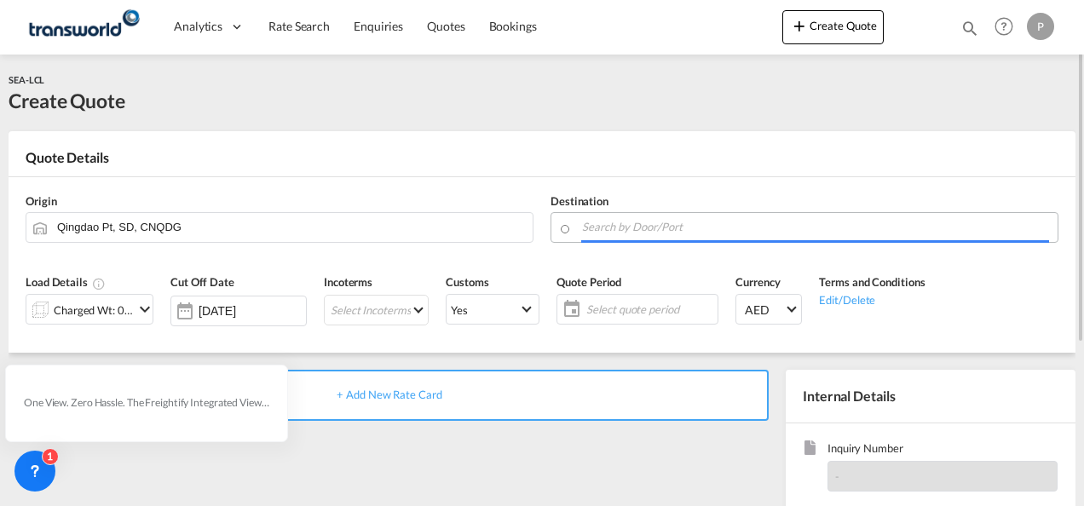
click at [601, 230] on input "Search by Door/Port" at bounding box center [815, 227] width 467 height 30
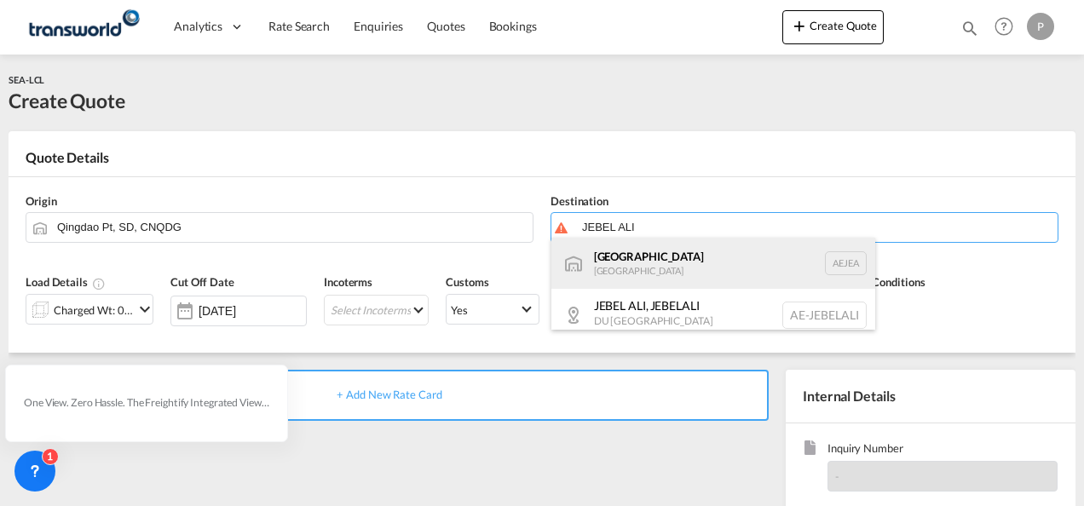
click at [626, 259] on div "[GEOGRAPHIC_DATA] [GEOGRAPHIC_DATA]" at bounding box center [714, 263] width 324 height 51
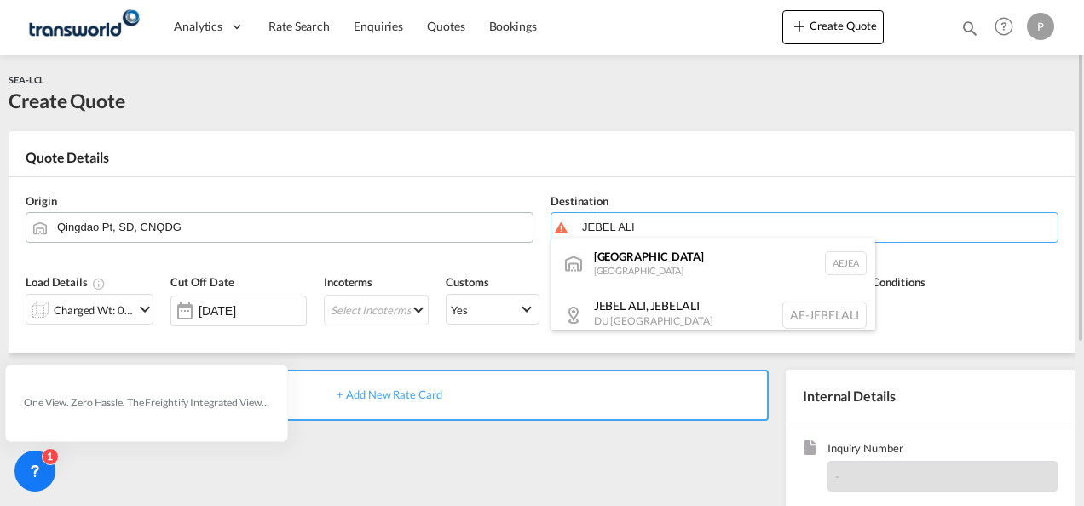
type input "[GEOGRAPHIC_DATA], [GEOGRAPHIC_DATA]"
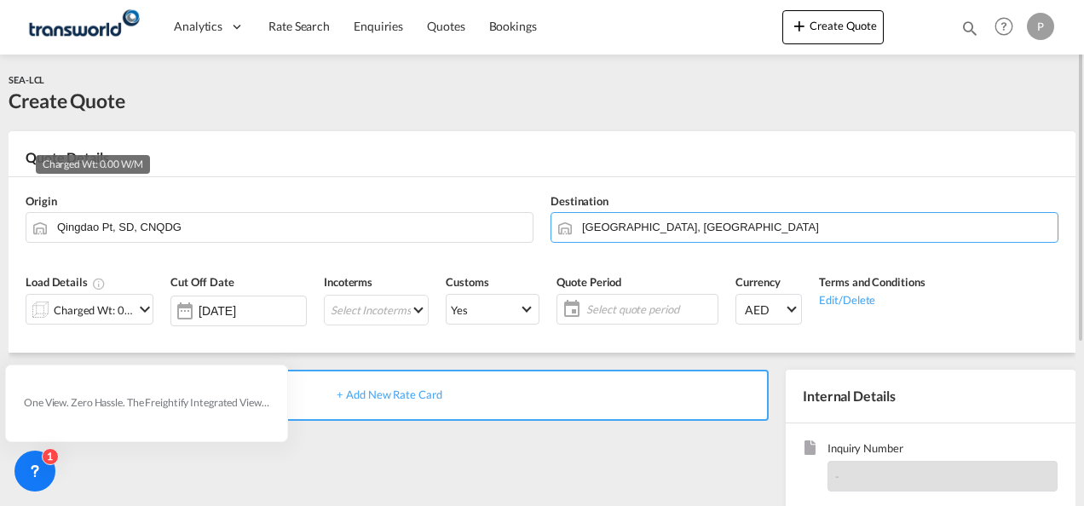
click at [108, 314] on div "Charged Wt: 0.00 W/M" at bounding box center [94, 310] width 80 height 24
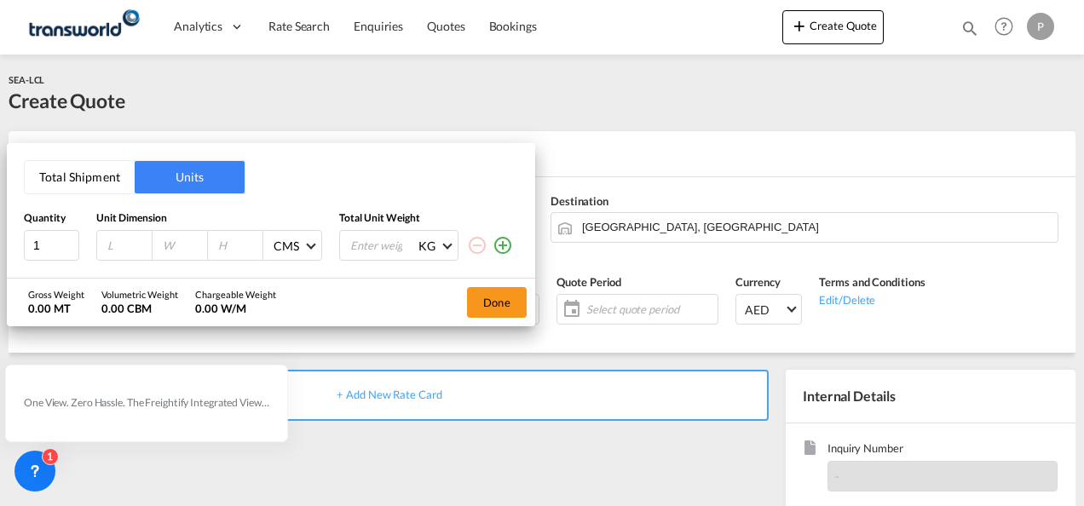
click at [57, 182] on button "Total Shipment" at bounding box center [80, 177] width 110 height 32
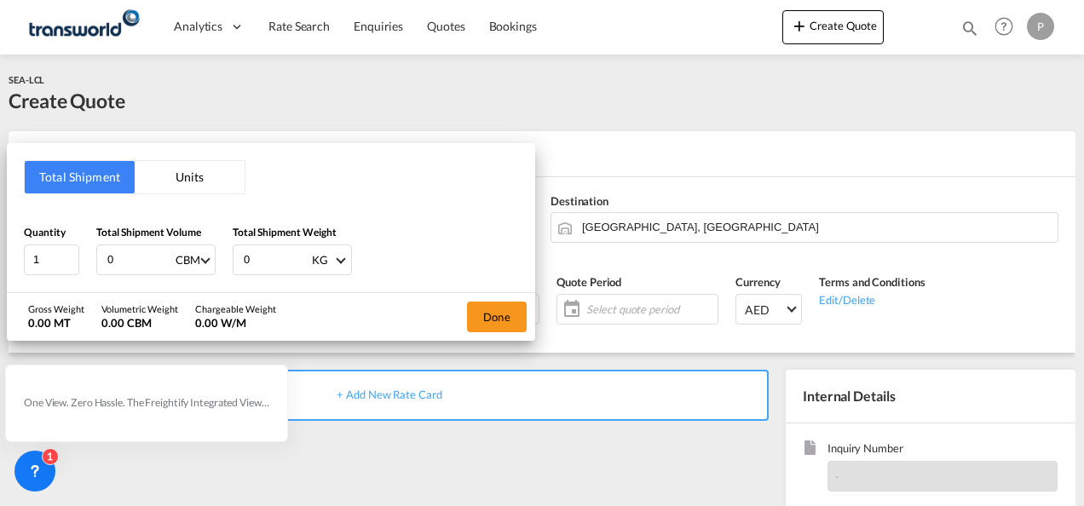
drag, startPoint x: 139, startPoint y: 254, endPoint x: 0, endPoint y: 153, distance: 171.6
click at [0, 157] on html "Analytics Dashboard Rate Search Enquiries Quotes Bookings Analytics" at bounding box center [542, 253] width 1084 height 506
type input "7"
type input "7.13"
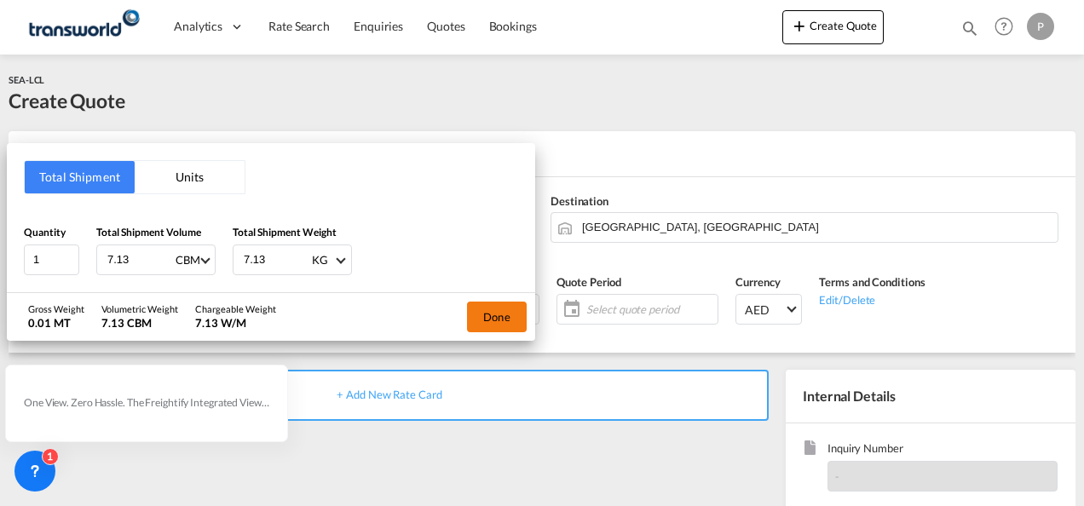
click at [491, 322] on button "Done" at bounding box center [497, 317] width 60 height 31
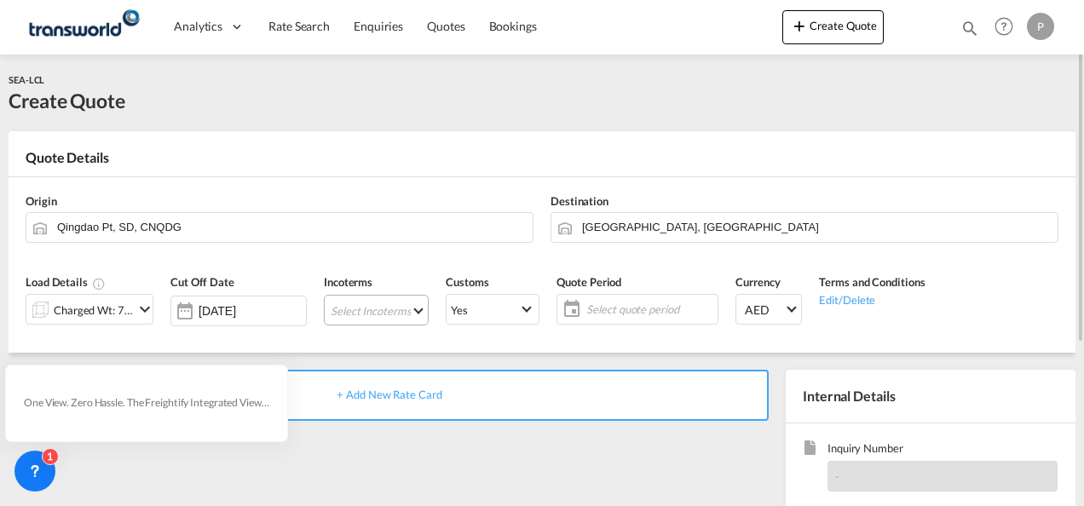
click at [372, 306] on md-select "Select Incoterms CIF - import Cost,Insurance and Freight CIF - export Cost,Insu…" at bounding box center [376, 310] width 105 height 31
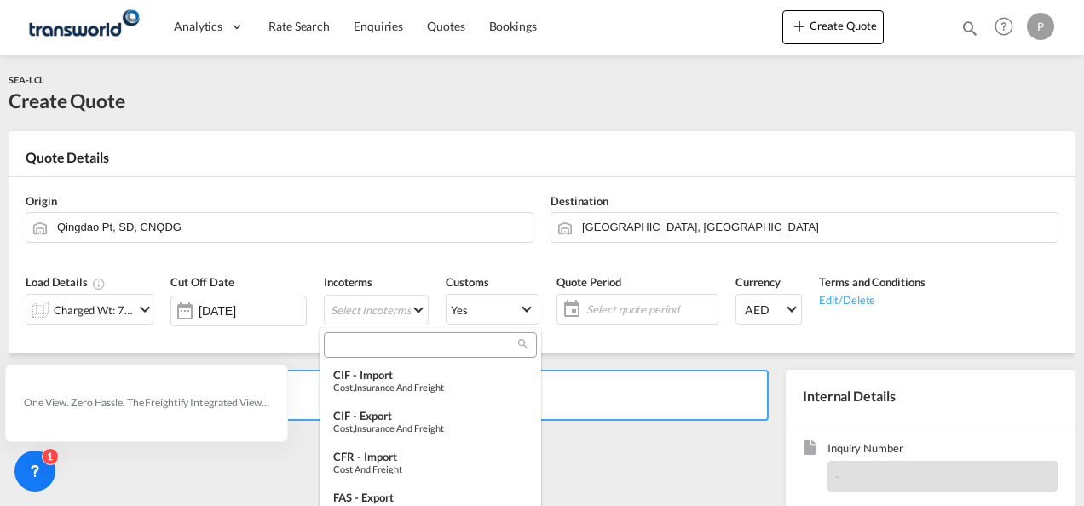
click at [389, 353] on div at bounding box center [430, 346] width 213 height 26
click at [411, 339] on input "search" at bounding box center [423, 345] width 189 height 15
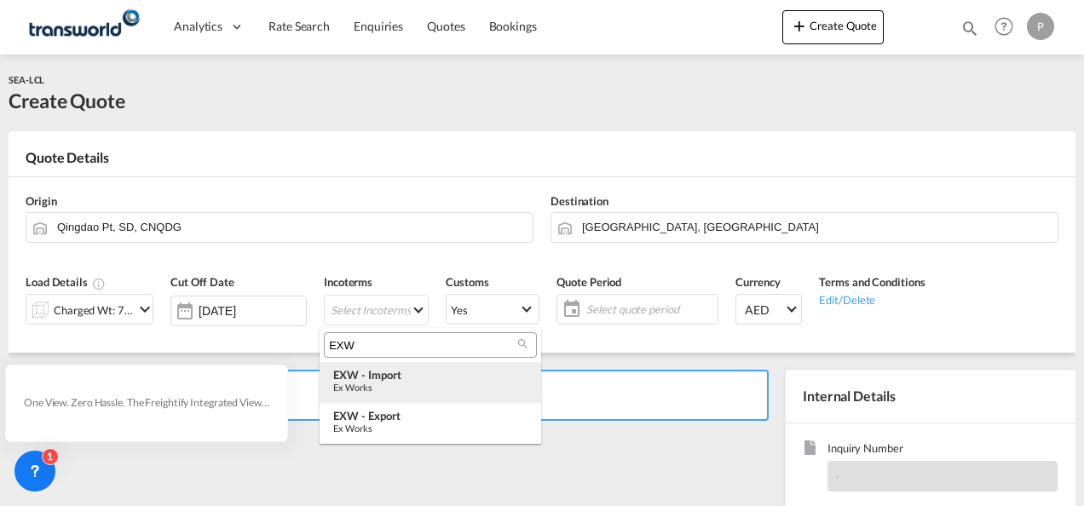
type input "EXW"
click at [406, 388] on div "Ex Works" at bounding box center [430, 387] width 194 height 11
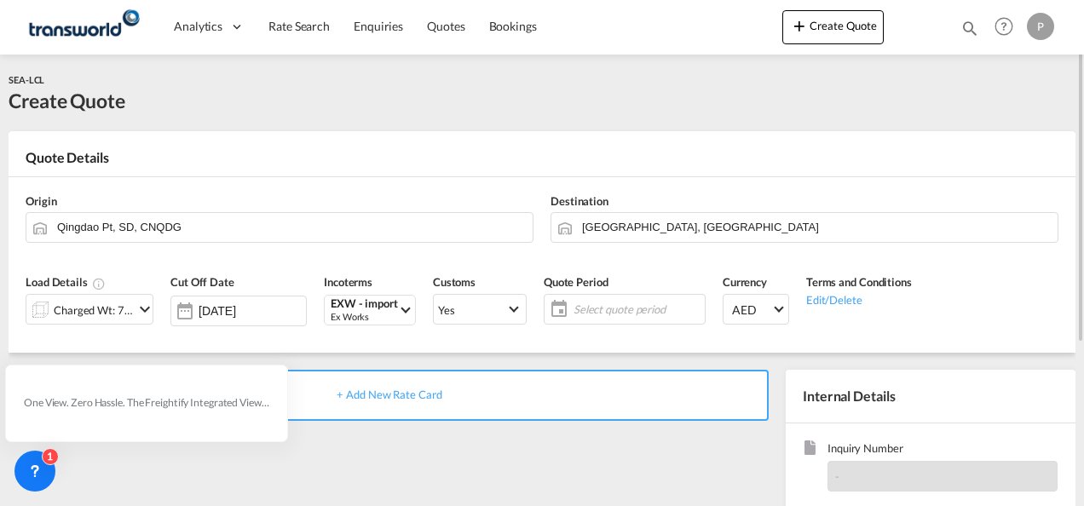
click at [618, 311] on span "Select quote period" at bounding box center [637, 309] width 127 height 15
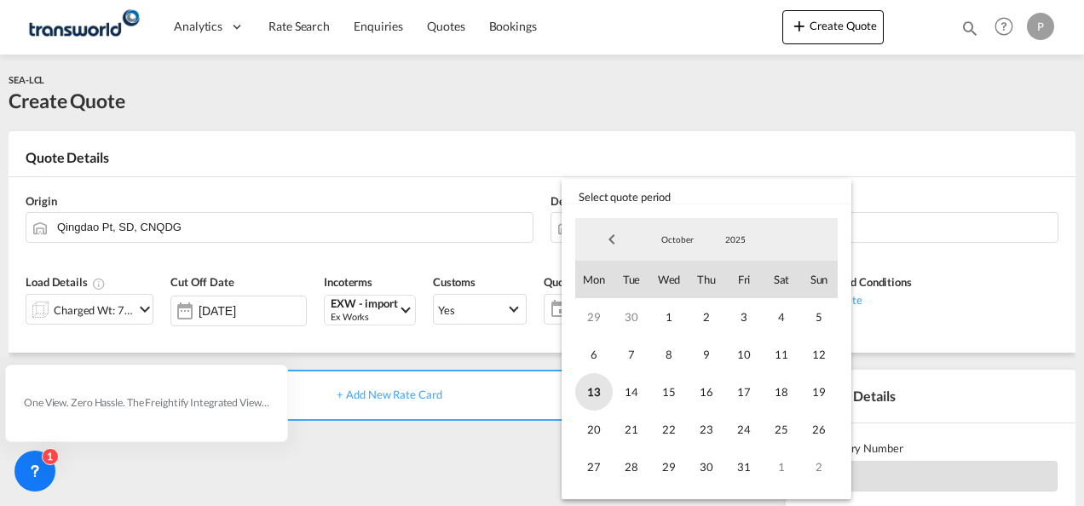
click at [590, 396] on span "13" at bounding box center [594, 392] width 38 height 38
click at [745, 471] on span "31" at bounding box center [745, 467] width 38 height 38
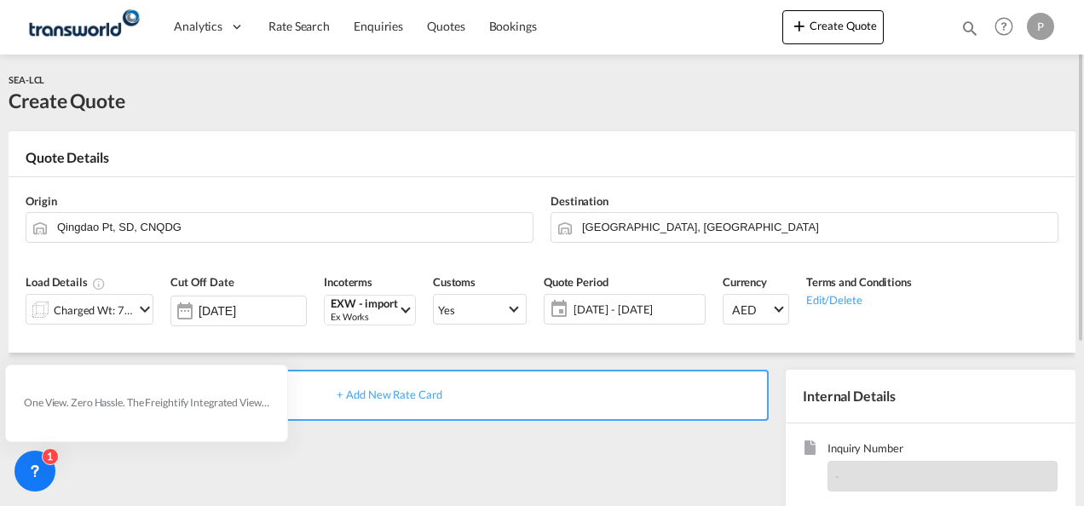
scroll to position [171, 0]
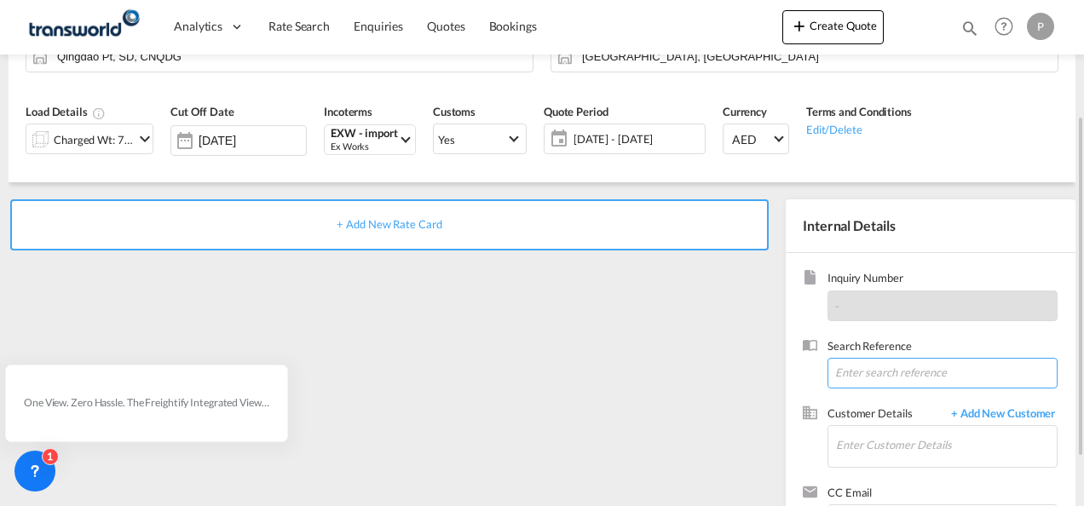
click at [874, 371] on input at bounding box center [943, 373] width 230 height 31
paste input "TWP9318"
type input "TWP9318"
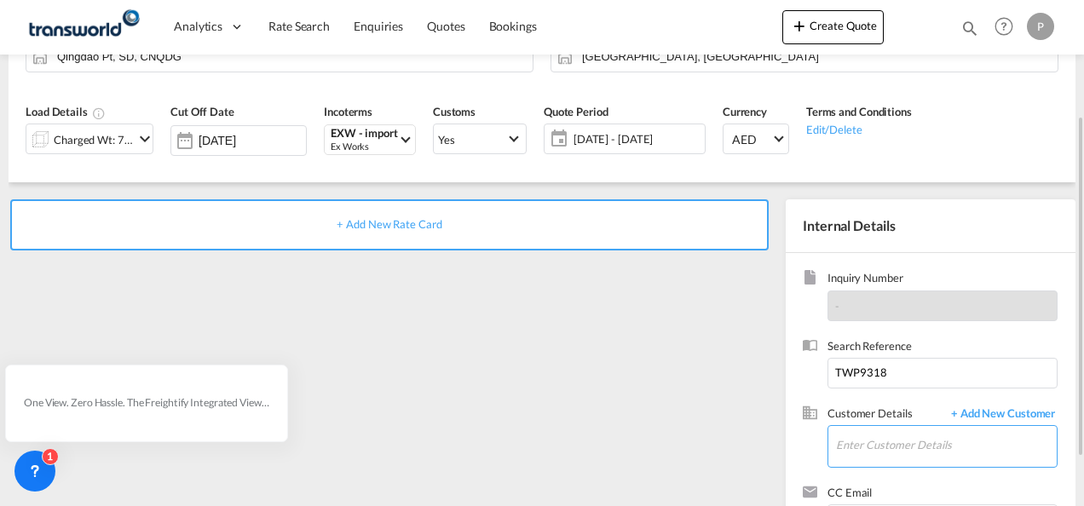
click at [870, 445] on input "Enter Customer Details" at bounding box center [946, 445] width 221 height 38
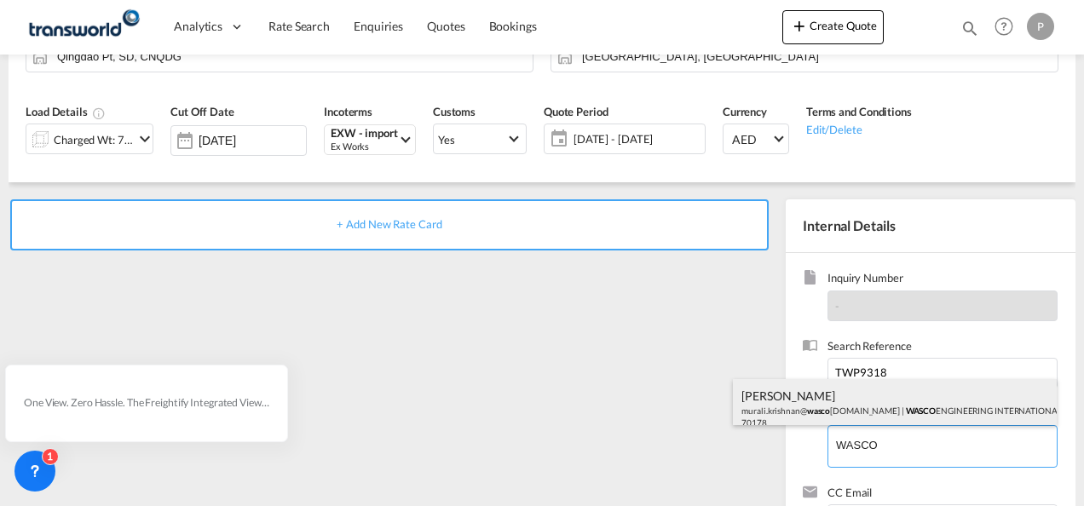
click at [823, 401] on div "[PERSON_NAME] murali.[PERSON_NAME]@ wasco [DOMAIN_NAME] | WASCO ENGINEERING INT…" at bounding box center [895, 408] width 324 height 58
type input "WASCO ENGINEERING INTERNATIONAL LIMITED, [PERSON_NAME], [EMAIL_ADDRESS][DOMAIN_…"
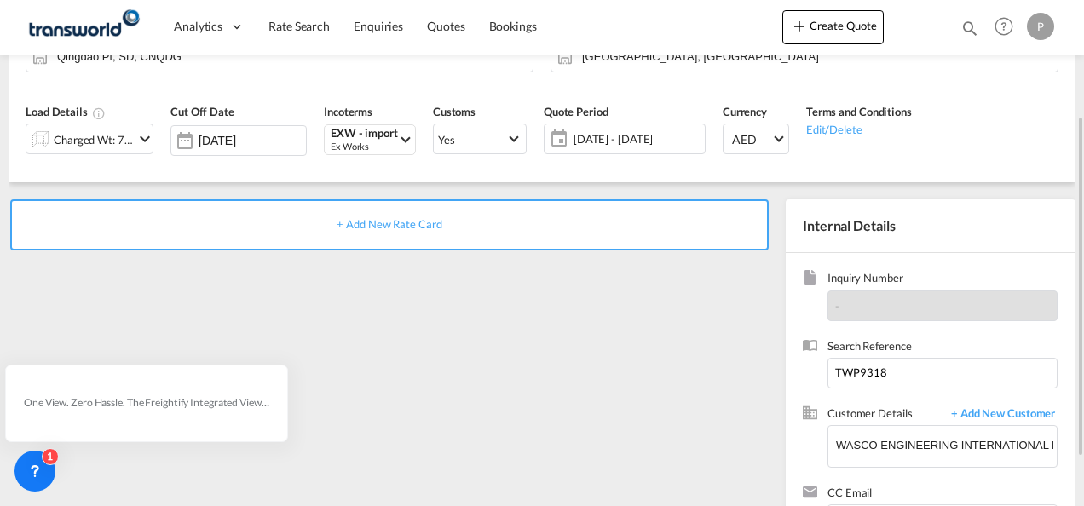
click at [396, 223] on span "+ Add New Rate Card" at bounding box center [389, 224] width 105 height 14
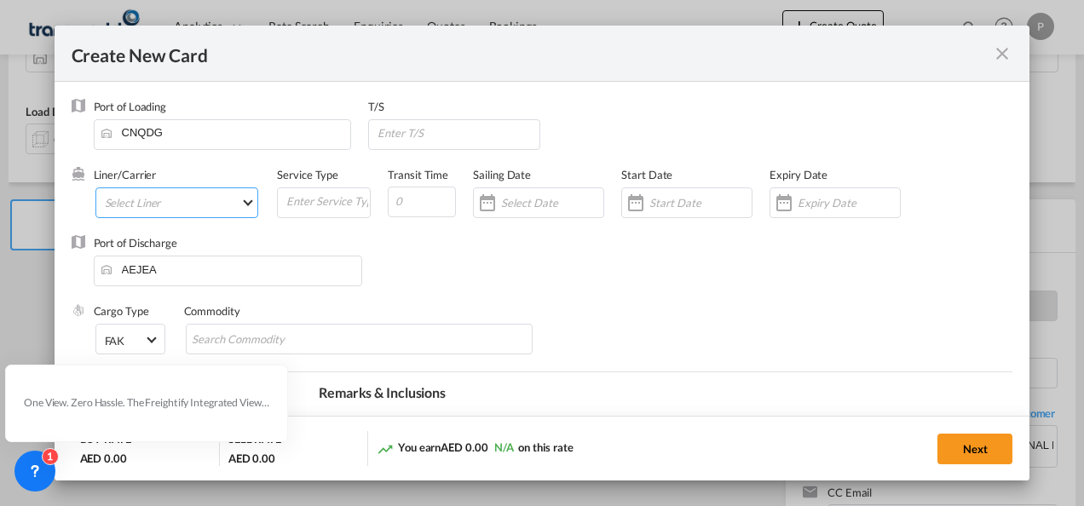
click at [176, 203] on md-select "Select Liner 2HM LOGISTICS D.O.O. / TDWC-CAPODISTRI 2HM LOGISTICS D.O.O. / TDWC…" at bounding box center [177, 203] width 164 height 31
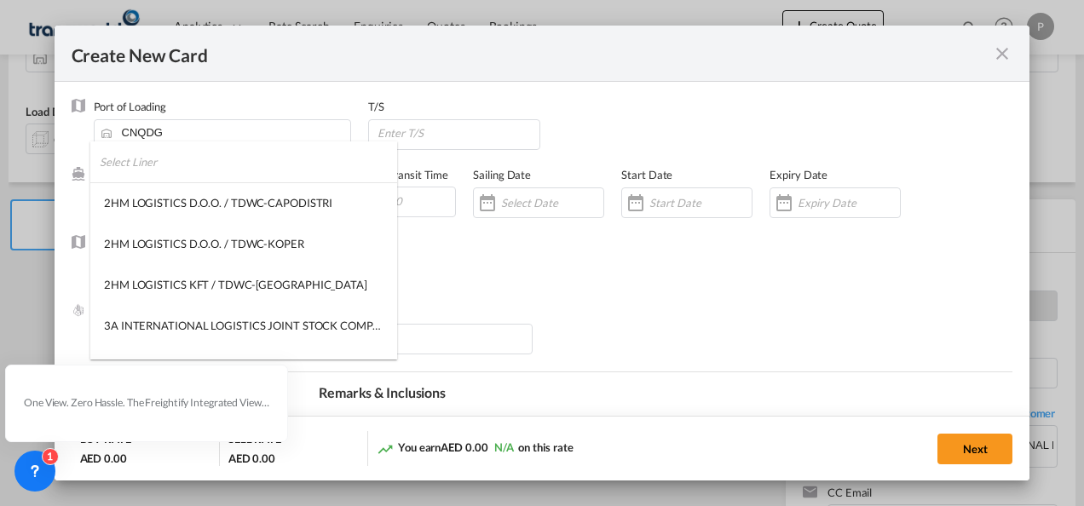
click at [188, 169] on input "search" at bounding box center [249, 162] width 298 height 41
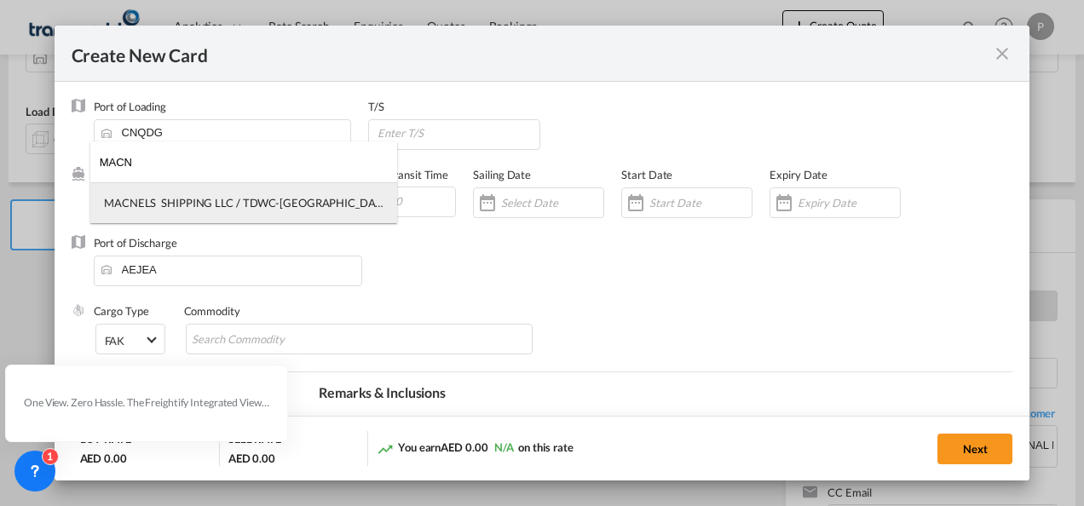
type input "MACN"
click at [198, 208] on div "MACNELS SHIPPING LLC / TDWC-[GEOGRAPHIC_DATA]" at bounding box center [244, 202] width 280 height 15
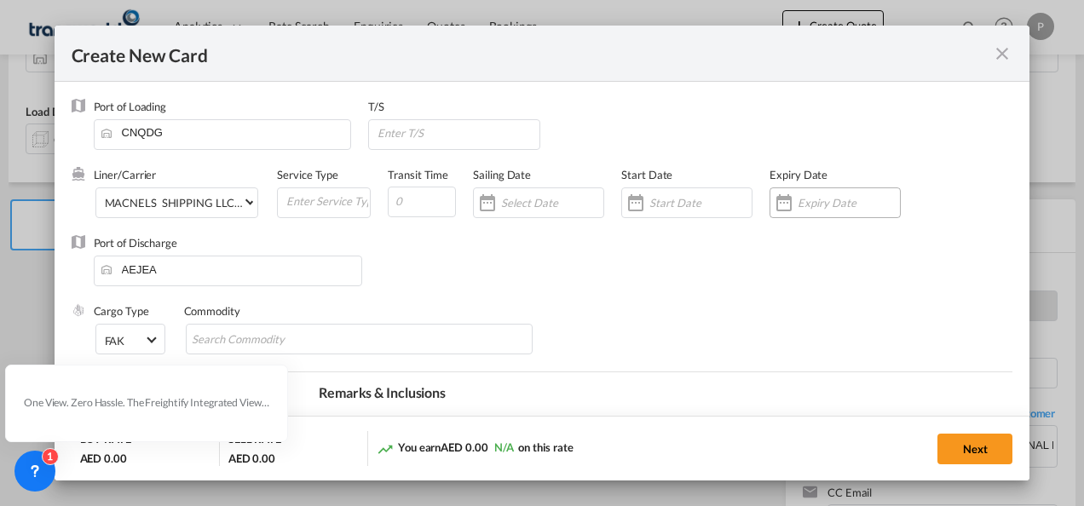
click at [807, 198] on input "Create New Card ..." at bounding box center [849, 203] width 102 height 14
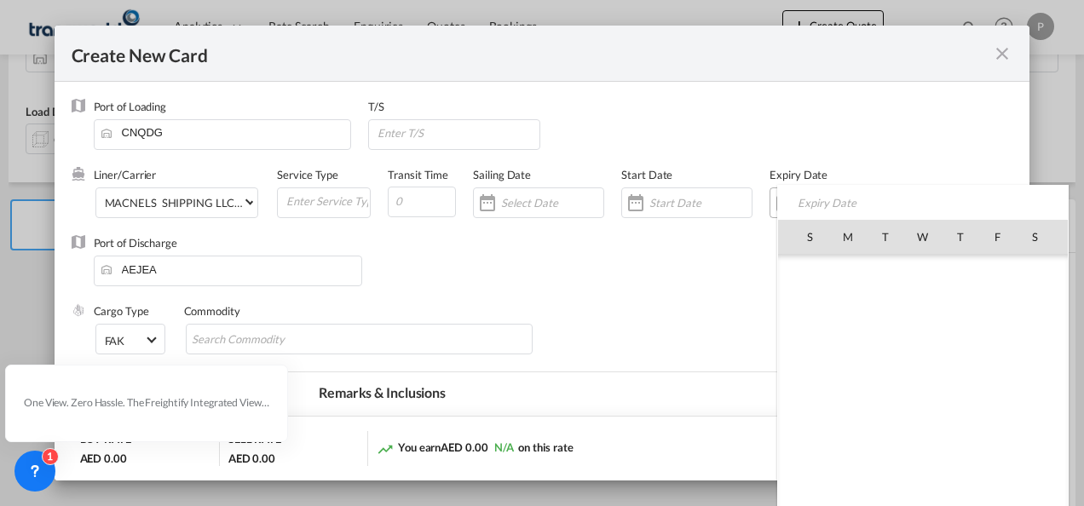
scroll to position [395161, 0]
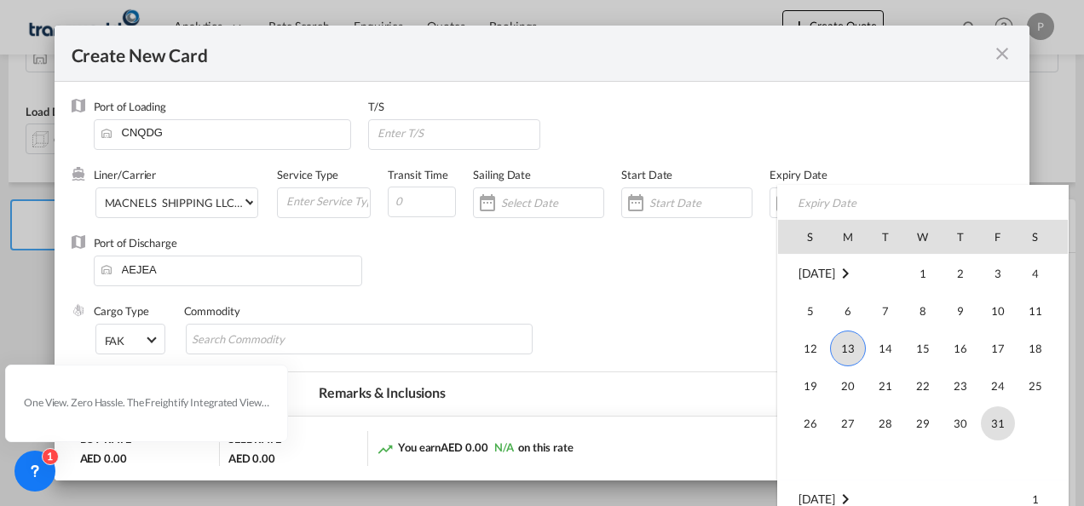
click at [994, 414] on span "31" at bounding box center [998, 424] width 34 height 34
type input "[DATE]"
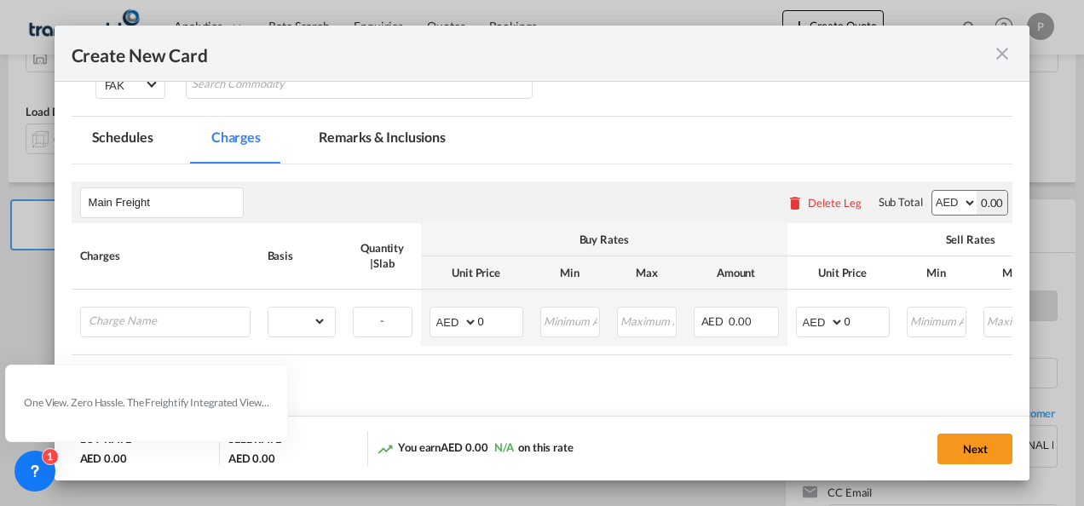
scroll to position [171, 0]
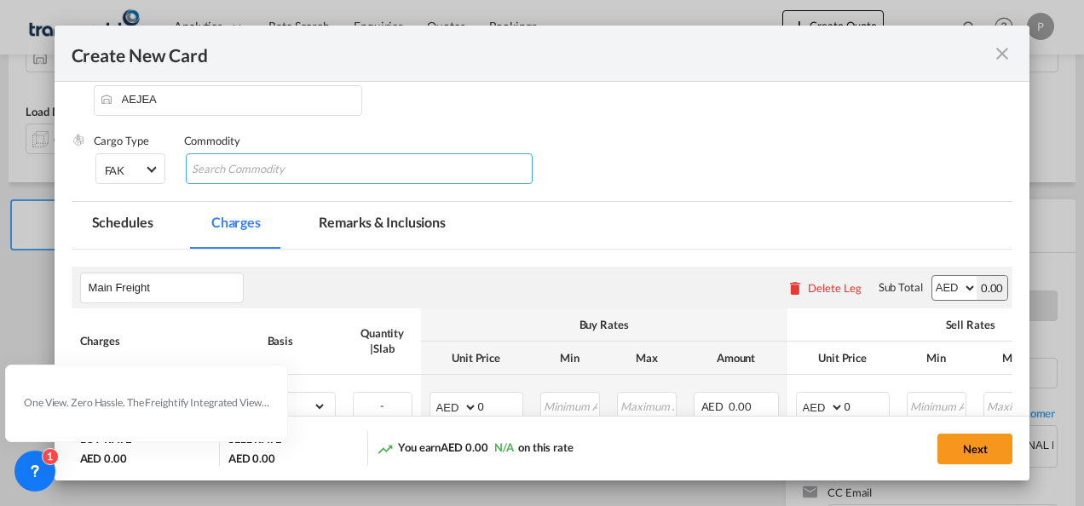
click at [263, 171] on input "Chips input." at bounding box center [270, 169] width 156 height 27
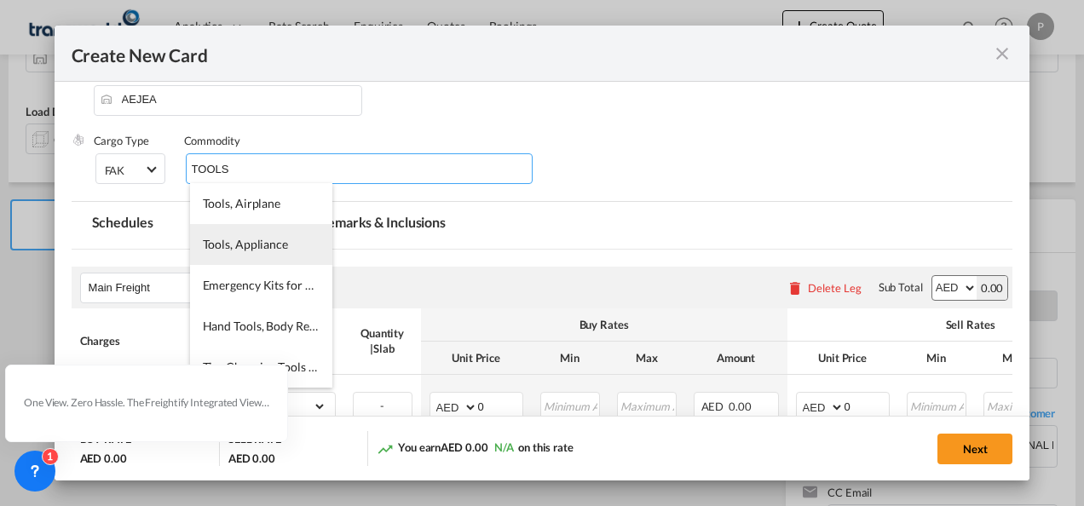
type input "TOOLS"
click at [256, 242] on span "Tools, Appliance" at bounding box center [245, 244] width 85 height 14
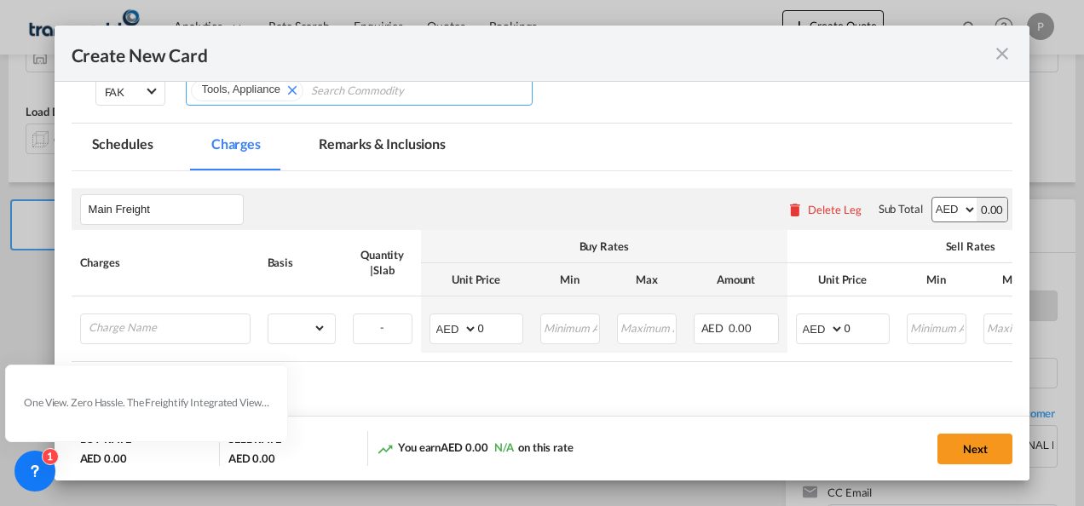
scroll to position [336, 0]
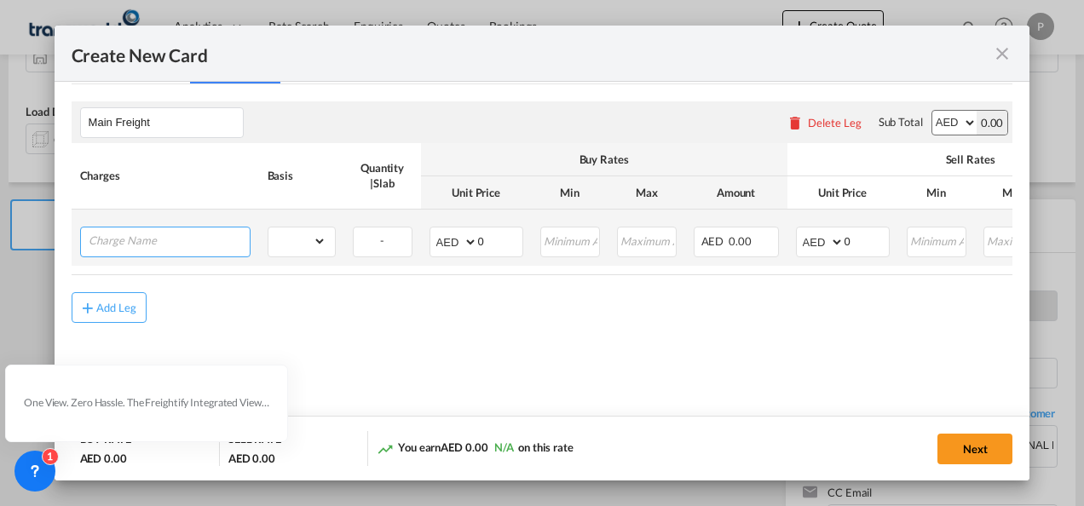
click at [152, 241] on input "Charge Name" at bounding box center [169, 241] width 161 height 26
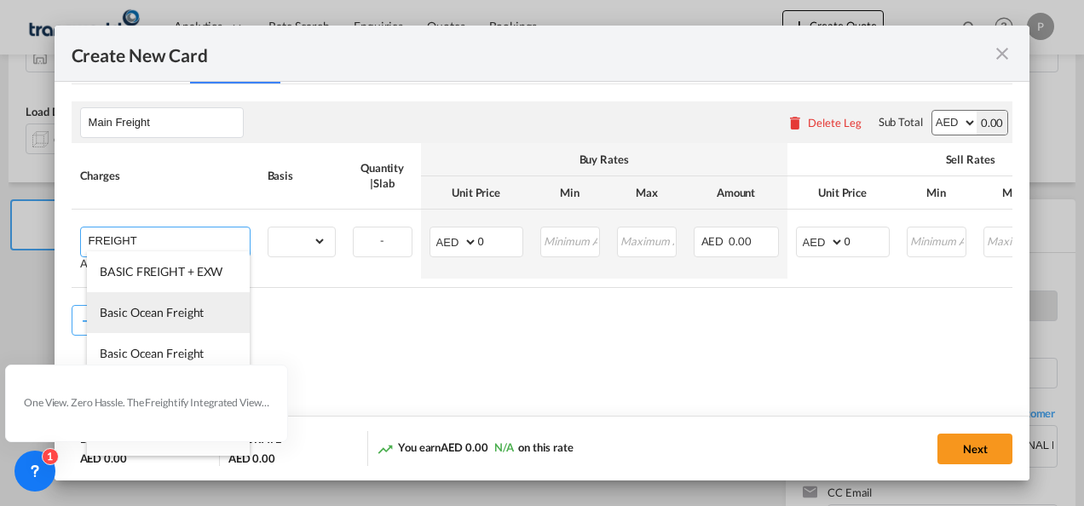
click at [148, 303] on li "Basic Ocean Freight" at bounding box center [168, 312] width 163 height 41
type input "Basic Ocean Freight"
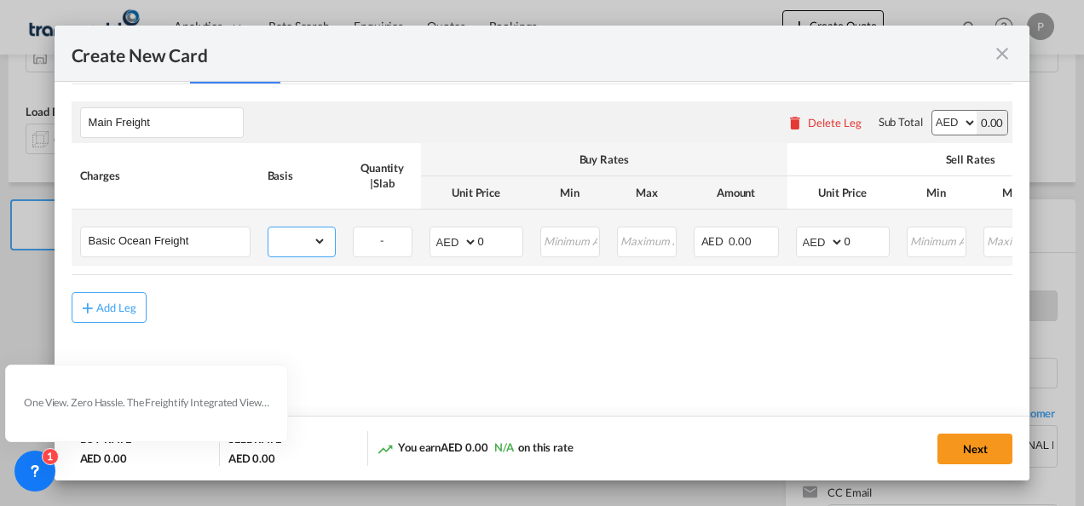
click at [296, 243] on select "gross_weight volumetric_weight per_shipment per_bl per_km per_hawb per_kg flat …" at bounding box center [298, 241] width 58 height 27
select select "per_shipment"
click at [269, 228] on select "gross_weight volumetric_weight per_shipment per_bl per_km per_hawb per_kg flat …" at bounding box center [298, 241] width 58 height 27
click at [502, 234] on input "0" at bounding box center [500, 241] width 44 height 26
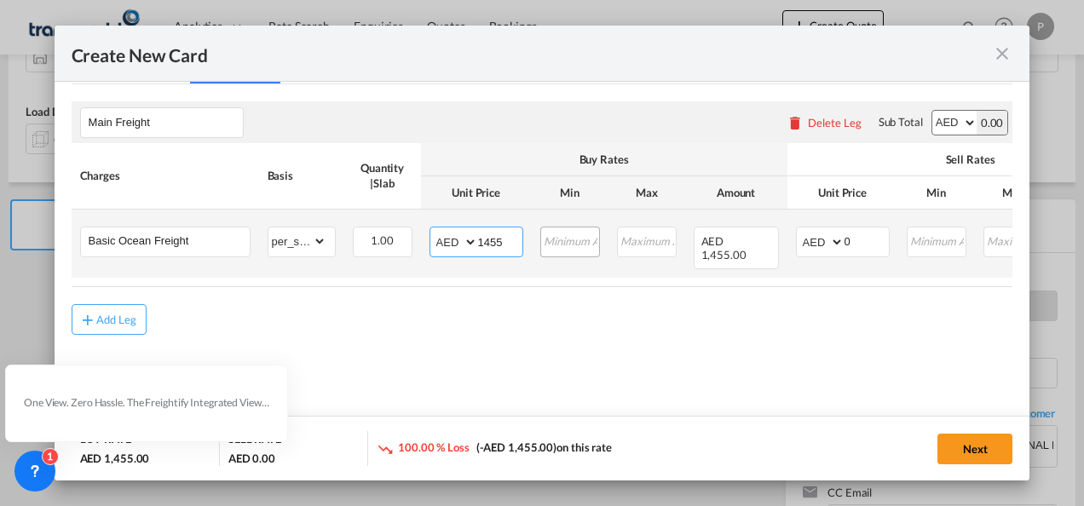
type input "1455"
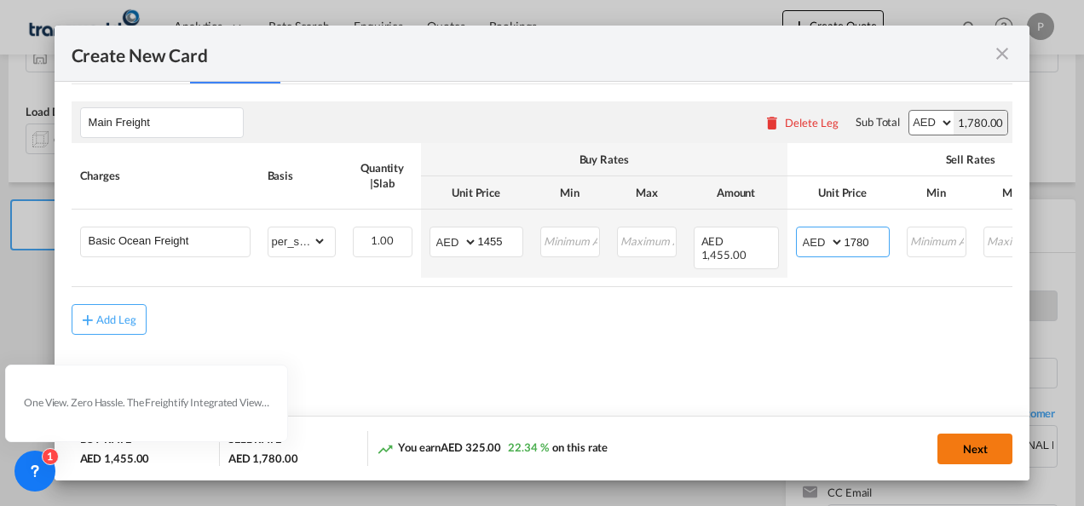
type input "1780"
click at [992, 443] on button "Next" at bounding box center [975, 449] width 75 height 31
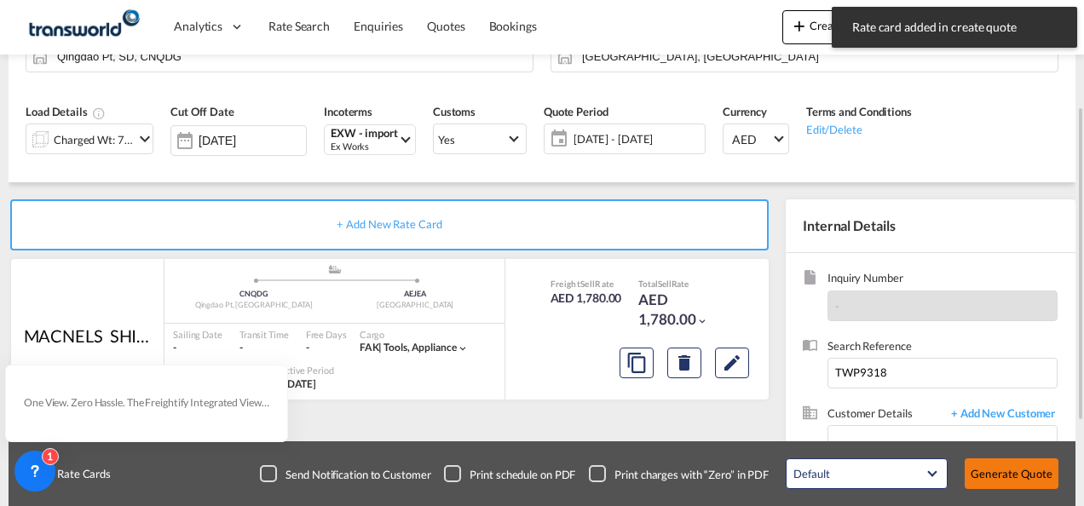
click at [1009, 469] on button "Generate Quote" at bounding box center [1012, 474] width 94 height 31
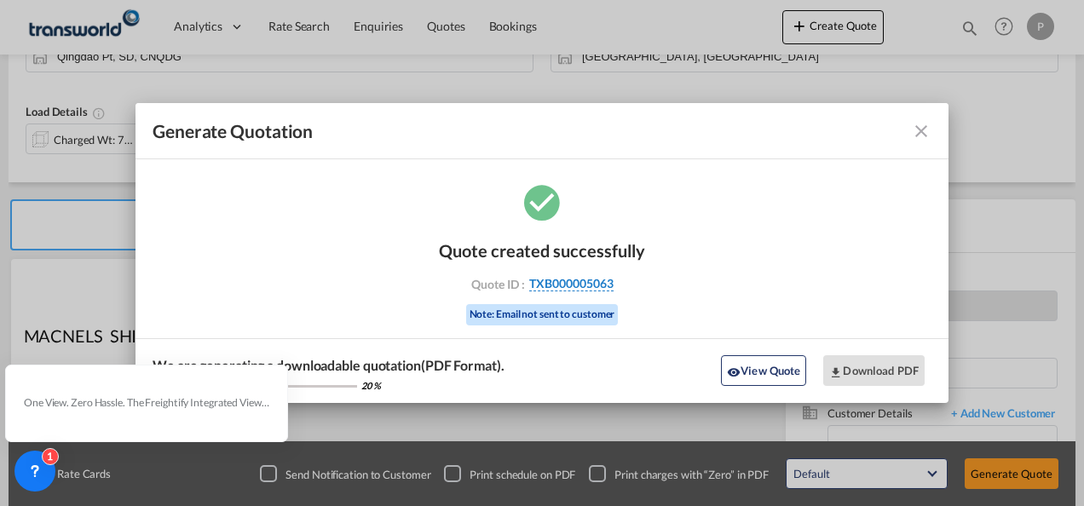
click at [555, 281] on span "TXB000005063" at bounding box center [571, 283] width 84 height 15
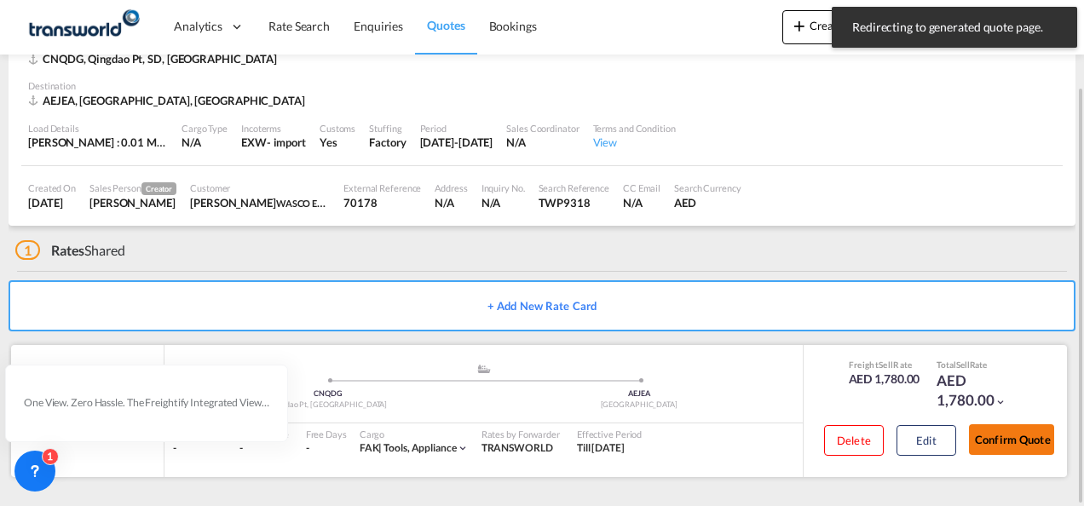
click at [1009, 436] on button "Confirm Quote" at bounding box center [1011, 440] width 85 height 31
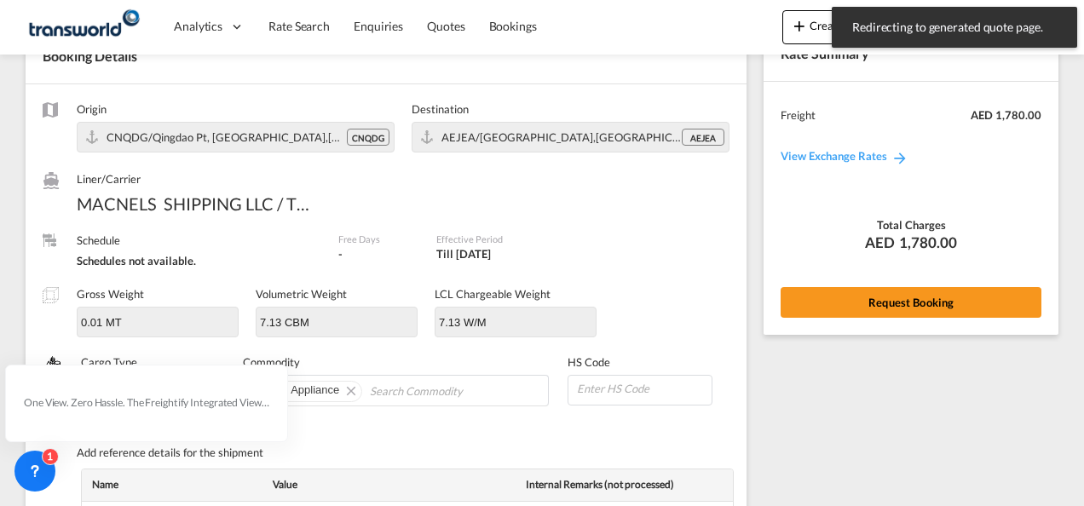
scroll to position [692, 0]
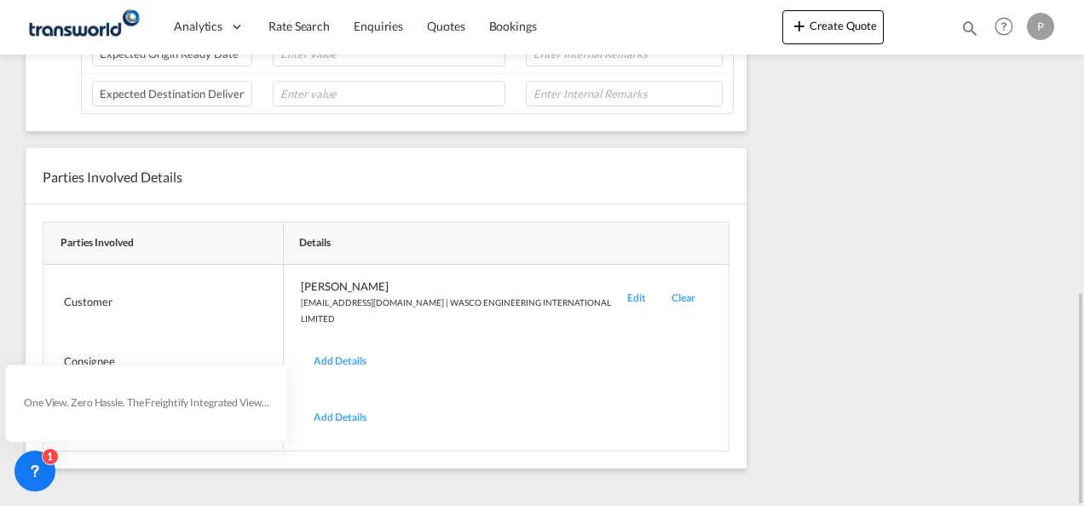
click at [638, 286] on div "Edit" at bounding box center [637, 302] width 44 height 47
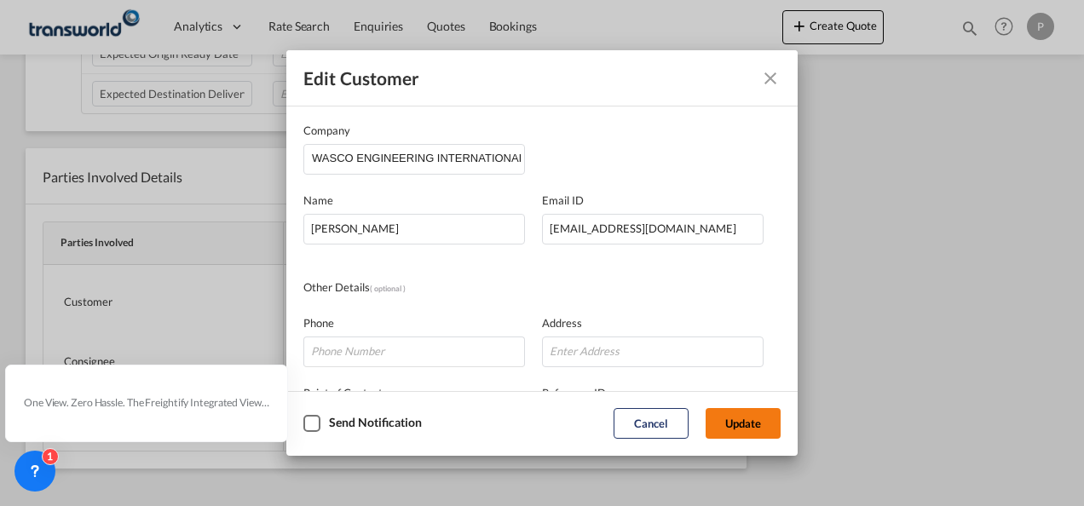
click at [722, 421] on button "Update" at bounding box center [743, 423] width 75 height 31
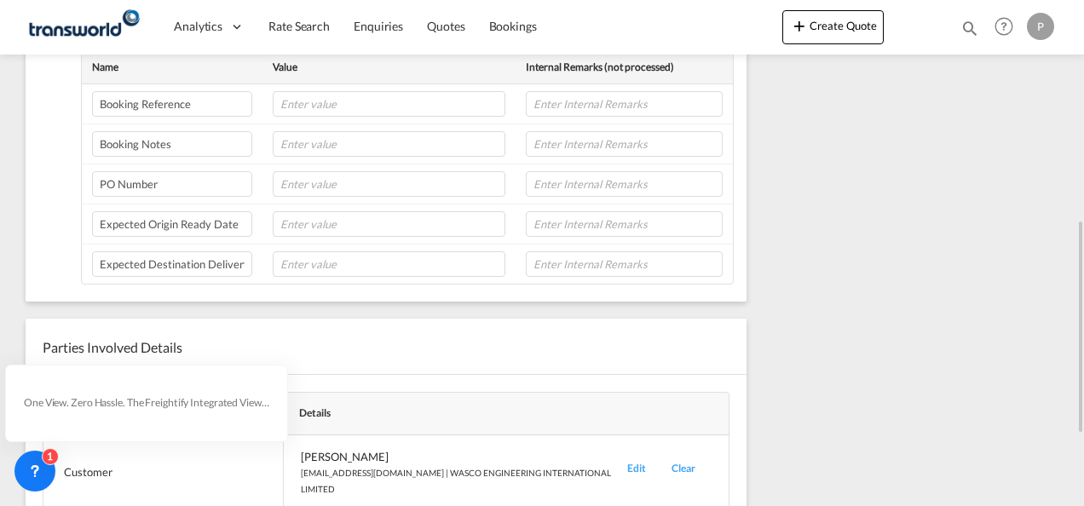
scroll to position [0, 0]
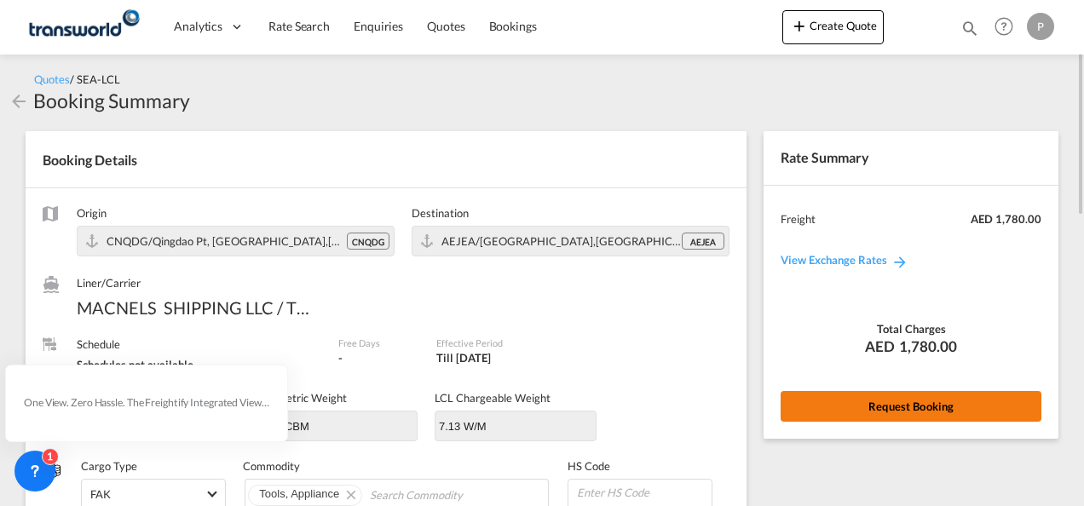
click at [911, 408] on button "Request Booking" at bounding box center [911, 406] width 261 height 31
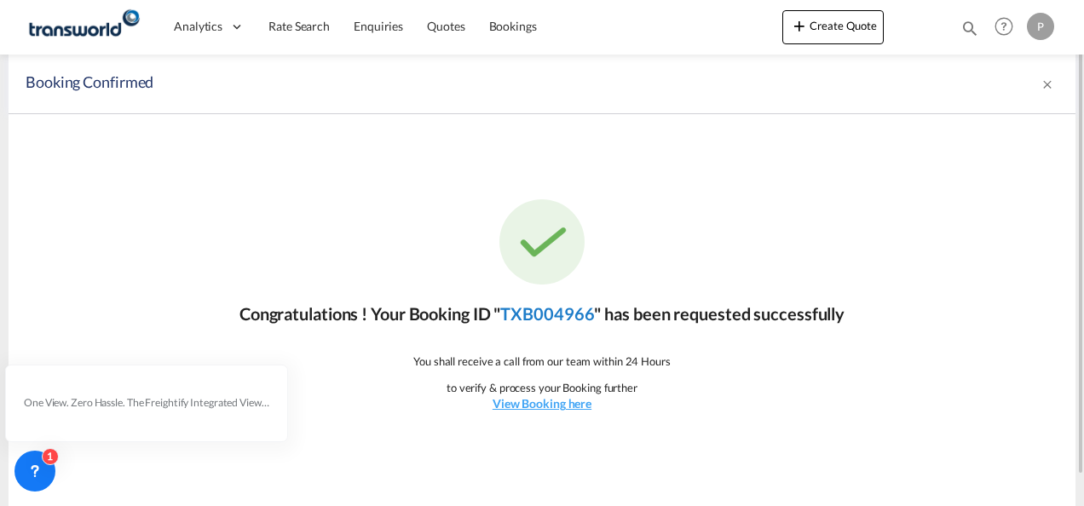
click at [560, 312] on link "TXB004966" at bounding box center [547, 314] width 94 height 20
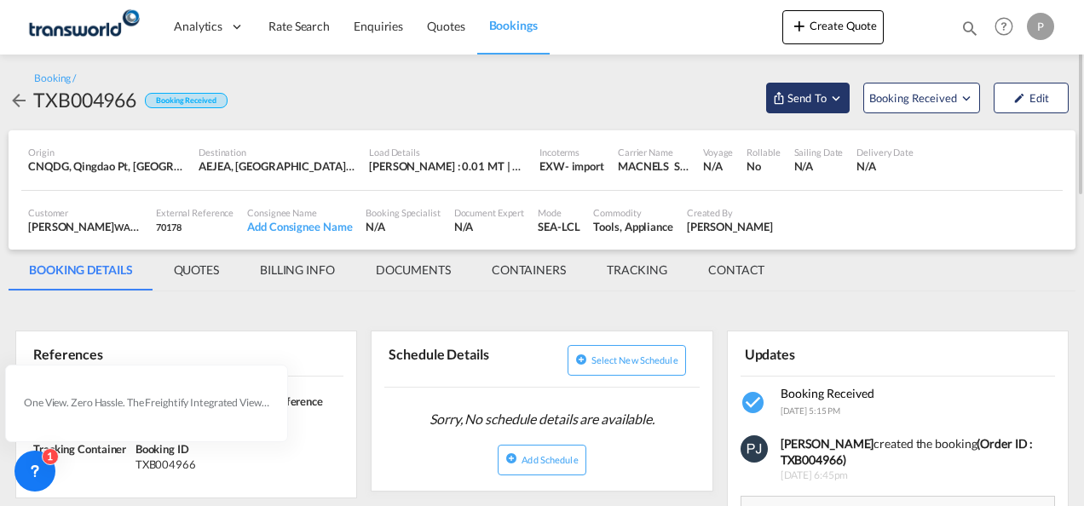
click at [838, 95] on md-icon "Open demo menu" at bounding box center [836, 97] width 15 height 15
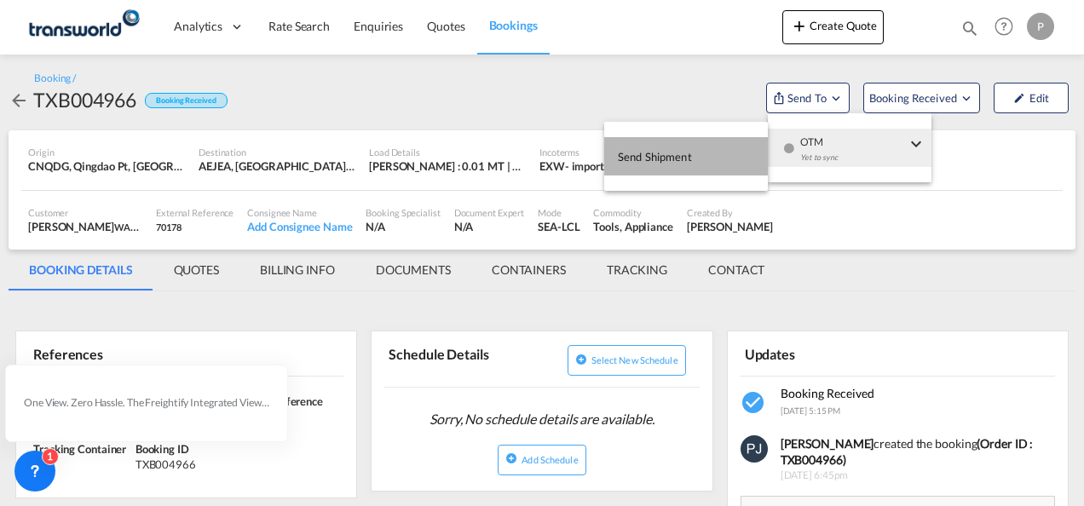
click at [656, 153] on span "Send Shipment" at bounding box center [655, 156] width 74 height 27
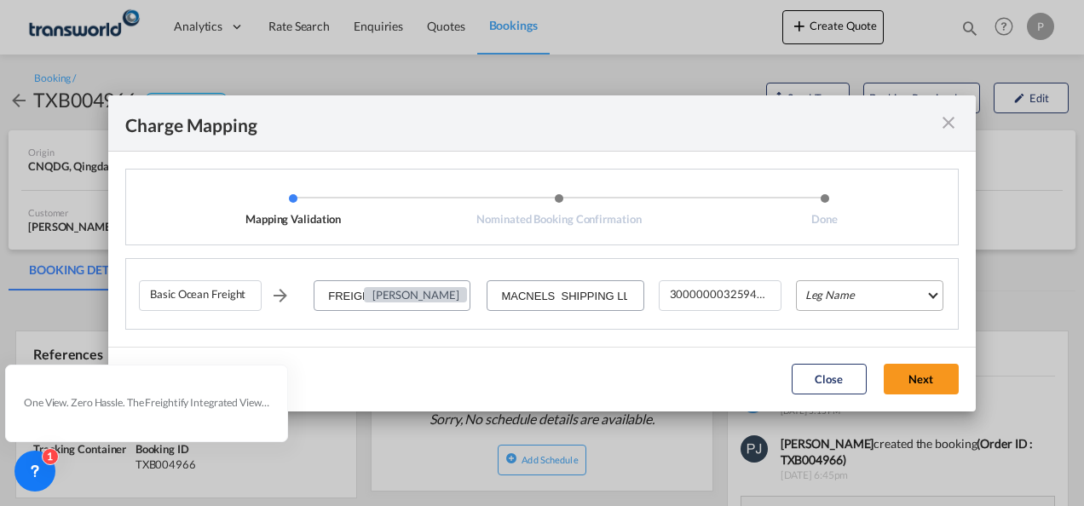
click at [851, 303] on md-select "Leg Name HANDLING ORIGIN VESSEL HANDLING DESTINATION OTHERS TL PICK UP CUSTOMS …" at bounding box center [869, 296] width 147 height 31
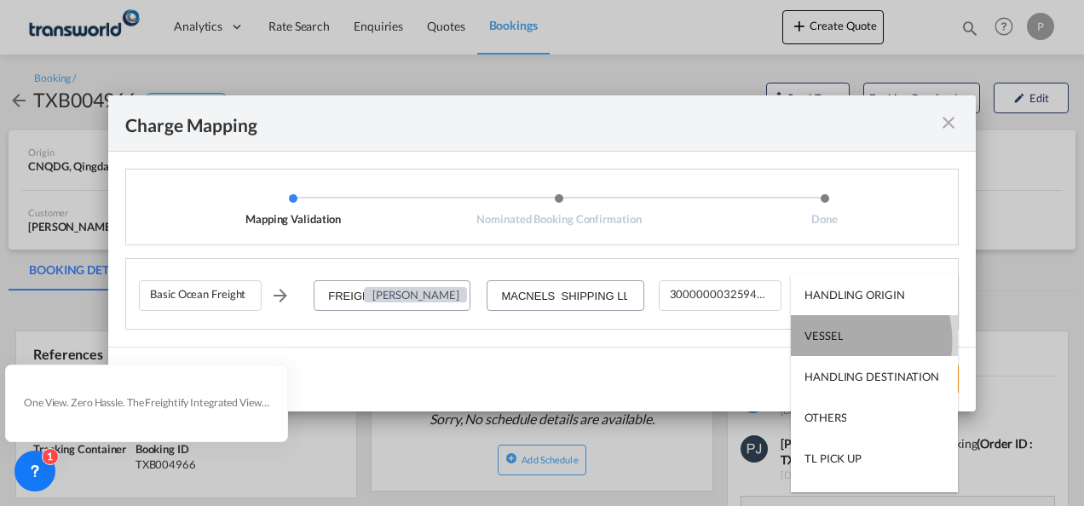
click at [842, 341] on div "VESSEL" at bounding box center [824, 335] width 38 height 15
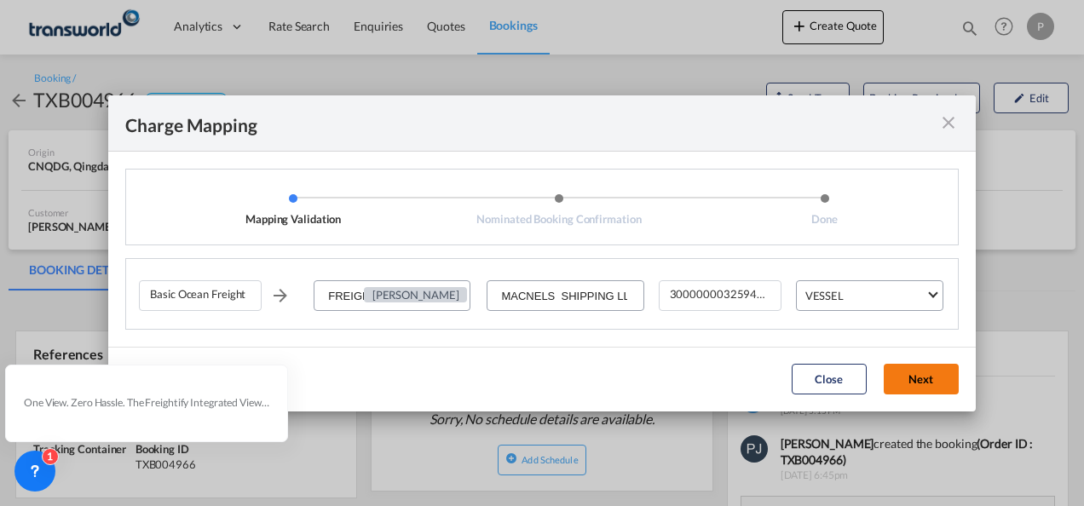
click at [926, 379] on button "Next" at bounding box center [921, 379] width 75 height 31
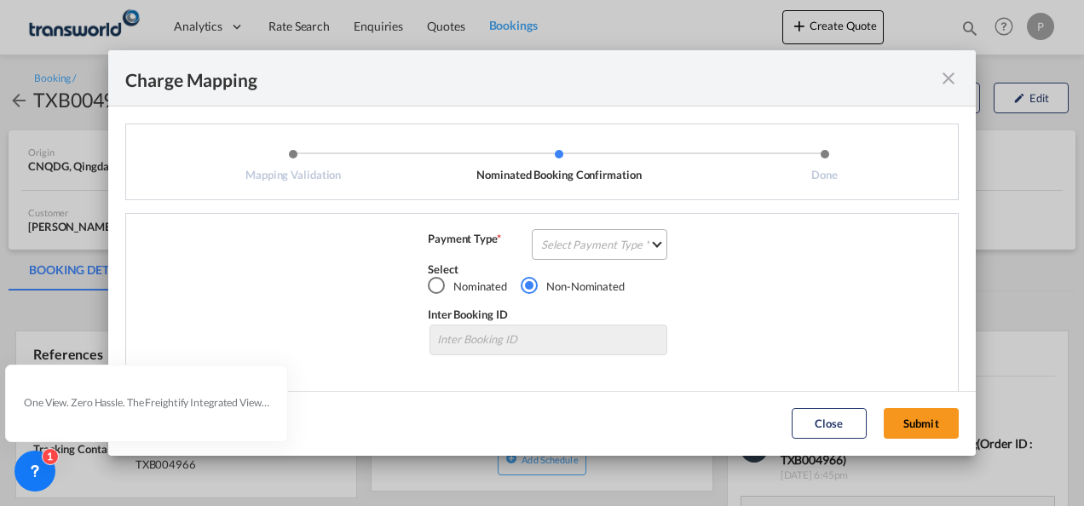
click at [595, 247] on md-select "Select Payment Type COLLECT PREPAID" at bounding box center [600, 244] width 136 height 31
click at [576, 240] on div "COLLECT" at bounding box center [560, 244] width 49 height 15
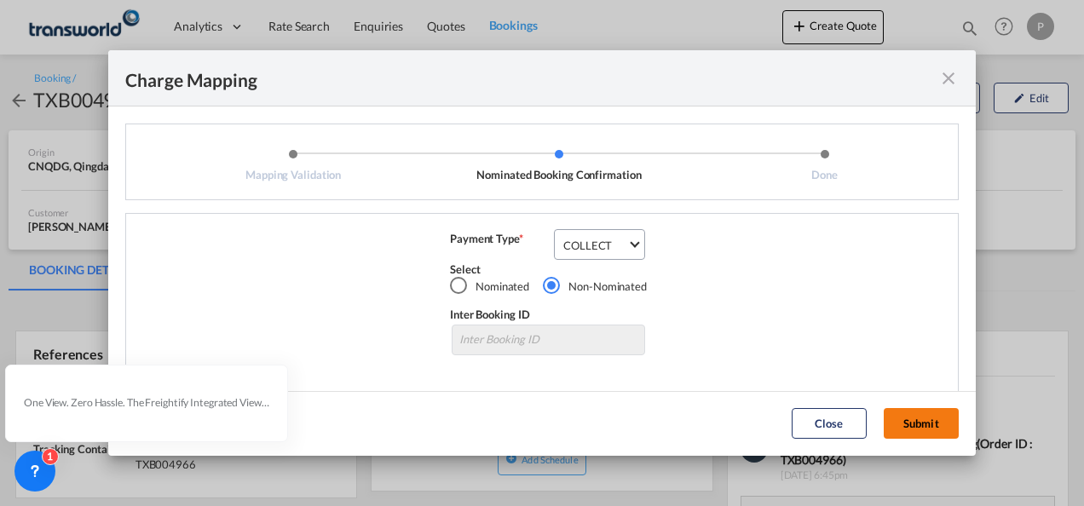
click at [914, 419] on button "Submit" at bounding box center [921, 423] width 75 height 31
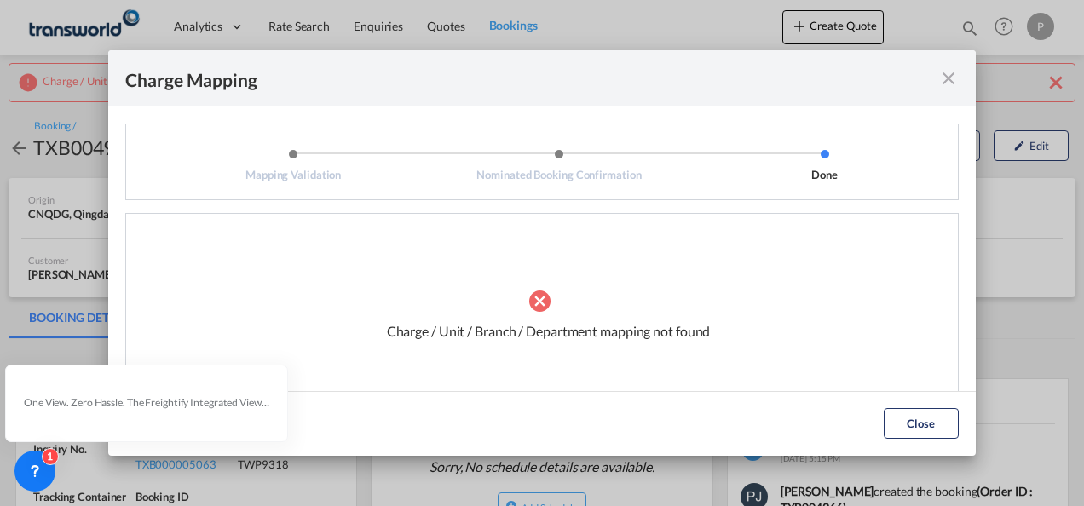
click at [952, 83] on md-icon "icon-close fg-AAA8AD cursor" at bounding box center [949, 78] width 20 height 20
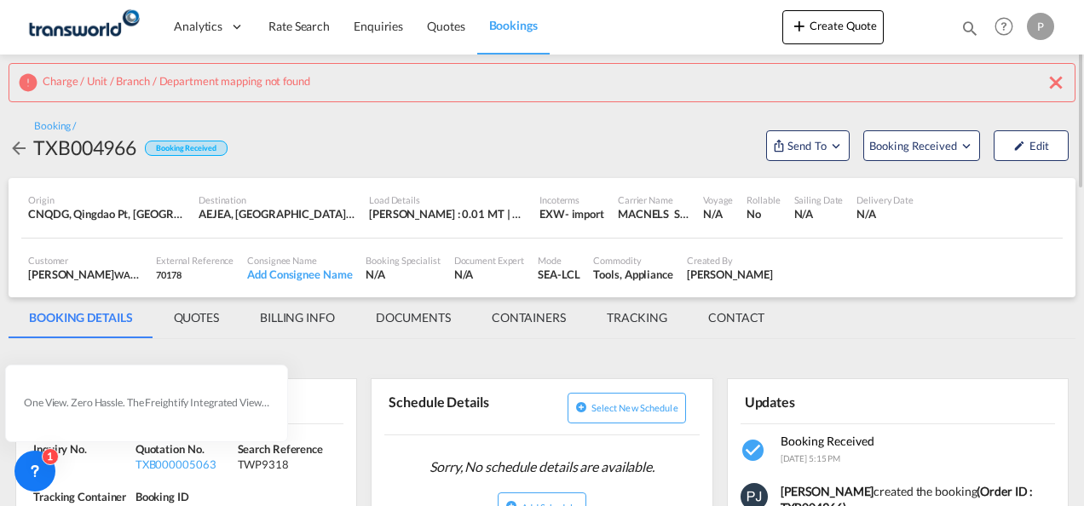
click at [1050, 82] on md-icon "icon-close" at bounding box center [1056, 82] width 20 height 20
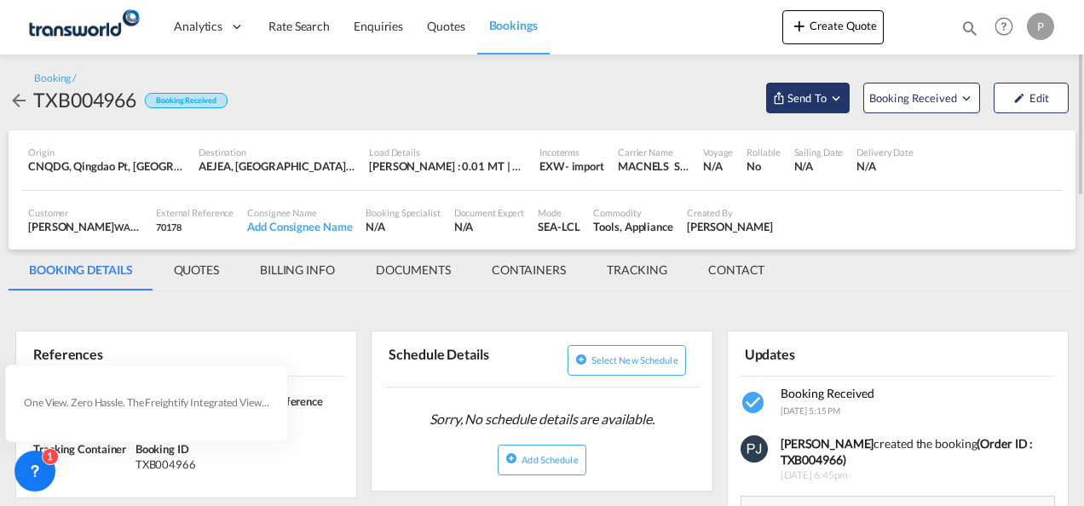
click at [837, 106] on button "Send To" at bounding box center [808, 98] width 84 height 31
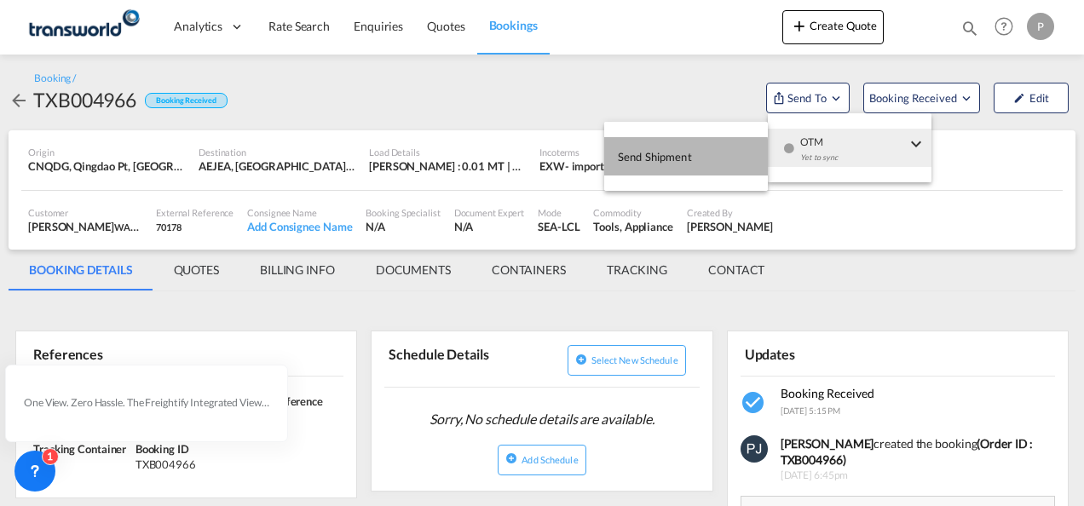
click at [664, 159] on span "Send Shipment" at bounding box center [655, 156] width 74 height 27
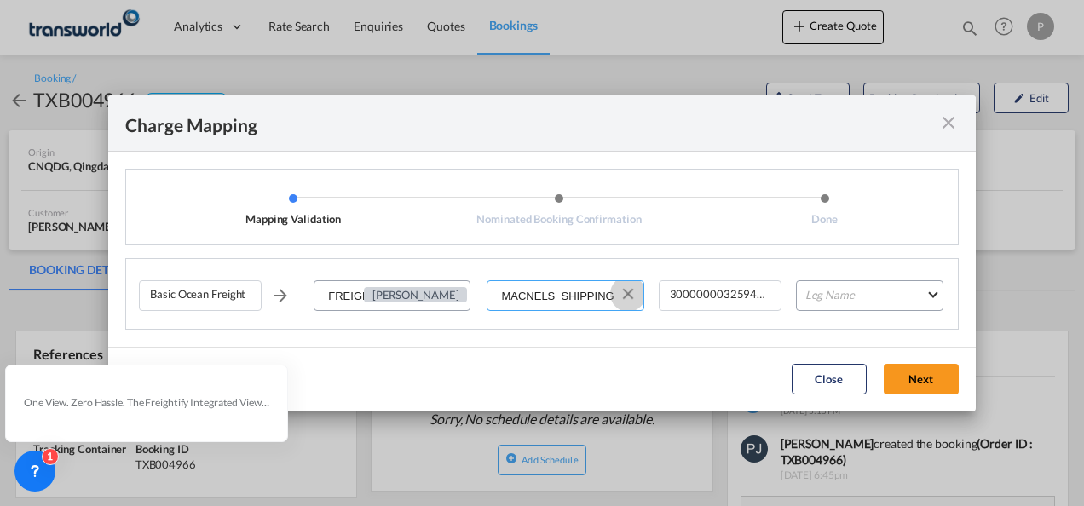
click at [633, 294] on button "Clear Input" at bounding box center [629, 294] width 26 height 26
click at [580, 294] on input "Select Service Provider" at bounding box center [566, 296] width 154 height 31
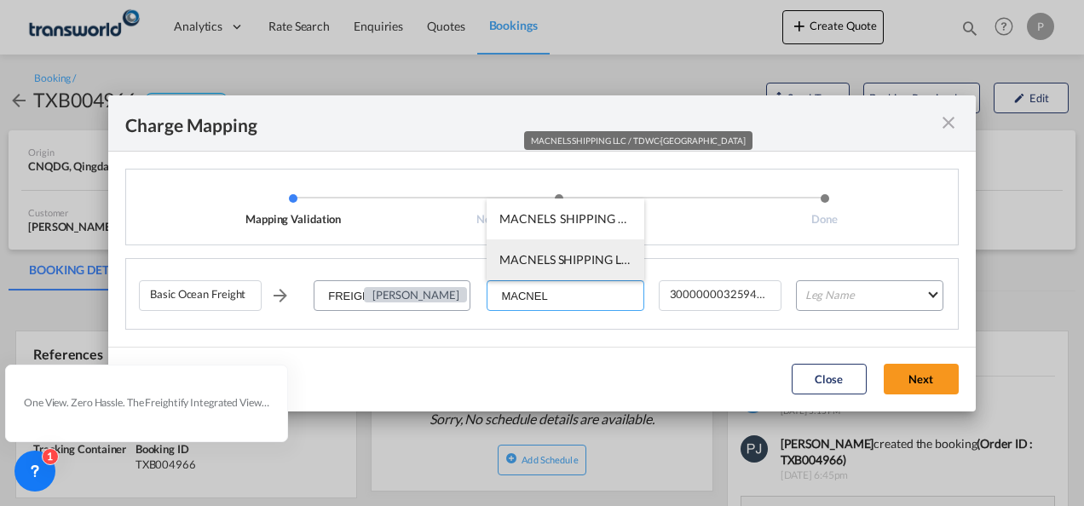
click at [584, 266] on span "MACNELS SHIPPING LLC / TDWC-[GEOGRAPHIC_DATA]" at bounding box center [652, 259] width 304 height 14
type input "MACNELS SHIPPING LLC / TDWC-[GEOGRAPHIC_DATA]"
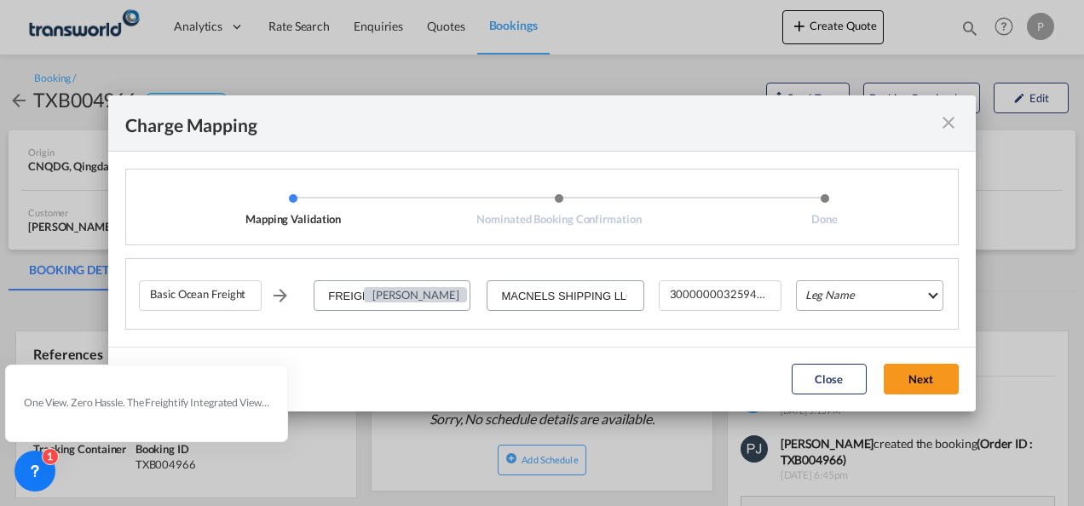
click at [844, 296] on md-select "Leg Name HANDLING ORIGIN VESSEL HANDLING DESTINATION OTHERS TL PICK UP CUSTOMS …" at bounding box center [869, 296] width 147 height 31
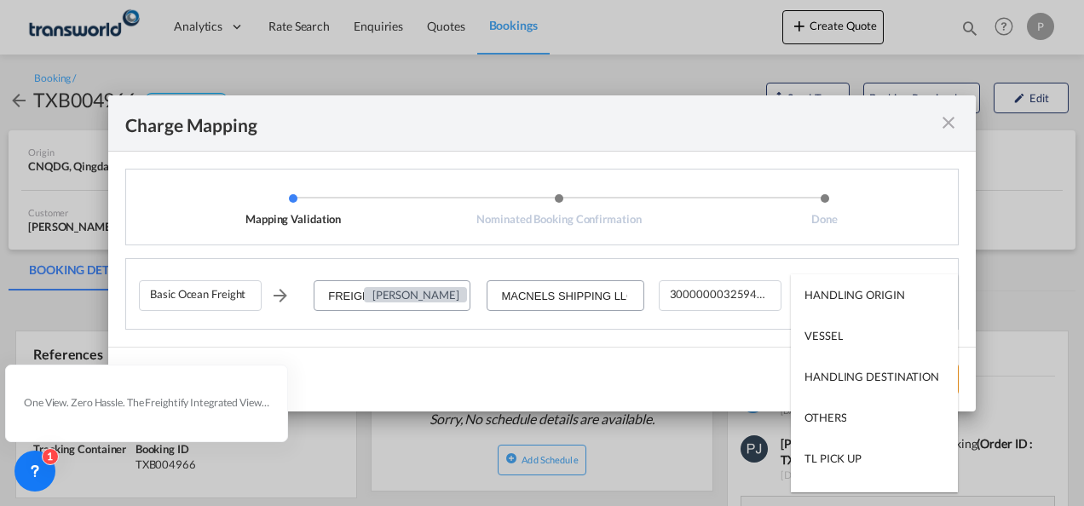
type md-option "HANDLING ORIGIN"
type md-option "VESSEL"
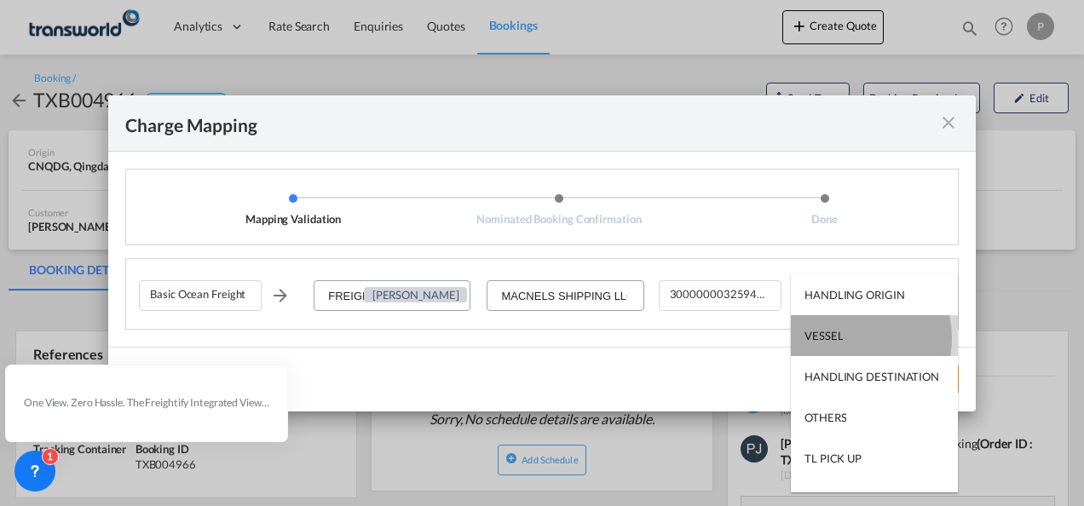
click at [846, 338] on md-option "VESSEL" at bounding box center [874, 335] width 167 height 41
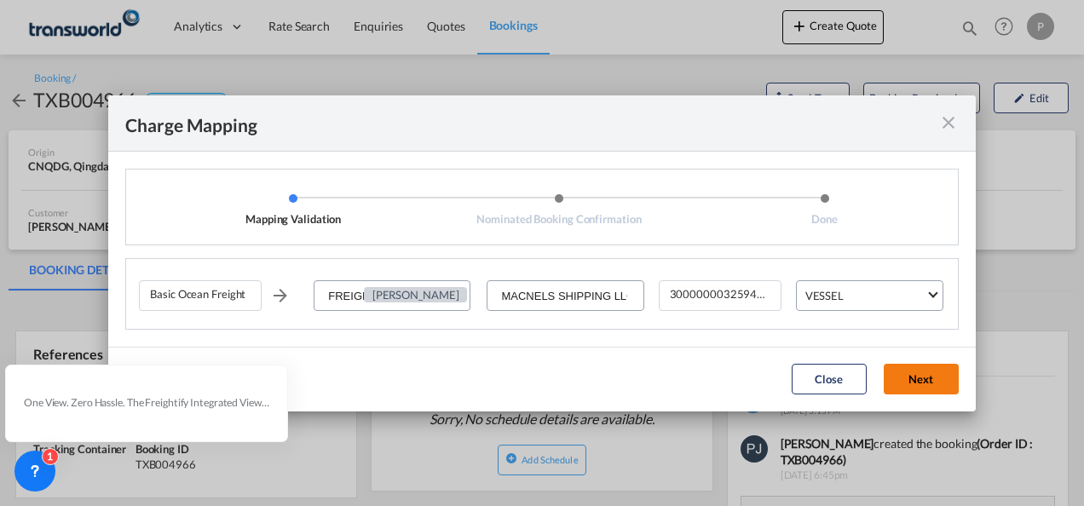
click at [914, 386] on button "Next" at bounding box center [921, 379] width 75 height 31
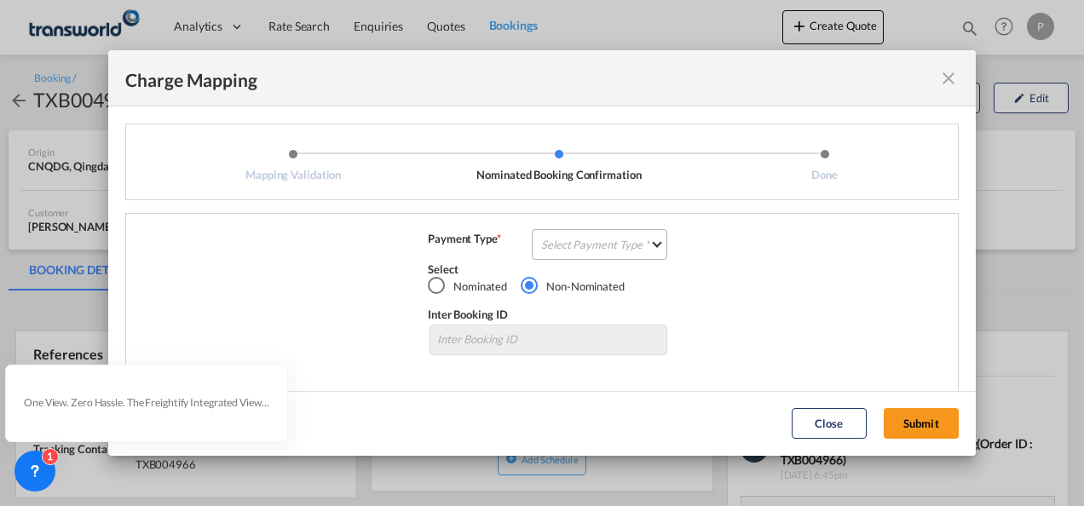
click at [571, 244] on md-select "Select Payment Type COLLECT PREPAID" at bounding box center [600, 244] width 136 height 31
click at [571, 244] on div "COLLECT" at bounding box center [560, 244] width 49 height 15
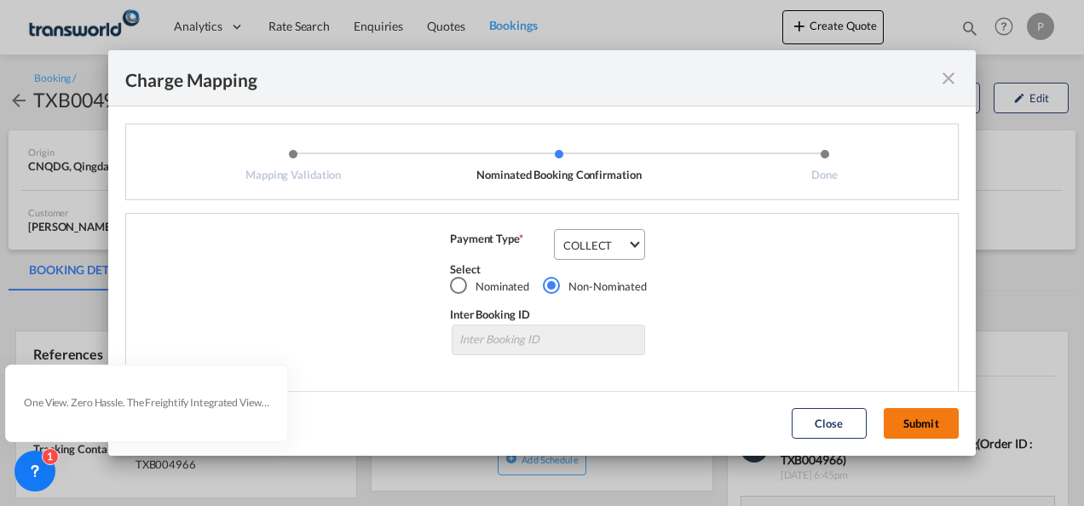
click at [916, 428] on button "Submit" at bounding box center [921, 423] width 75 height 31
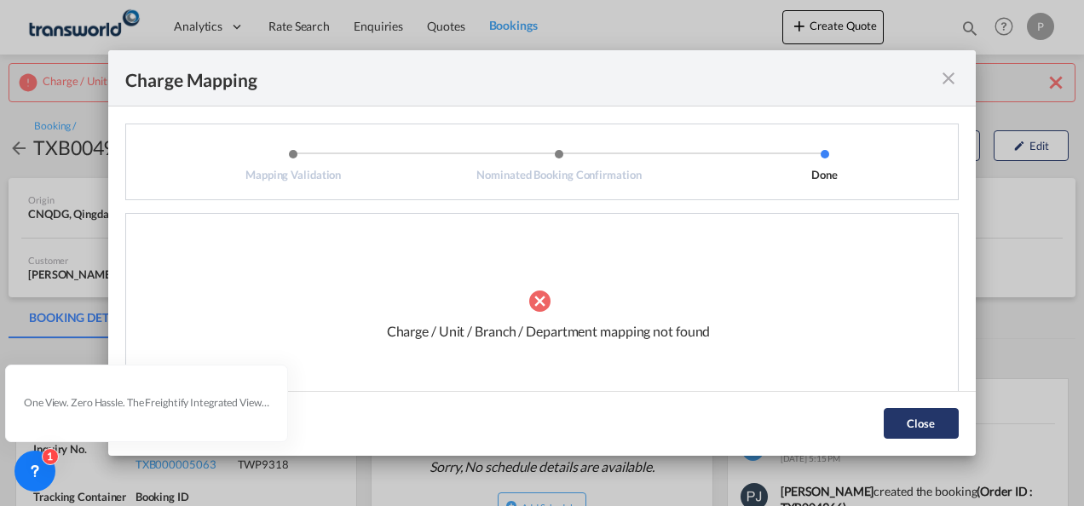
click at [909, 425] on button "Close" at bounding box center [921, 423] width 75 height 31
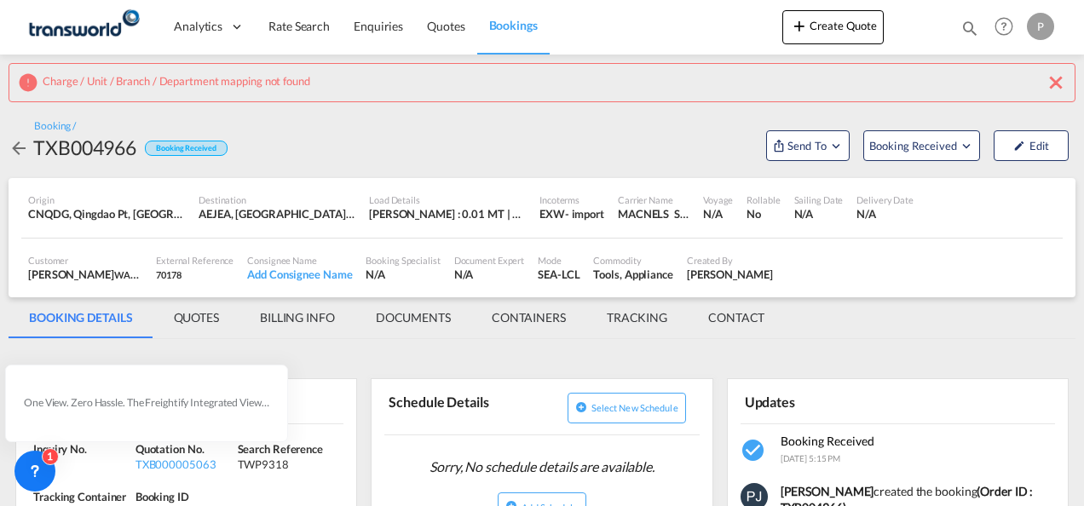
click at [1057, 75] on md-icon "icon-close" at bounding box center [1056, 82] width 20 height 20
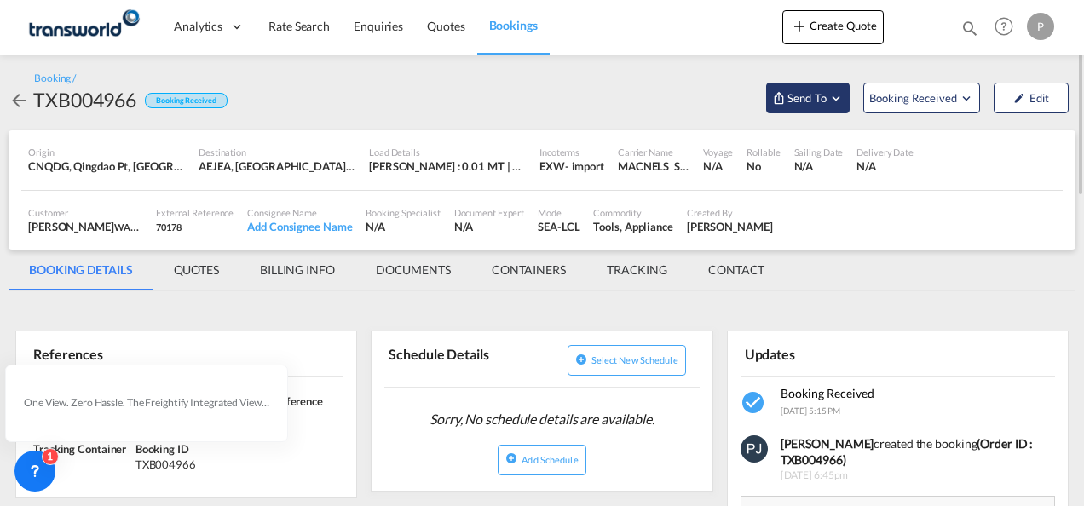
click at [841, 106] on button "Send To" at bounding box center [808, 98] width 84 height 31
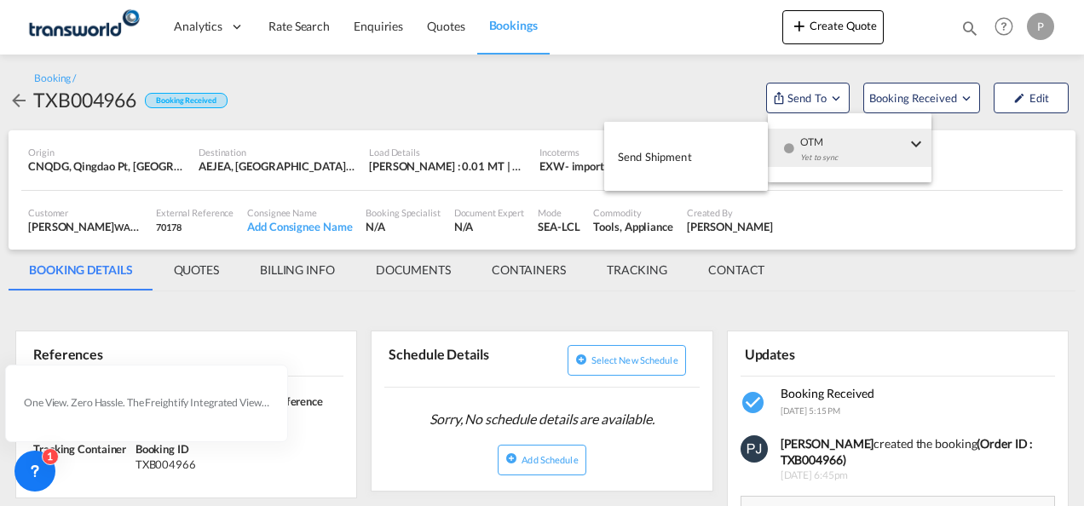
click at [652, 158] on span "Send Shipment" at bounding box center [655, 156] width 74 height 27
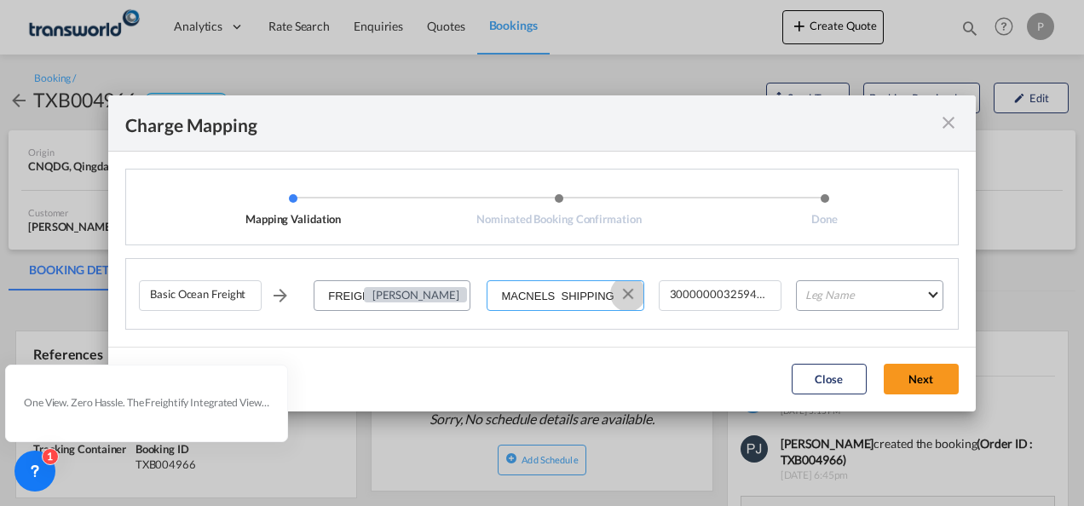
click at [627, 293] on button "Clear Input" at bounding box center [629, 294] width 26 height 26
click at [597, 298] on input "Select Service Provider" at bounding box center [566, 296] width 154 height 31
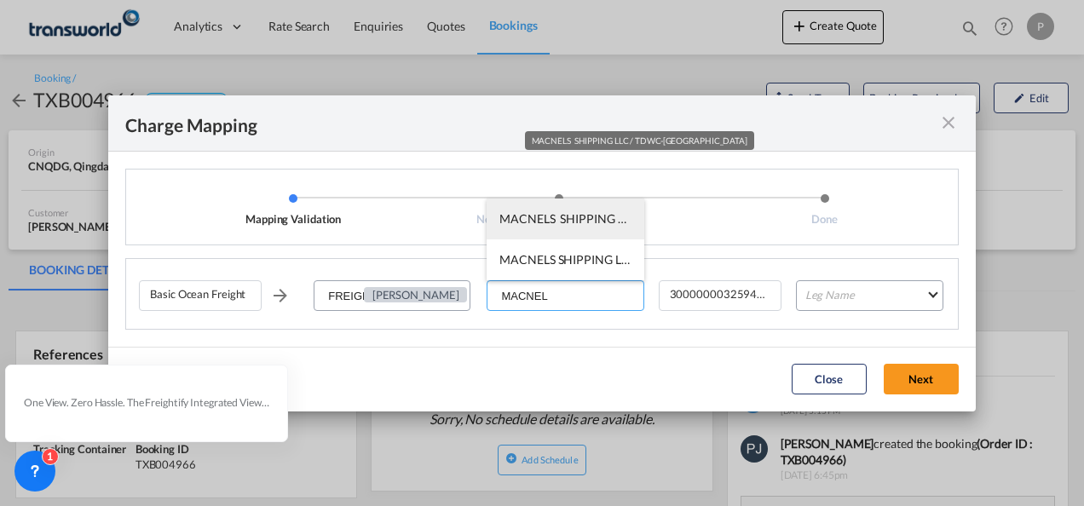
click at [580, 217] on span "MACNELS SHIPPING LLC / TDWC-[GEOGRAPHIC_DATA]" at bounding box center [653, 218] width 306 height 14
type input "MACNELS SHIPPING LLC / TDWC-[GEOGRAPHIC_DATA]"
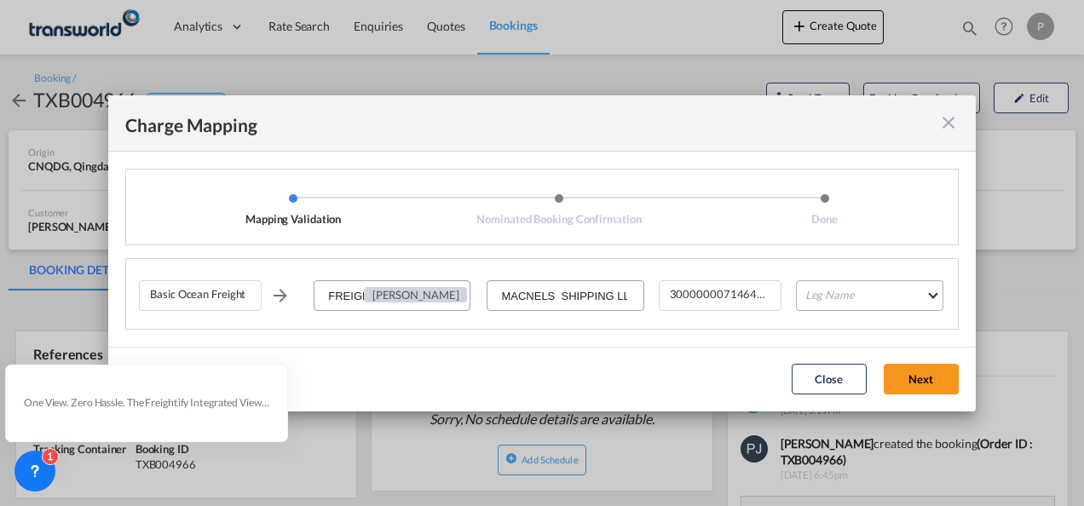
click at [830, 297] on md-select "Leg Name HANDLING ORIGIN VESSEL HANDLING DESTINATION OTHERS TL PICK UP CUSTOMS …" at bounding box center [869, 296] width 147 height 31
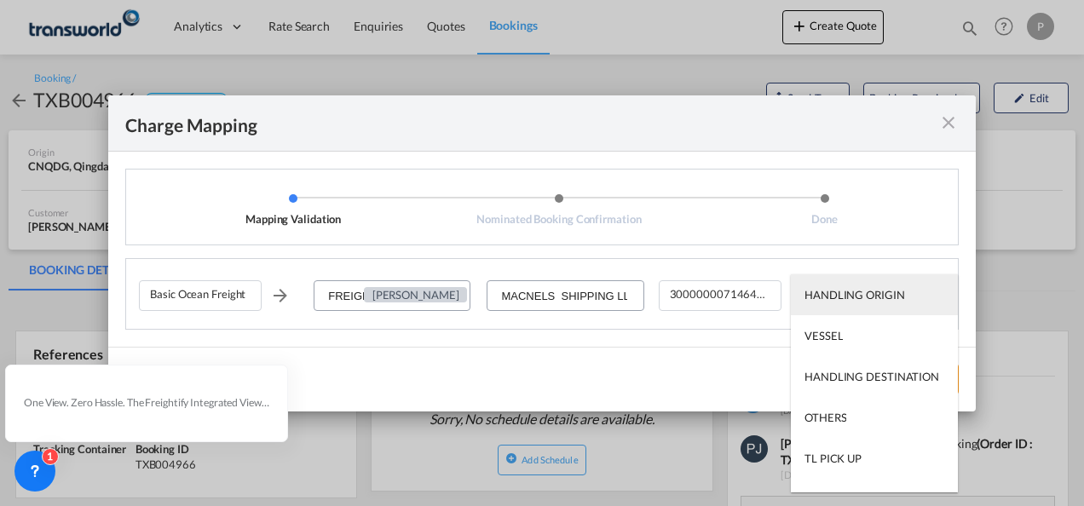
type md-option "HANDLING ORIGIN"
type md-option "VESSEL"
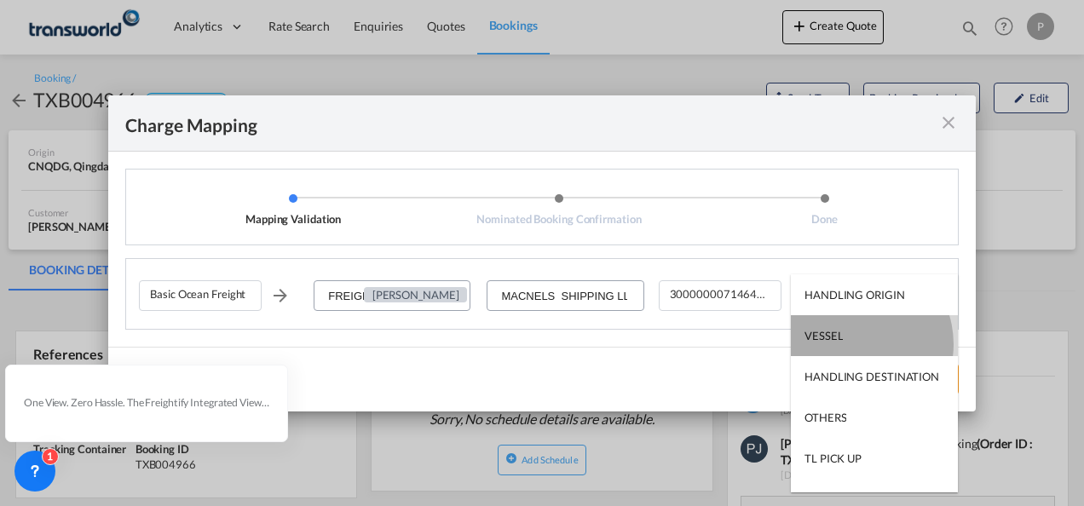
click at [853, 344] on md-option "VESSEL" at bounding box center [874, 335] width 167 height 41
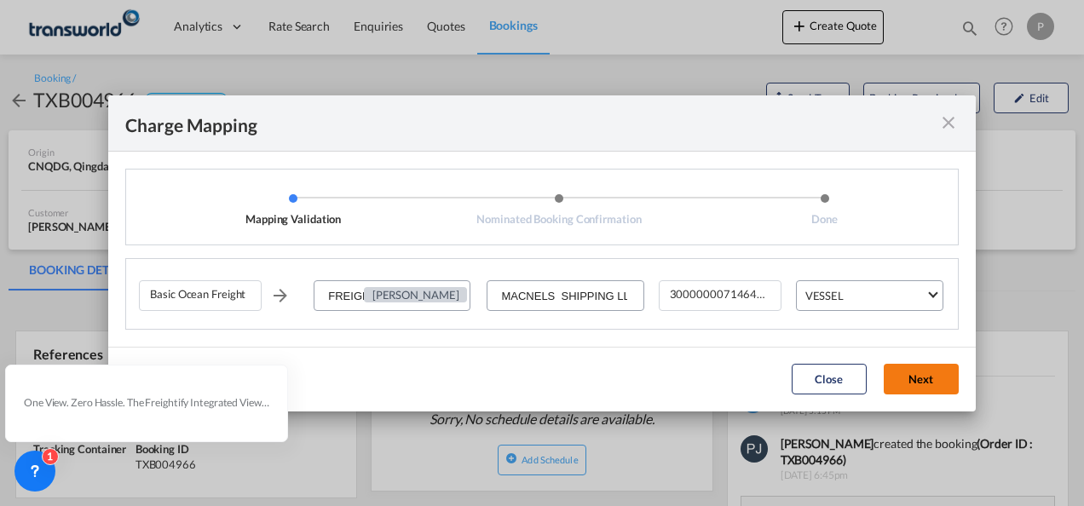
click at [920, 382] on button "Next" at bounding box center [921, 379] width 75 height 31
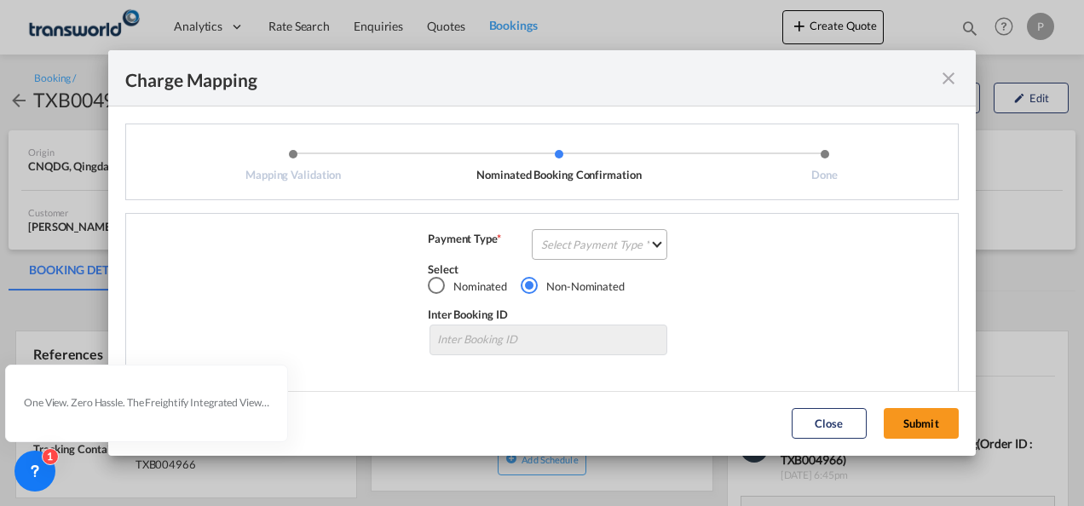
click at [576, 242] on md-select "Select Payment Type COLLECT PREPAID" at bounding box center [600, 244] width 136 height 31
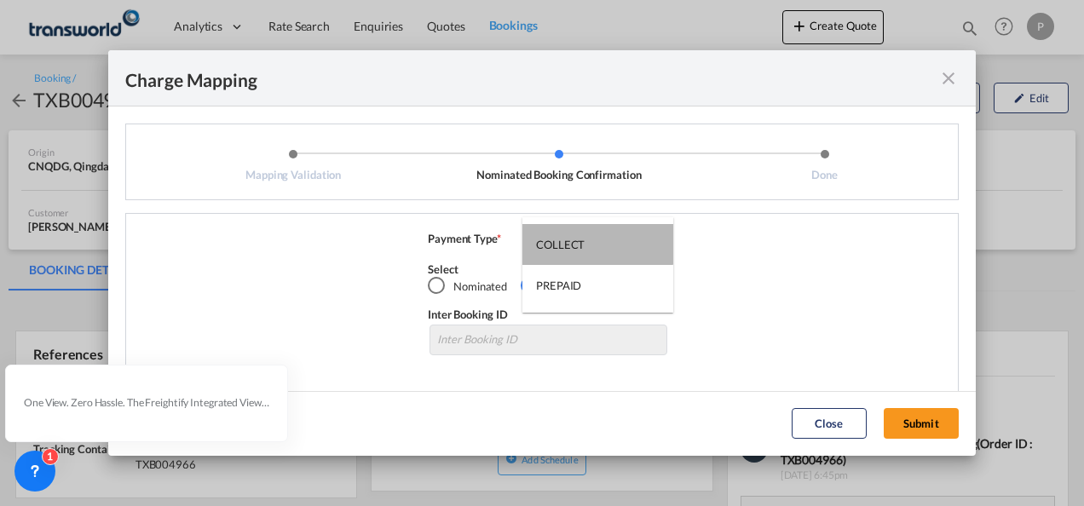
click at [576, 242] on div "COLLECT" at bounding box center [560, 244] width 49 height 15
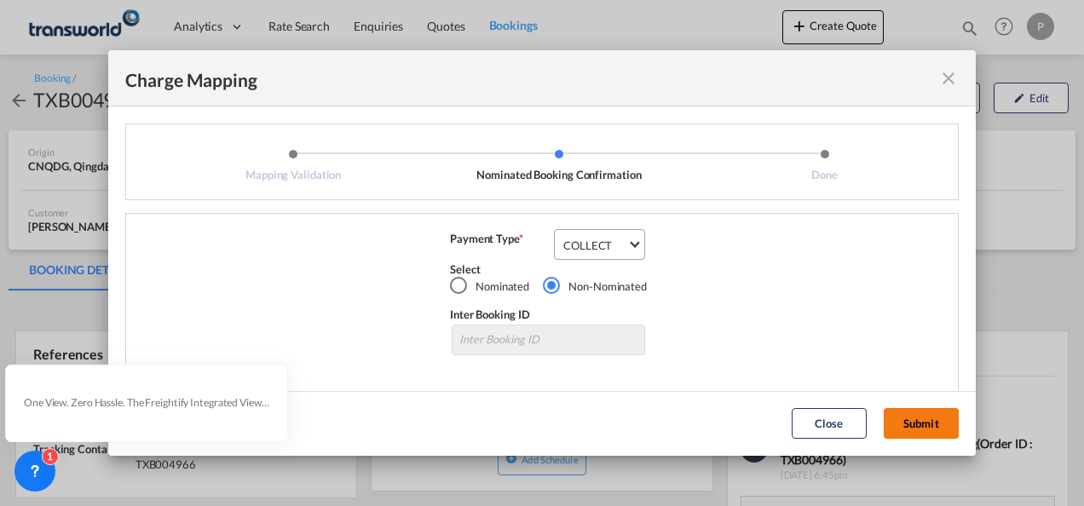
click at [919, 431] on button "Submit" at bounding box center [921, 423] width 75 height 31
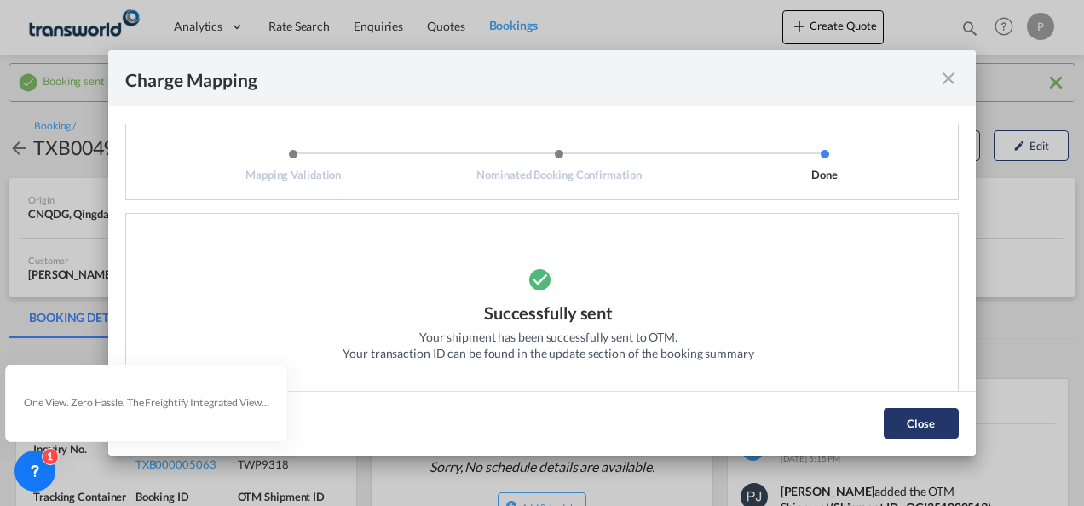
click at [938, 435] on button "Close" at bounding box center [921, 423] width 75 height 31
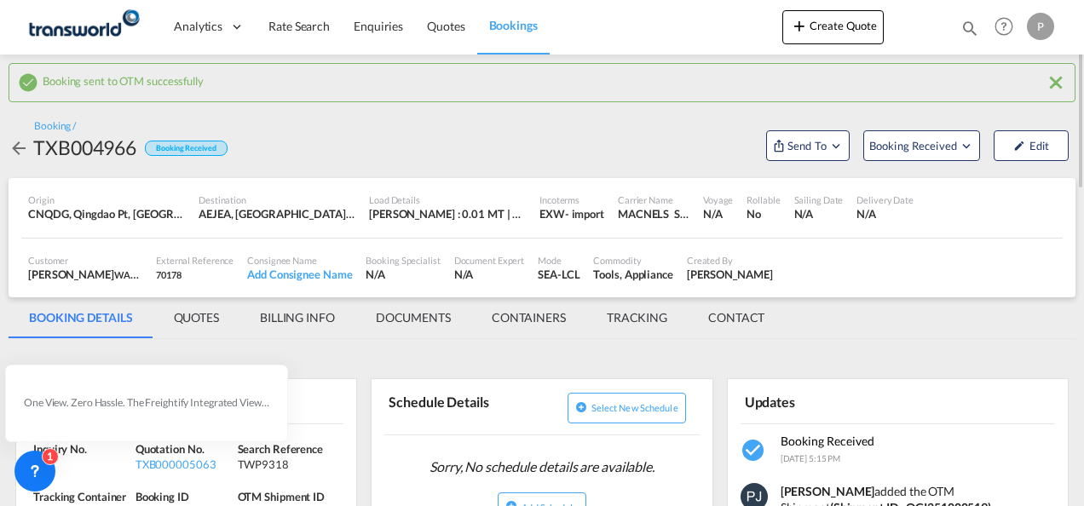
scroll to position [256, 0]
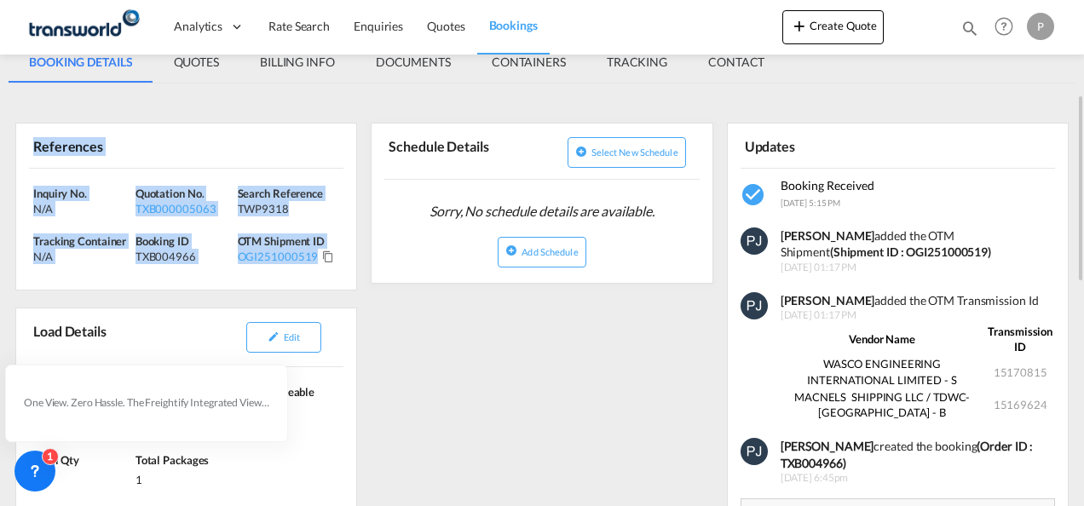
drag, startPoint x: 34, startPoint y: 146, endPoint x: 322, endPoint y: 268, distance: 312.9
click at [322, 268] on div "References Inquiry No. N/A Quotation No. TXB000005063 Search Reference TWP9318 …" at bounding box center [186, 207] width 342 height 168
copy div "References Inquiry No. N/A Quotation No. TXB000005063 Search Reference TWP9318 …"
